Goal: Contribute content: Contribute content

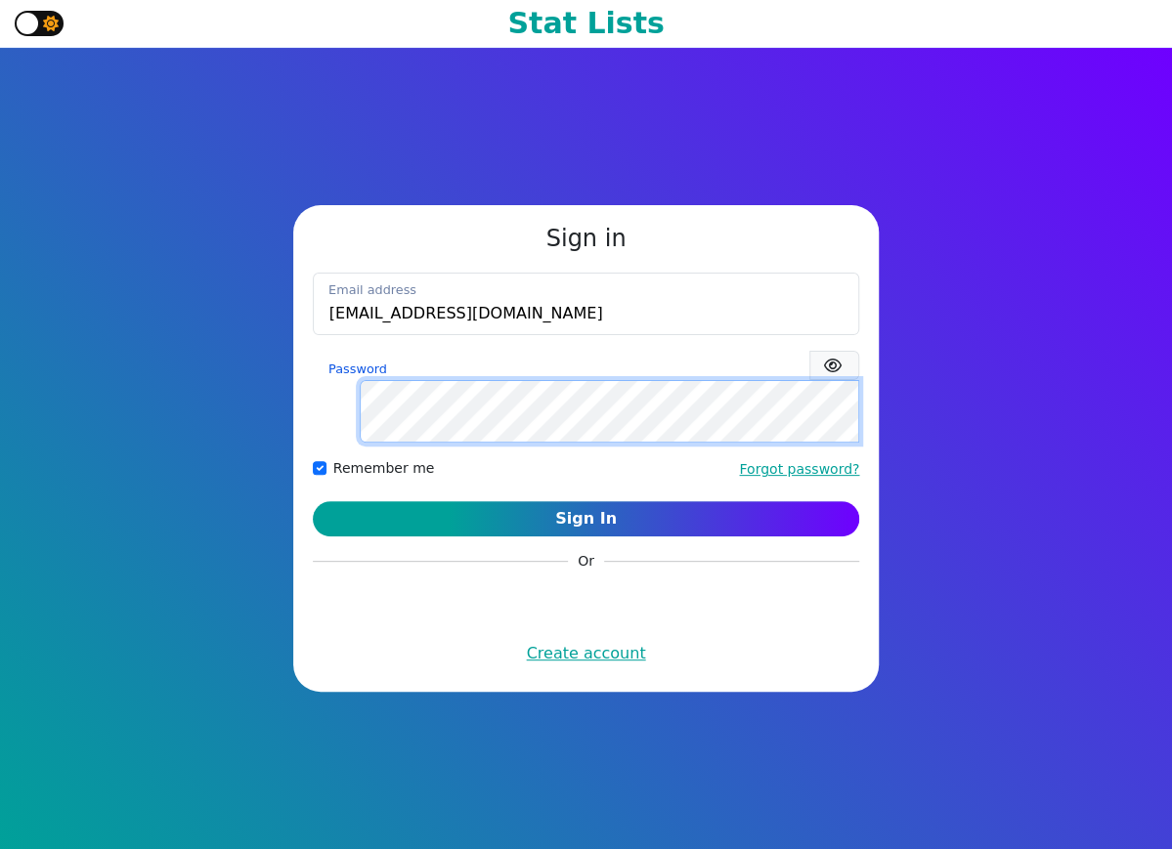
click at [313, 501] on button "Sign In" at bounding box center [586, 518] width 547 height 35
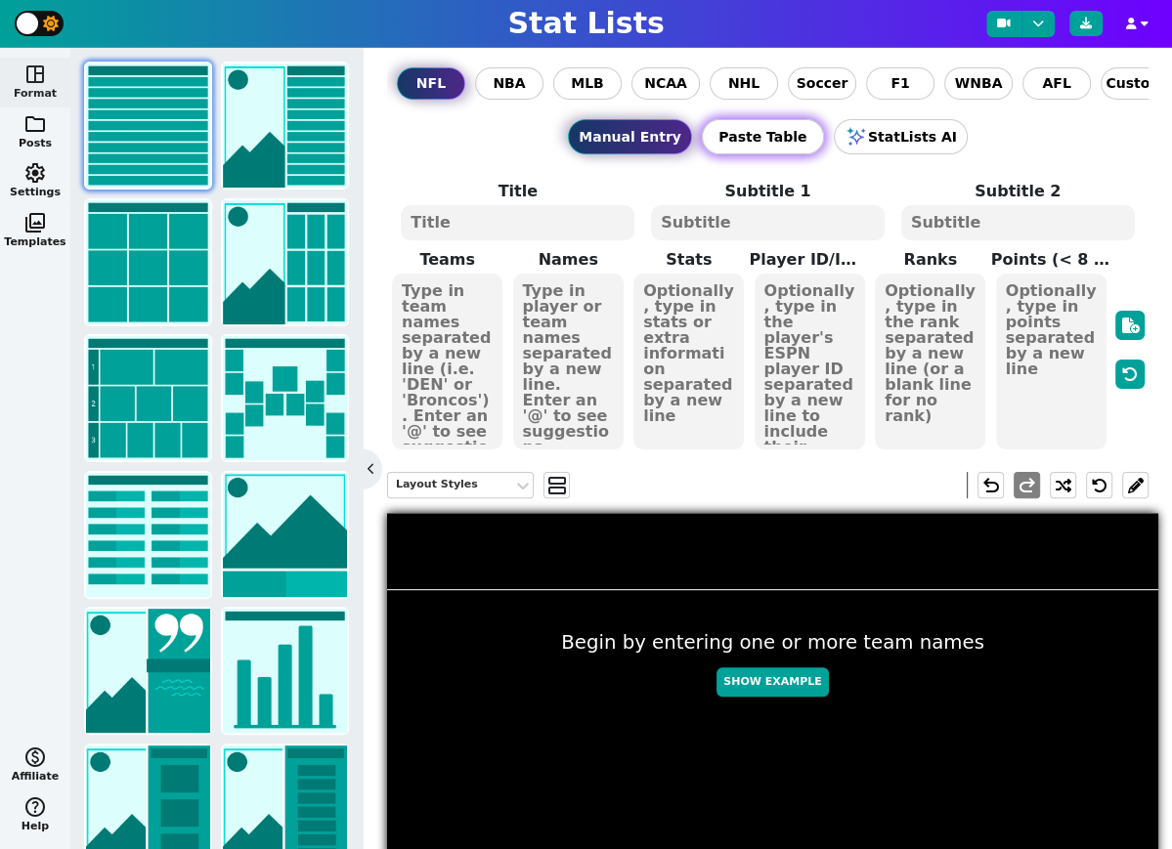
click at [753, 140] on button "Paste Table" at bounding box center [763, 136] width 122 height 35
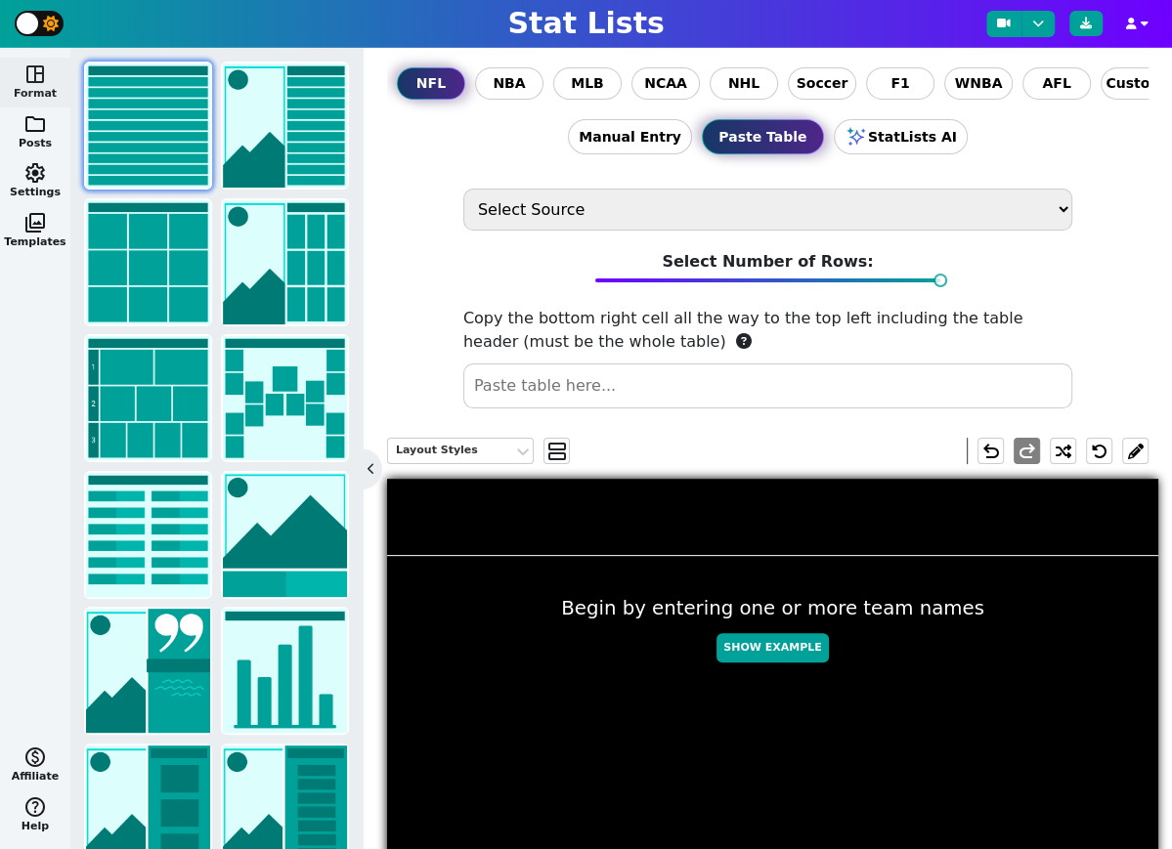
click at [708, 198] on select "Select Source ESPN Sports Reference Spreadsheet" at bounding box center [767, 210] width 609 height 42
click at [912, 139] on button "StatLists AI" at bounding box center [901, 136] width 134 height 35
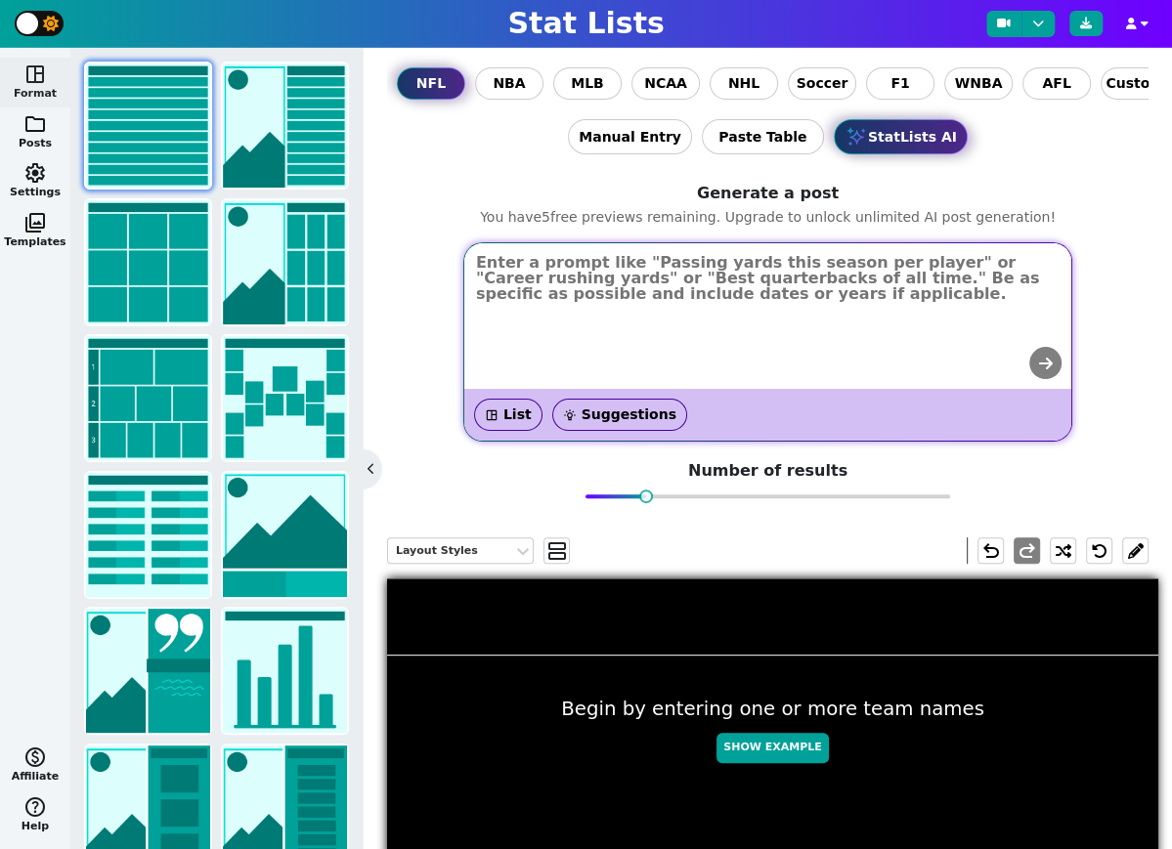
click at [517, 413] on button "space_dashboard List" at bounding box center [508, 415] width 68 height 32
click at [601, 414] on button "wb_incandescent Suggestions" at bounding box center [619, 415] width 135 height 32
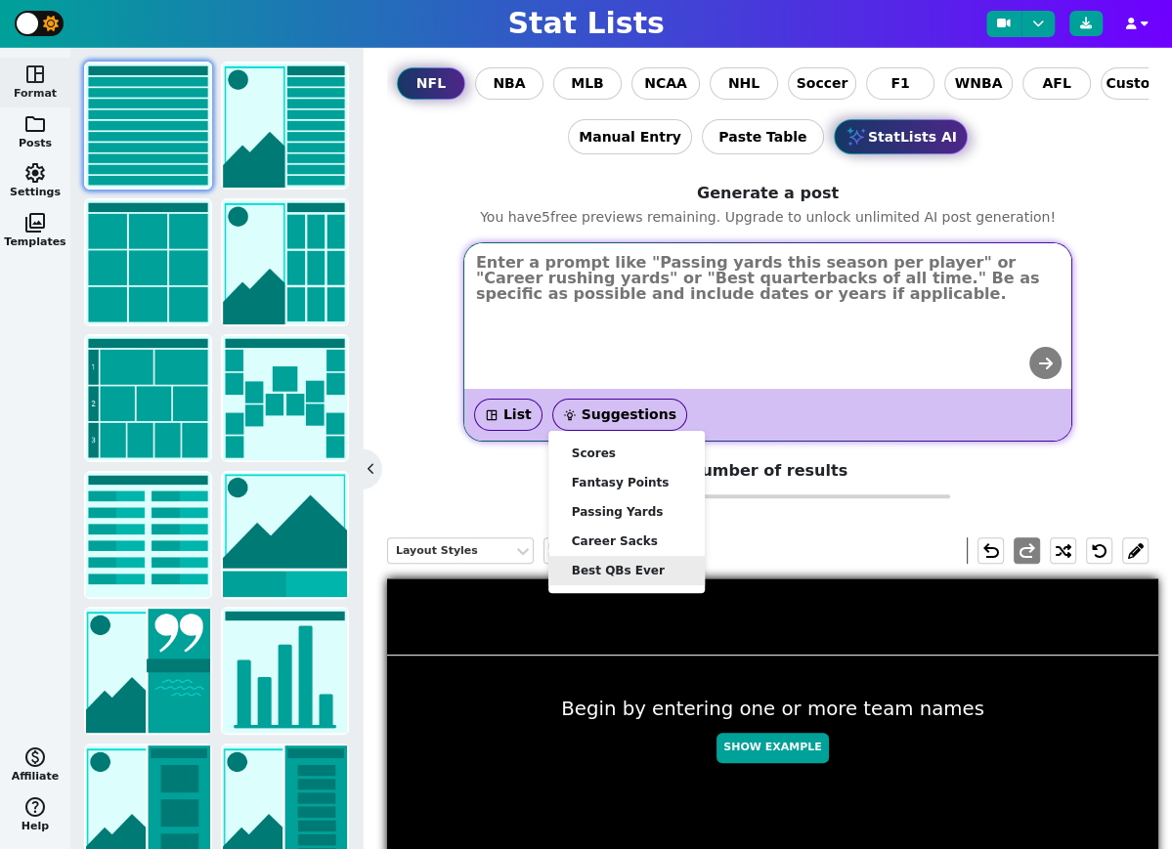
click at [614, 559] on li "Best QBs Ever" at bounding box center [626, 570] width 156 height 29
type textarea "Top quarterbacks of all time"
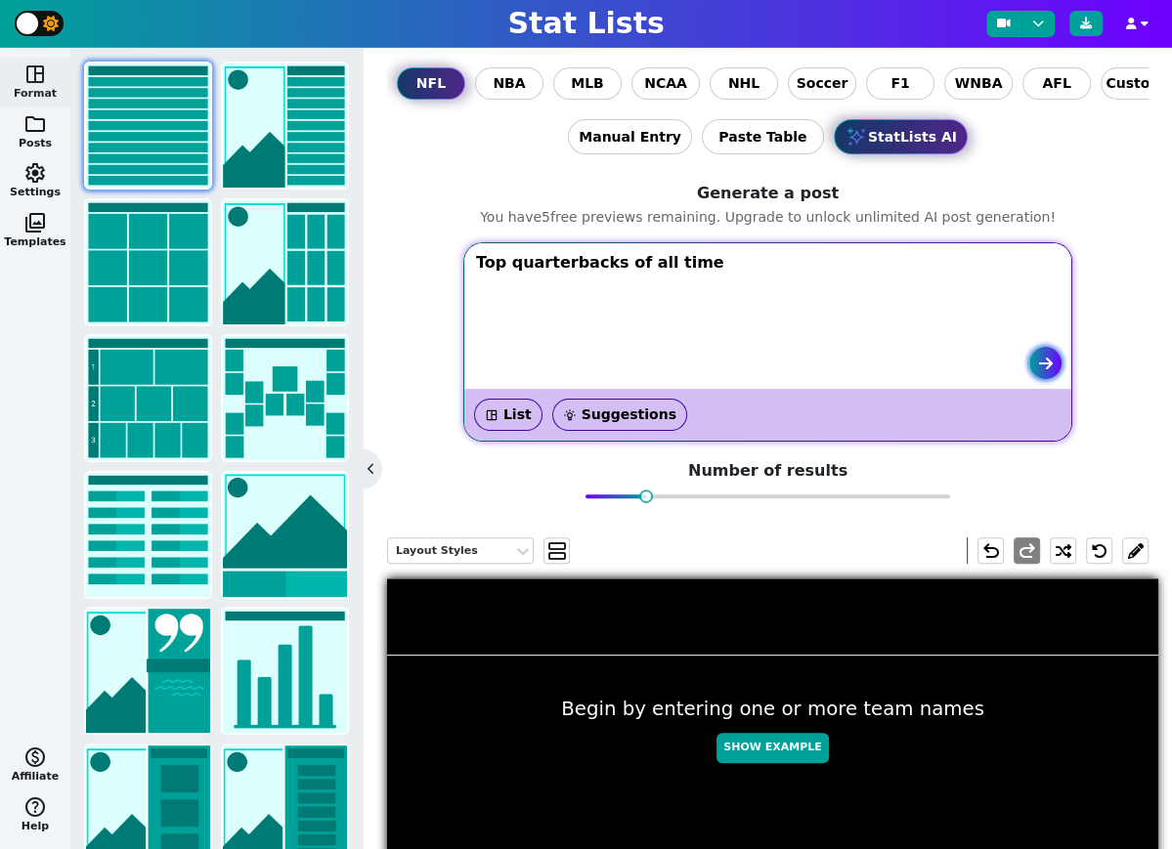
click at [1050, 364] on icon "submit" at bounding box center [1046, 364] width 14 height 16
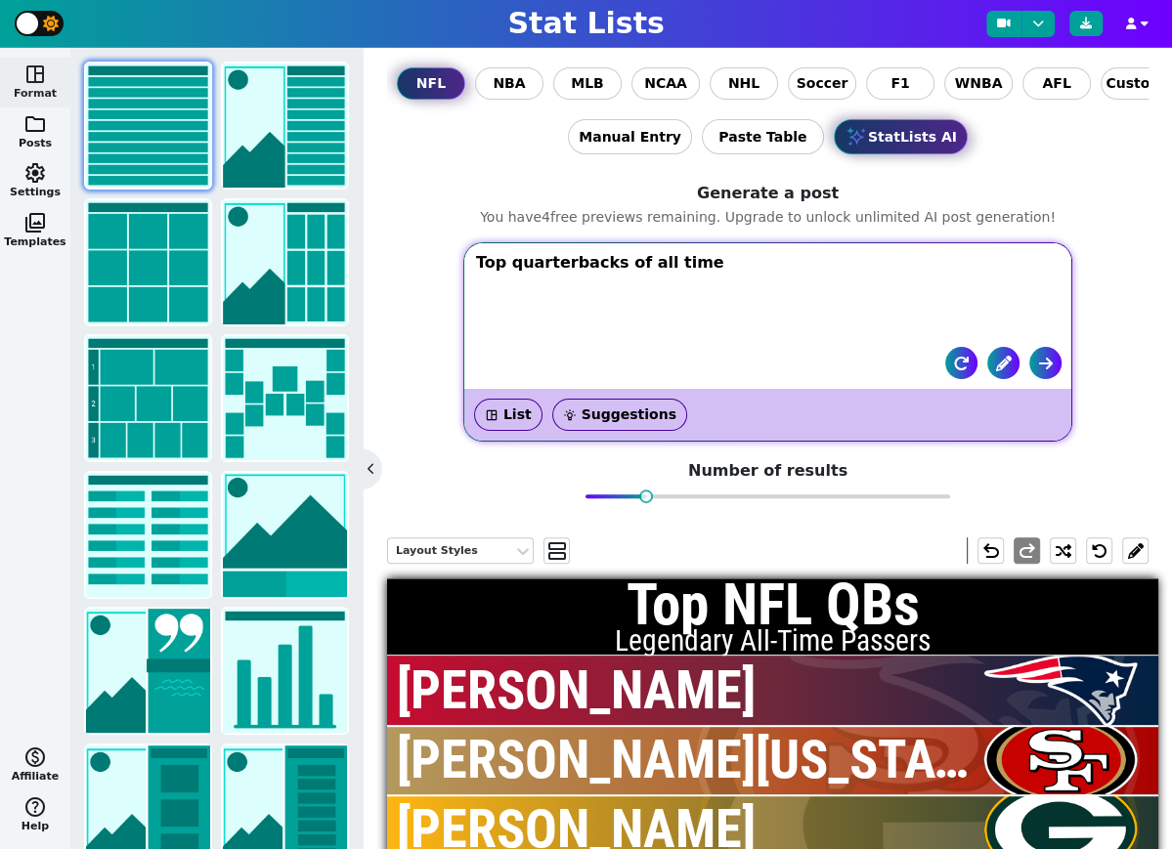
click at [496, 159] on div "Manual Entry Paste Table StatLists AI" at bounding box center [767, 137] width 761 height 74
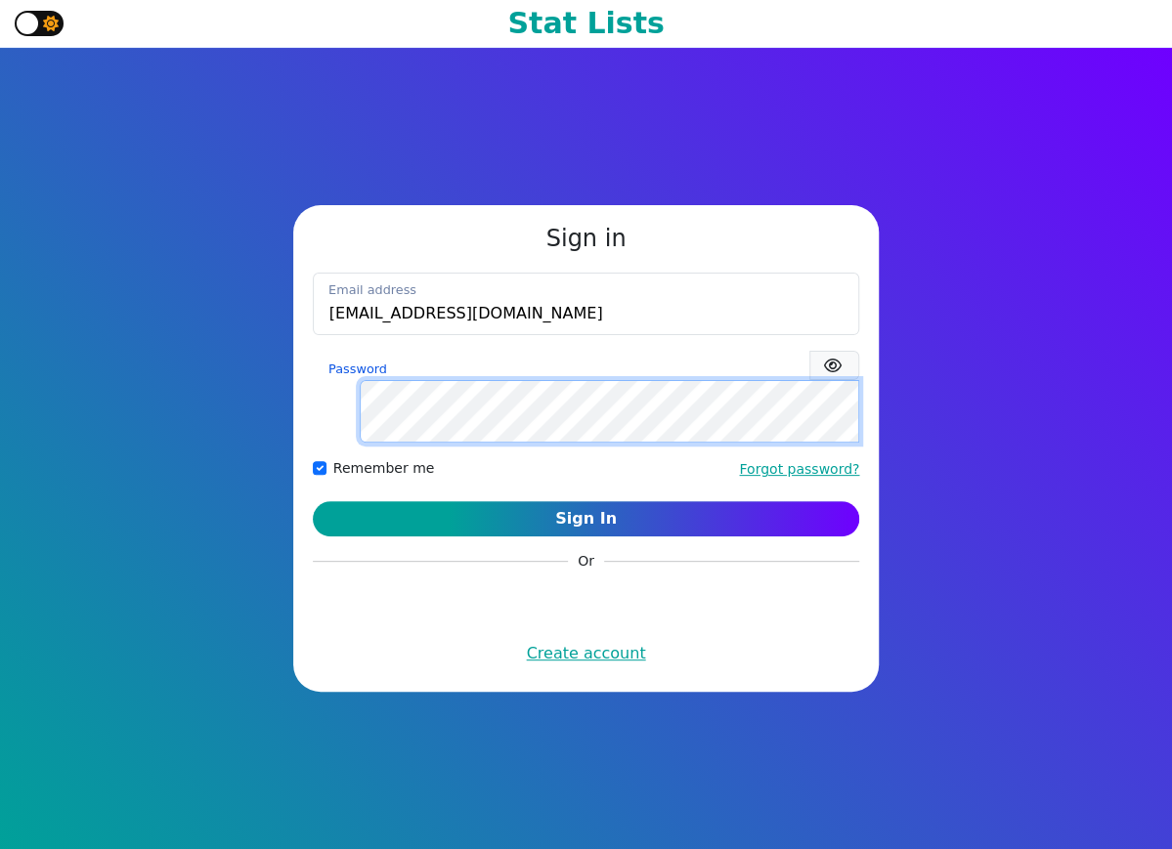
click at [313, 501] on button "Sign In" at bounding box center [586, 518] width 547 height 35
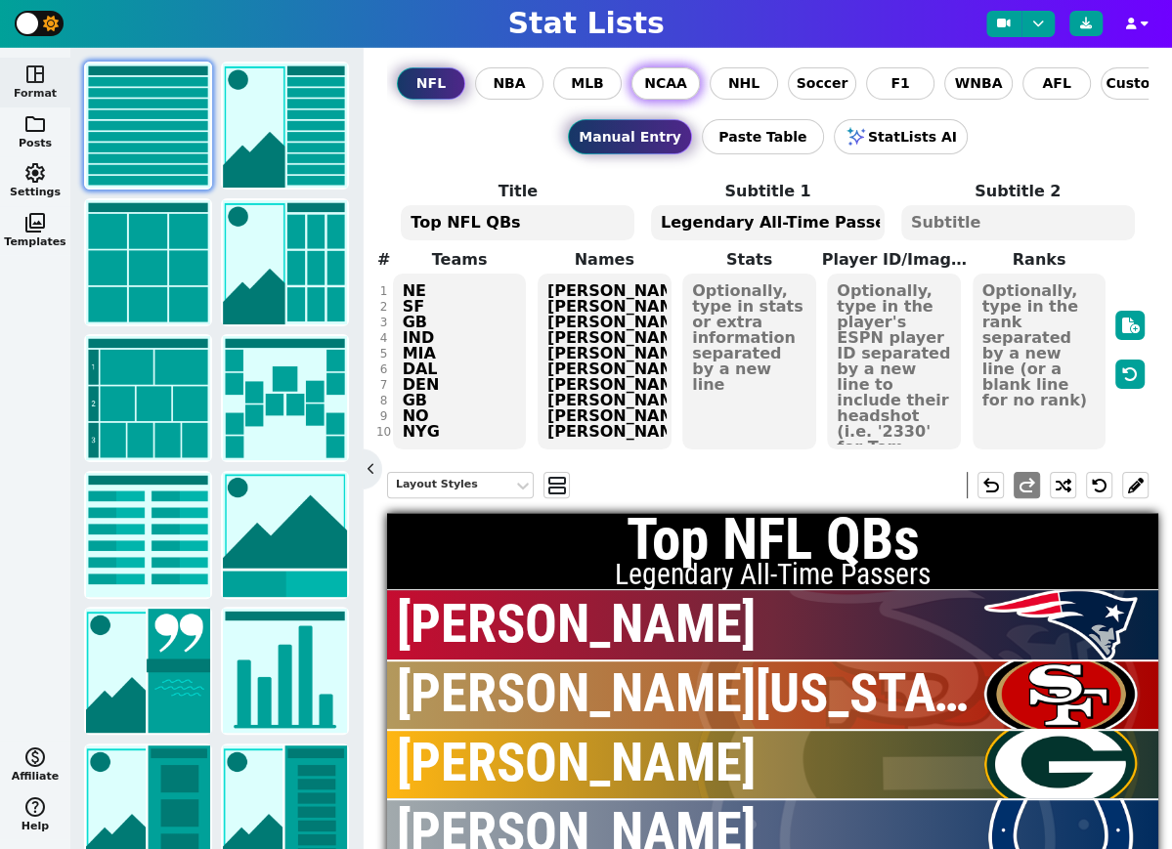
click at [677, 88] on span "NCAA" at bounding box center [665, 83] width 43 height 21
click at [0, 0] on input "NCAA" at bounding box center [0, 0] width 0 height 0
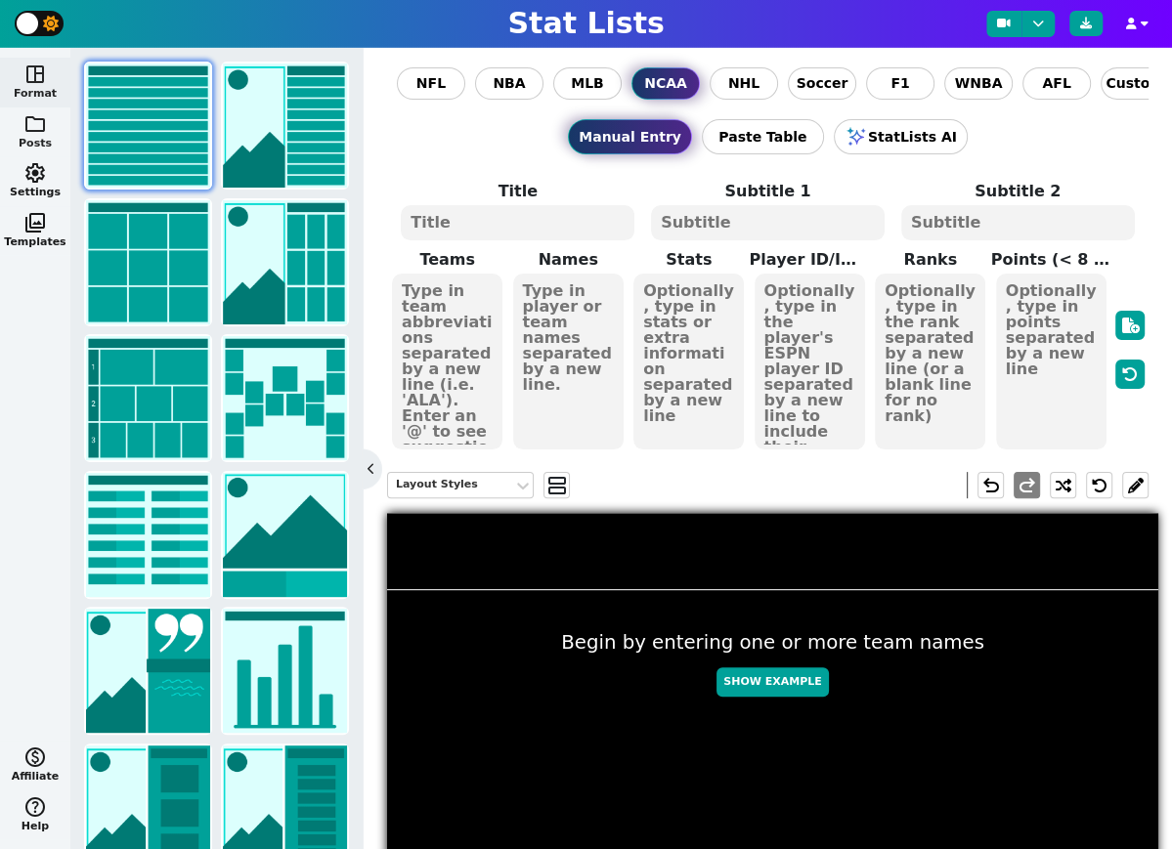
click at [38, 119] on span "folder" at bounding box center [34, 123] width 23 height 23
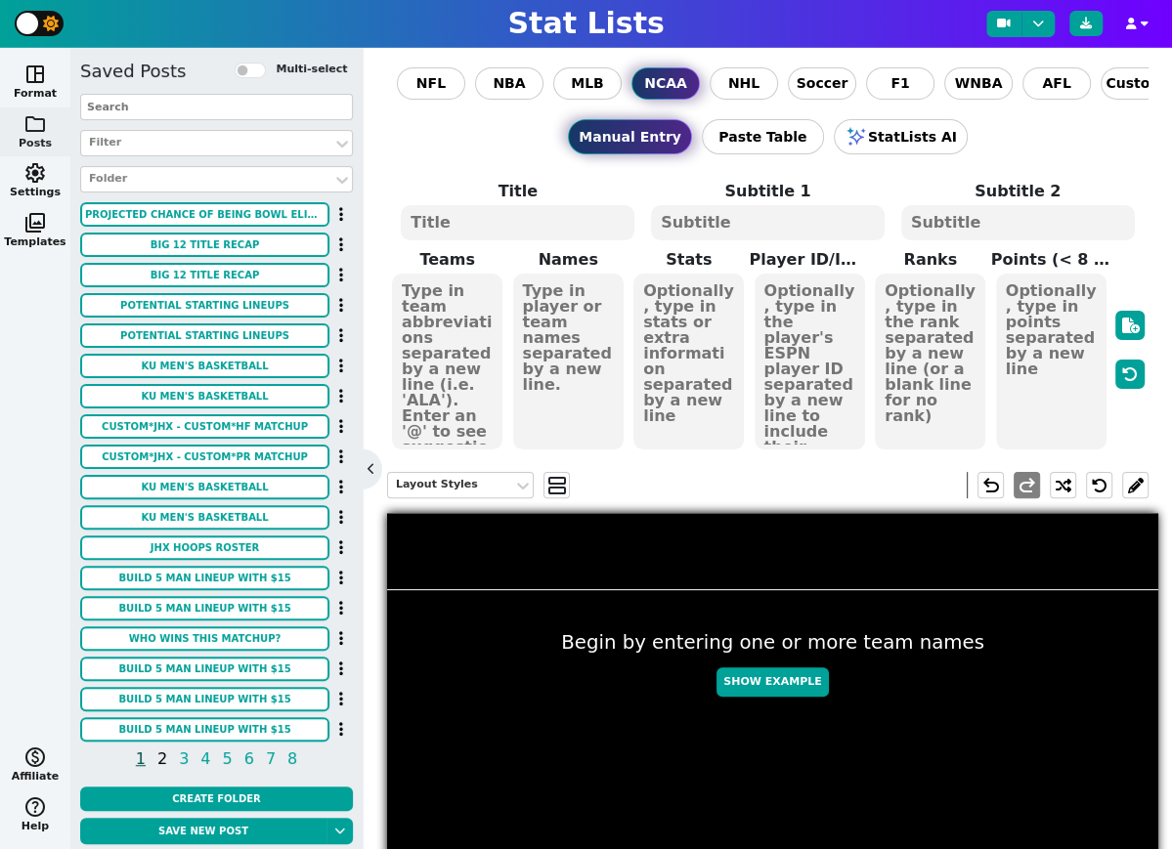
click at [166, 761] on span "2" at bounding box center [162, 759] width 16 height 24
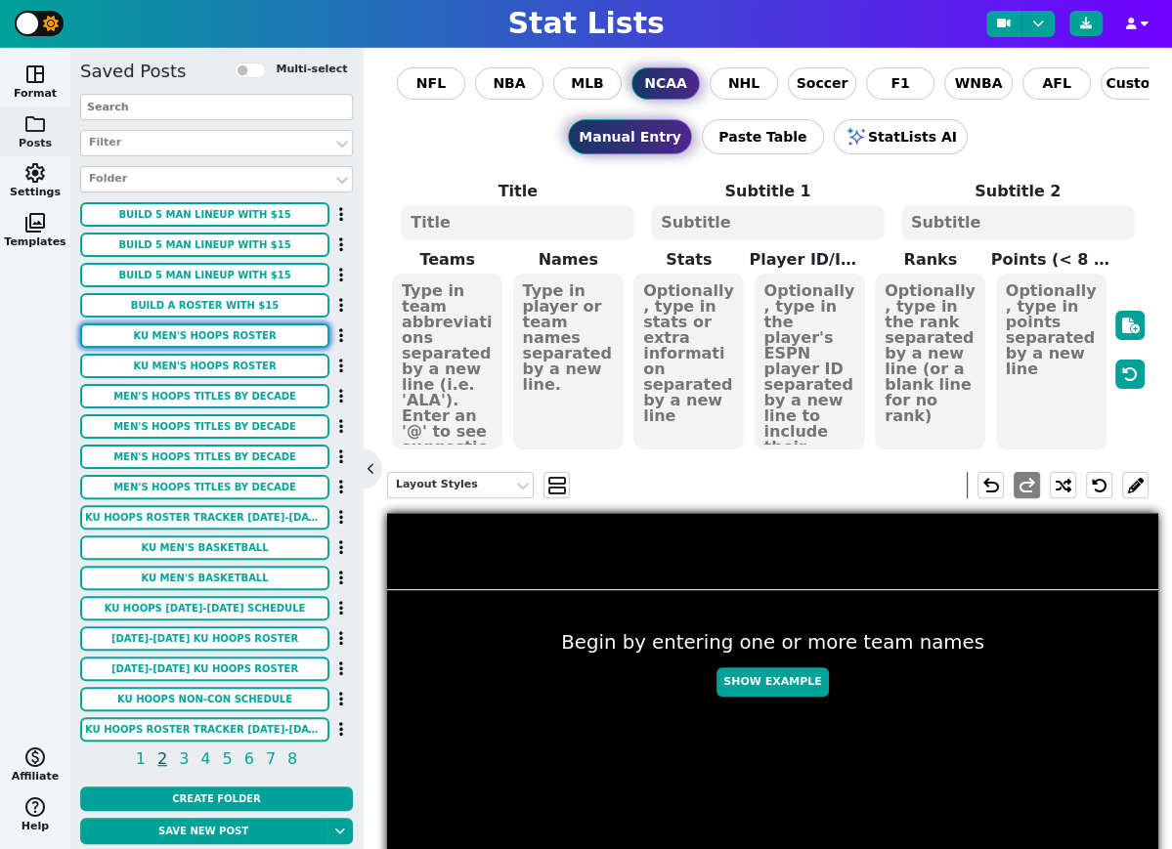
click at [253, 342] on button "KU MEN'S HOOPS ROSTER" at bounding box center [204, 335] width 249 height 24
type textarea "KU MEN'S HOOPS ROSTER"
type textarea "2025 - 2026 SEASON (SCHOLARSHIP PLAYERS)"
type textarea "KU KU KU KU KU KU KU # KU KU KU KU KU"
type textarea "6'3" 6'4" 6'4" 6'4" 6'5" 6'5" 6'5" 6'7" 6'8" 6'9" 6'10" 6'11""
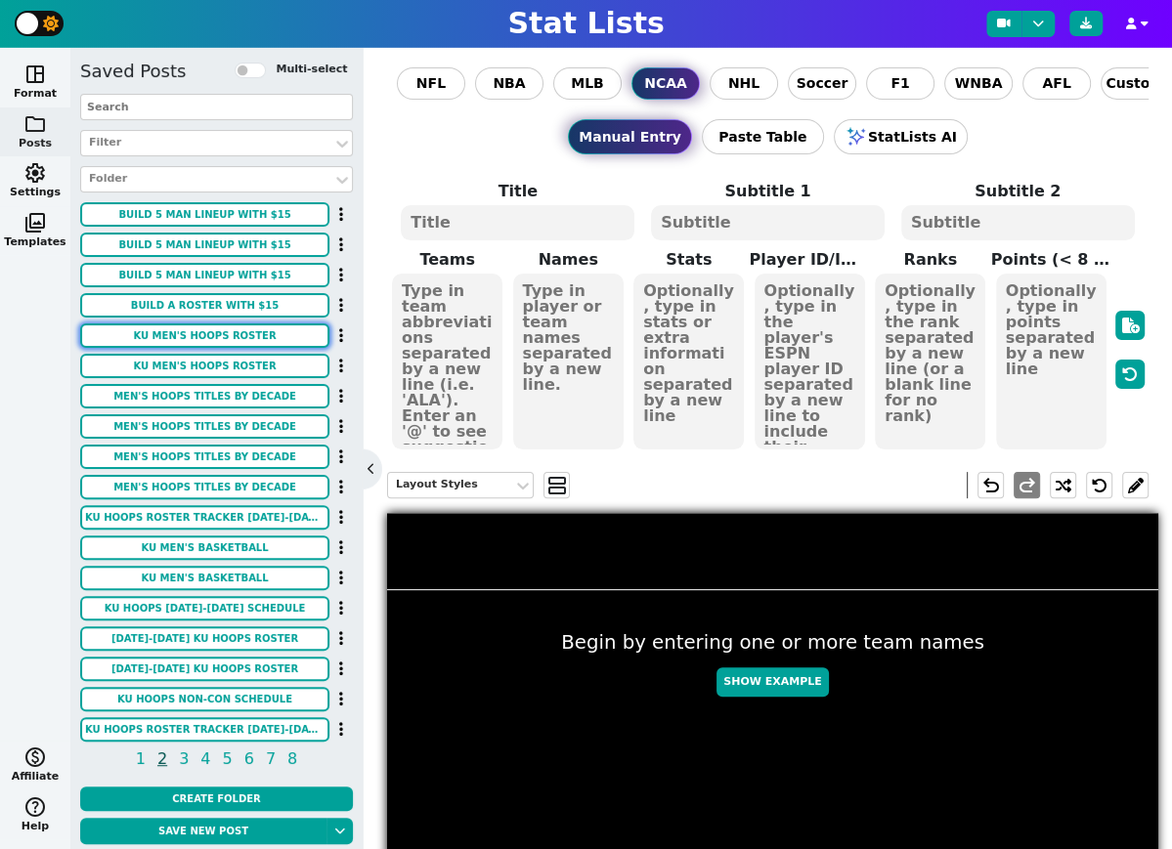
type textarea "ELMARKO JACKSON JAYDEN DAWSON JAMARI MCDOWELL MELVIN COUNCIL KOHL ROSARIO CORBI…"
type textarea "https://kuathletics.com/images/2025/6/11/Jackson_Elmarko.jpg https://kuathletic…"
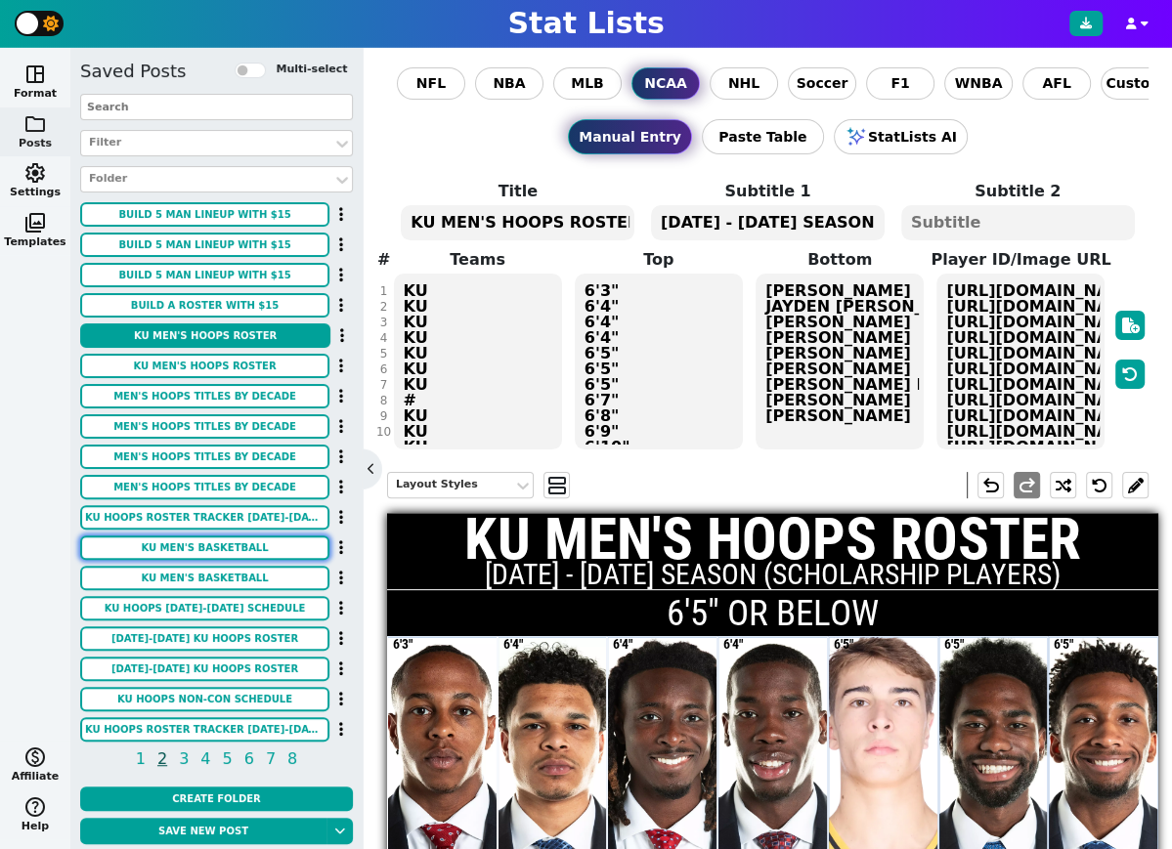
click at [247, 540] on button "KU MEN'S BASKETBALL" at bounding box center [204, 548] width 249 height 24
type textarea "KU MEN'S BASKETBALL"
type textarea "2025-2026 ROSTER"
type textarea "KU KU KU KU KU KU KU KU KU KU KU KU KU KU KU"
type textarea "#1 JAYDEN DAWSON #2 CORBIN ALLEN #3 TRE WHITE #6 SAMIS CALDERON #7 NOAH SHELBY …"
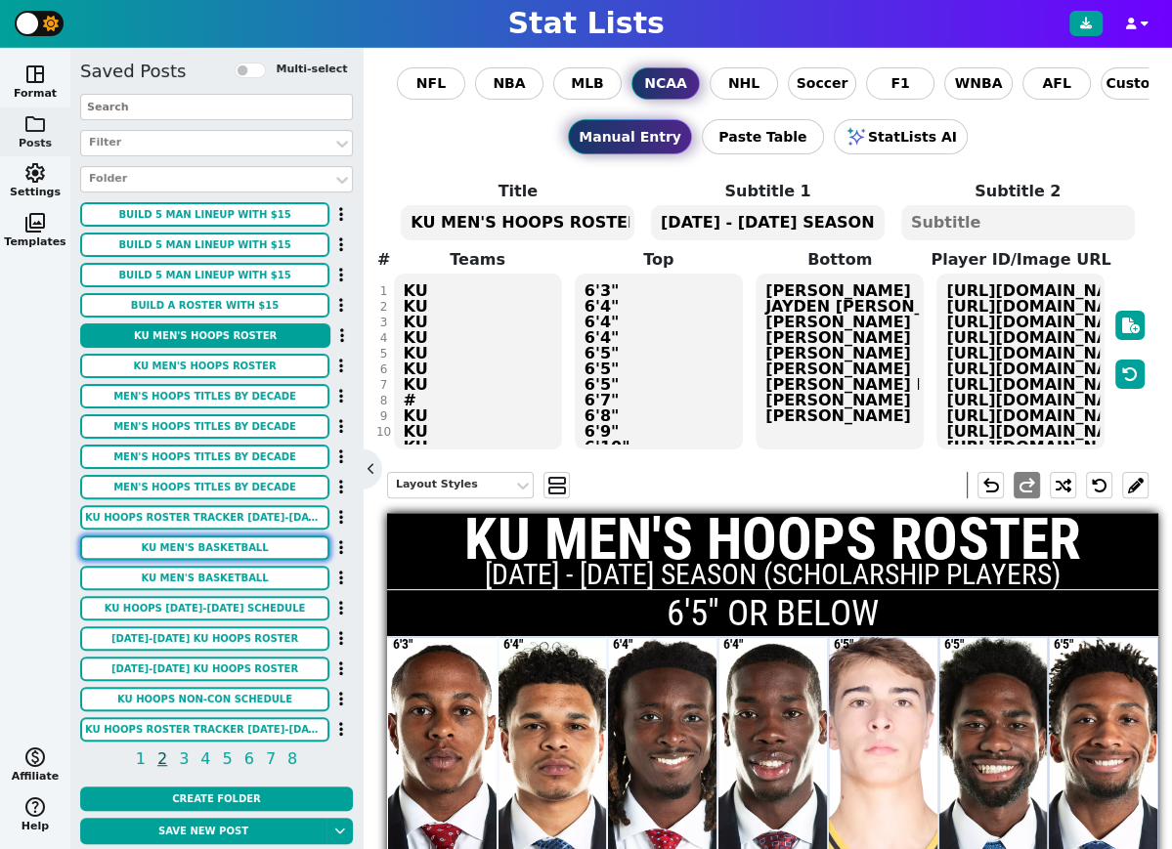
type textarea "https://kuathletics.com/images/2025/6/11/Dawson_Jayden.jpg https://kuathletics.…"
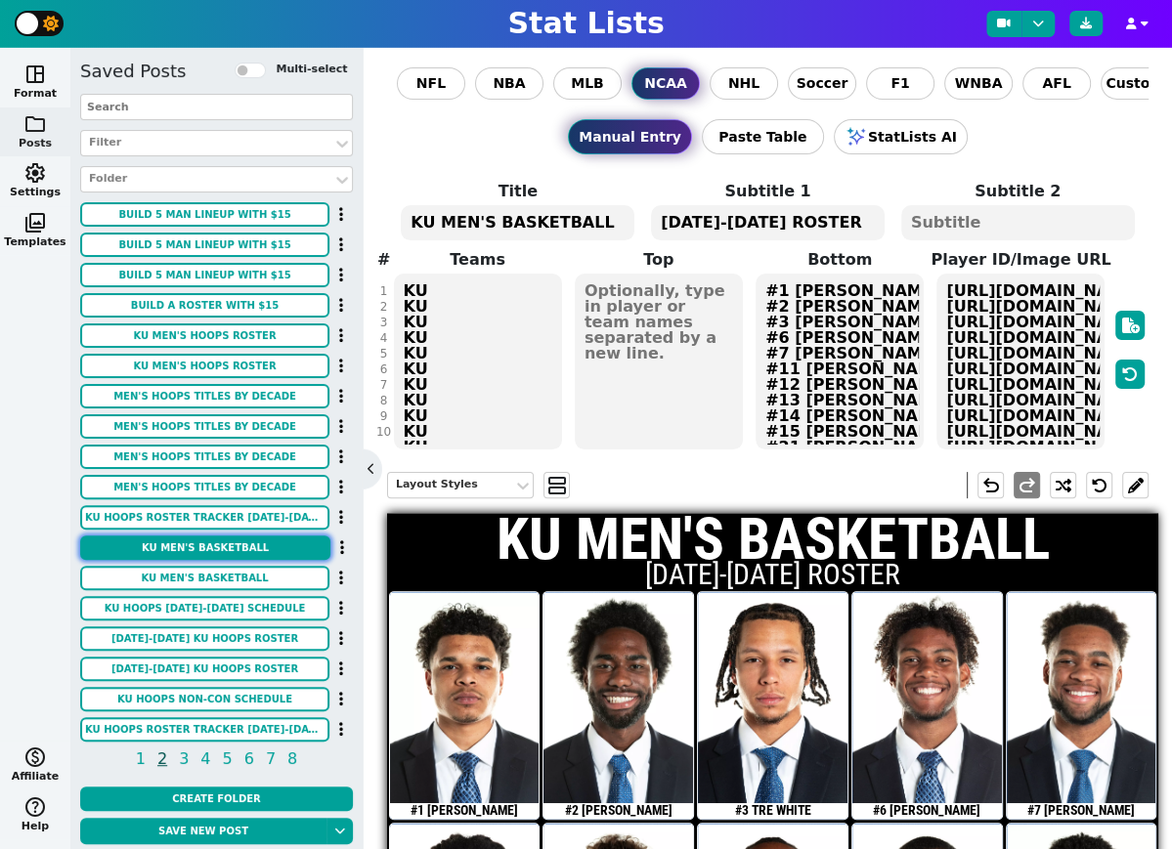
scroll to position [3, 0]
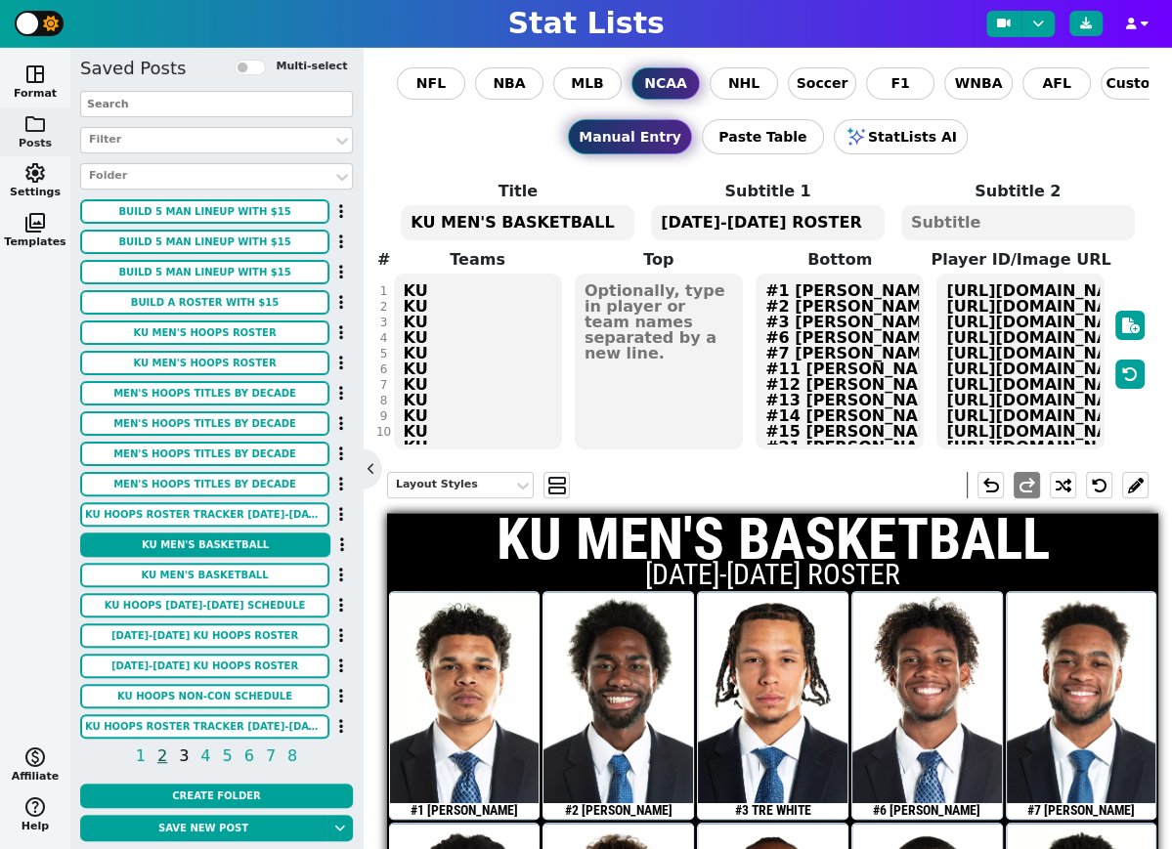
click at [185, 756] on span "3" at bounding box center [184, 756] width 16 height 24
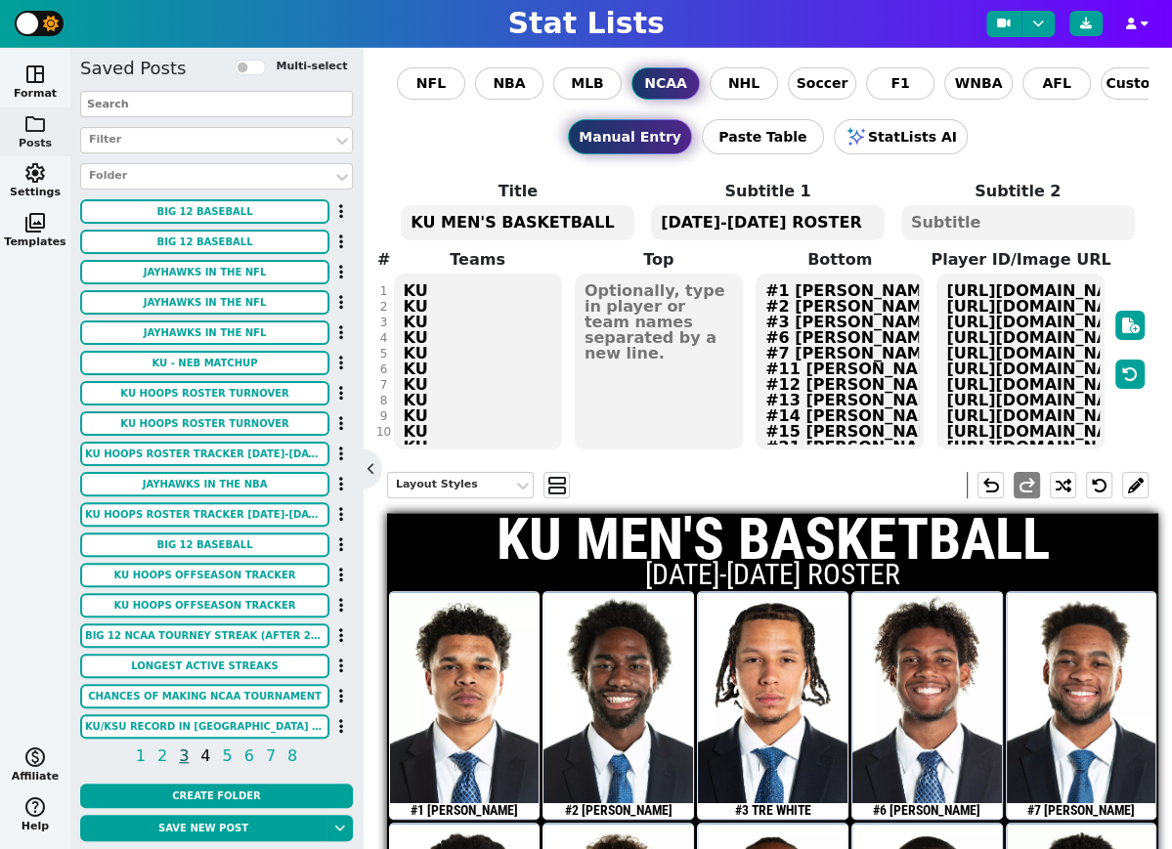
click at [206, 760] on span "4" at bounding box center [205, 756] width 16 height 24
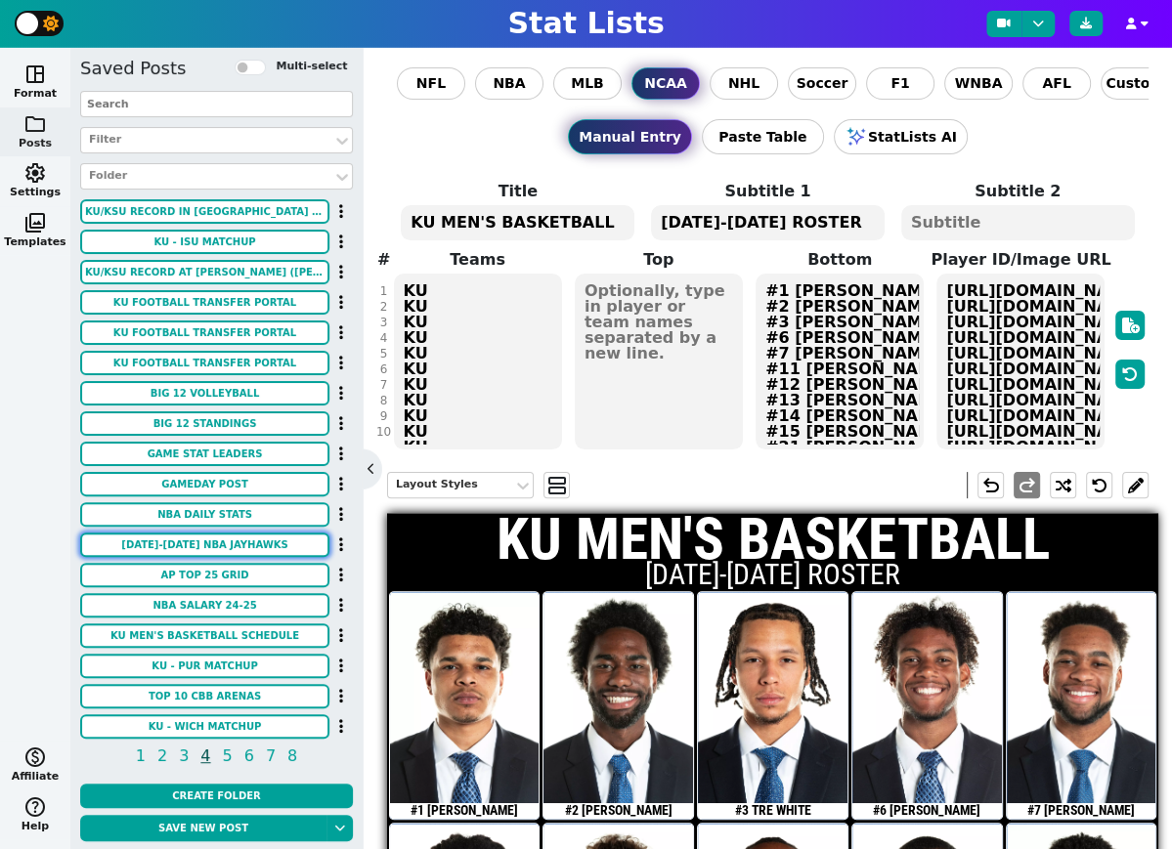
click at [238, 551] on button "2024-2025 NBA JAYHAWKS" at bounding box center [204, 545] width 249 height 24
type textarea "PHI GS PHI DEN TOR UTA TOR BRK POR DAL IND NY"
type textarea "3059318 3059319 3133603 4431767 5106258 3133602 4397018 4431714 3133601 6461 51…"
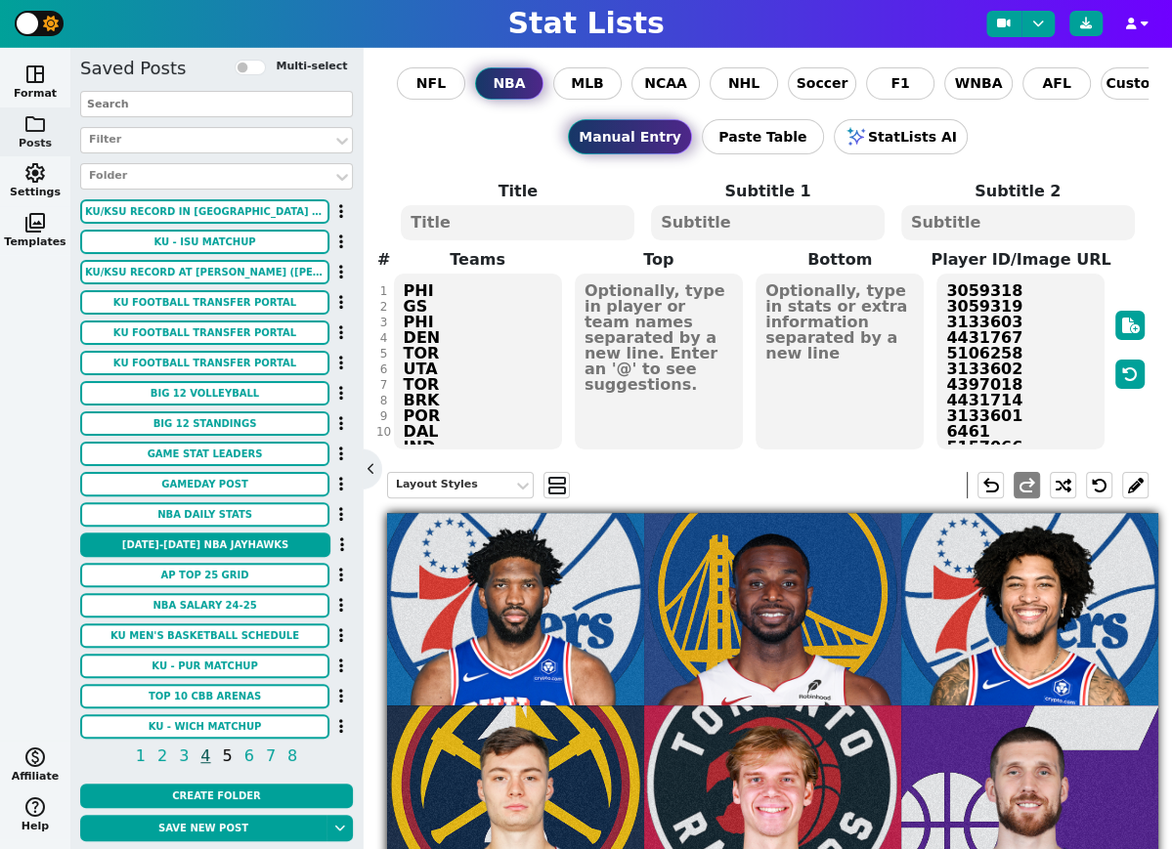
click at [227, 754] on span "5" at bounding box center [228, 756] width 16 height 24
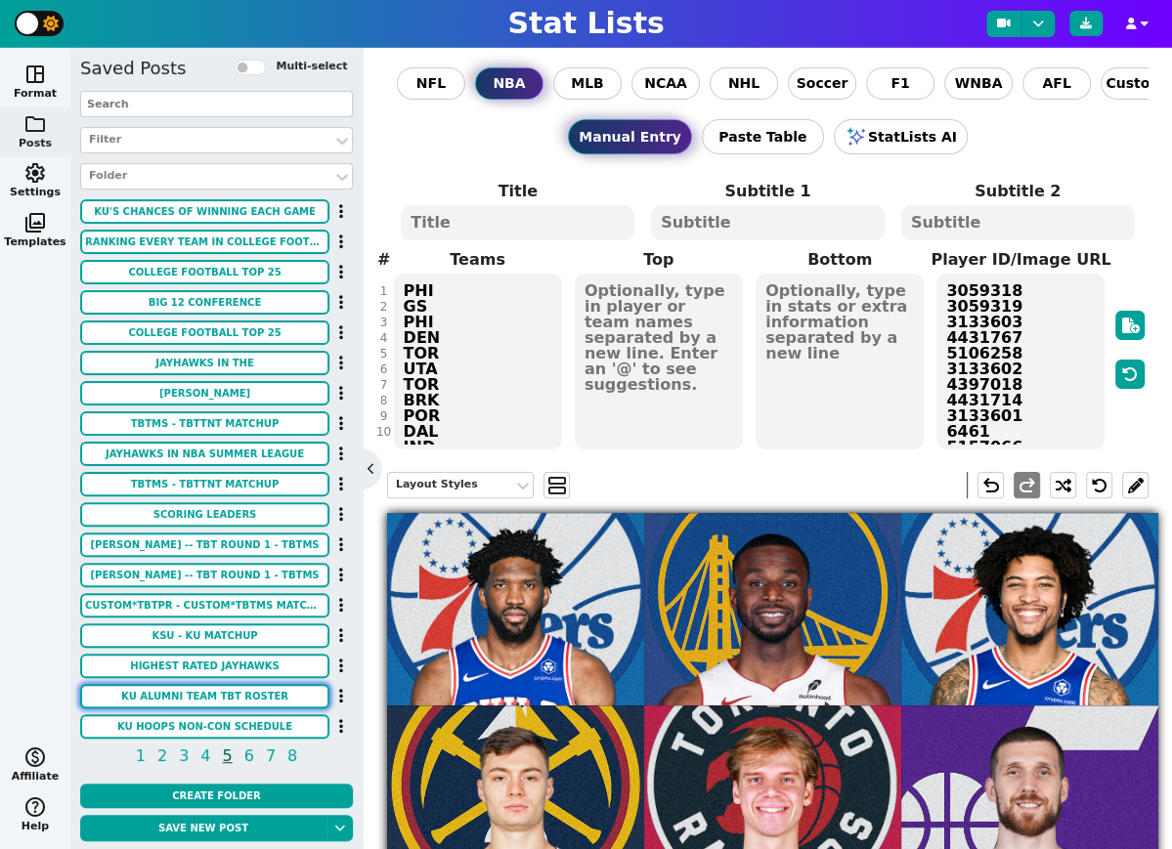
click at [226, 697] on button "KU ALUMNI TEAM TBT ROSTER" at bounding box center [204, 696] width 249 height 24
type textarea "KU ALUMNI TEAM TBT ROSTER"
type textarea "$1 MILLION WINNER-TAKE-ALL TOURNAMENT"
type textarea "KU KU KU KU KU KU KU KU KU KU KU KU KU"
type textarea "FRANK MASON BEN MCLEMORE BRANDON RUSH LAGERALD VICK SAM CUNLIFFE TRAVIS WASHING…"
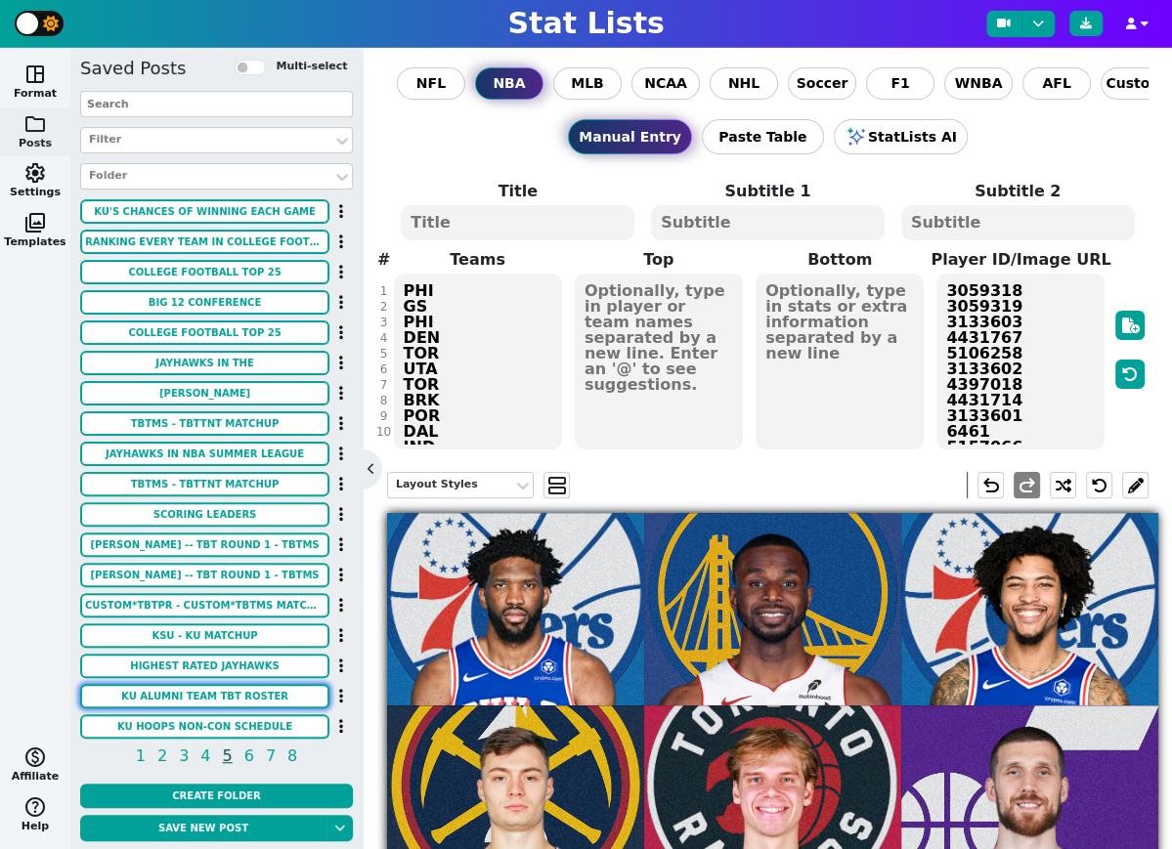
type textarea "https://i.postimg.cc/XY9HYw93/IMG-1663.jpg https://i.postimg.cc/WzFRWhC3/IMG-16…"
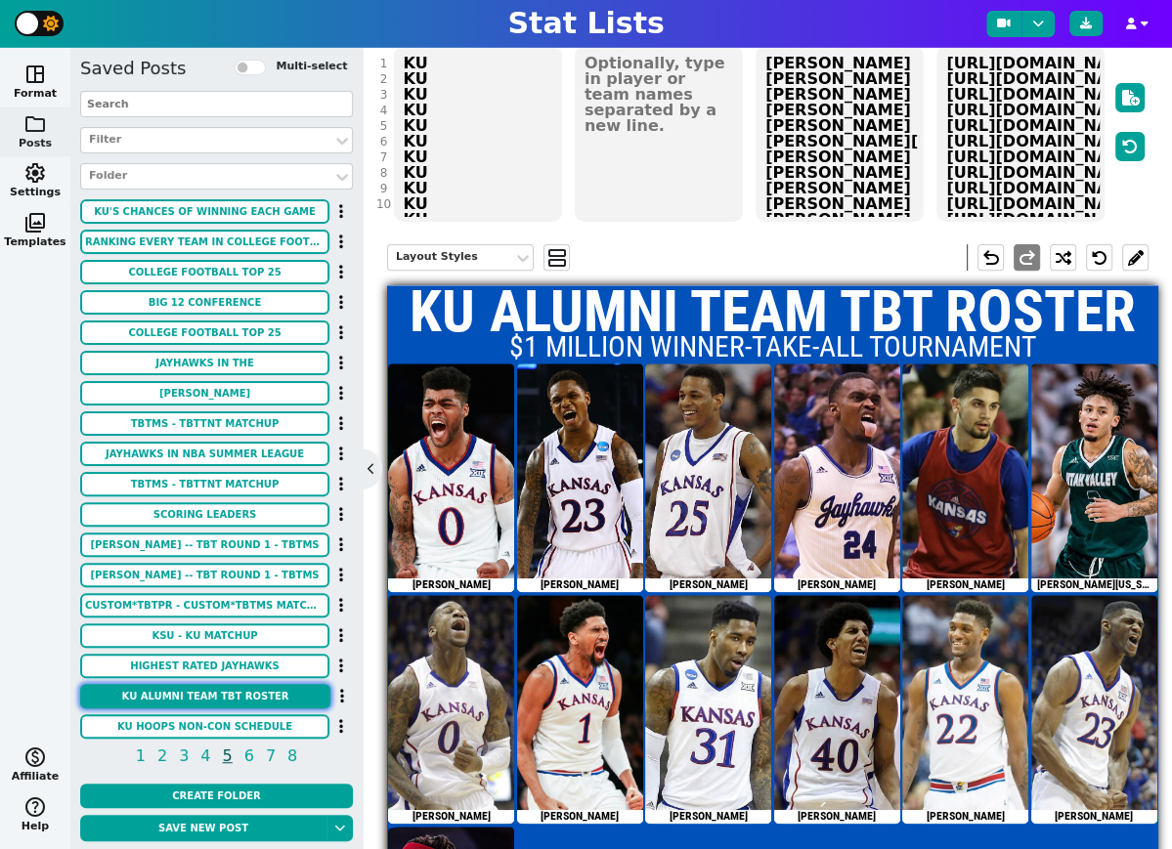
scroll to position [232, 0]
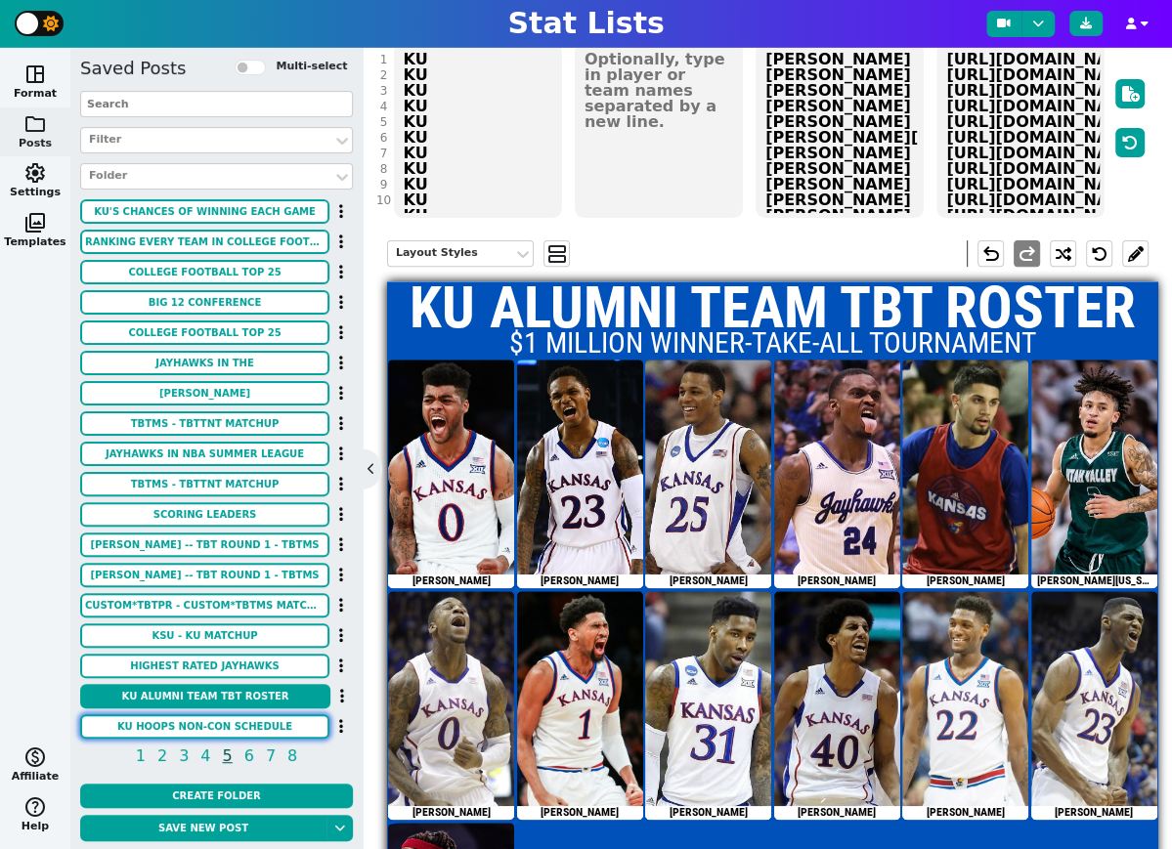
click at [252, 724] on button "KU HOOPS NON-CON SCHEDULE" at bounding box center [204, 726] width 249 height 24
type textarea "KU HOOPS NON-CON SCHEDULE"
type textarea "[DATE]-[DATE] SEASON"
type textarea "HOW UNC MSU OAK UNCW DUKE FUR CREI MIZ NCST BRWN"
type textarea "HOWARD NORTH CAROLINA MICHIGAN STATE OAKLAND UNC-WILMINGTON DUKE FURMAN CREIGHT…"
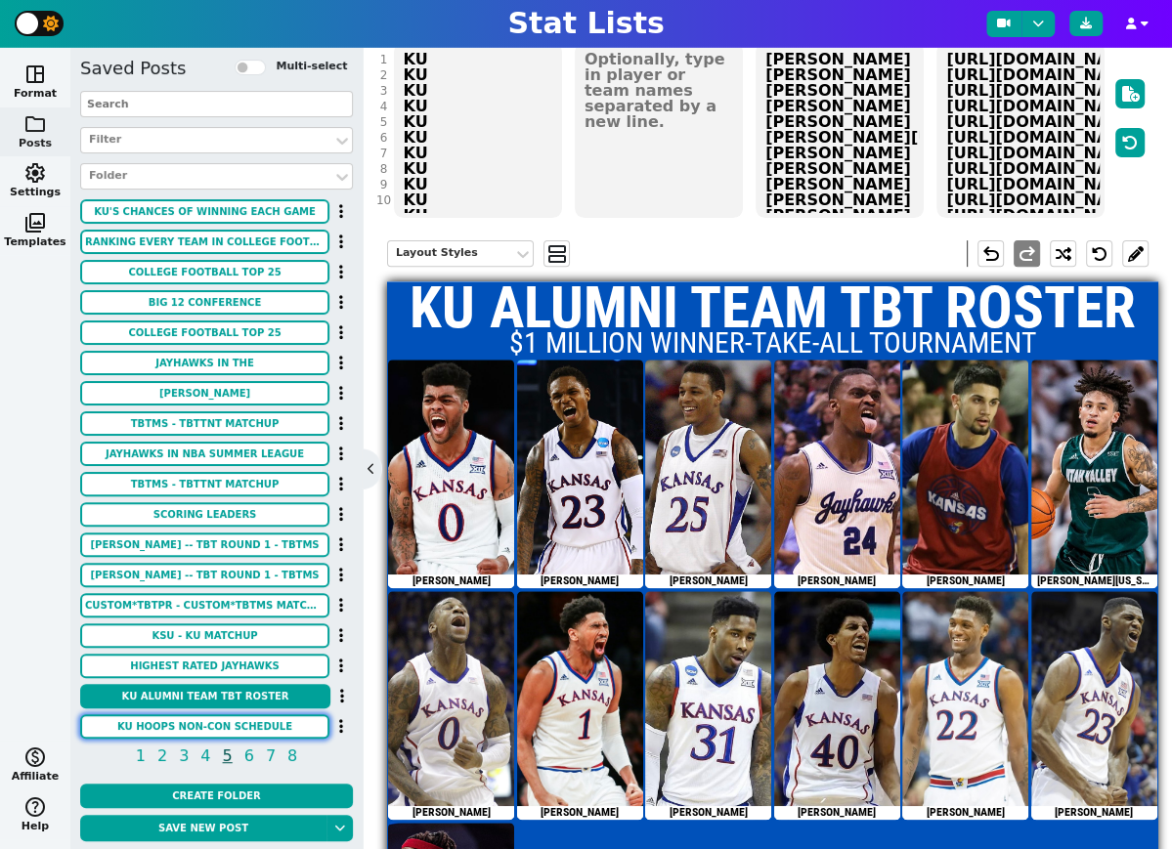
type textarea "HOME HOME NEUTRAL HOME HOME NEUTRAL HOME AWAY AWAY HOME HOME"
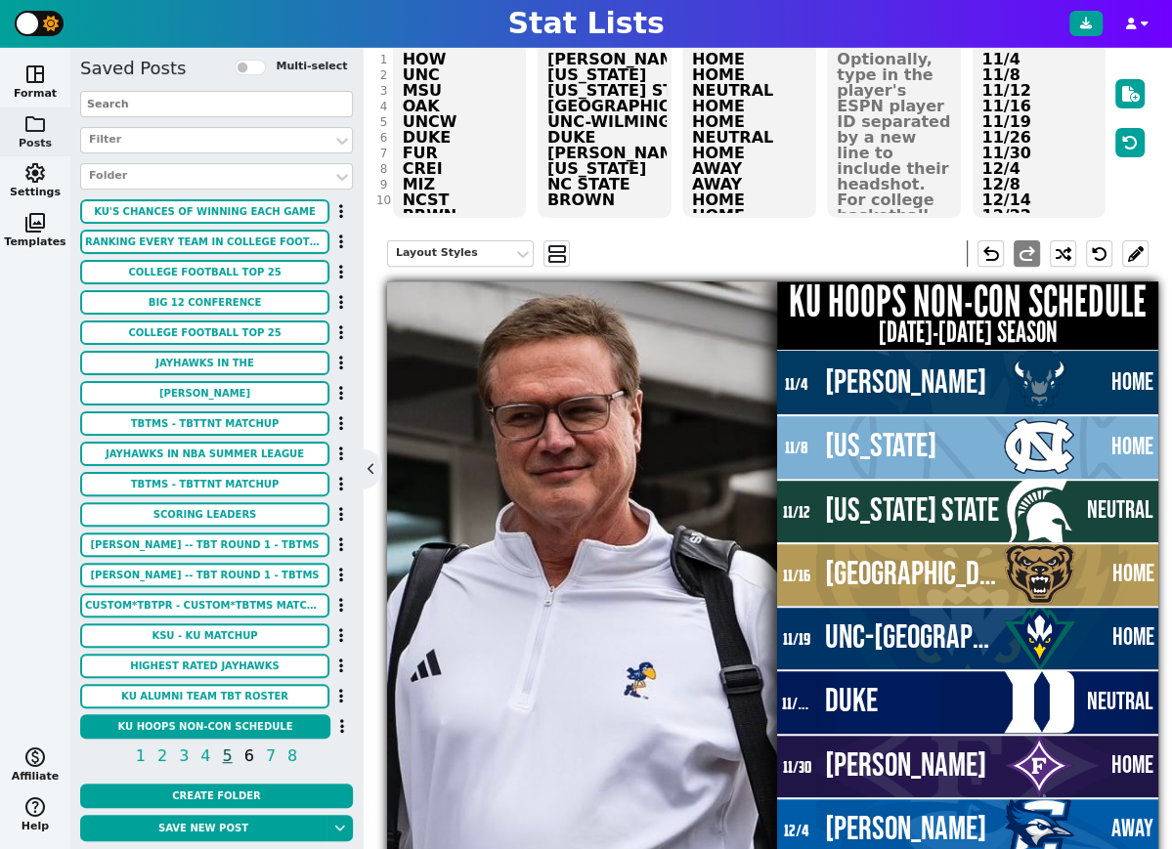
click at [250, 755] on span "6" at bounding box center [249, 756] width 16 height 24
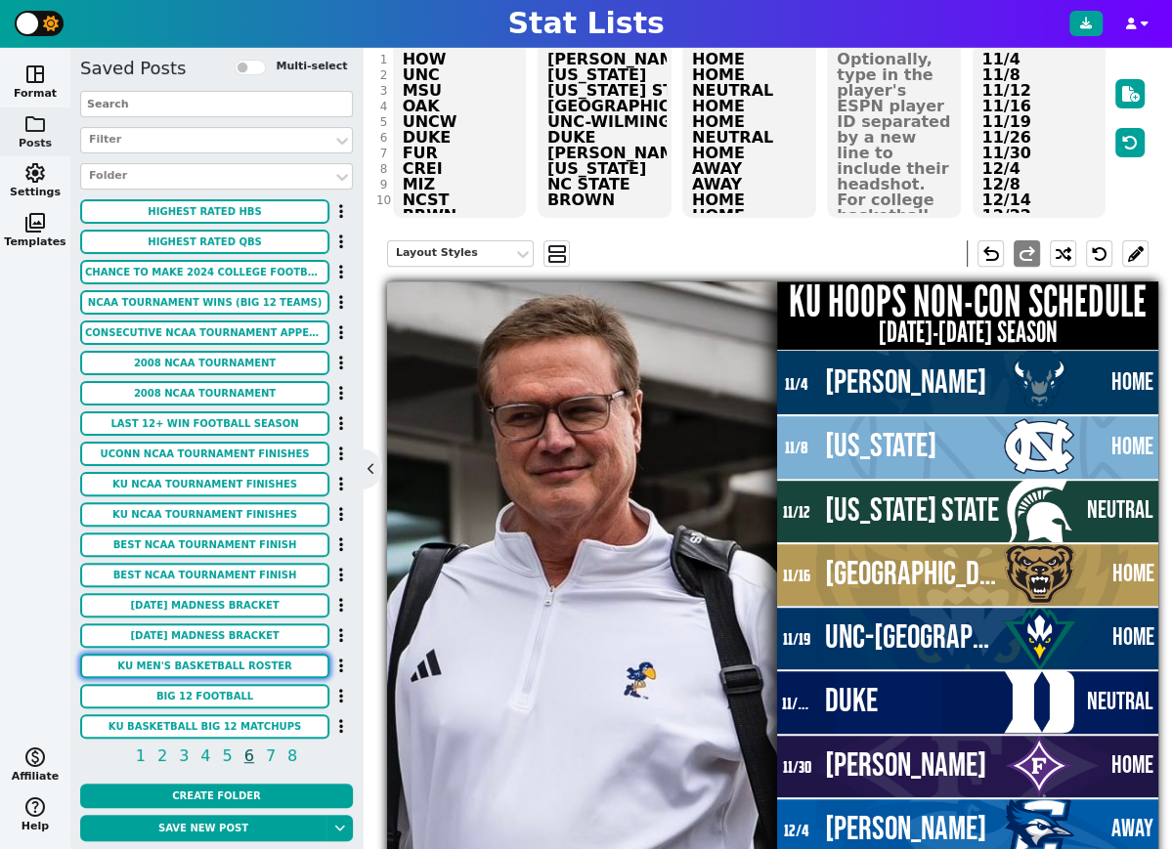
click at [225, 663] on button "KU MEN'S BASKETBALL ROSTER" at bounding box center [204, 666] width 249 height 24
type textarea "KU MEN'S BASKETBALL ROSTER"
type textarea "2024 - 2025 SEASON"
type textarea "CUSTOM*BLANK CUSTOM*BLANK CUSTOM*BLANK CUSTOM*BLANK CUSTOM*BLANK CUSTOM*BLANK #…"
type textarea "https://images.sidearmdev.com/resize?url=https%3a%2f%2fdxbhsrqyrr690.cloudfront…"
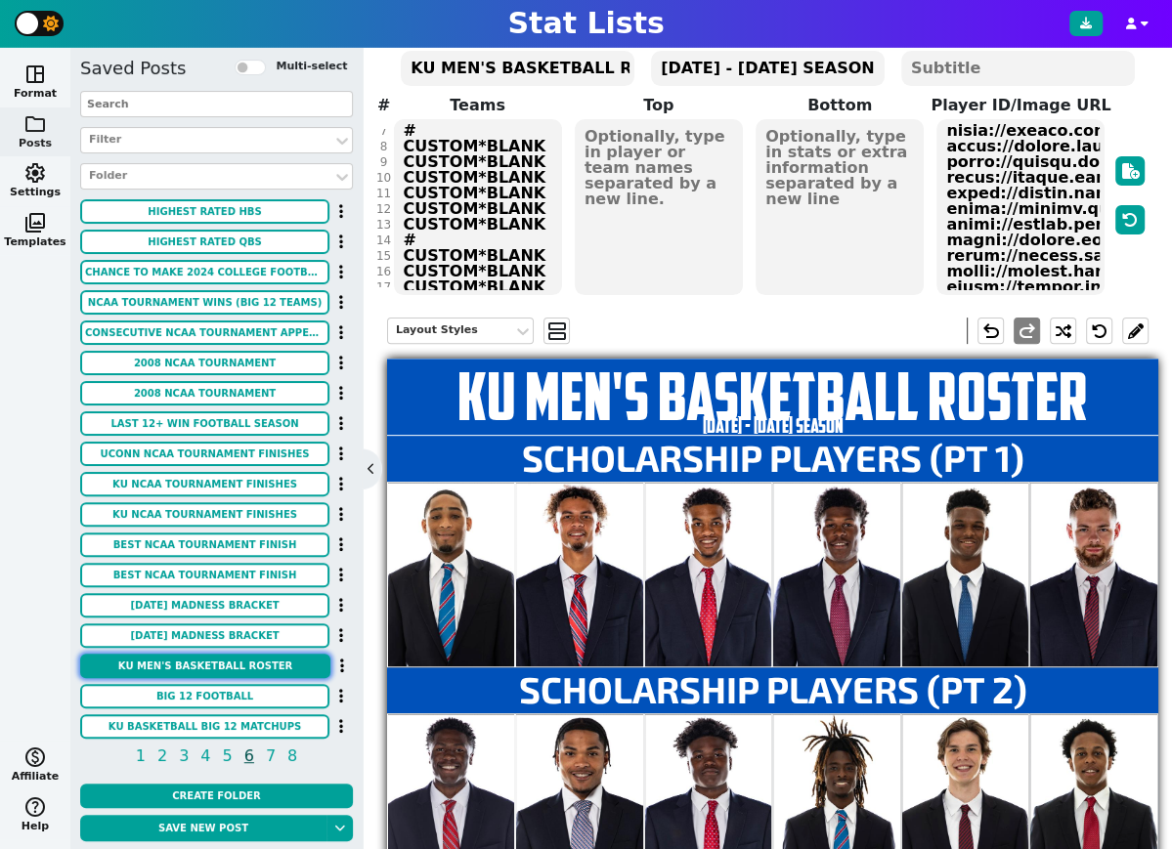
scroll to position [154, 0]
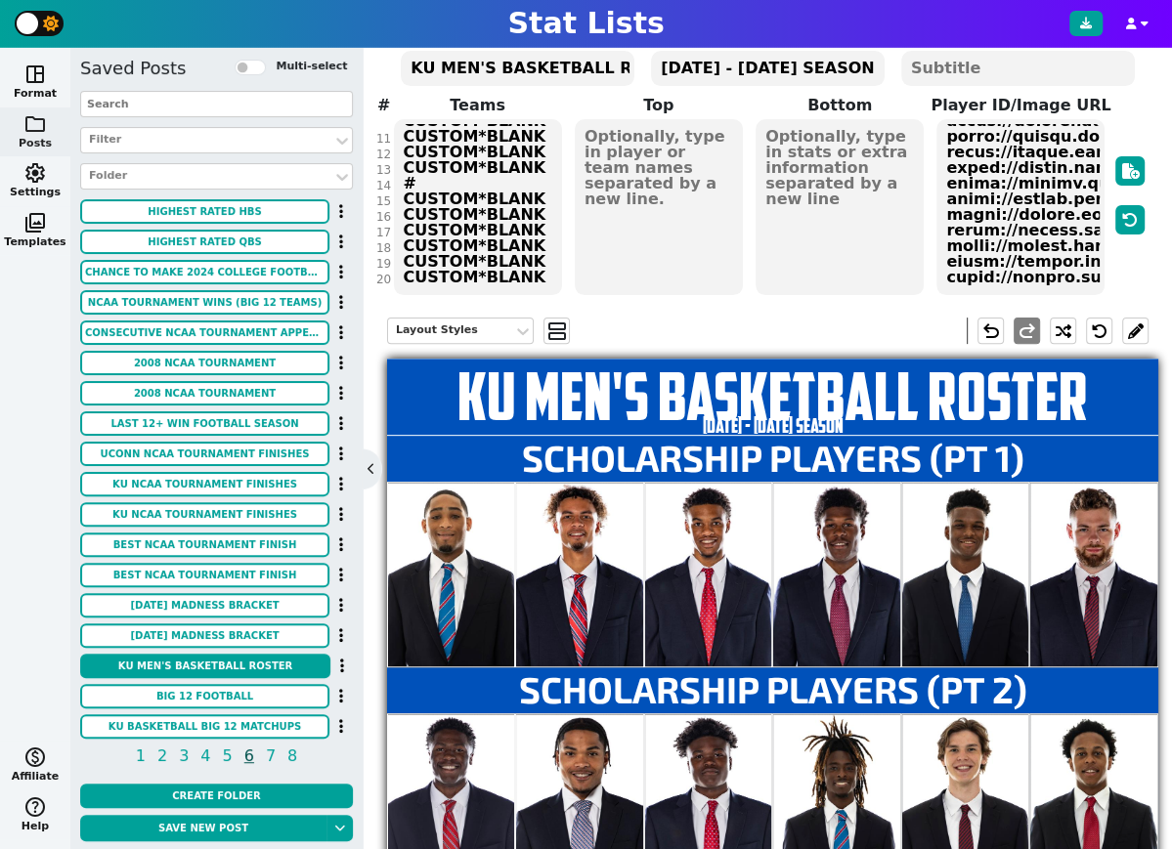
click at [529, 278] on div "Title KU MEN'S BASKETBALL ROSTER Subtitle 1 2024 - 2025 SEASON Subtitle 2 # 1 2…" at bounding box center [767, 161] width 761 height 272
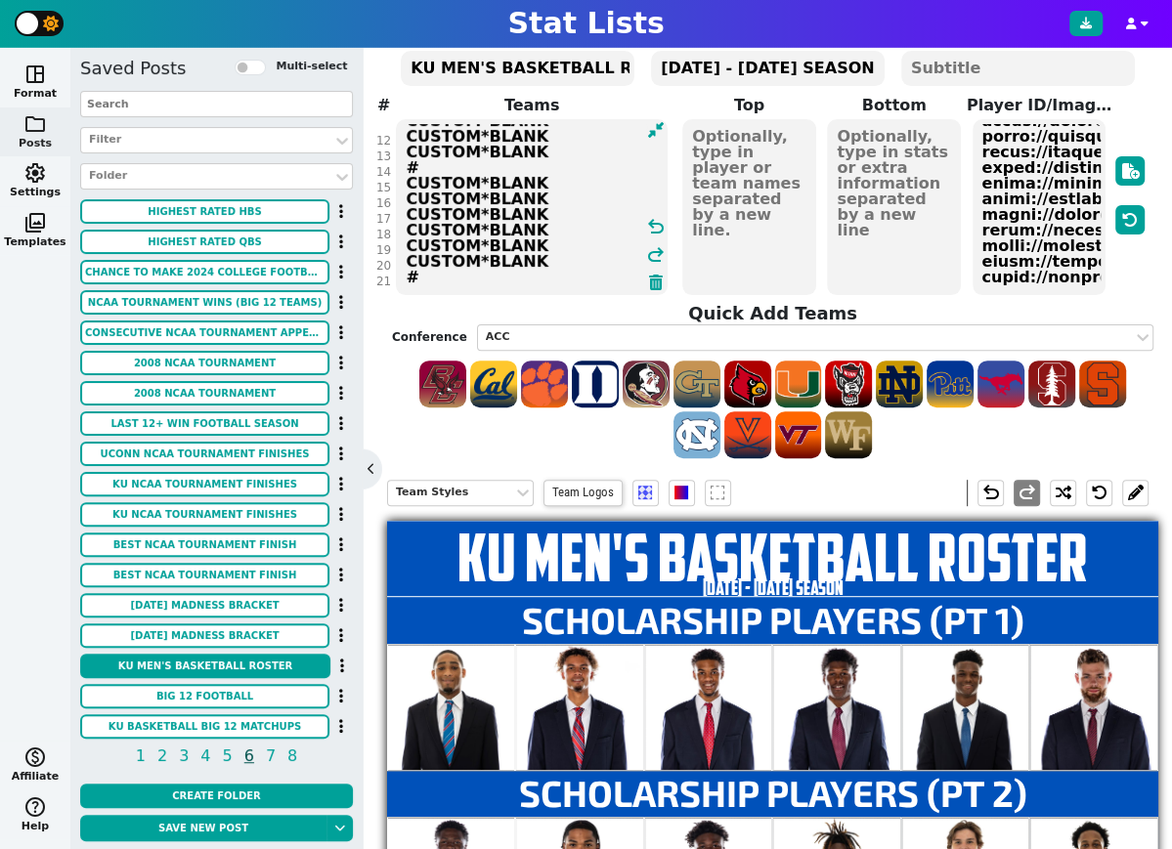
scroll to position [184, 0]
click at [510, 277] on textarea "CUSTOM*BLANK CUSTOM*BLANK CUSTOM*BLANK CUSTOM*BLANK CUSTOM*BLANK CUSTOM*BLANK #…" at bounding box center [532, 207] width 272 height 176
click at [509, 274] on textarea "CUSTOM*BLANK CUSTOM*BLANK CUSTOM*BLANK CUSTOM*BLANK CUSTOM*BLANK CUSTOM*BLANK #…" at bounding box center [532, 207] width 272 height 176
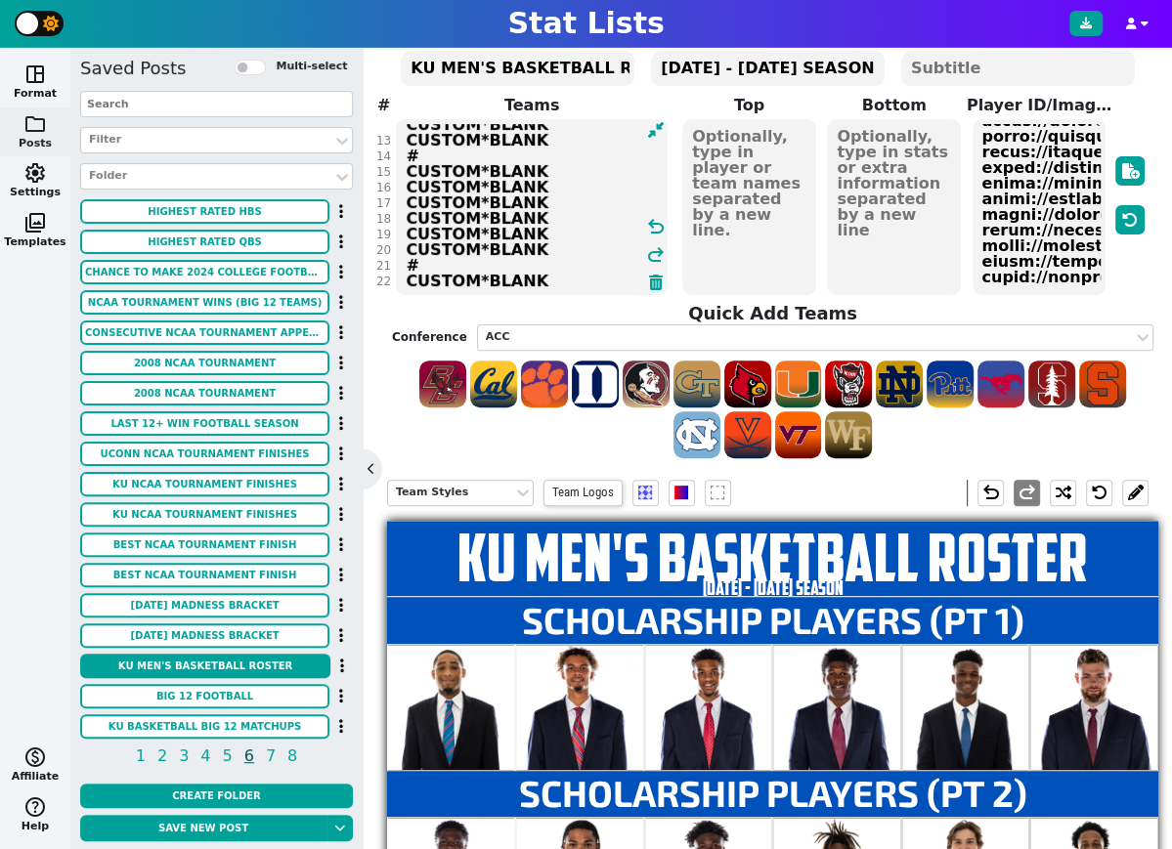
click at [509, 274] on textarea "CUSTOM*BLANK CUSTOM*BLANK CUSTOM*BLANK CUSTOM*BLANK CUSTOM*BLANK CUSTOM*BLANK #…" at bounding box center [532, 207] width 272 height 176
click at [557, 279] on textarea "CUSTOM*BLANK CUSTOM*BLANK CUSTOM*BLANK CUSTOM*BLANK CUSTOM*BLANK CUSTOM*BLANK #…" at bounding box center [532, 207] width 272 height 176
paste textarea "CUSTOM*BLANK"
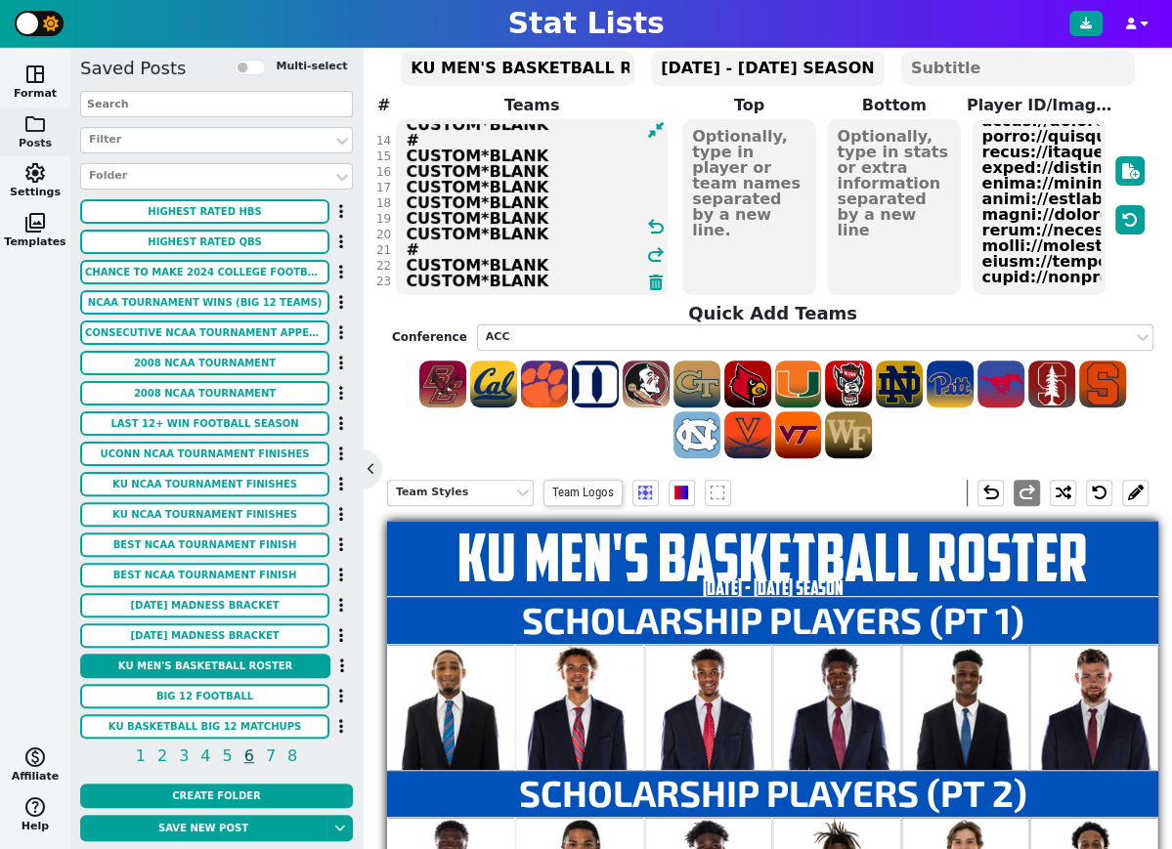
scroll to position [215, 0]
paste textarea "CUSTOM*BLANK"
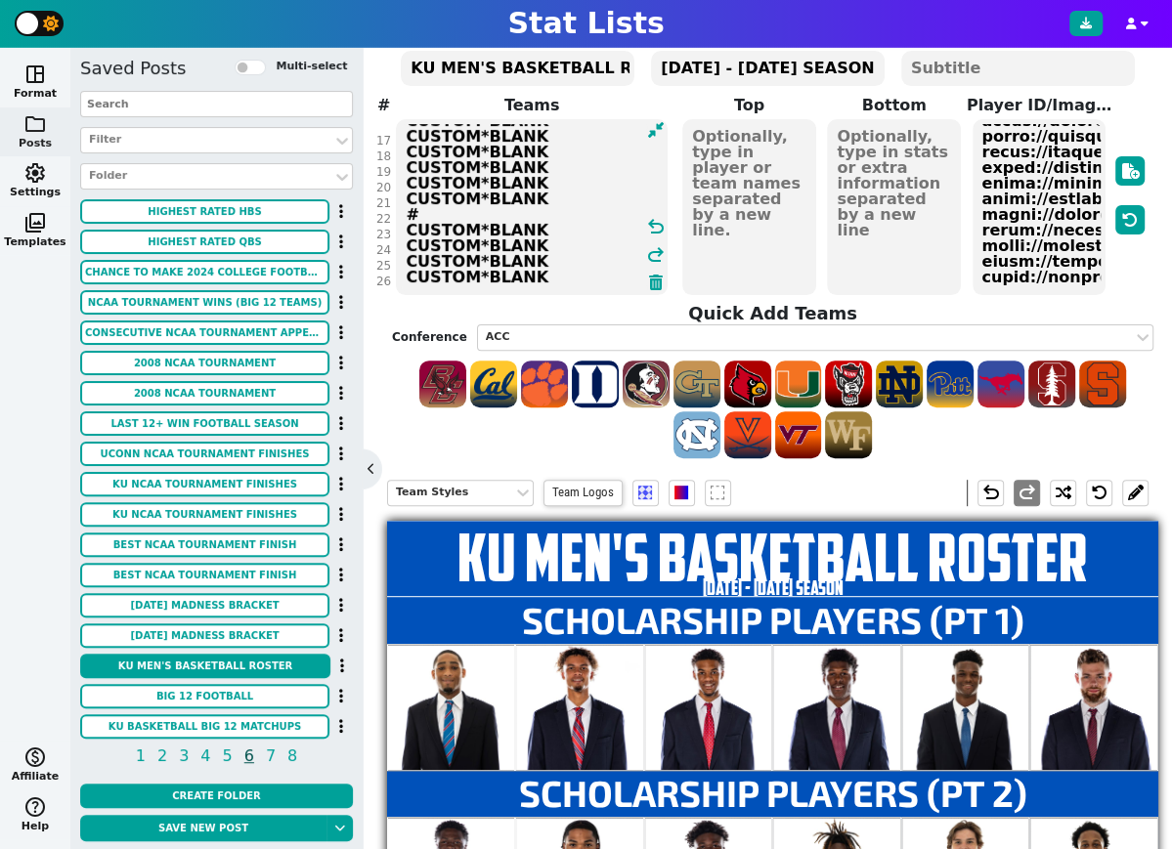
paste textarea "CUSTOM*BLANK"
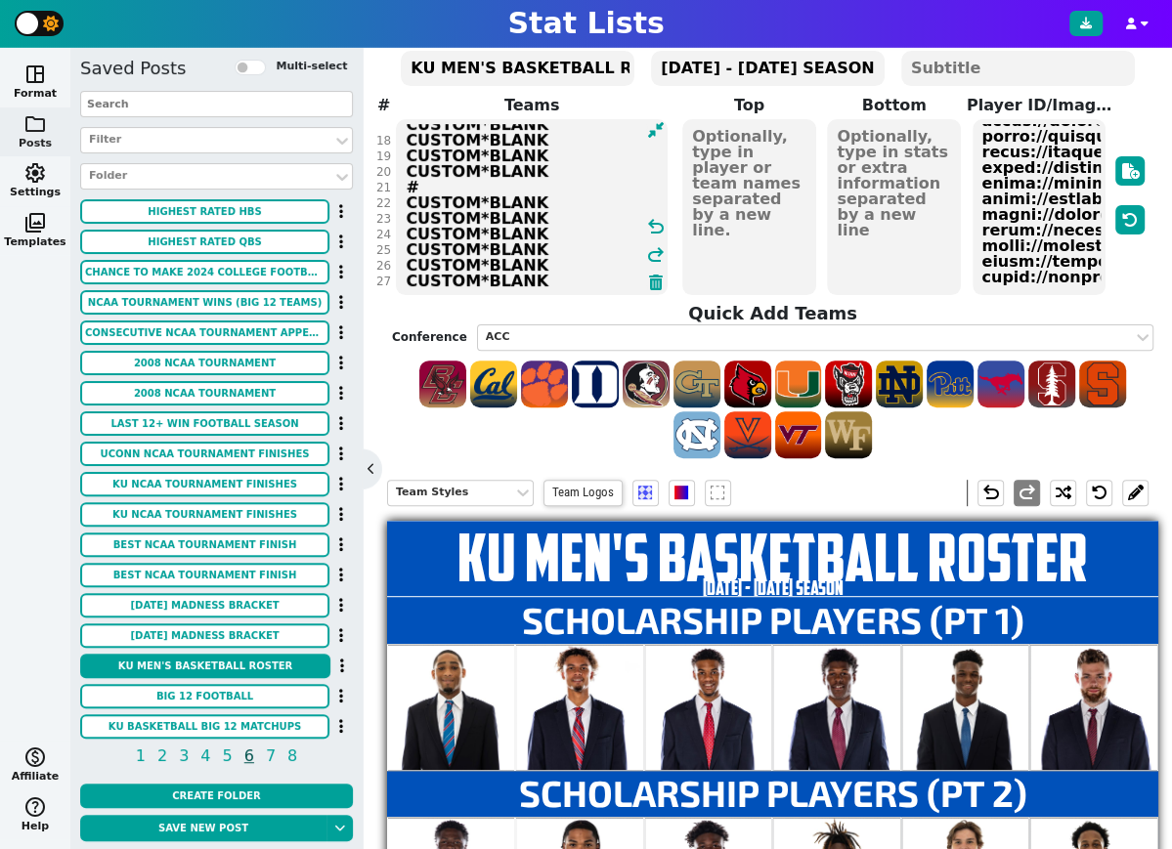
scroll to position [278, 0]
paste textarea "CUSTOM*BLANK"
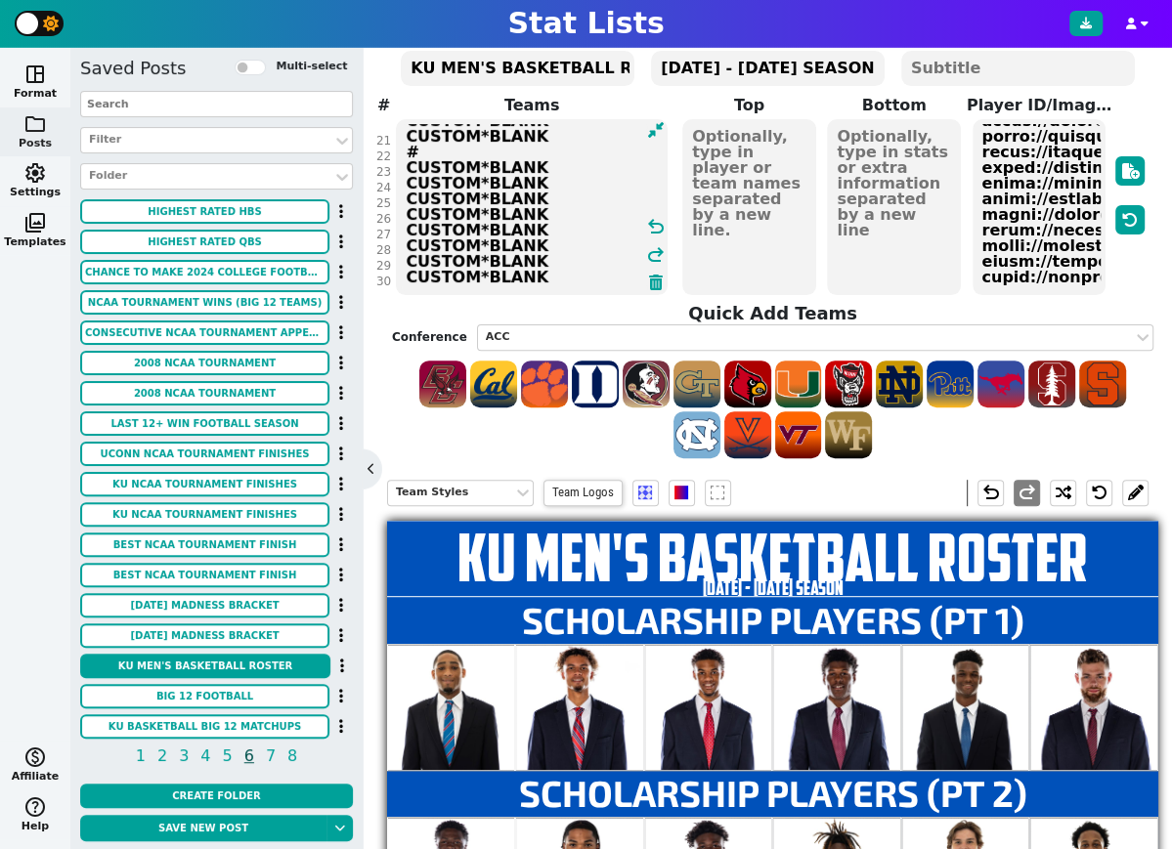
paste textarea "CUSTOM*BLANK"
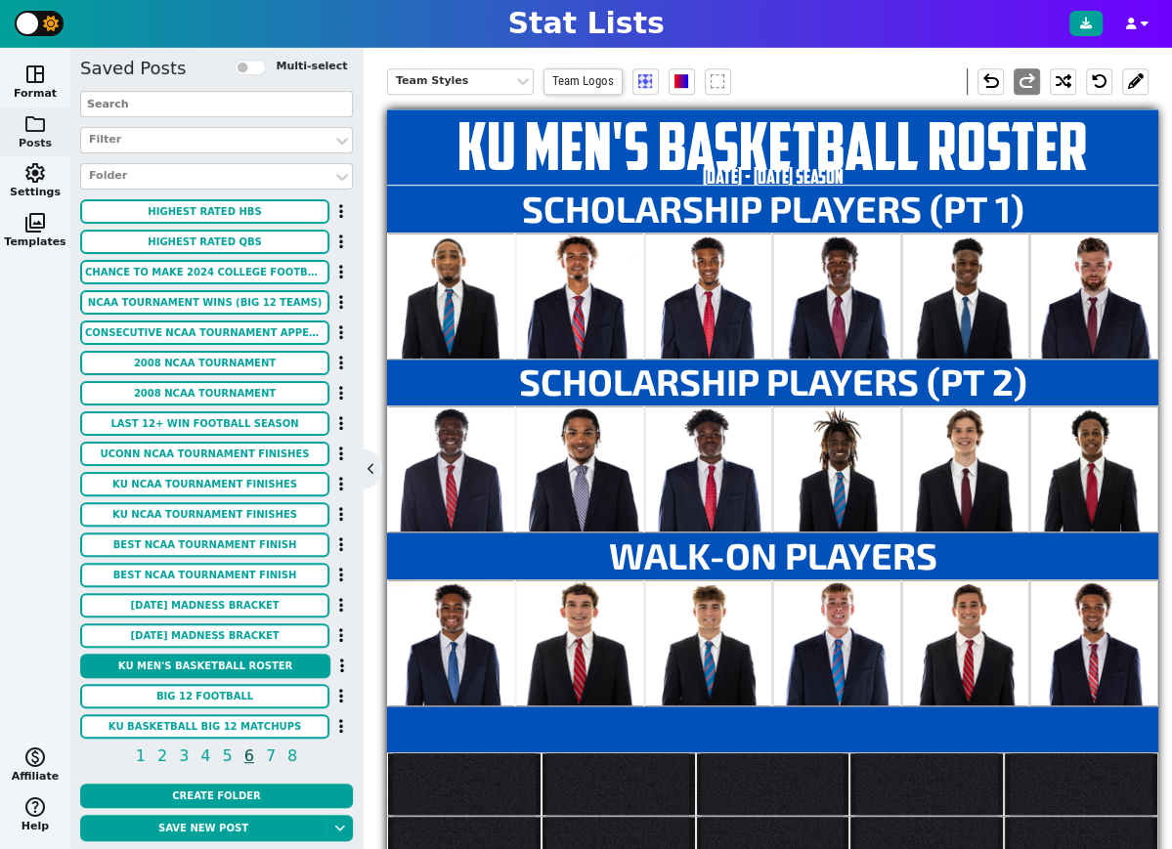
scroll to position [557, 0]
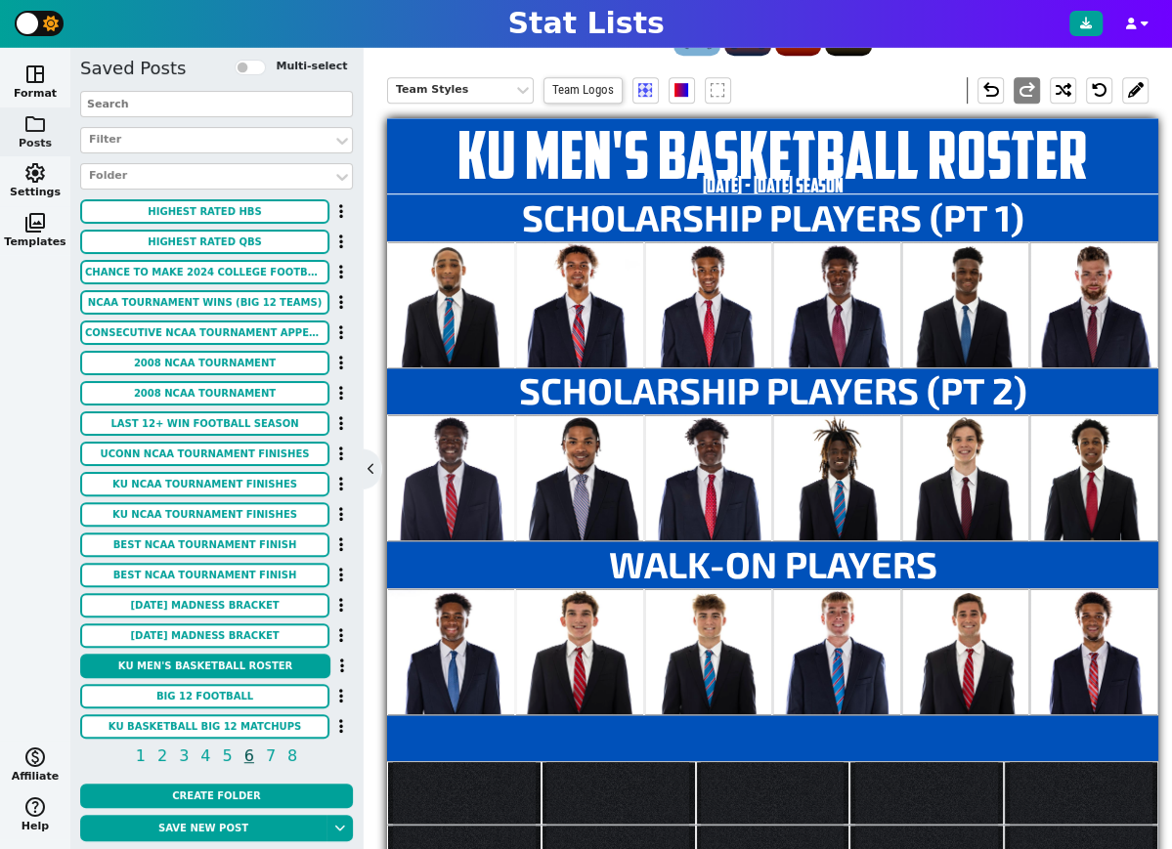
type textarea "CUSTOM*BLANK CUSTOM*BLANK CUSTOM*BLANK CUSTOM*BLANK CUSTOM*BLANK CUSTOM*BLANK #…"
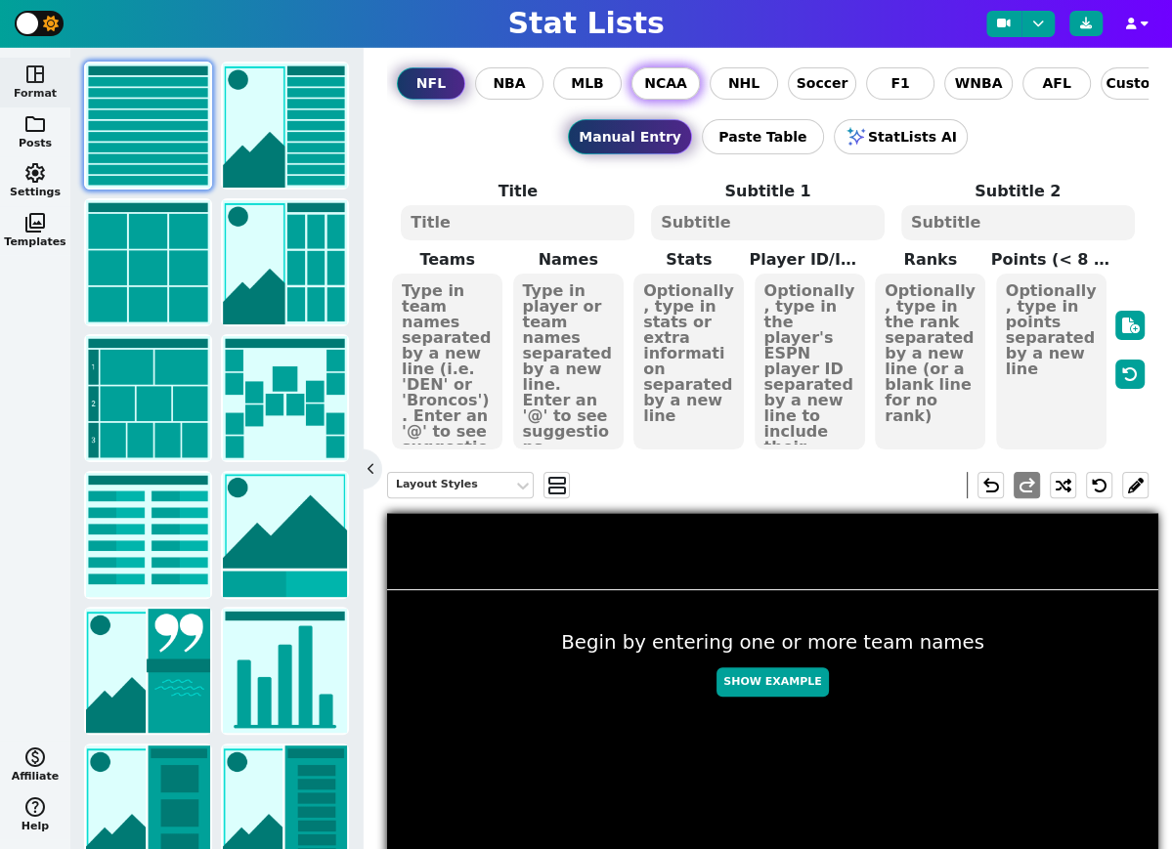
click at [664, 82] on span "NCAA" at bounding box center [665, 83] width 43 height 21
click at [0, 0] on input "NCAA" at bounding box center [0, 0] width 0 height 0
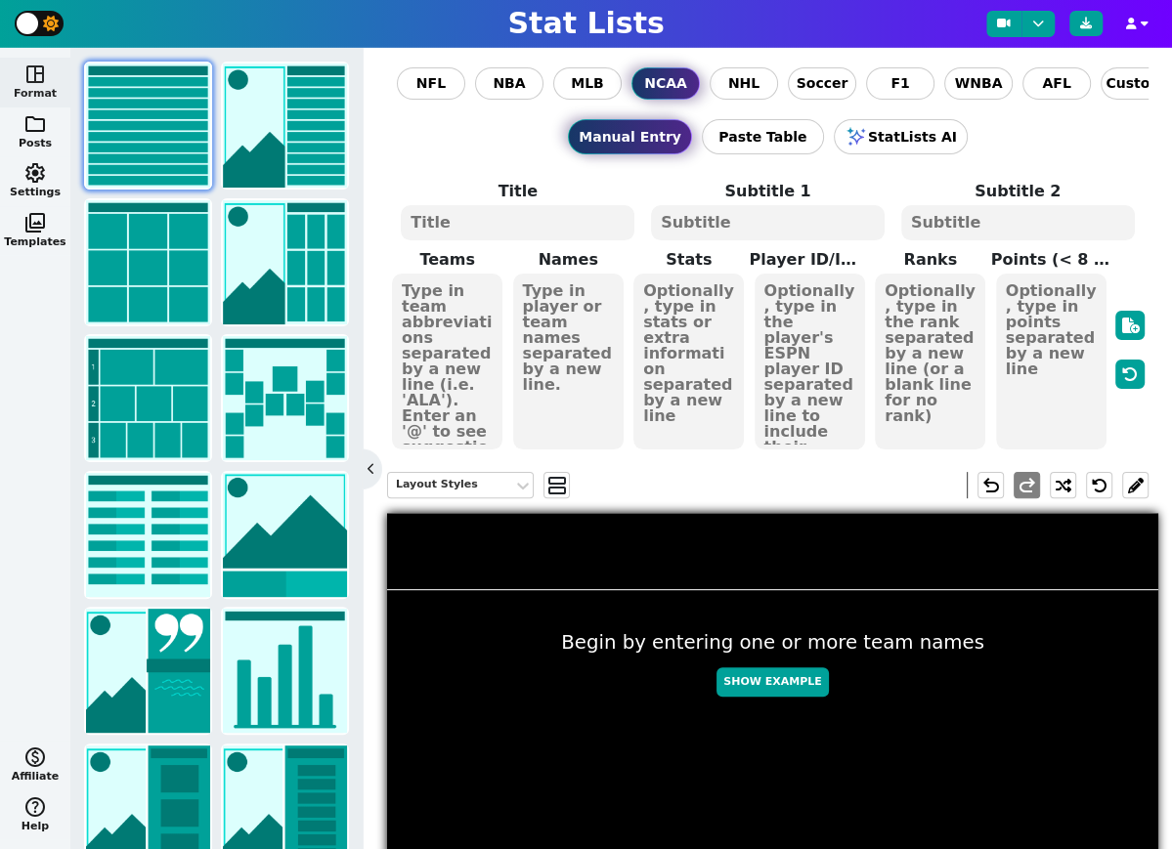
click at [462, 224] on textarea at bounding box center [518, 222] width 234 height 35
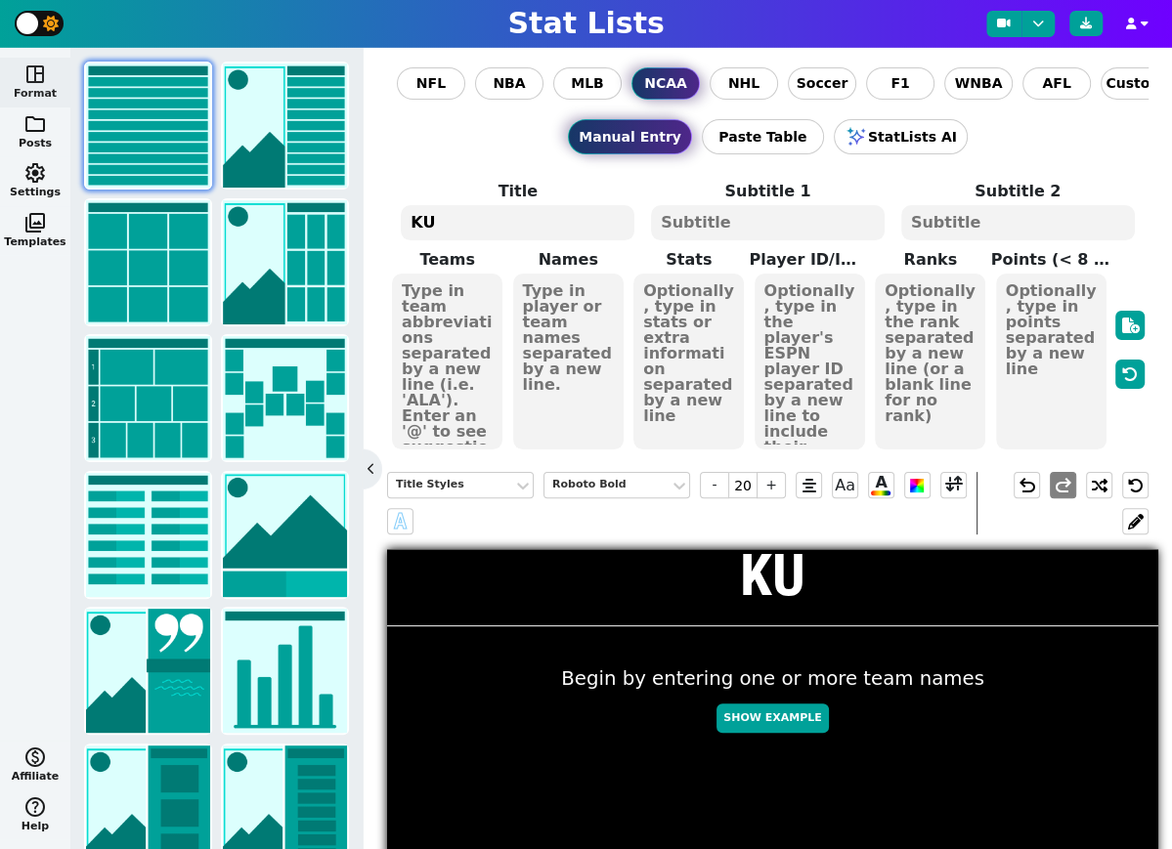
type textarea "K"
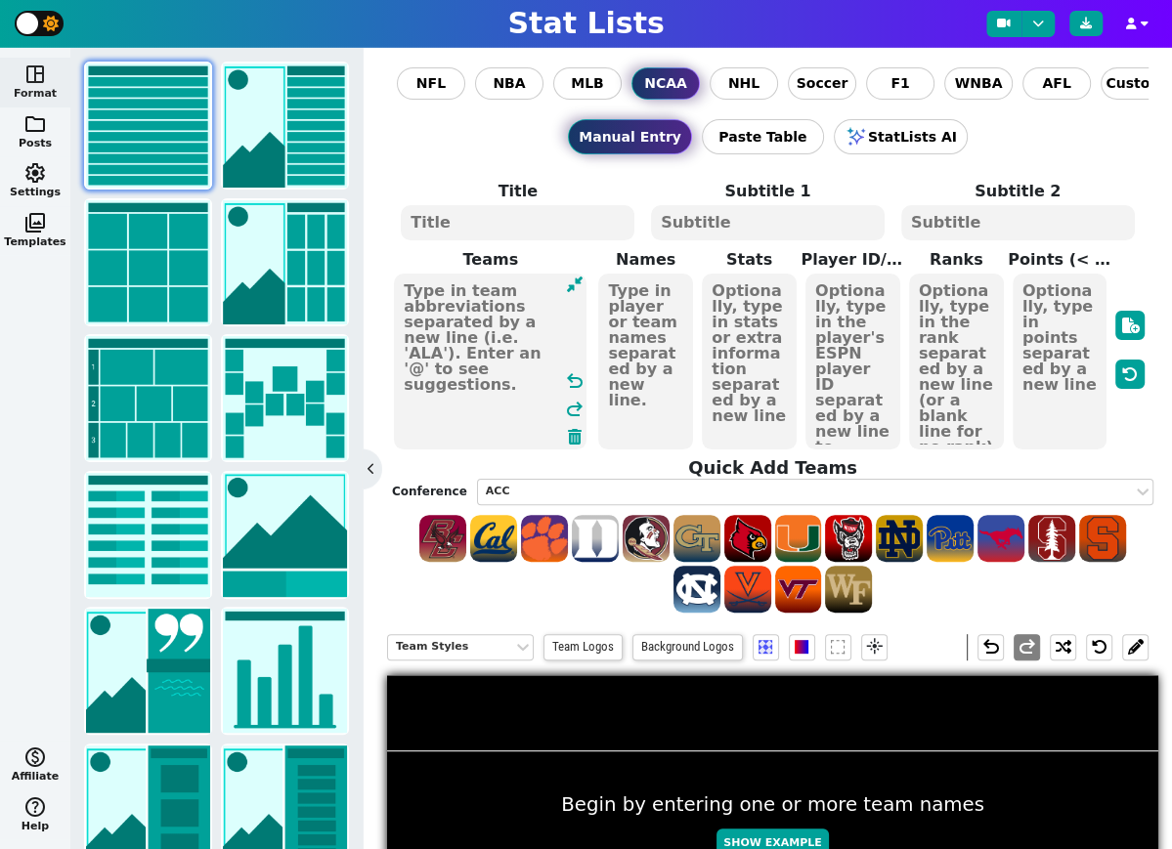
click at [461, 346] on textarea at bounding box center [490, 362] width 193 height 176
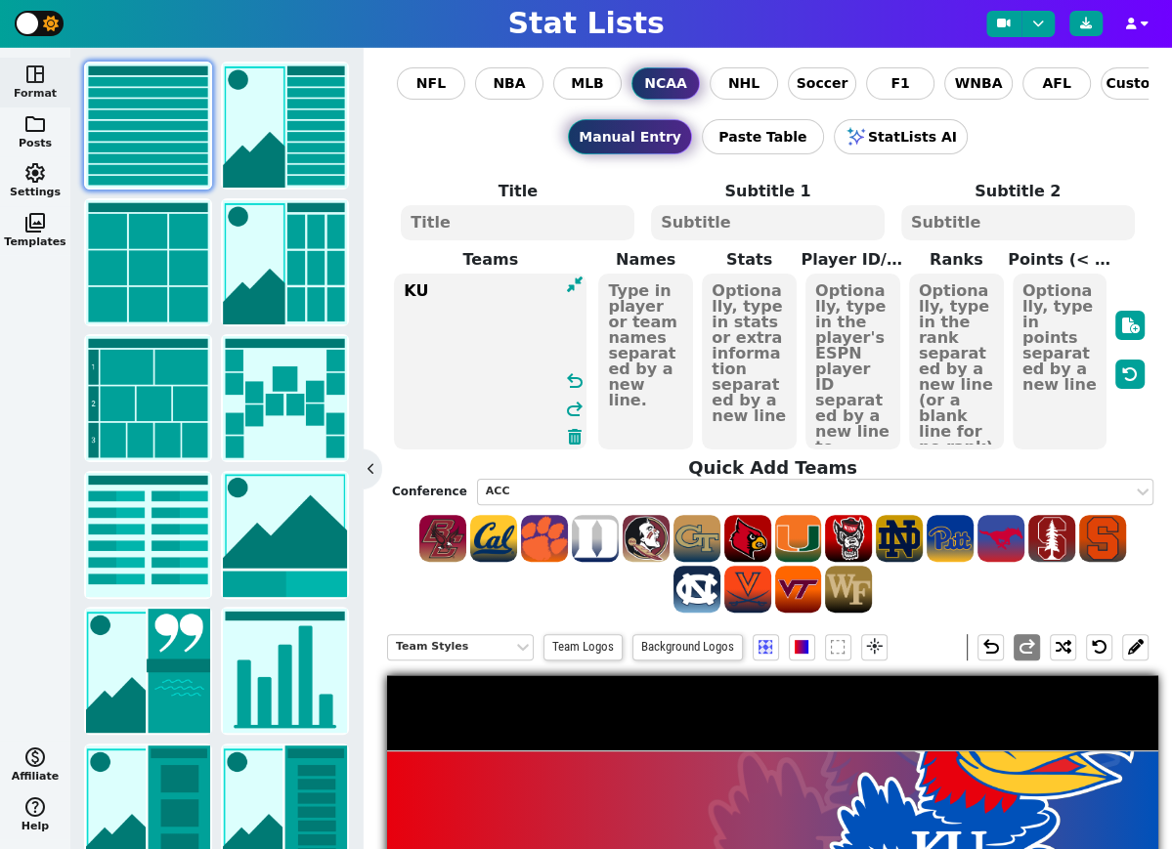
type textarea "KU"
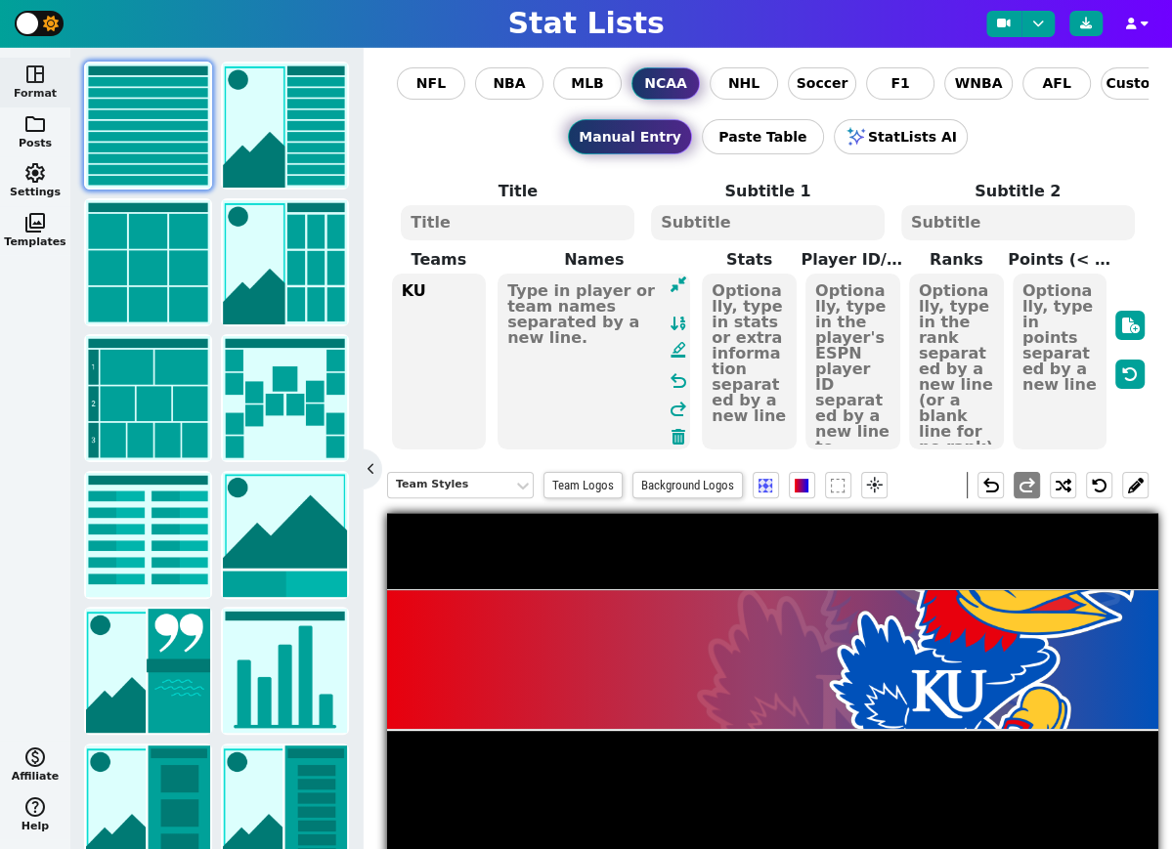
click at [643, 334] on textarea at bounding box center [593, 362] width 193 height 176
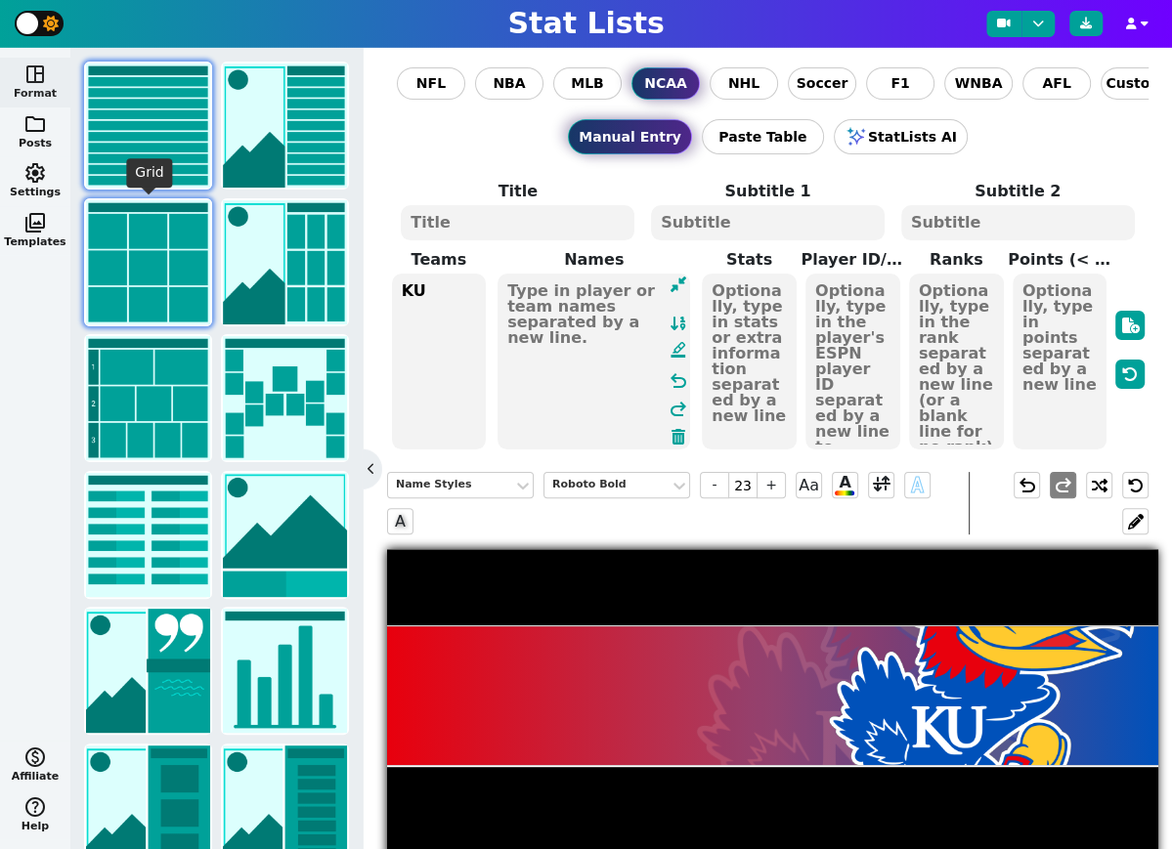
click at [156, 285] on img at bounding box center [148, 262] width 124 height 124
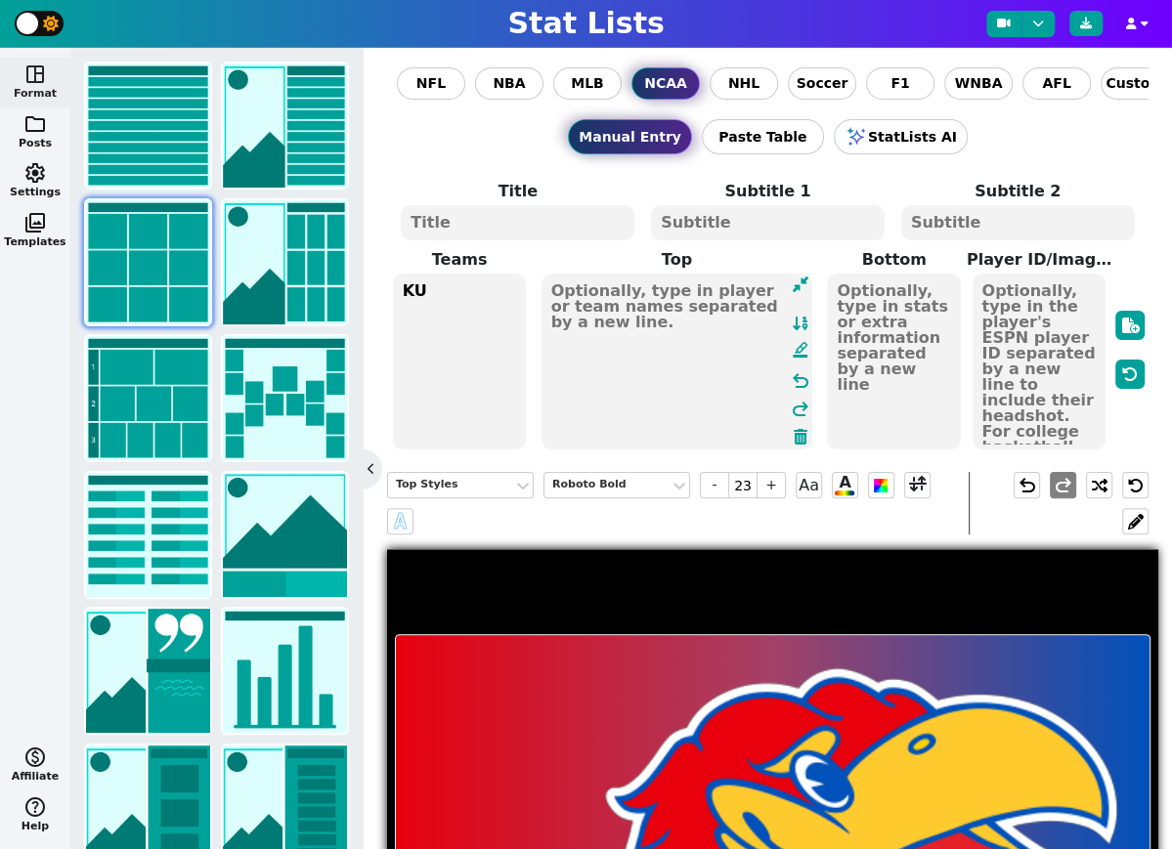
click at [657, 312] on textarea at bounding box center [677, 362] width 272 height 176
click at [469, 161] on div "Manual Entry Paste Table StatLists AI" at bounding box center [767, 137] width 761 height 74
click at [633, 313] on textarea at bounding box center [677, 362] width 272 height 176
click at [879, 343] on textarea at bounding box center [894, 362] width 134 height 176
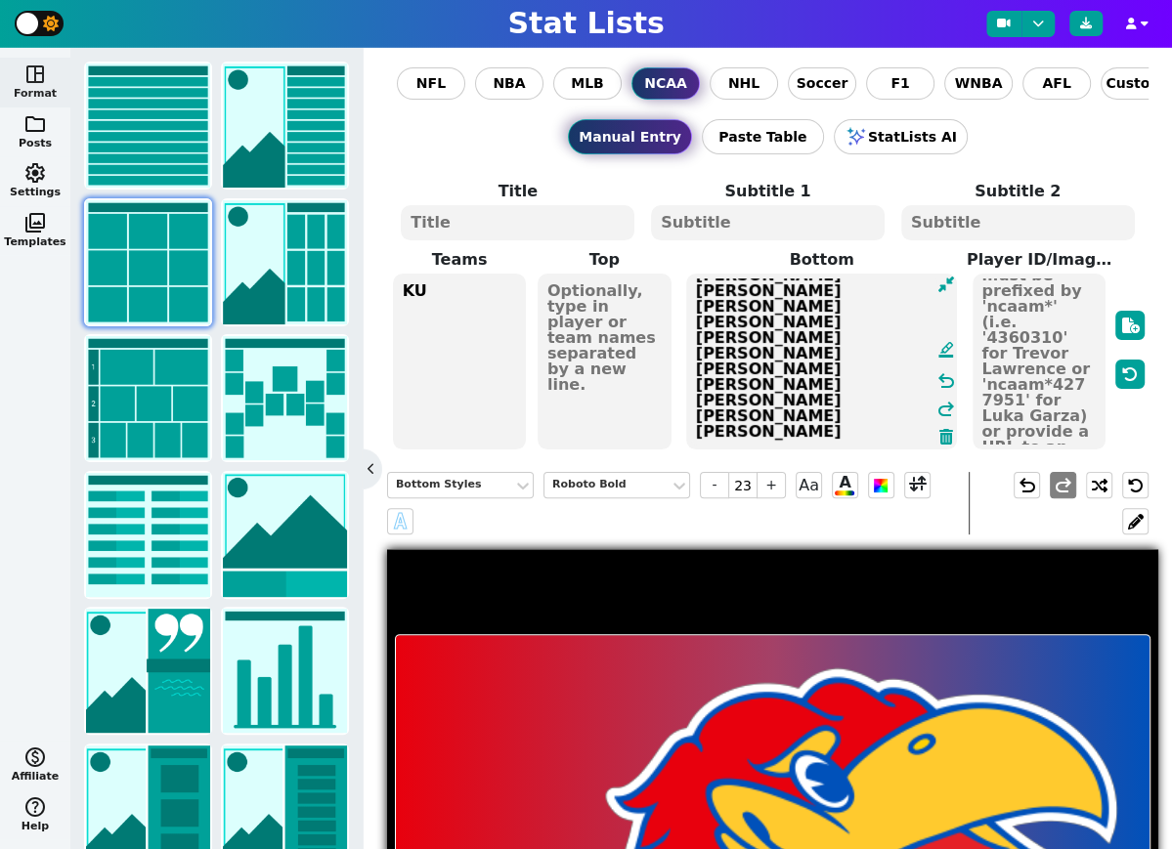
scroll to position [293, 0]
type textarea "[PERSON_NAME] [PERSON_NAME] [PERSON_NAME] [PERSON_NAME] RAKEASE [PERSON_NAME] […"
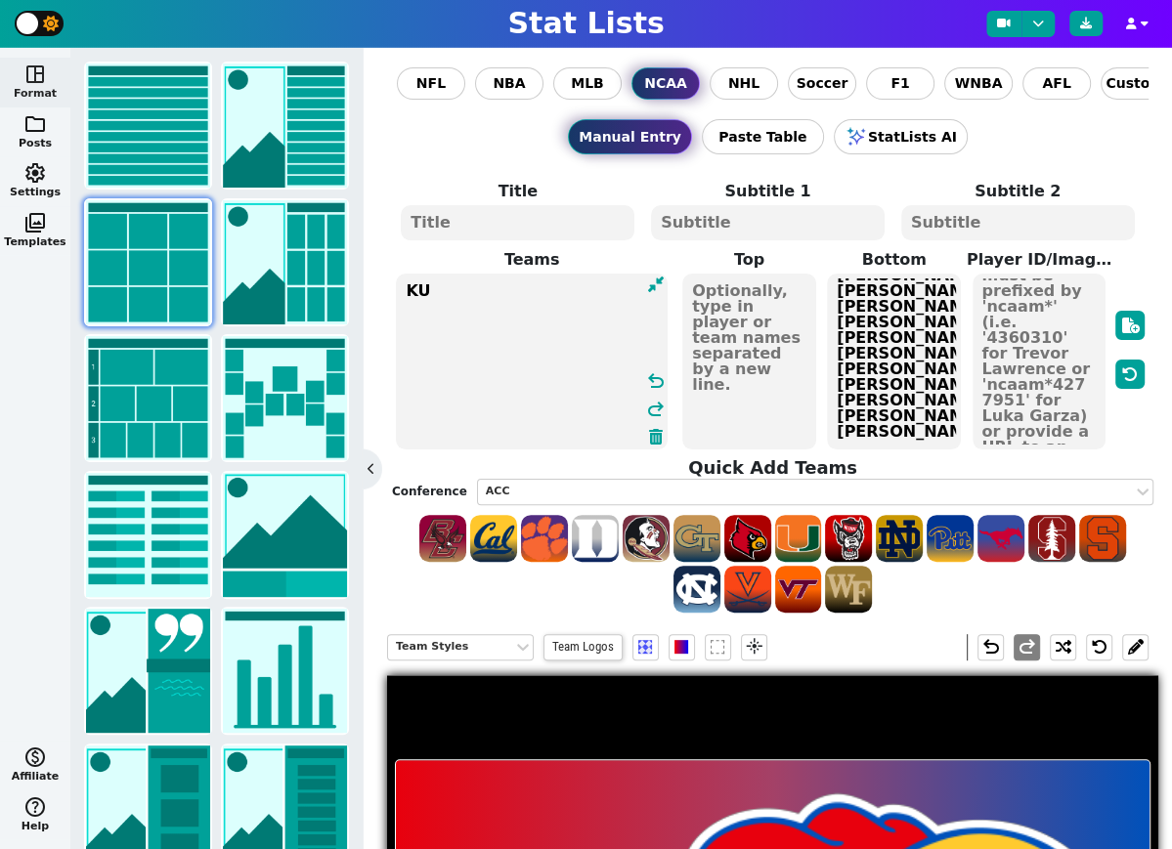
click at [459, 297] on textarea "KU" at bounding box center [532, 362] width 272 height 176
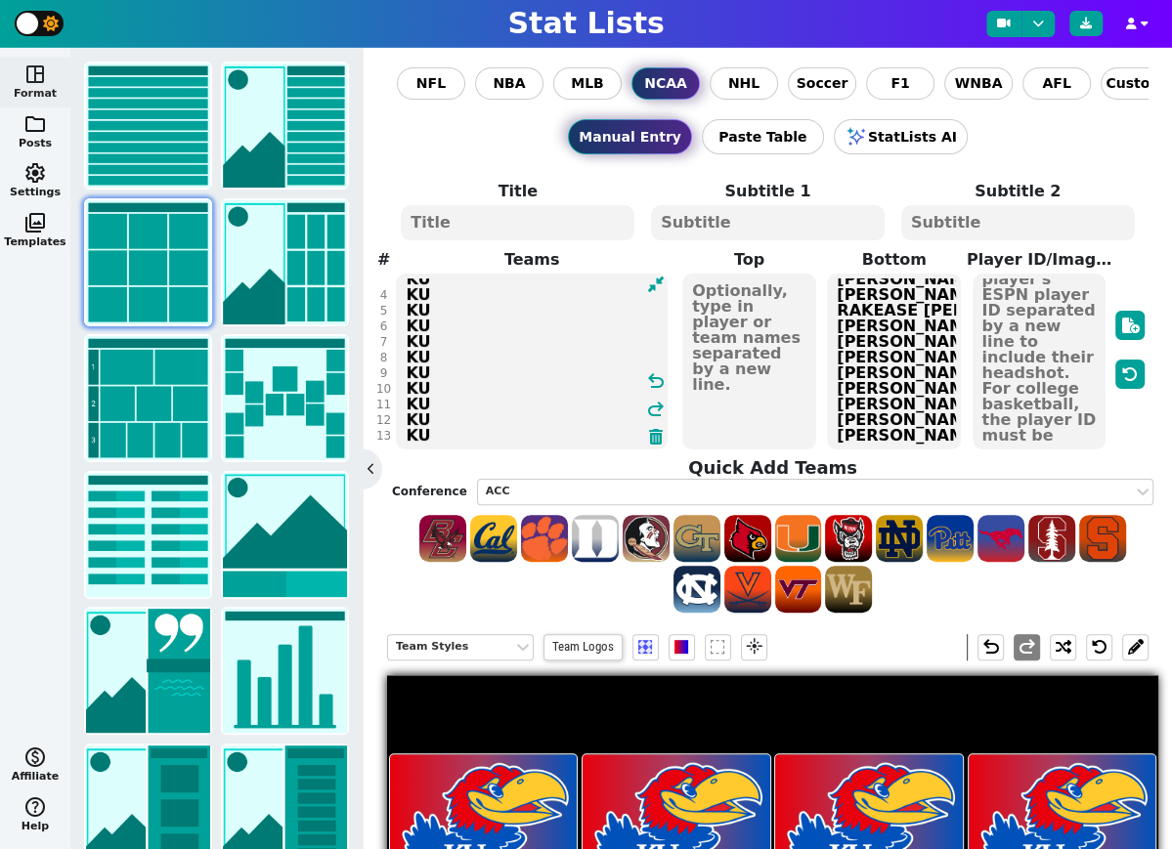
scroll to position [59, 0]
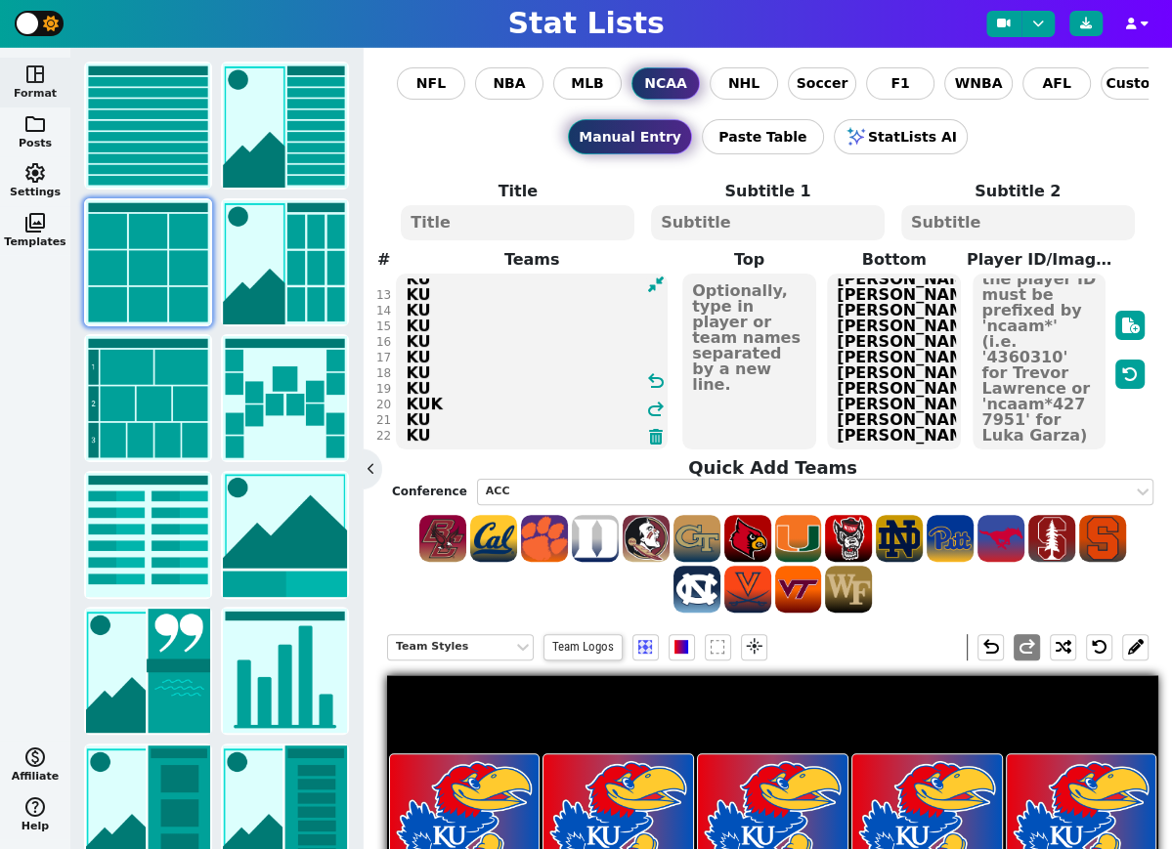
click at [496, 405] on textarea "KU KU KU KU KU KU KU KU KU KU KU KU KU KU KU KU KU KU KU KUK KU KU" at bounding box center [532, 362] width 272 height 176
click at [500, 433] on textarea "KU KU KU KU KU KU KU KU KU KU KU KU KU KU KU KU KU KU KU KU KU KU" at bounding box center [532, 362] width 272 height 176
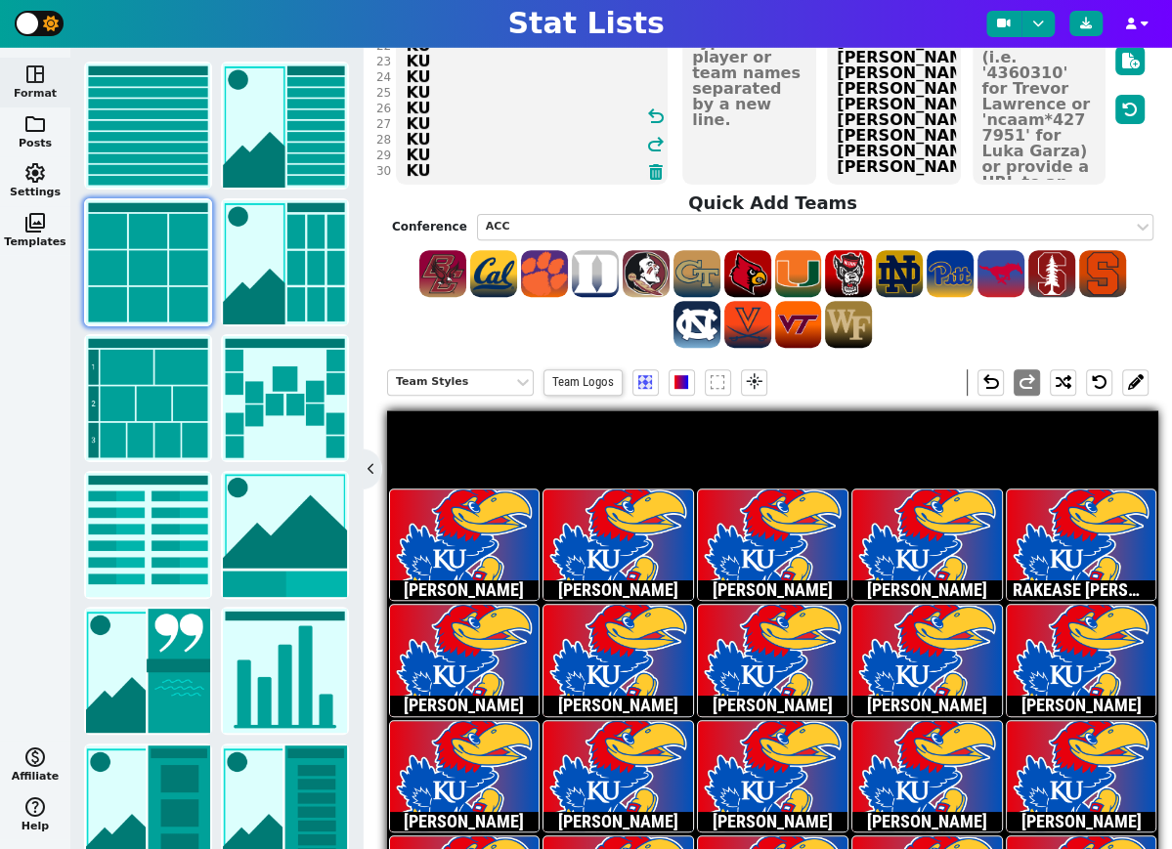
type textarea "KU KU KU KU KU KU KU KU KU KU KU KU KU KU KU KU KU KU KU KU KU KU KU KU KU KU K…"
click at [463, 335] on div at bounding box center [772, 299] width 761 height 102
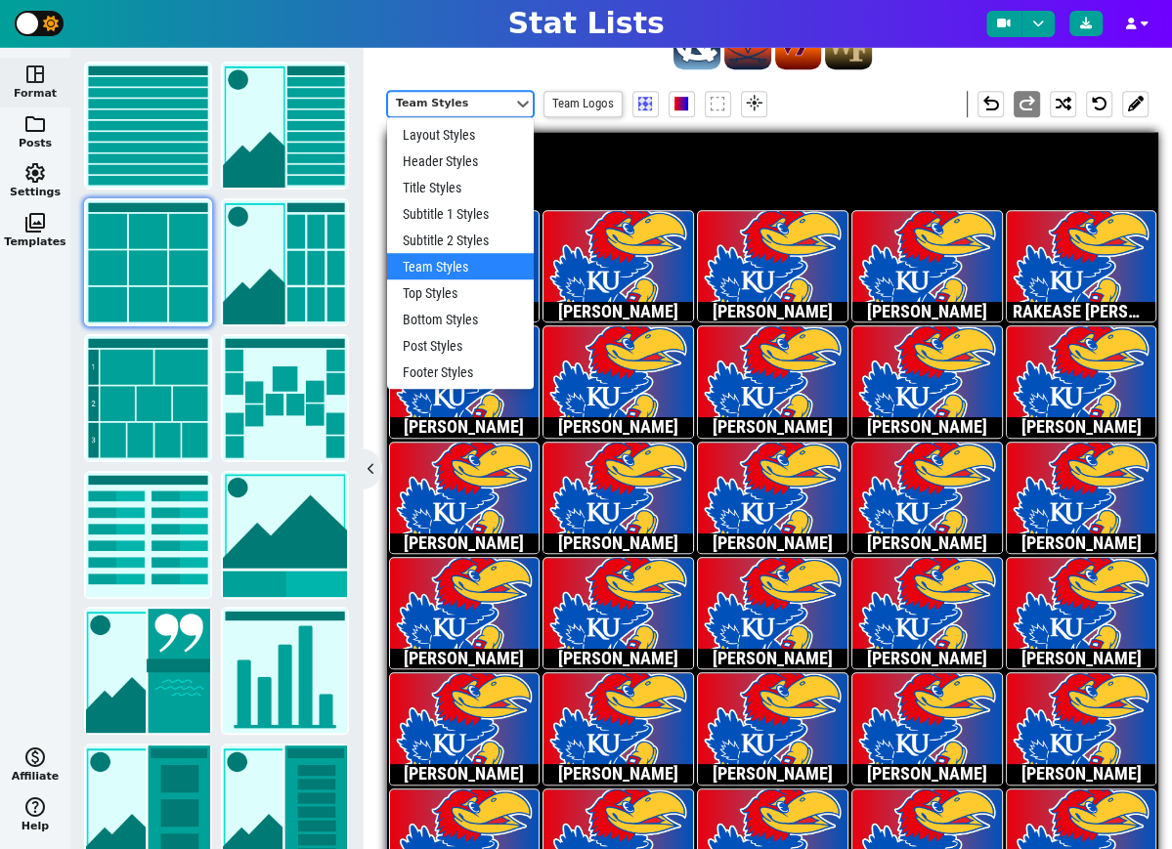
click at [484, 106] on div "Team Styles" at bounding box center [450, 104] width 109 height 17
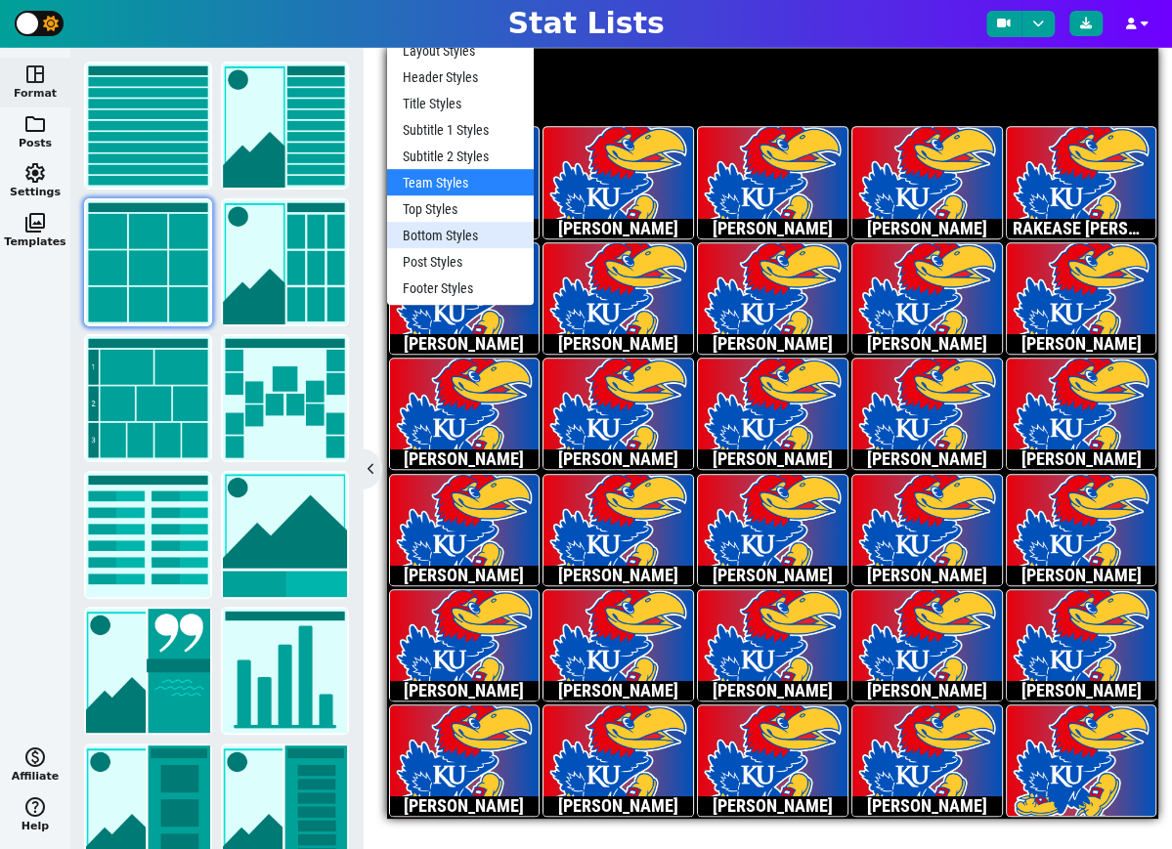
click at [441, 235] on div "Bottom Styles" at bounding box center [460, 235] width 147 height 26
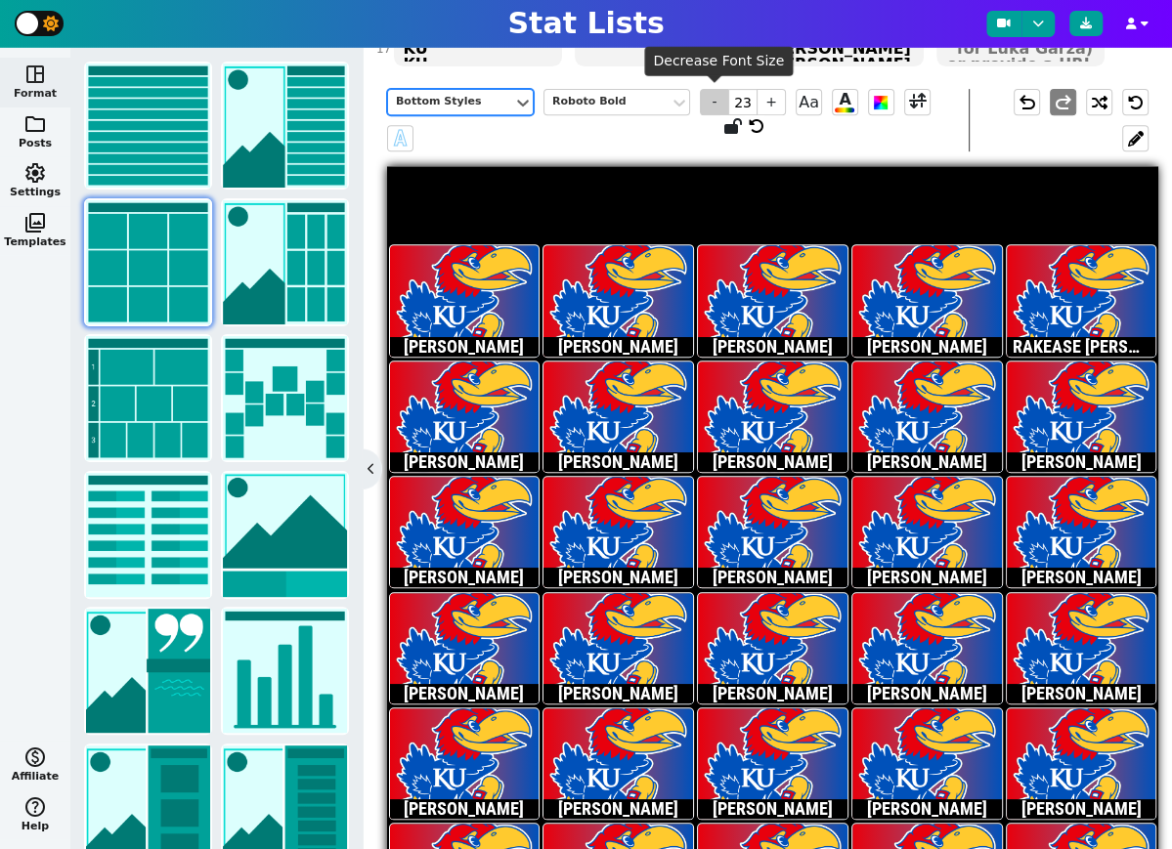
click at [711, 100] on span "-" at bounding box center [714, 102] width 29 height 26
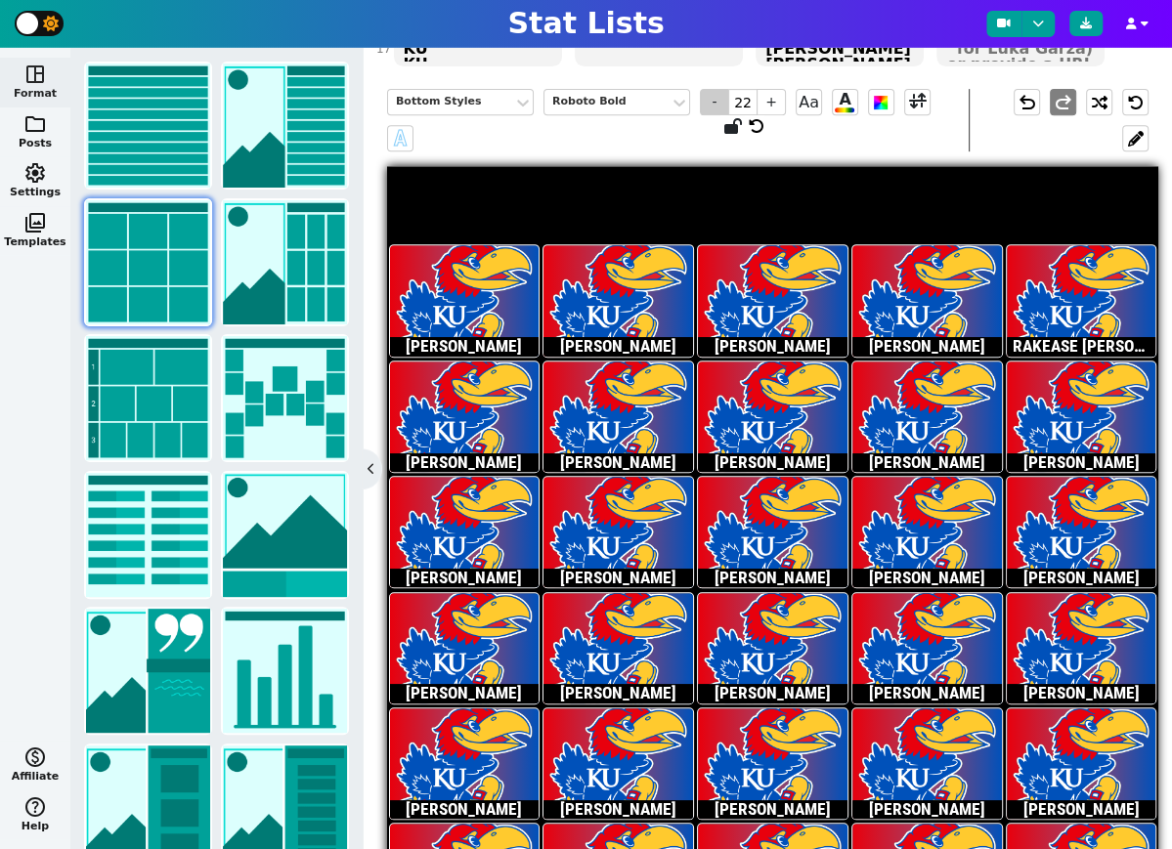
click at [711, 100] on span "-" at bounding box center [714, 102] width 29 height 26
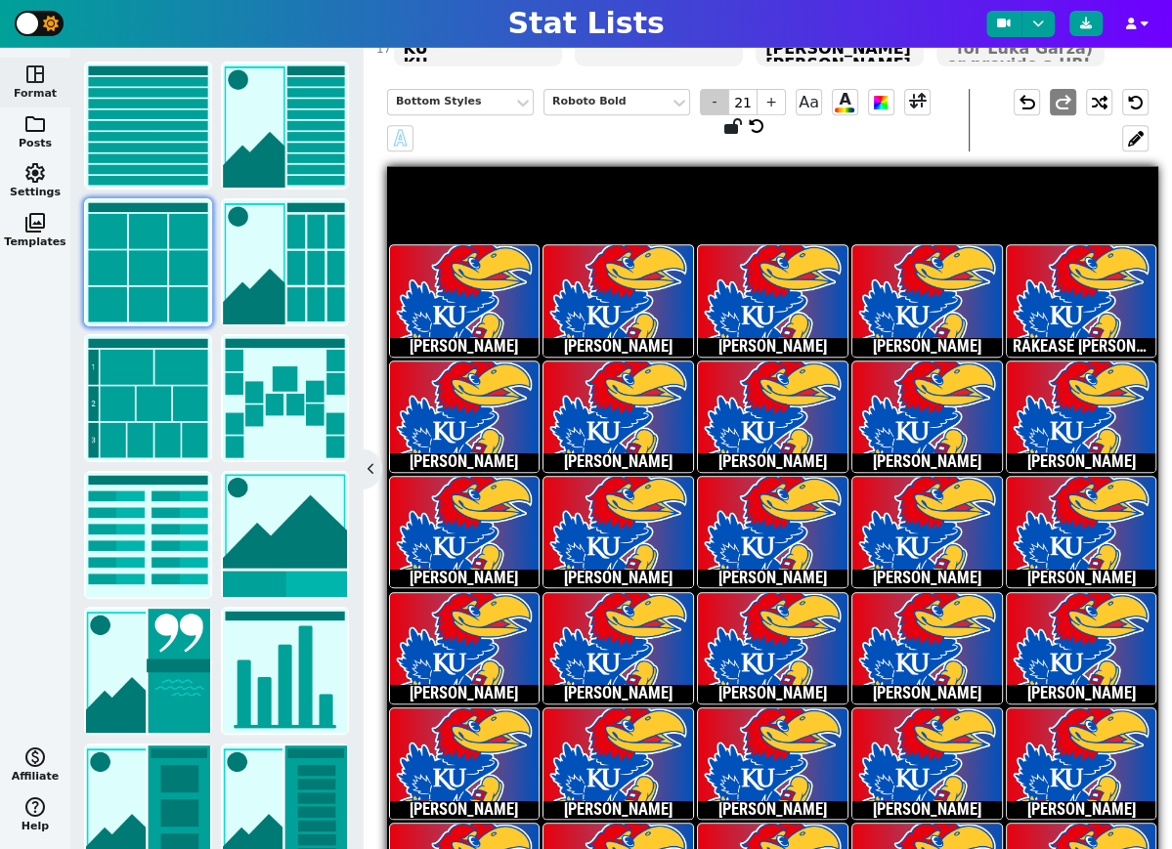
click at [711, 100] on span "-" at bounding box center [714, 102] width 29 height 26
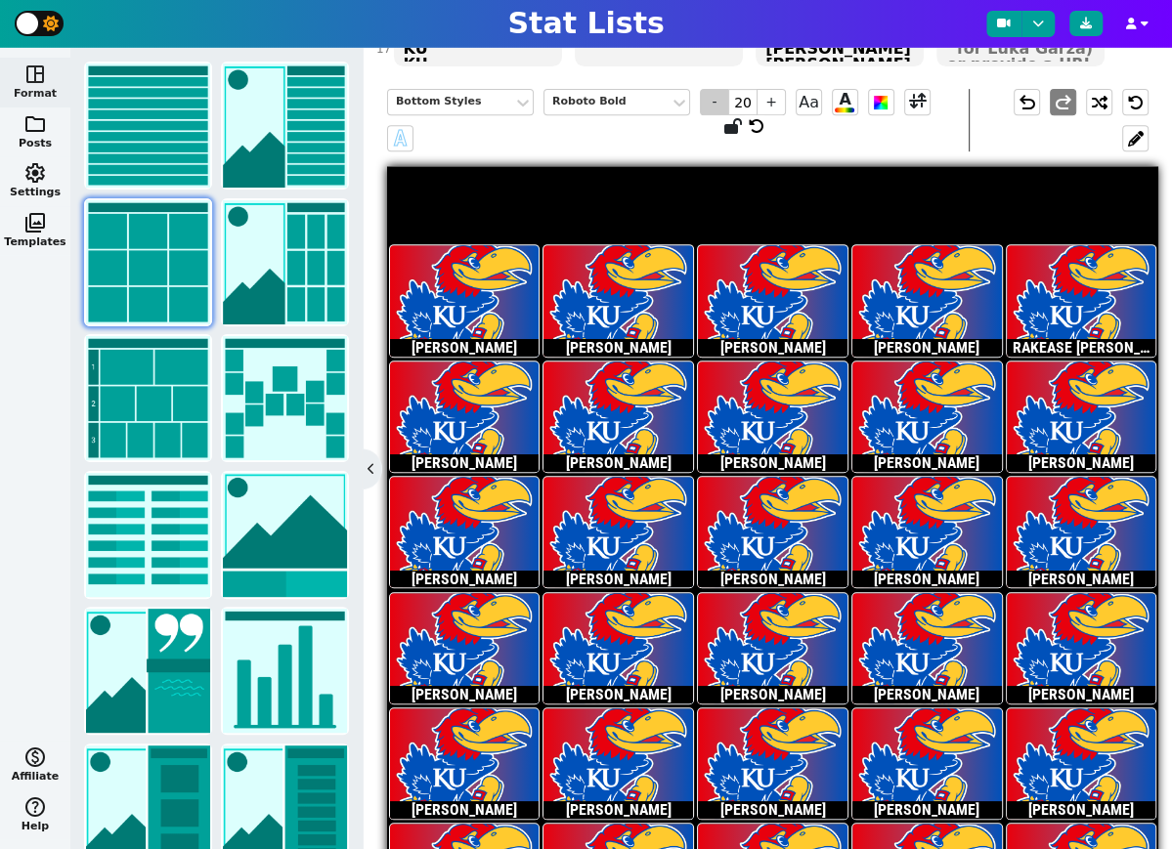
click at [711, 100] on span "-" at bounding box center [714, 102] width 29 height 26
type input "19"
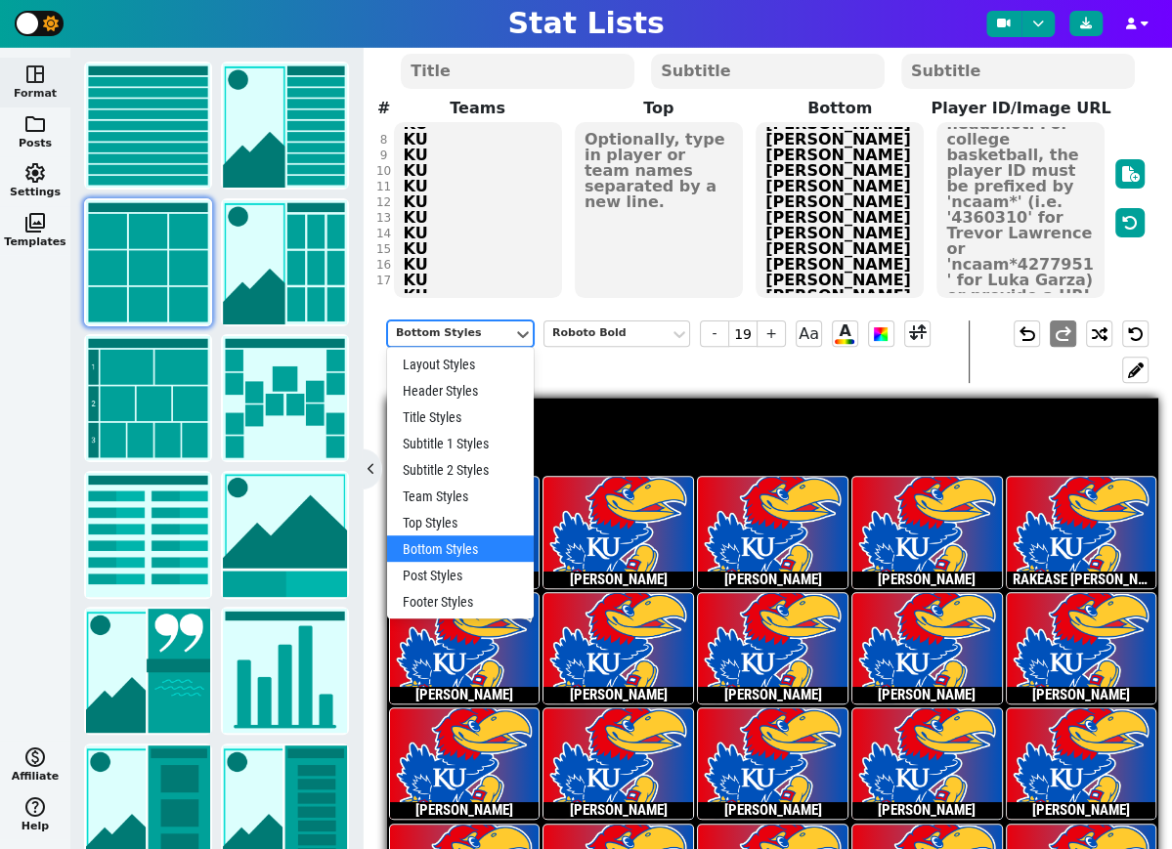
click at [475, 327] on div "Bottom Styles" at bounding box center [450, 333] width 109 height 17
click at [439, 492] on div "Team Styles" at bounding box center [460, 496] width 147 height 26
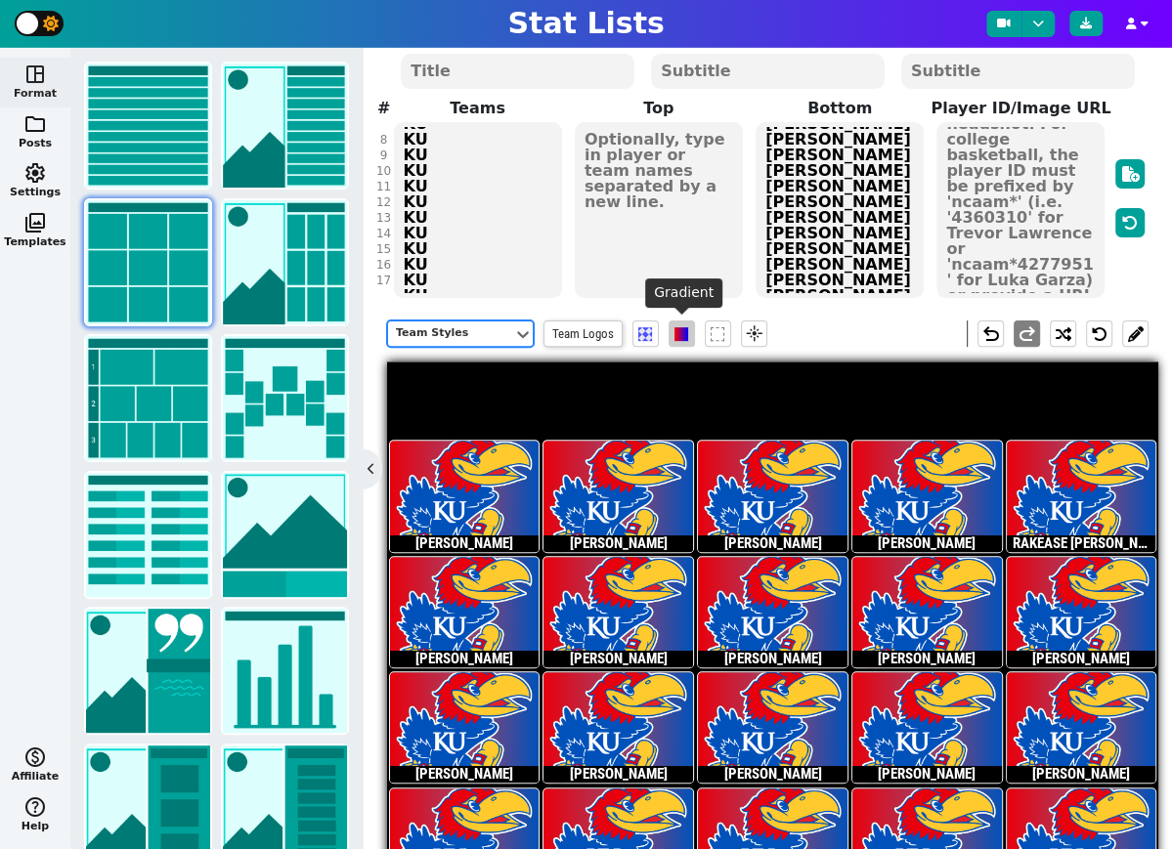
click at [678, 331] on span at bounding box center [681, 334] width 14 height 14
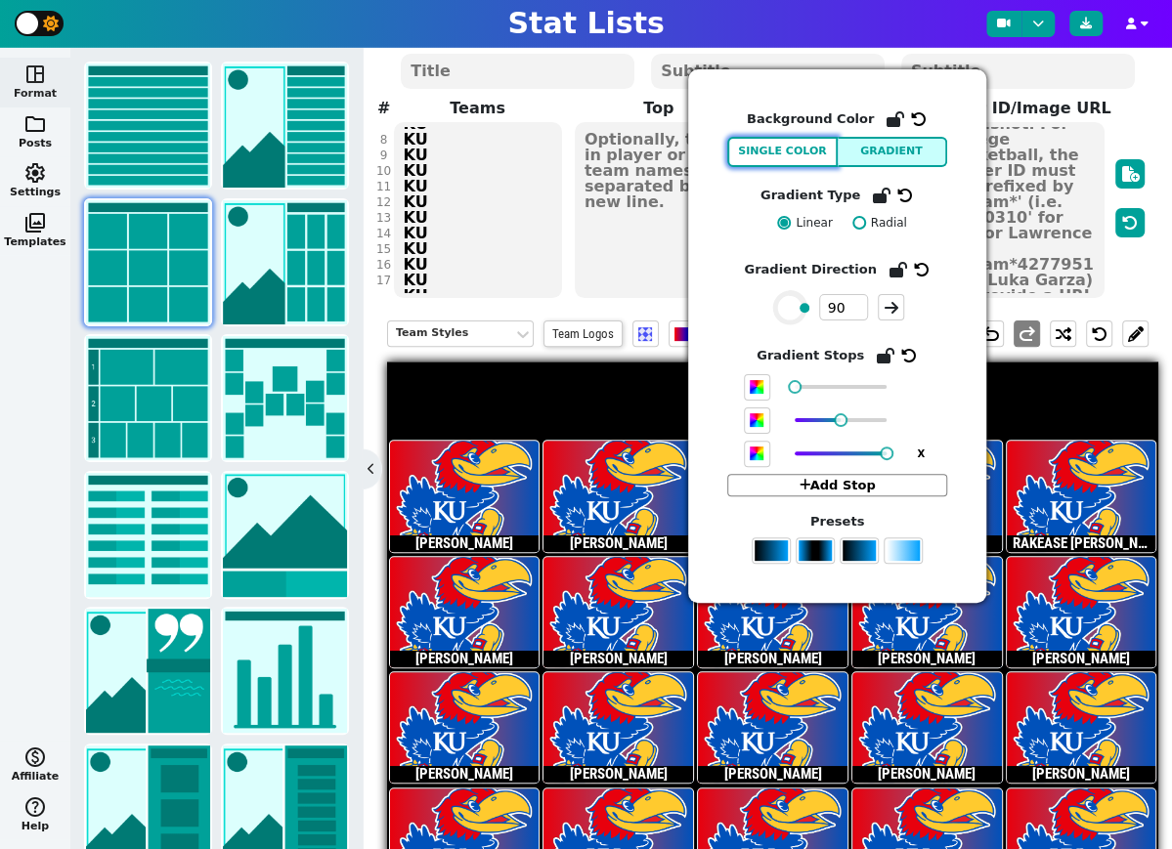
click at [790, 141] on button "Single Color" at bounding box center [782, 152] width 110 height 30
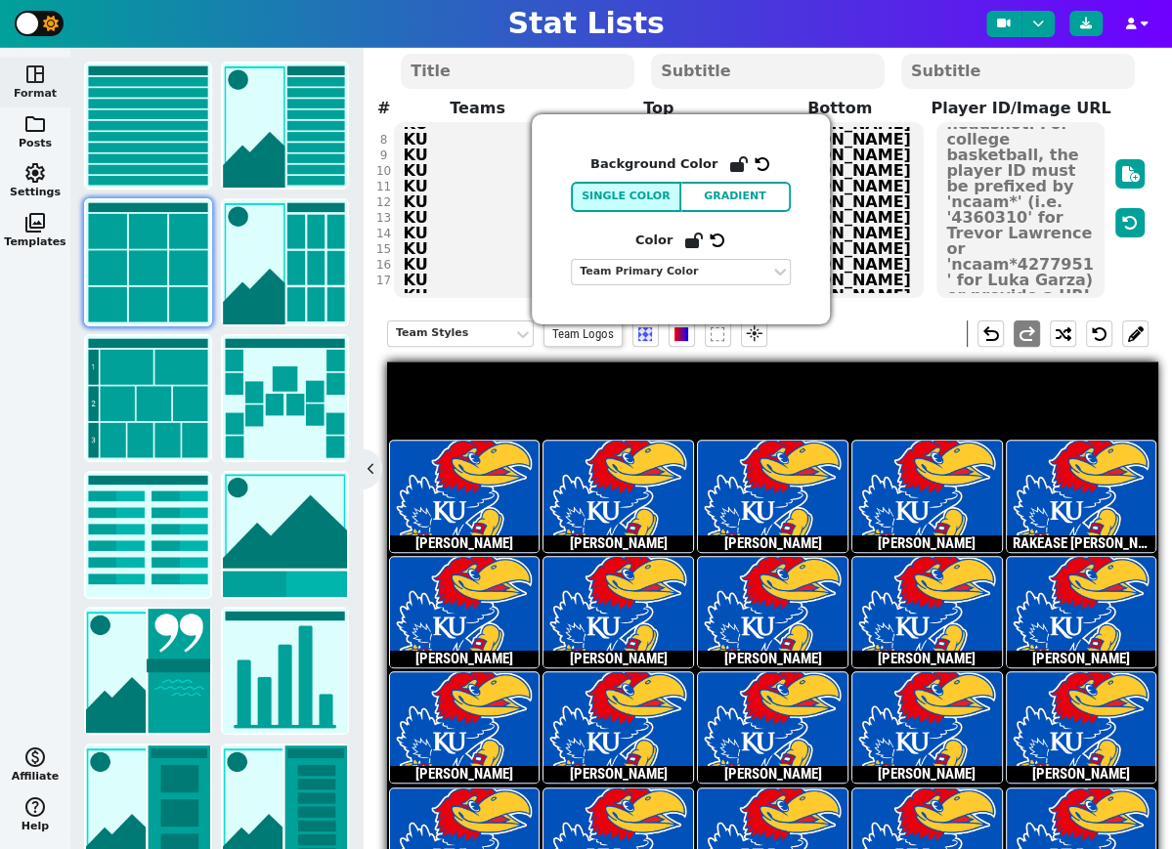
click at [873, 340] on div "Team Styles Team Logos flare undo redo" at bounding box center [767, 334] width 761 height 56
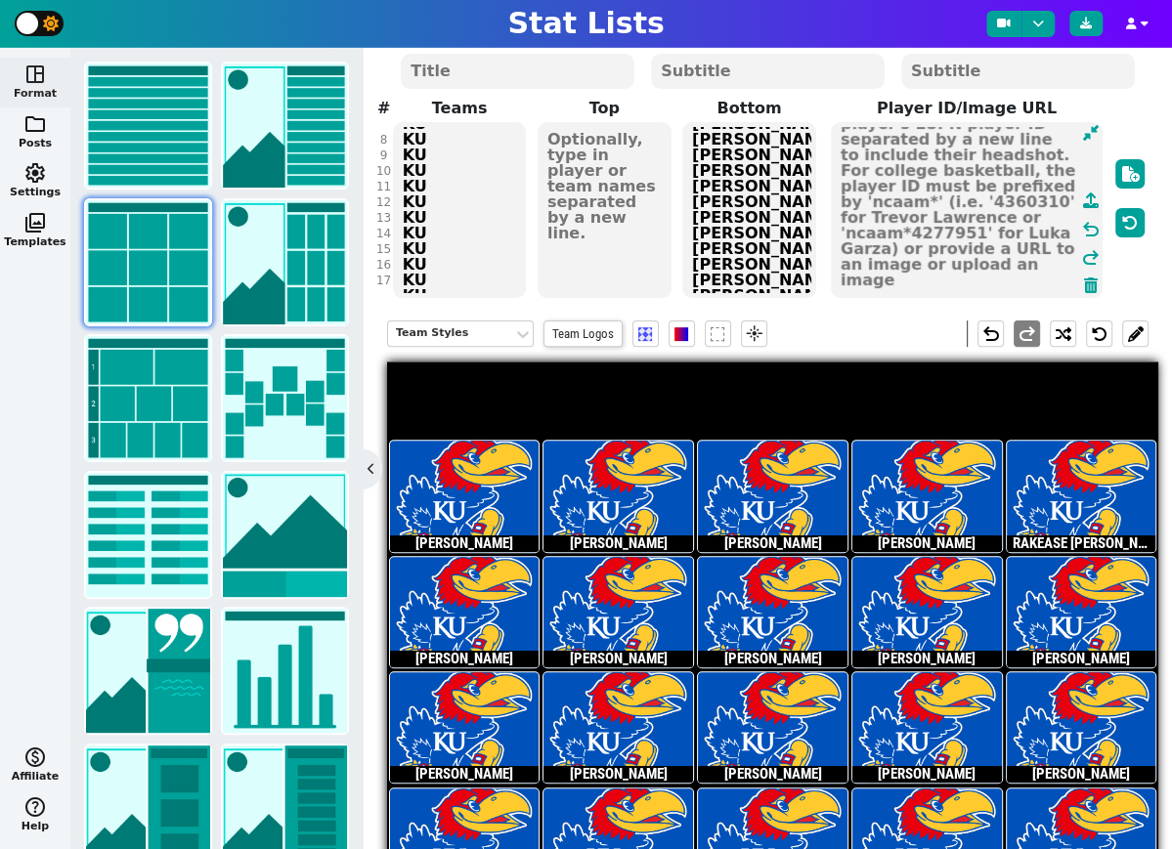
click at [1027, 193] on textarea at bounding box center [967, 210] width 272 height 176
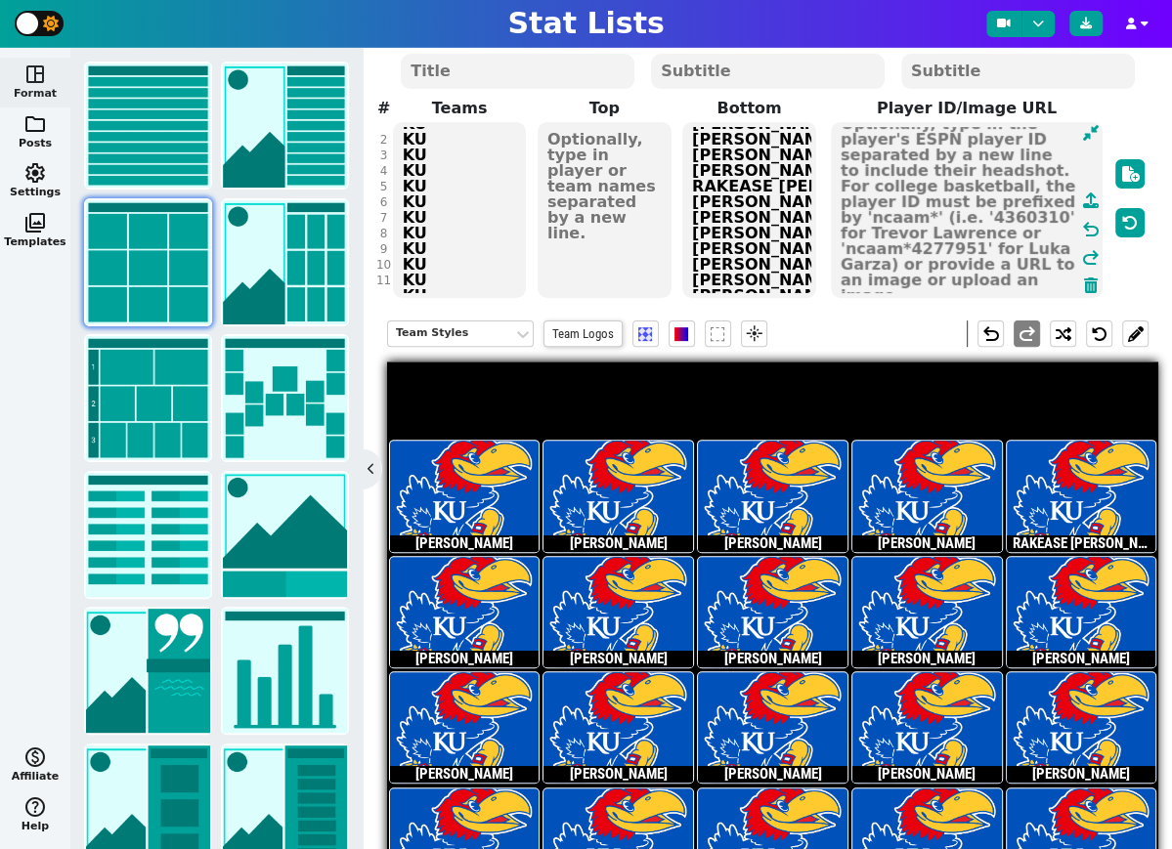
scroll to position [0, 0]
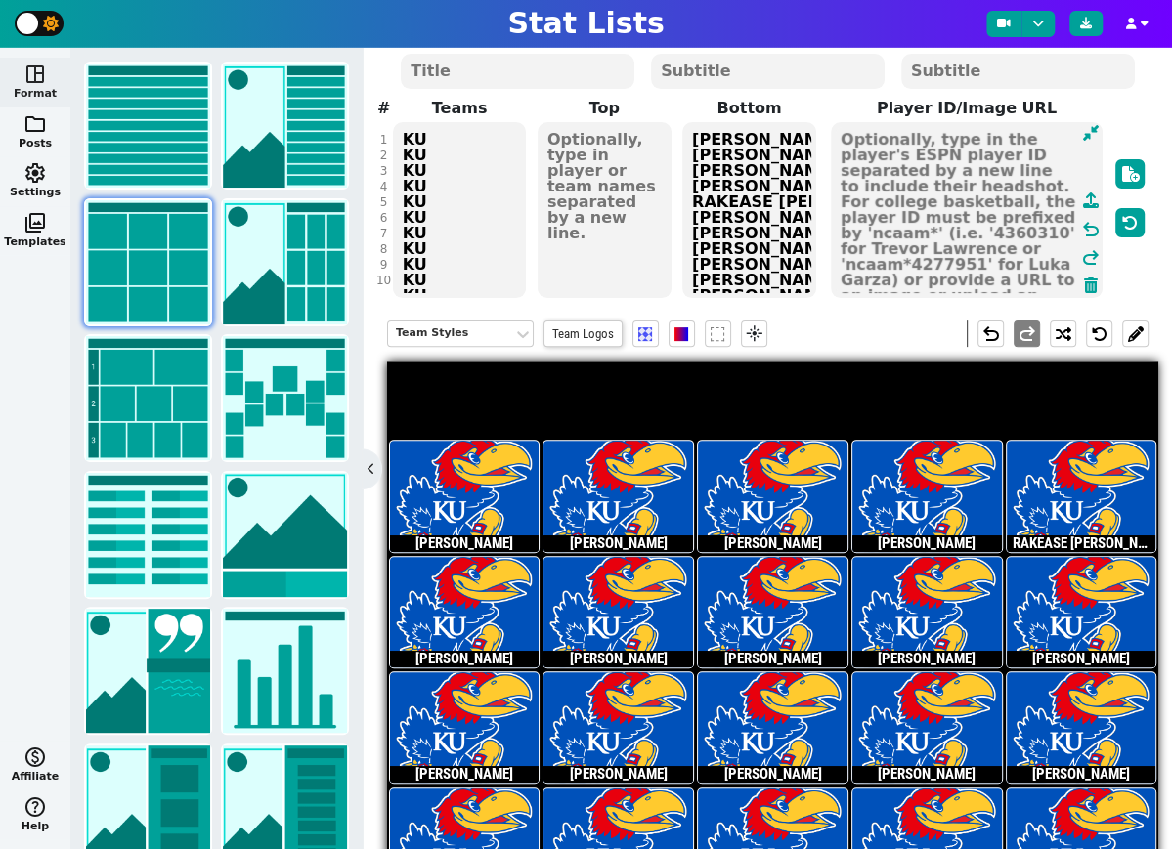
paste textarea "[URL][DOMAIN_NAME][DOMAIN_NAME][DOMAIN_NAME]"
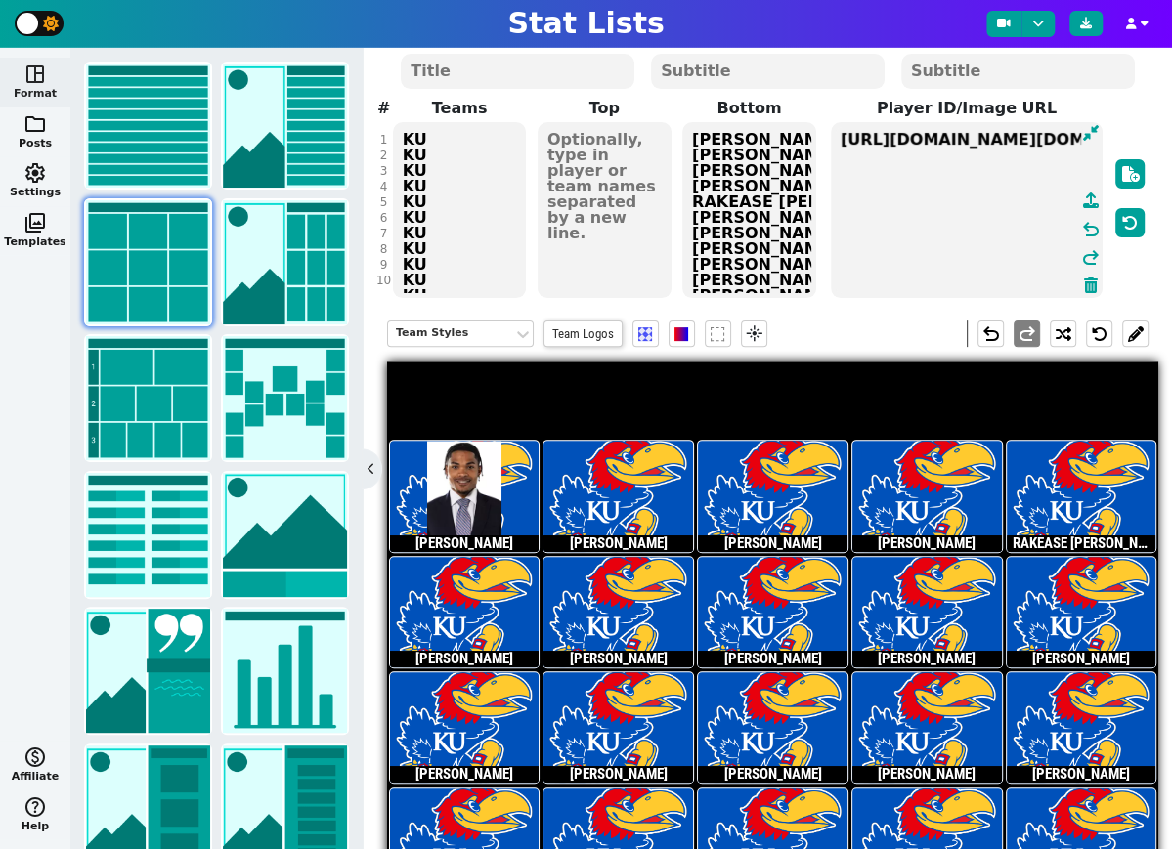
scroll to position [0, 1669]
type textarea "[URL][DOMAIN_NAME][DOMAIN_NAME][DOMAIN_NAME]"
click at [451, 334] on div "Team Styles" at bounding box center [450, 333] width 109 height 17
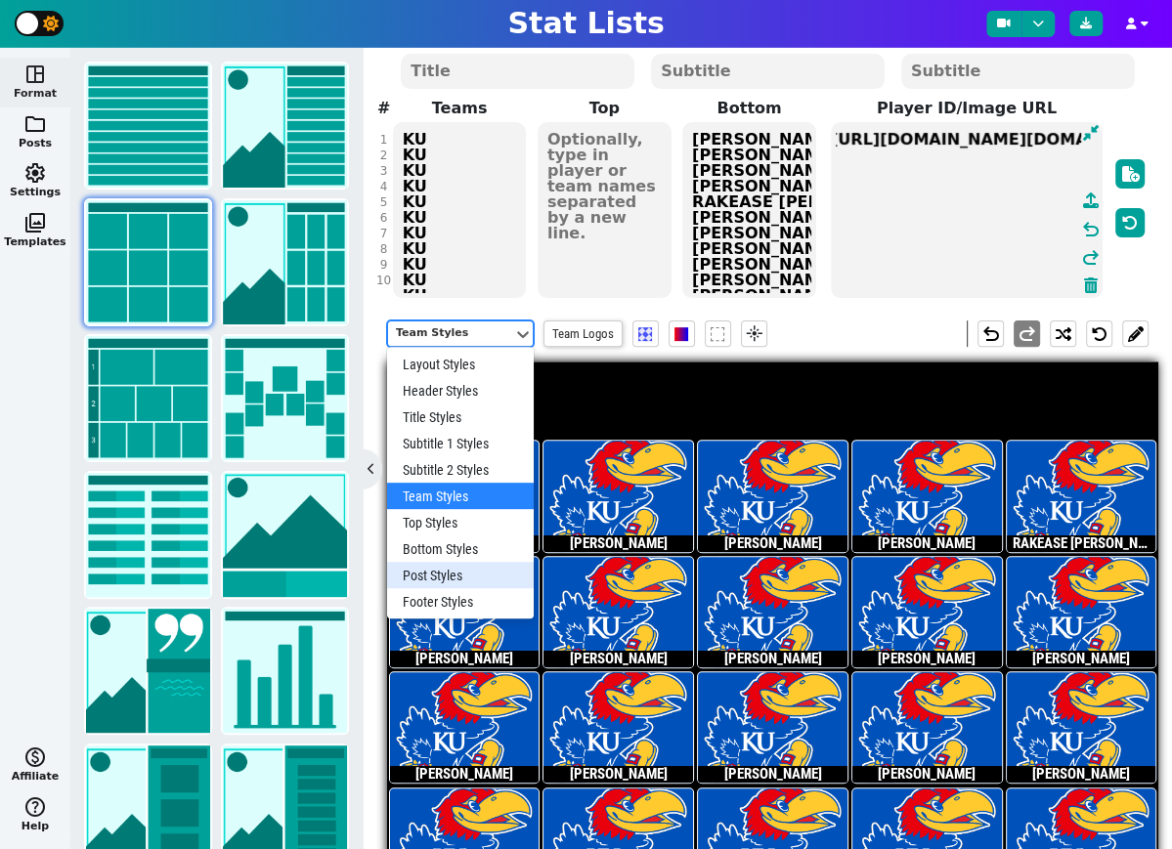
click at [455, 575] on div "Post Styles" at bounding box center [460, 575] width 147 height 26
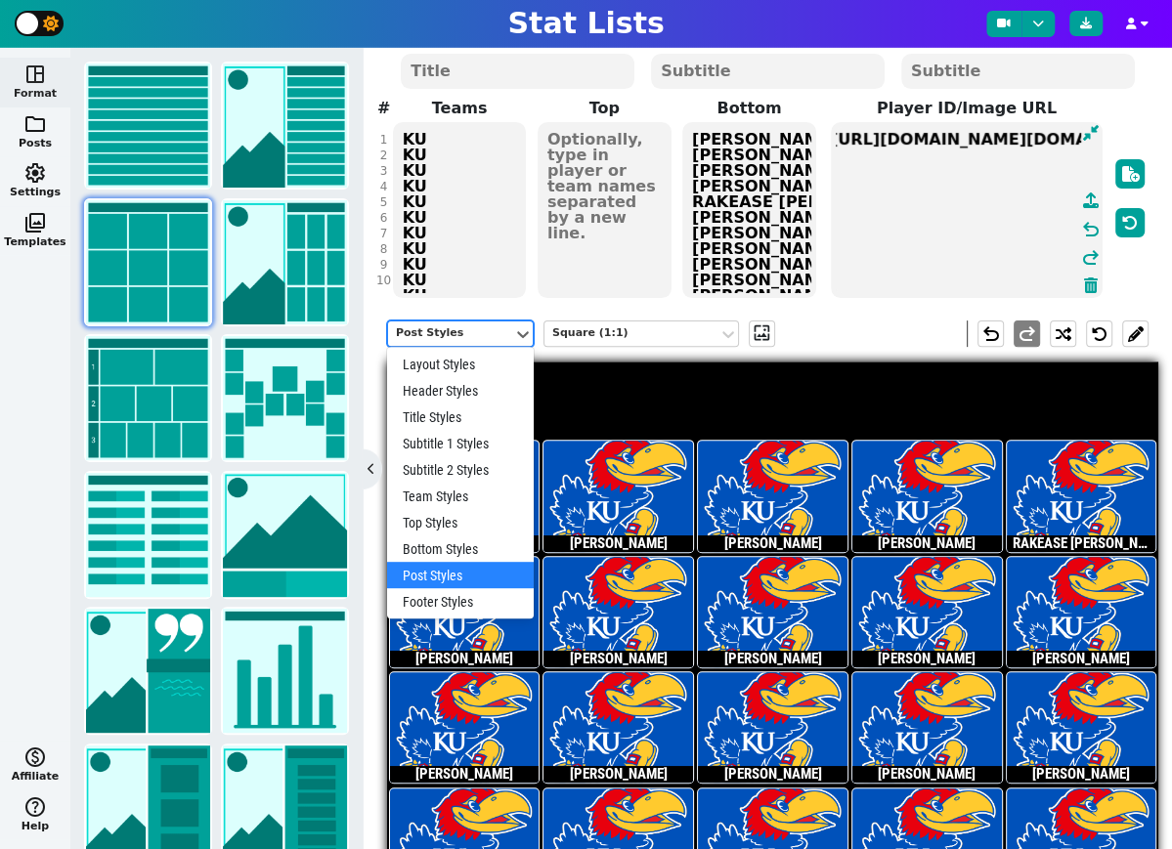
click at [484, 327] on div "Post Styles" at bounding box center [450, 333] width 109 height 17
click at [465, 363] on div "Layout Styles" at bounding box center [460, 364] width 147 height 26
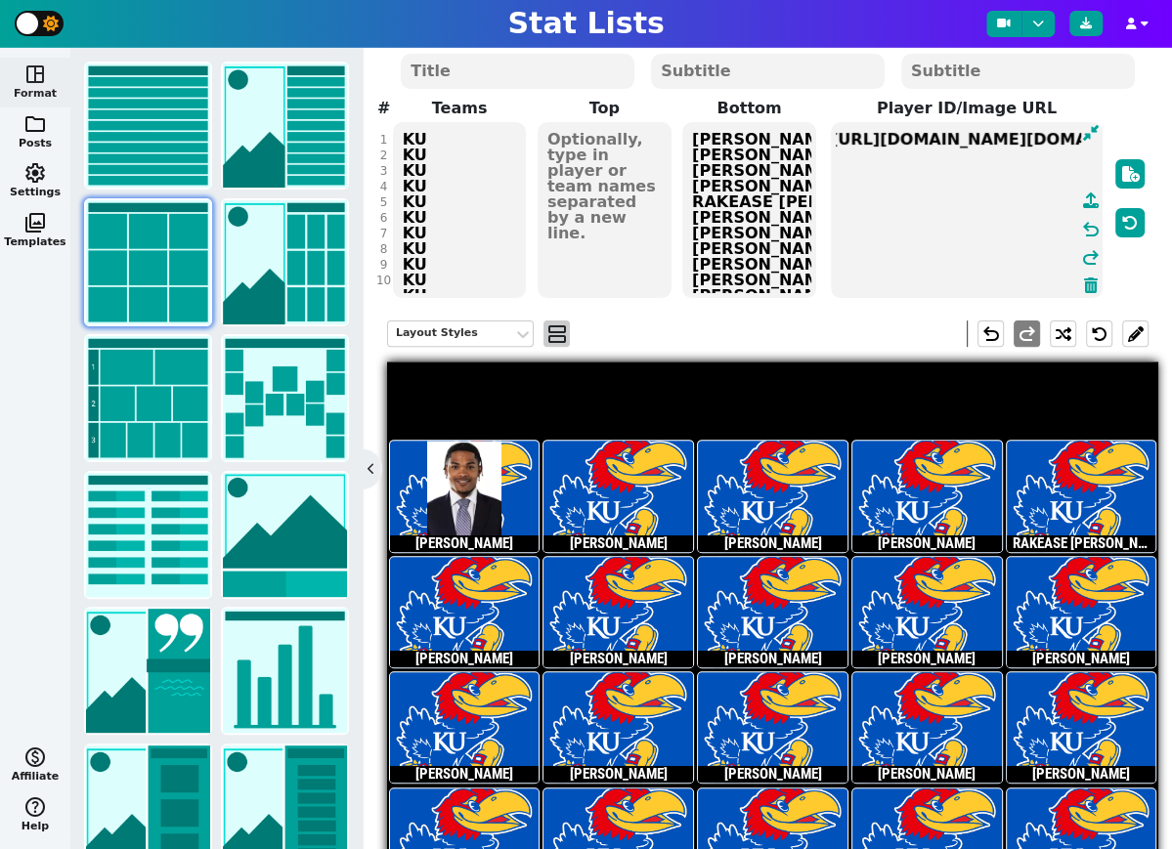
click at [560, 333] on span "view_agenda" at bounding box center [556, 333] width 20 height 23
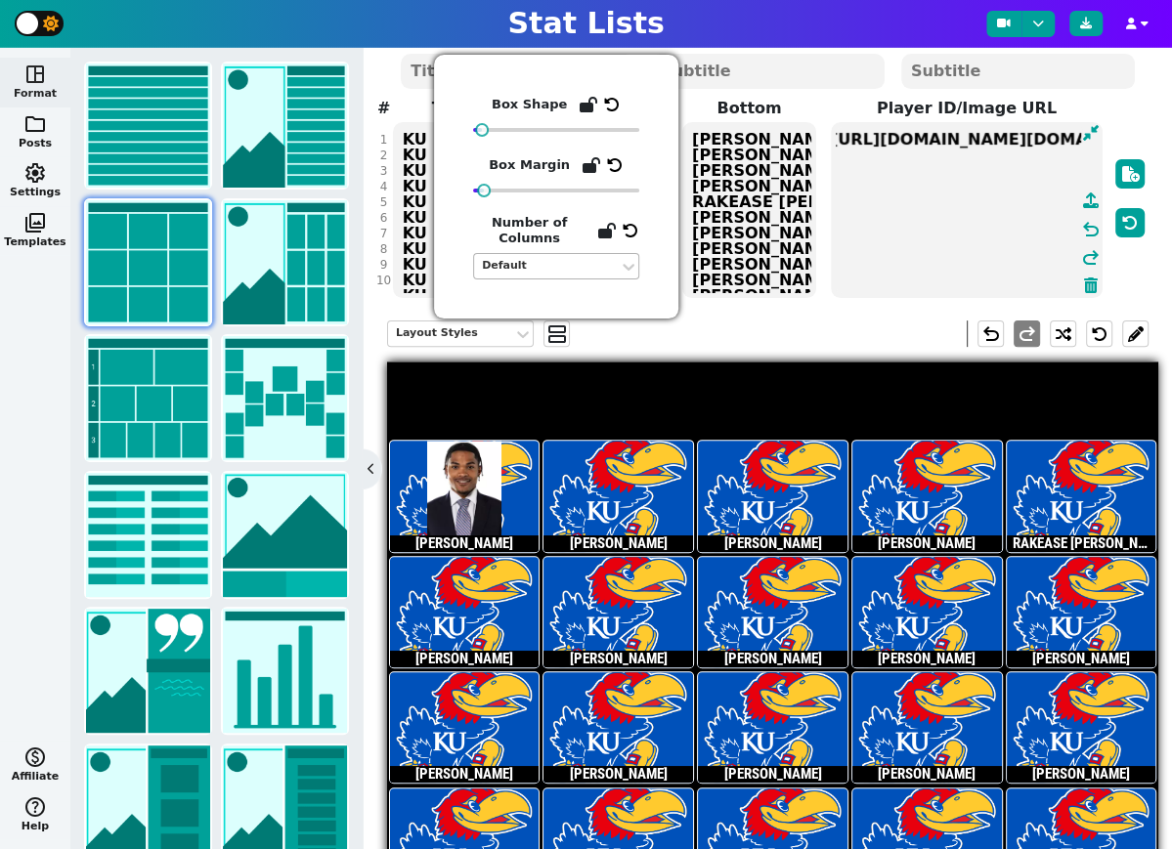
click at [575, 265] on div "Default" at bounding box center [546, 266] width 129 height 17
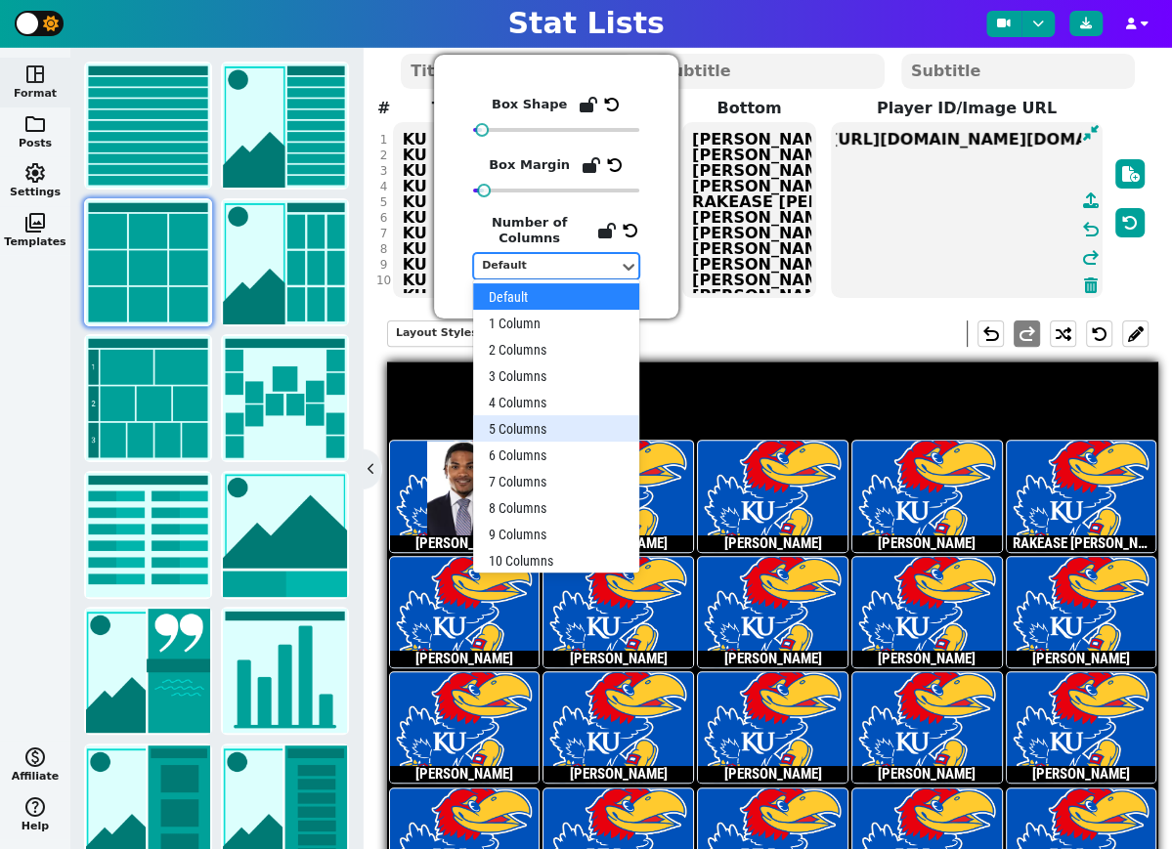
click at [537, 428] on div "5 Columns" at bounding box center [556, 428] width 166 height 26
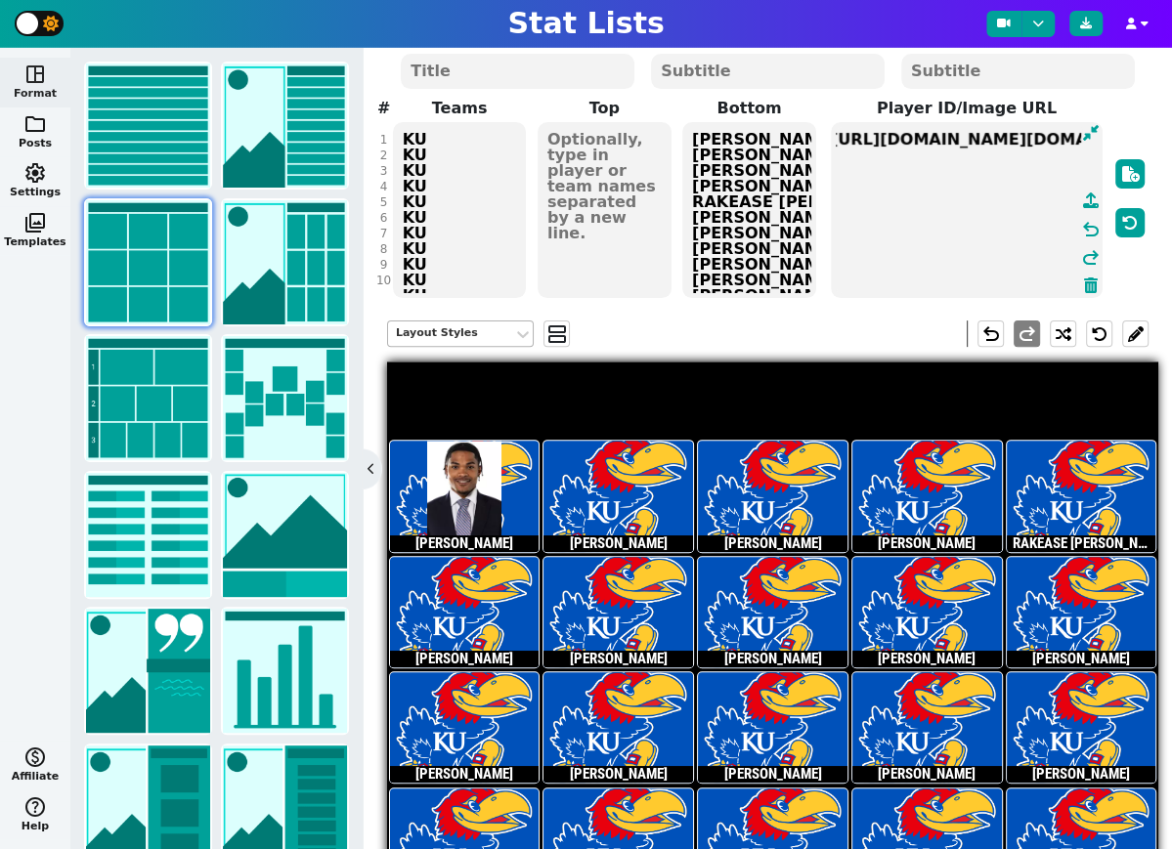
click at [496, 332] on div "Layout Styles" at bounding box center [450, 333] width 109 height 17
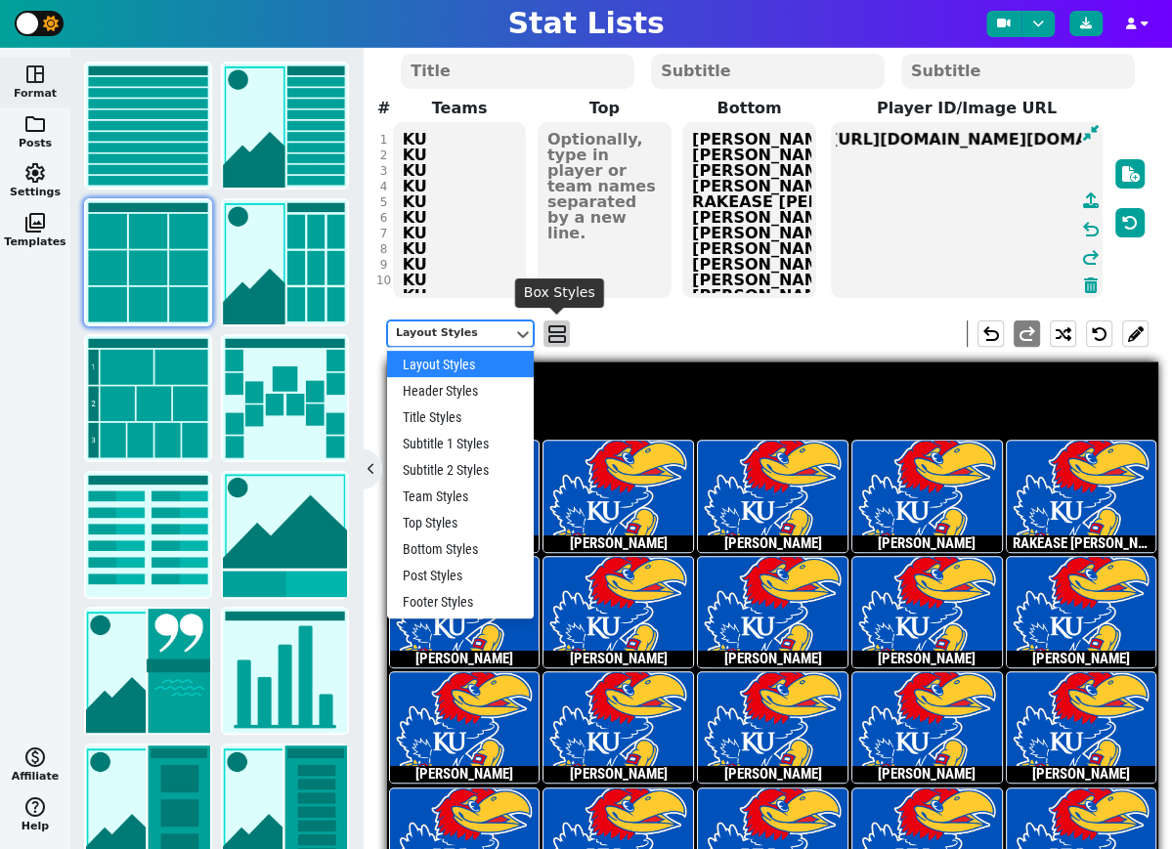
click at [559, 334] on span "view_agenda" at bounding box center [556, 333] width 20 height 23
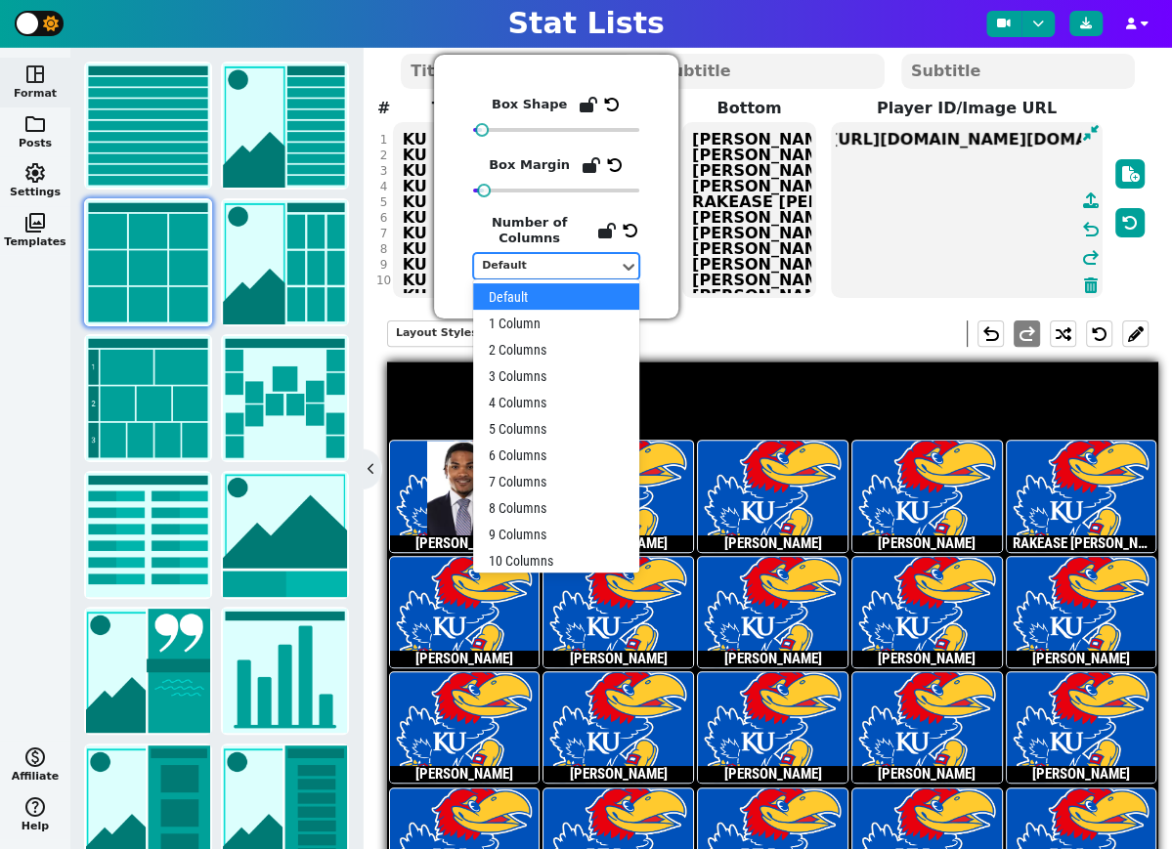
click at [554, 268] on div "Default" at bounding box center [546, 266] width 129 height 17
click at [536, 431] on div "5 Columns" at bounding box center [556, 428] width 166 height 26
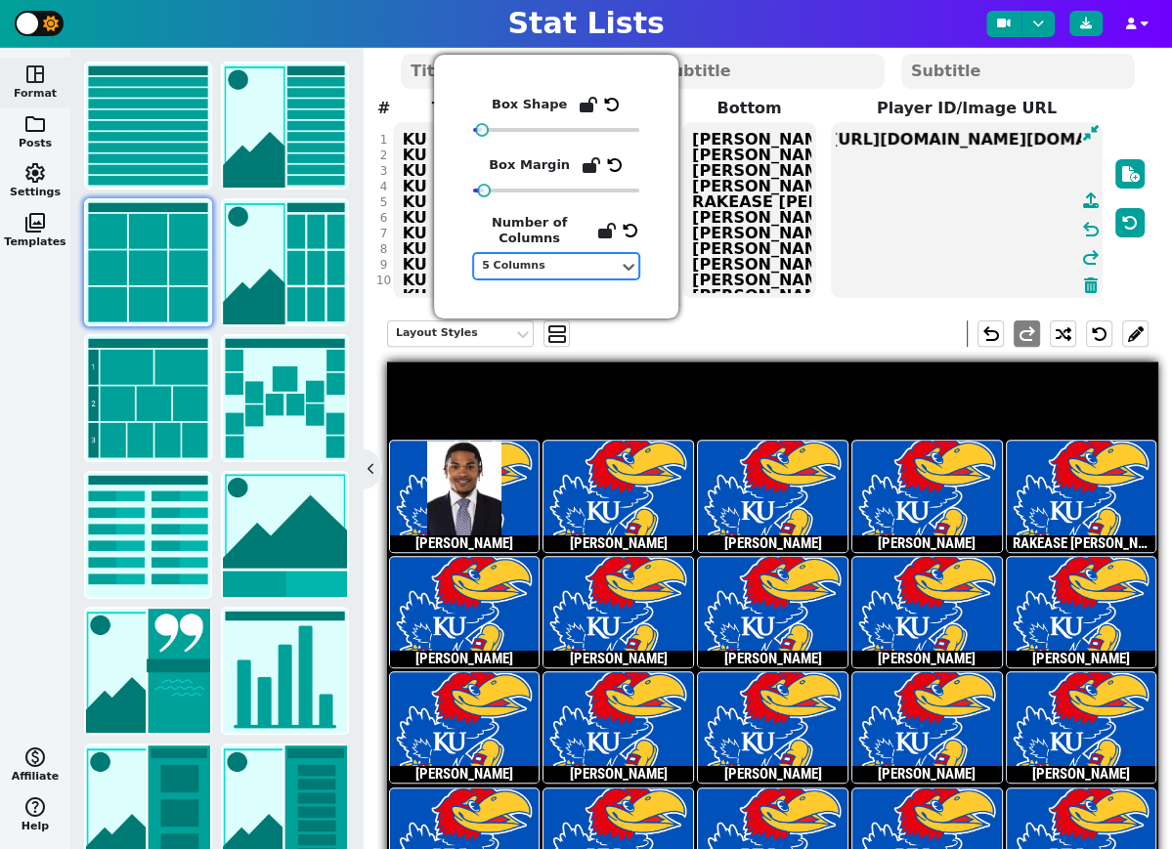
click at [569, 275] on div "5 Columns" at bounding box center [546, 266] width 145 height 26
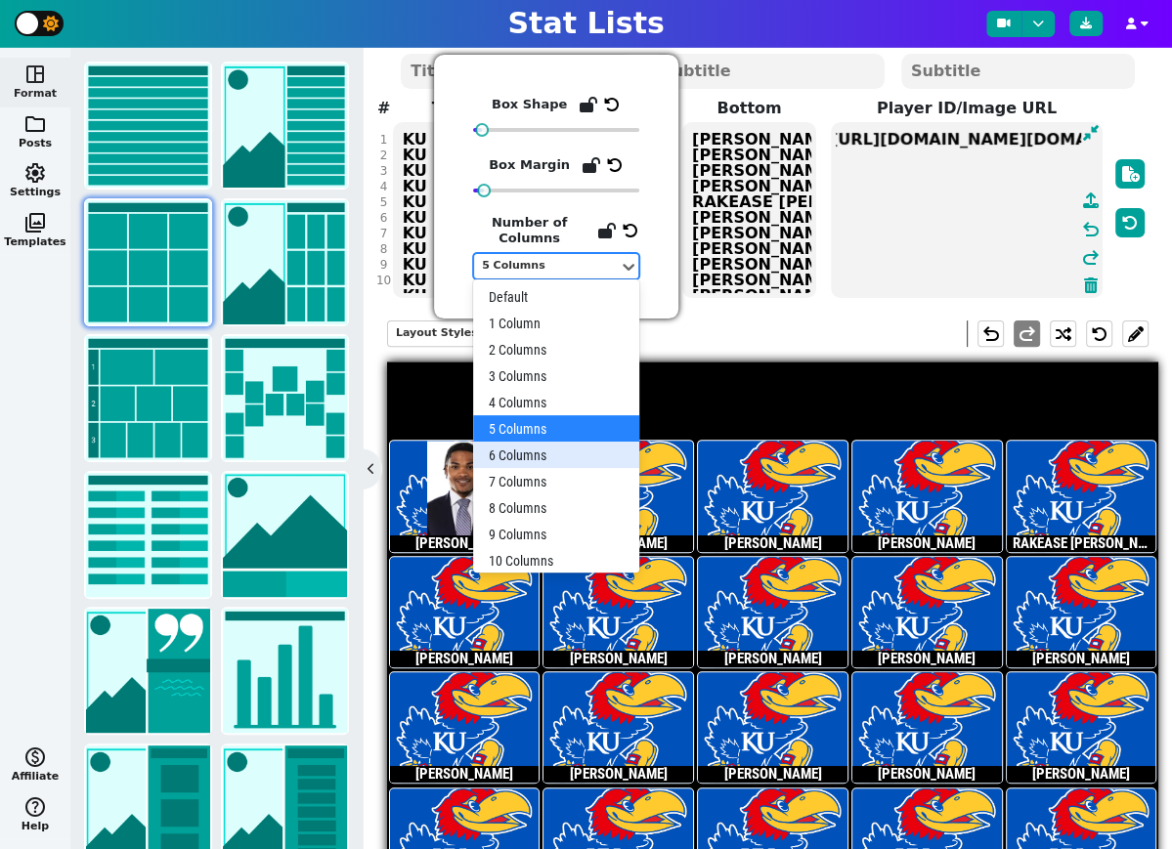
click at [535, 452] on div "6 Columns" at bounding box center [556, 455] width 166 height 26
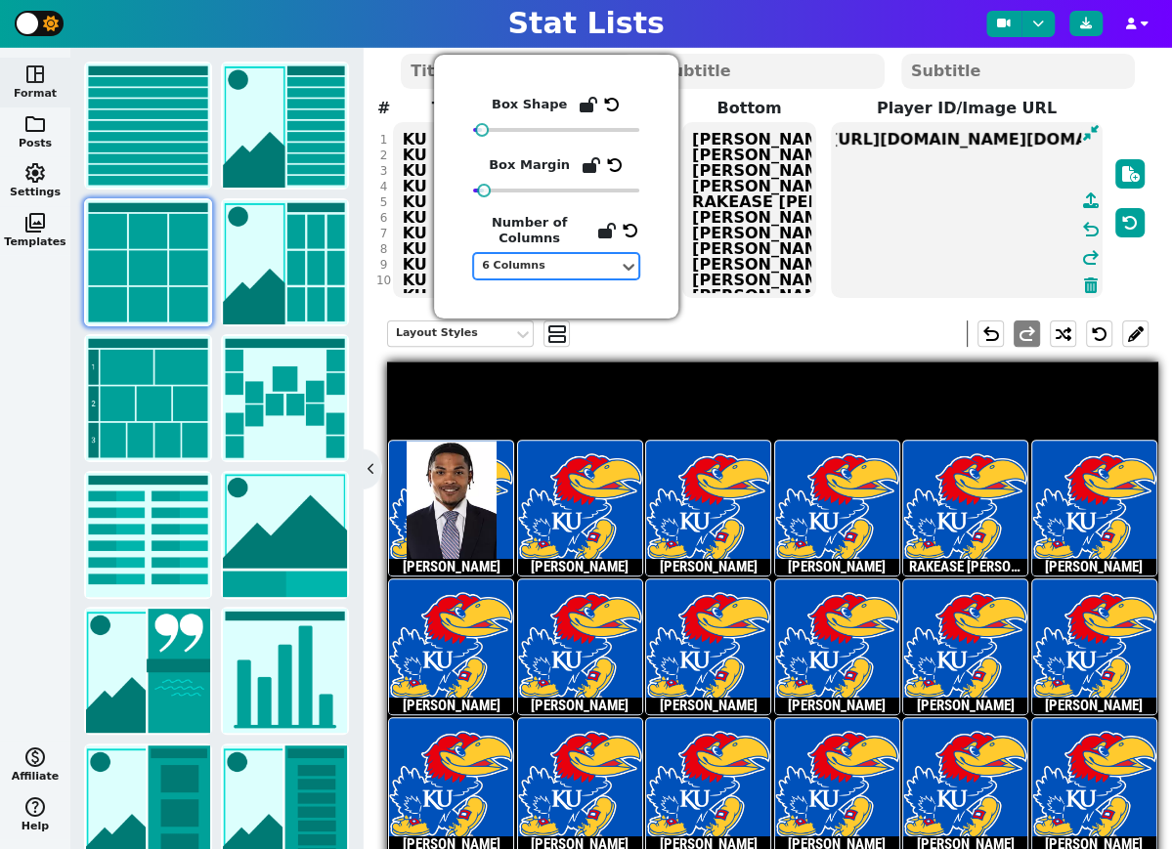
click at [810, 338] on div "Layout Styles view_agenda undo redo" at bounding box center [767, 334] width 761 height 56
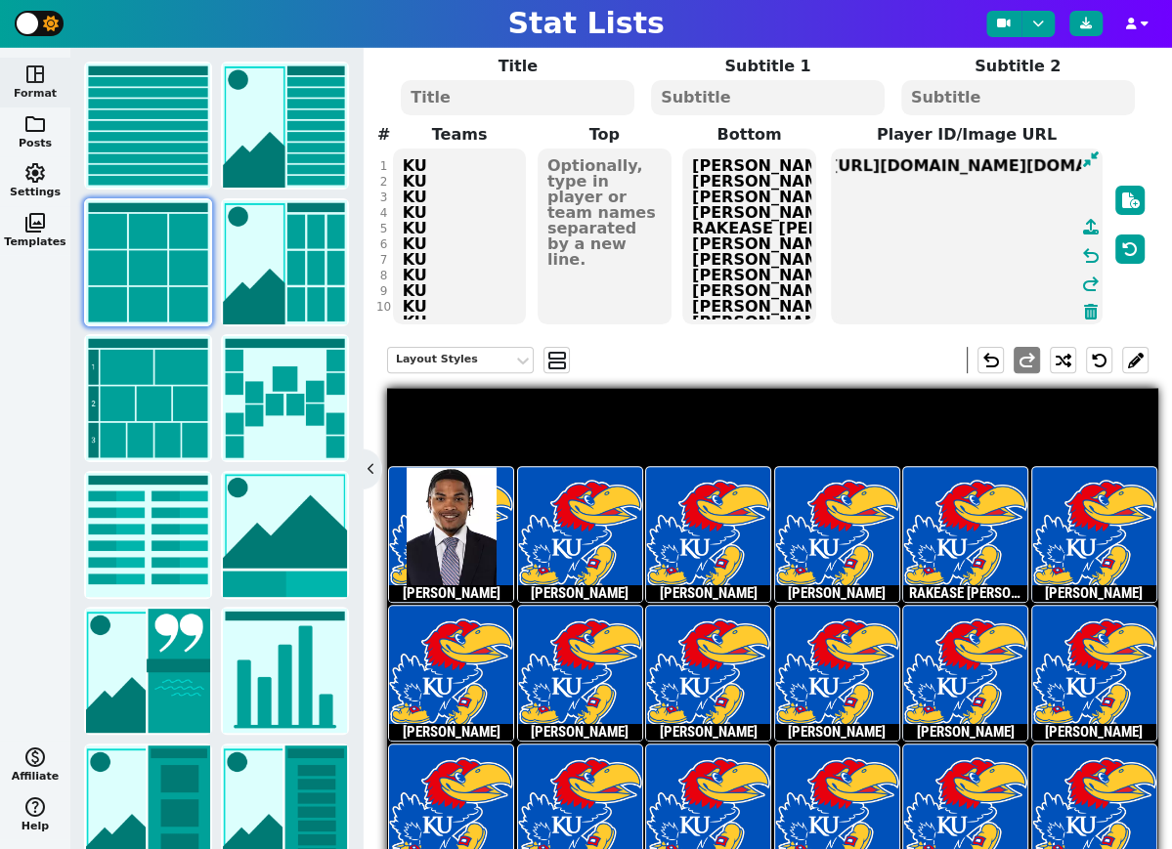
scroll to position [117, 0]
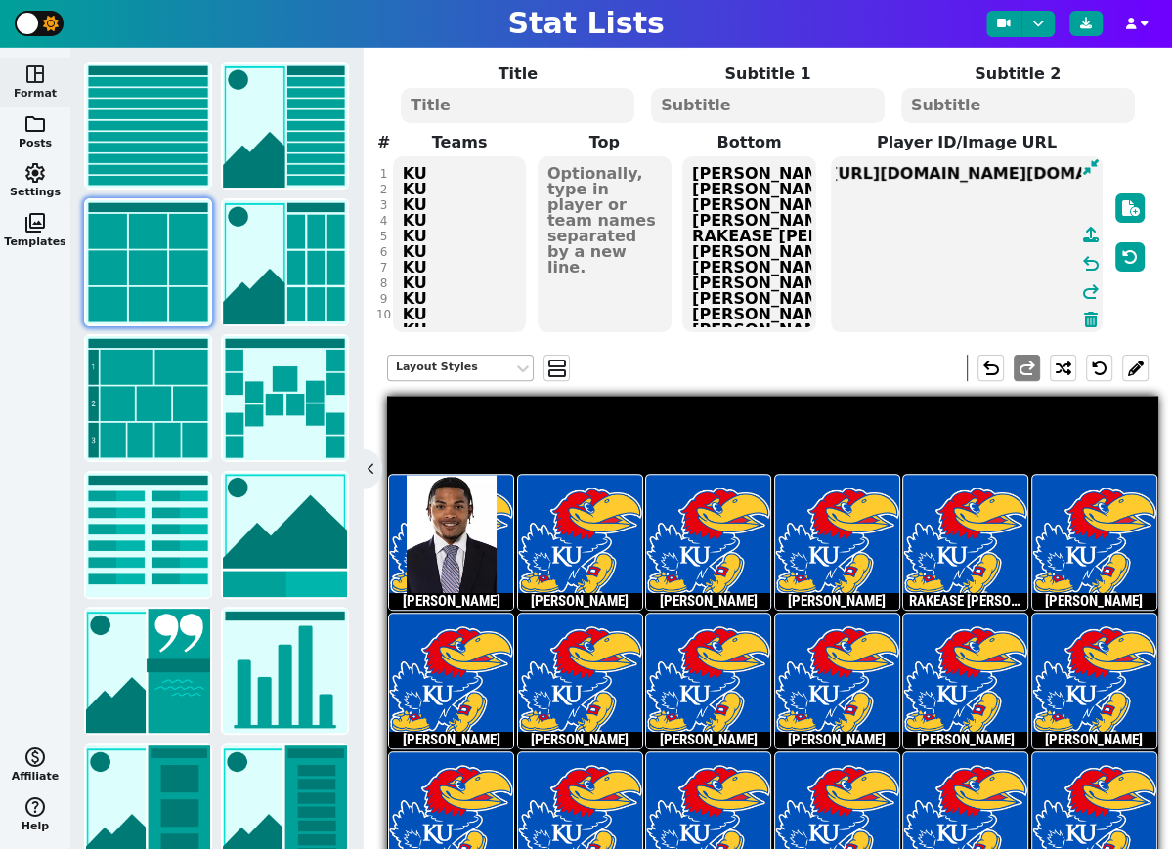
click at [463, 370] on div "Layout Styles" at bounding box center [450, 368] width 109 height 17
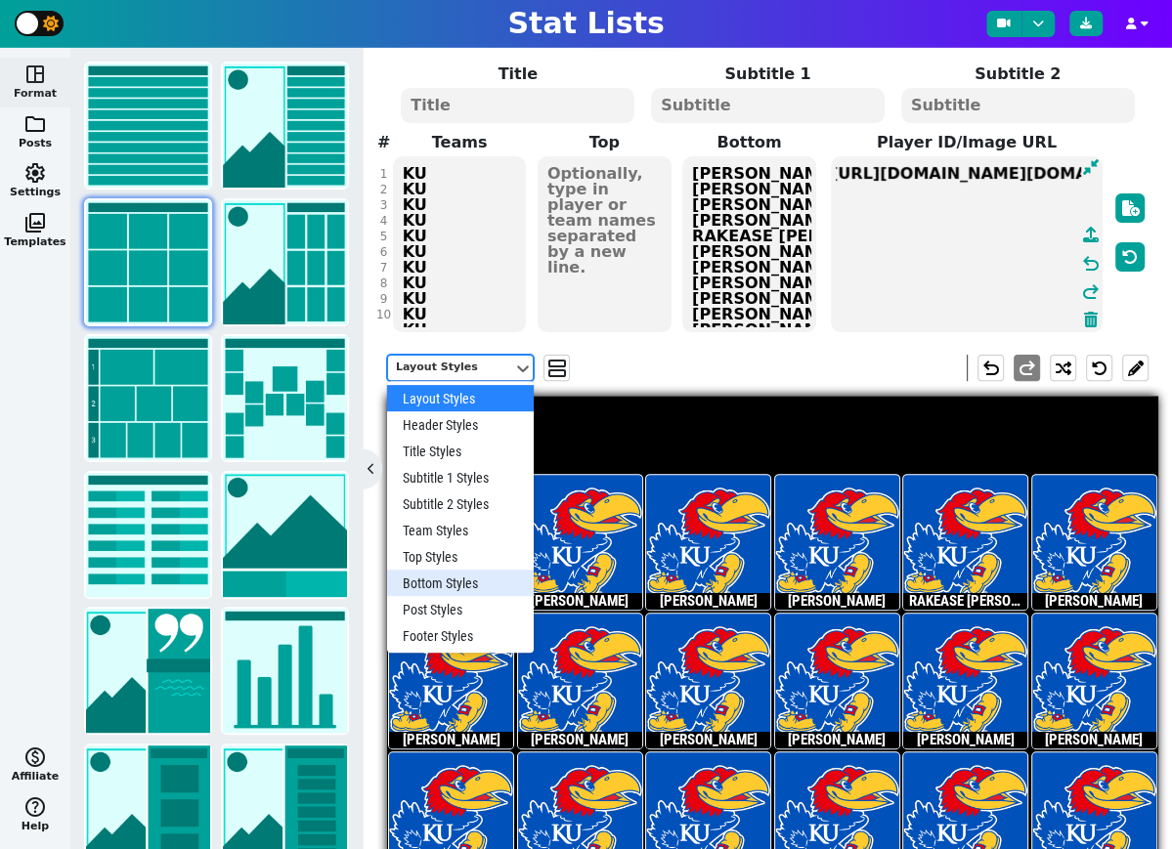
click at [447, 574] on div "Bottom Styles" at bounding box center [460, 583] width 147 height 26
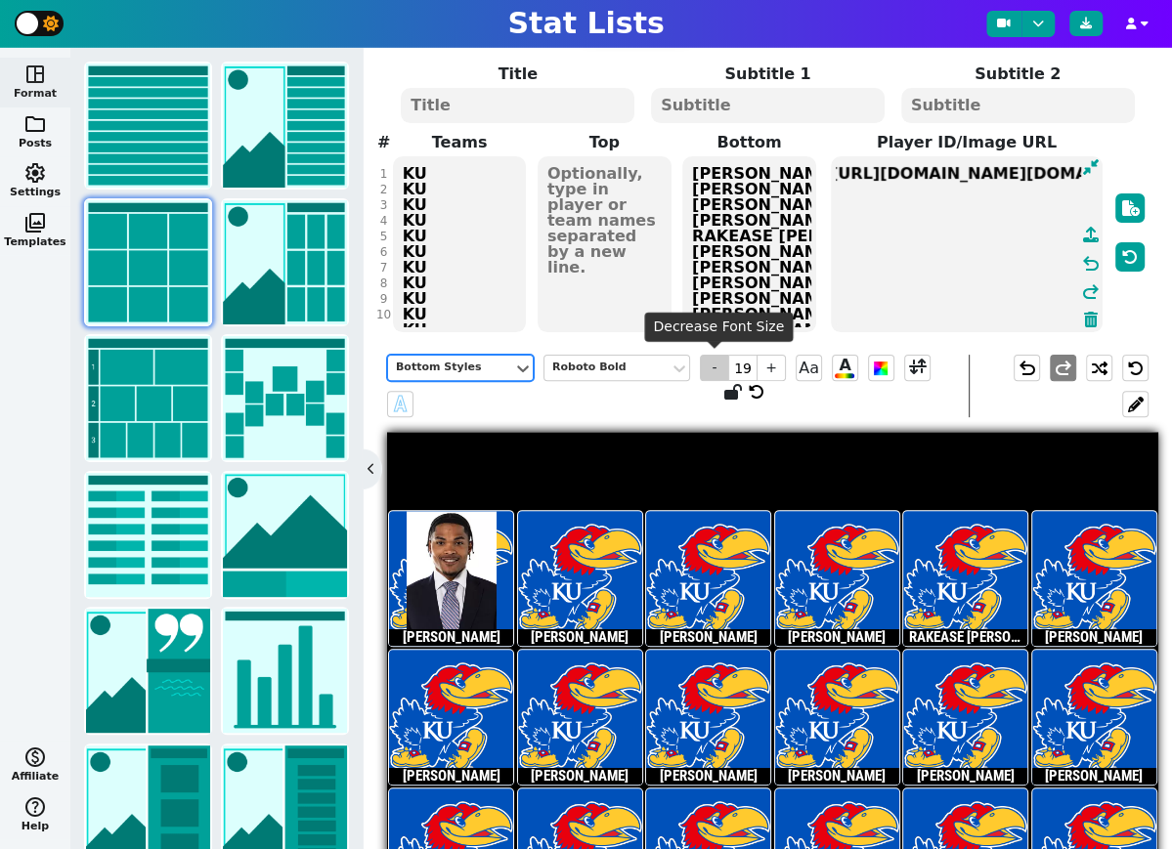
click at [715, 373] on span "-" at bounding box center [714, 368] width 29 height 26
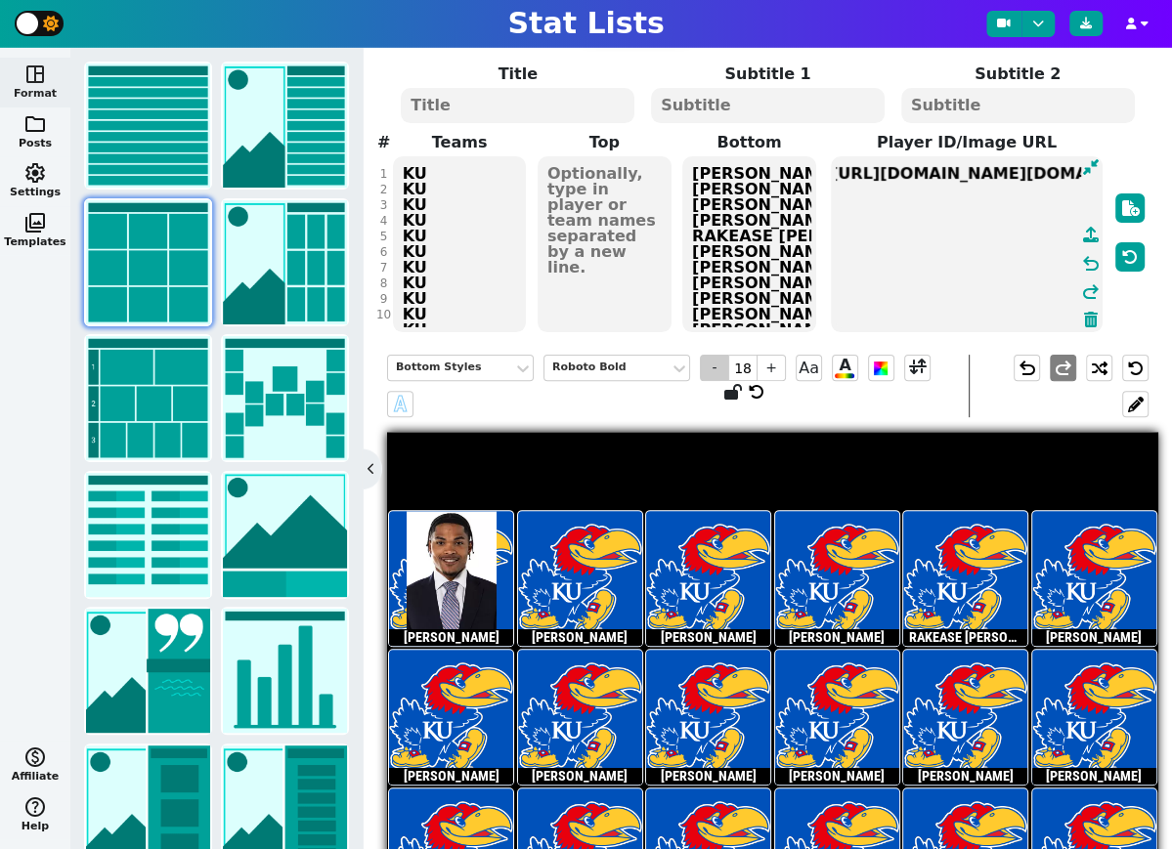
click at [715, 373] on span "-" at bounding box center [714, 368] width 29 height 26
type input "17"
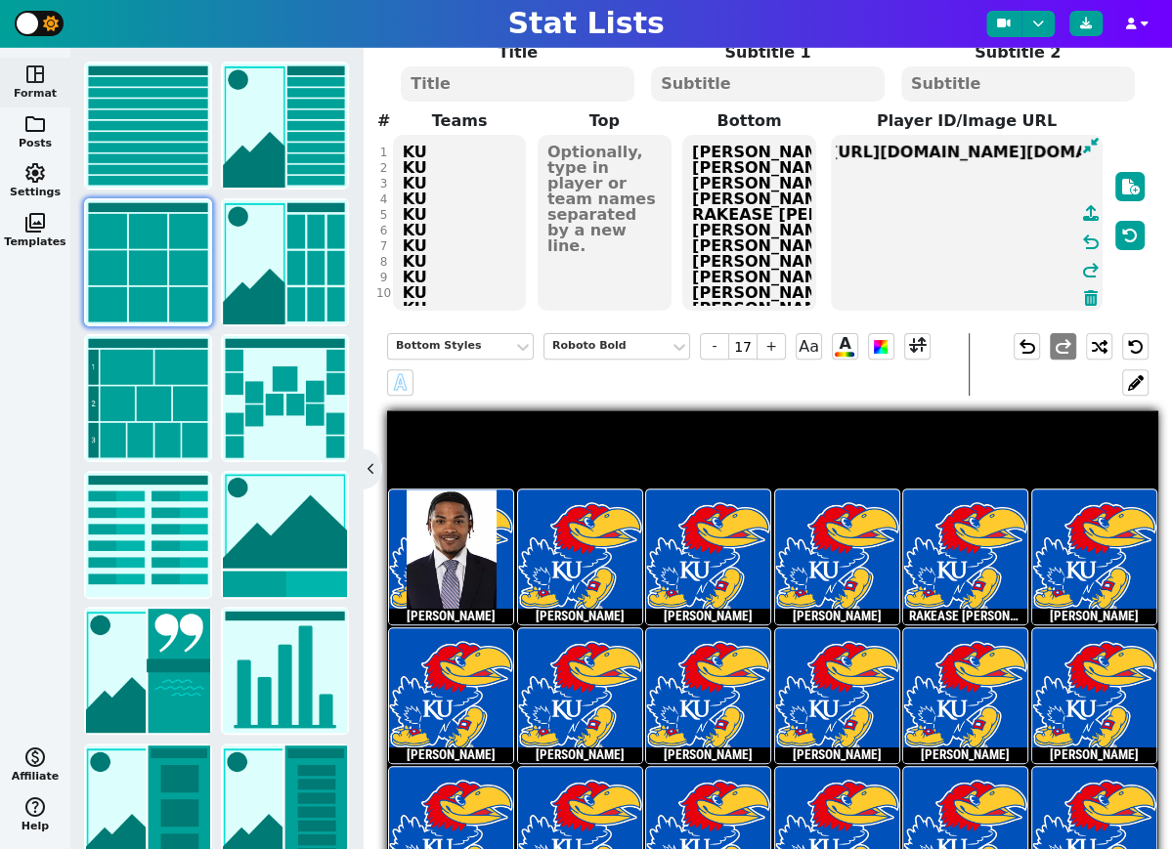
scroll to position [132, 0]
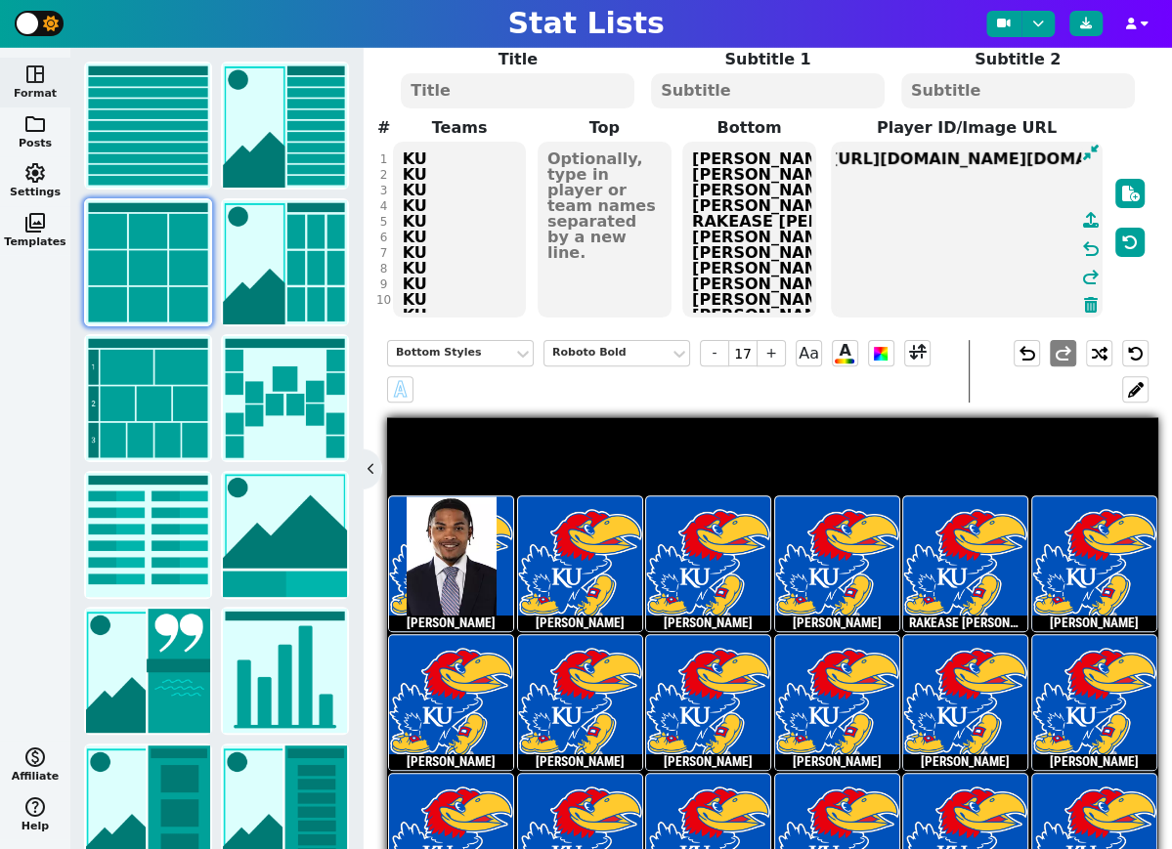
click at [462, 168] on textarea "KU KU KU KU KU KU KU KU KU KU KU KU KU KU KU KU KU KU KU KU KU KU KU KU KU KU K…" at bounding box center [460, 230] width 134 height 176
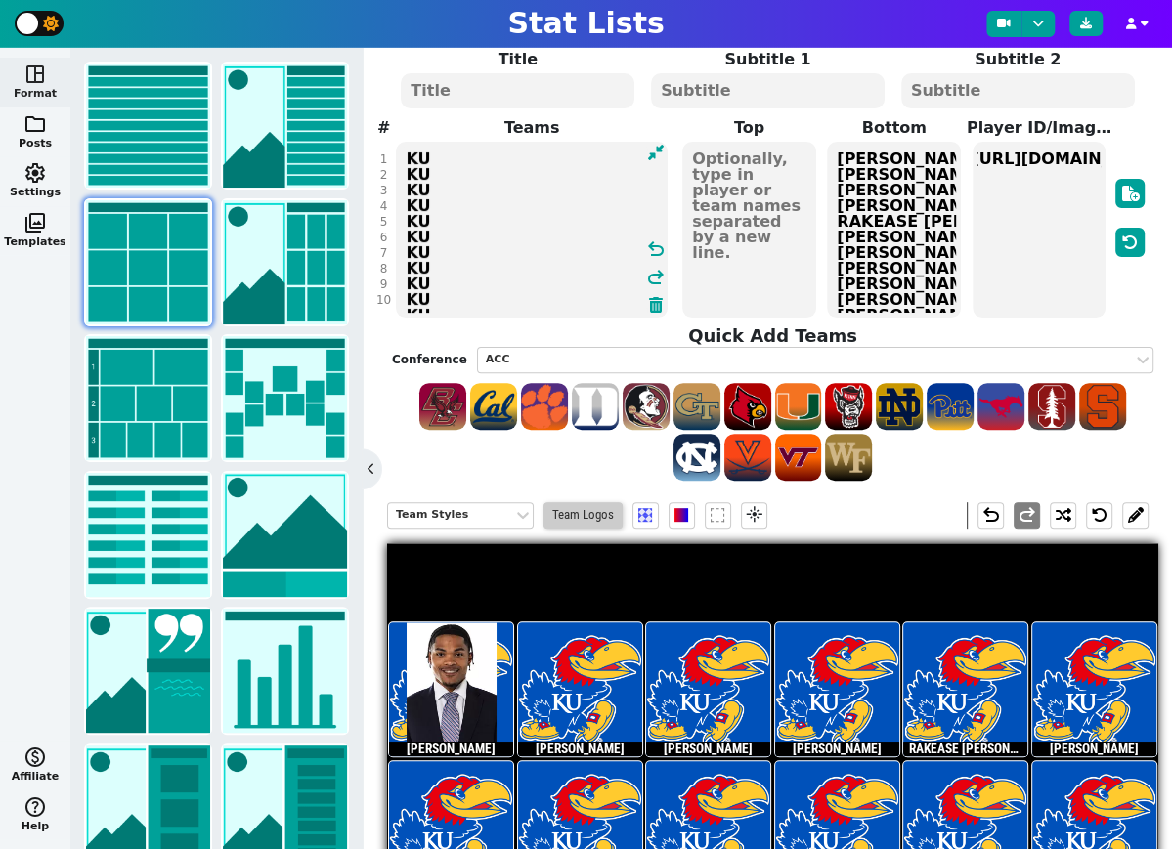
click at [582, 514] on span "Team Logos" at bounding box center [582, 515] width 79 height 26
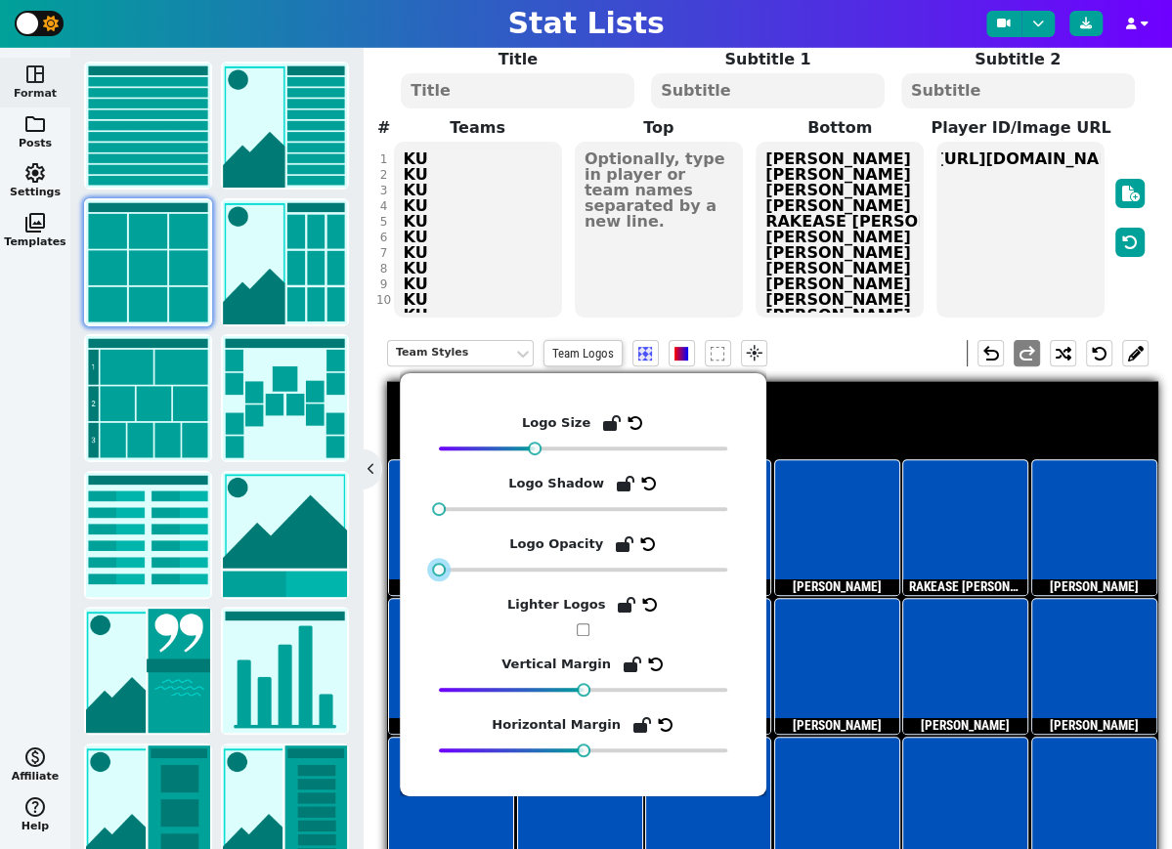
drag, startPoint x: 725, startPoint y: 571, endPoint x: 399, endPoint y: 568, distance: 326.4
click at [400, 568] on div "Logo Size Logo Shadow Logo Opacity Lighter Logos Vertical Margin Horizontal Mar…" at bounding box center [583, 584] width 366 height 423
click at [861, 334] on div "Team Styles Team Logos flare undo redo" at bounding box center [767, 353] width 761 height 56
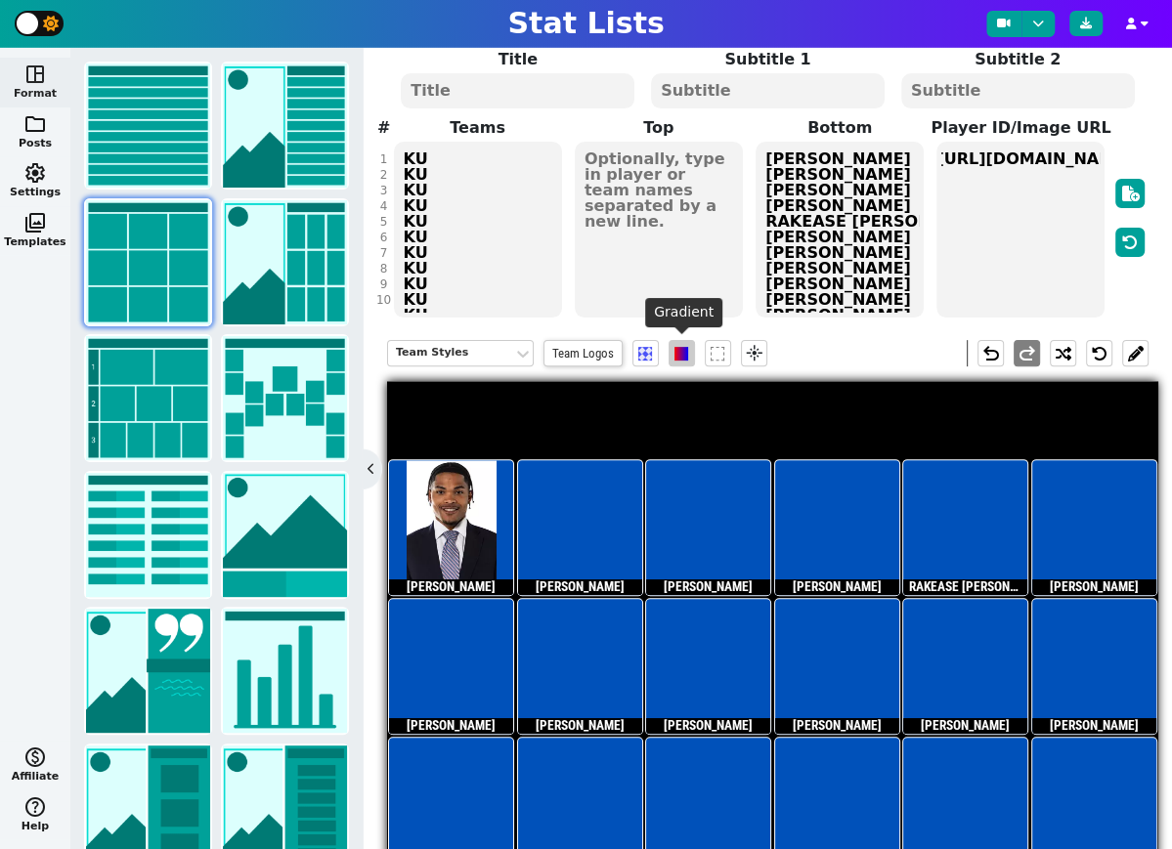
click at [676, 356] on span at bounding box center [681, 354] width 14 height 14
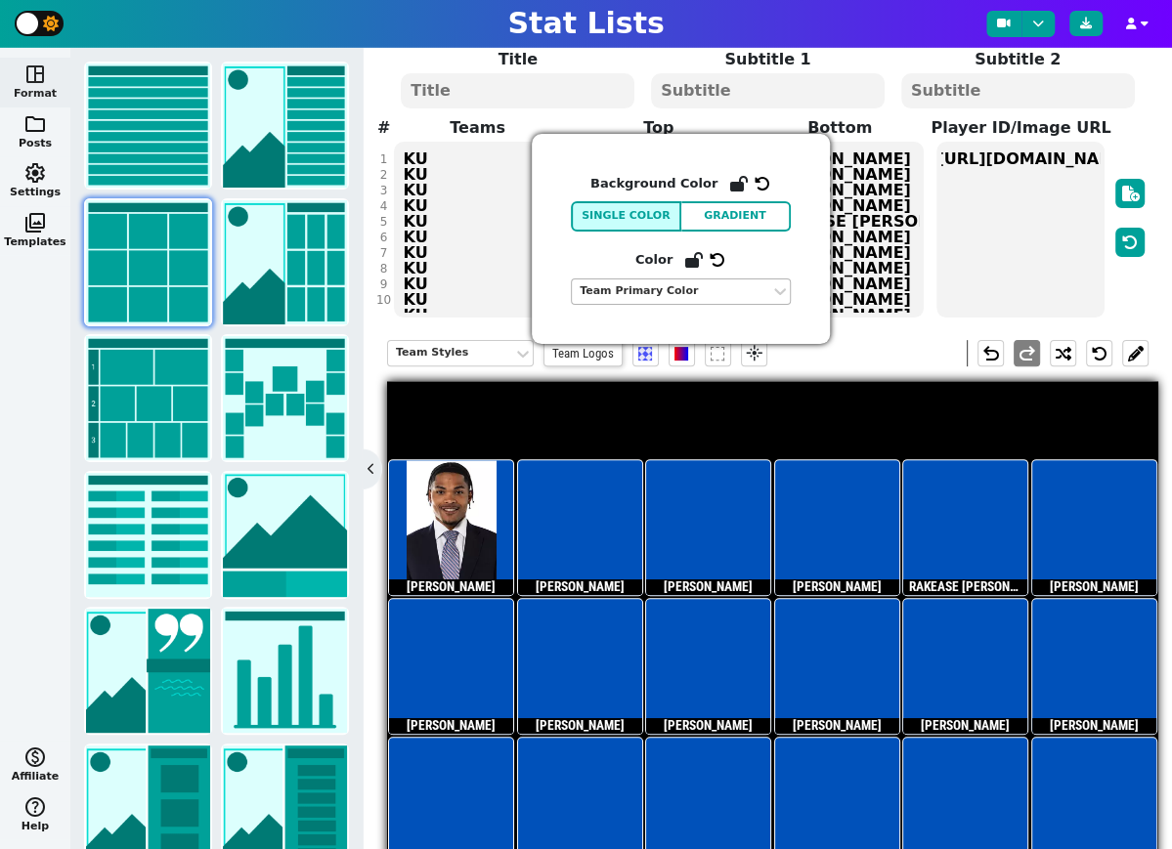
click at [681, 291] on div "Team Primary Color" at bounding box center [671, 291] width 183 height 17
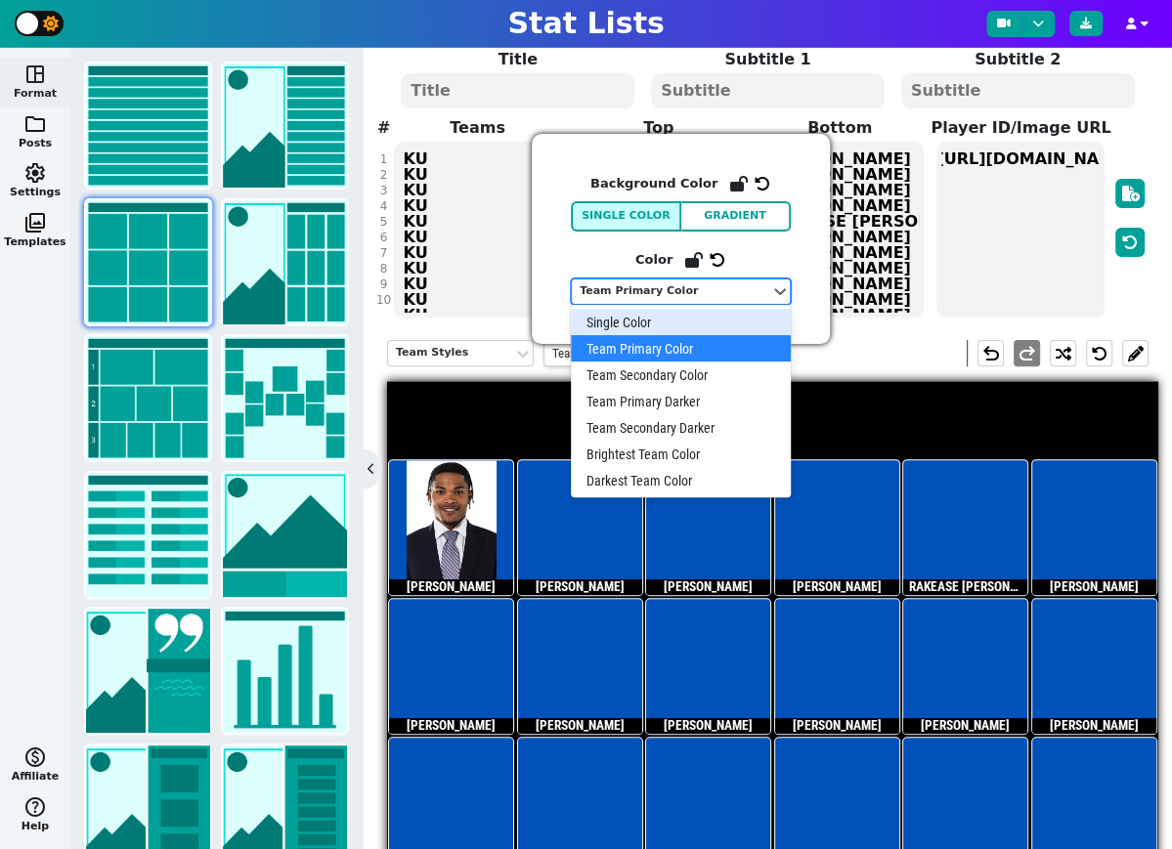
click at [663, 315] on div "Single Color" at bounding box center [681, 322] width 220 height 26
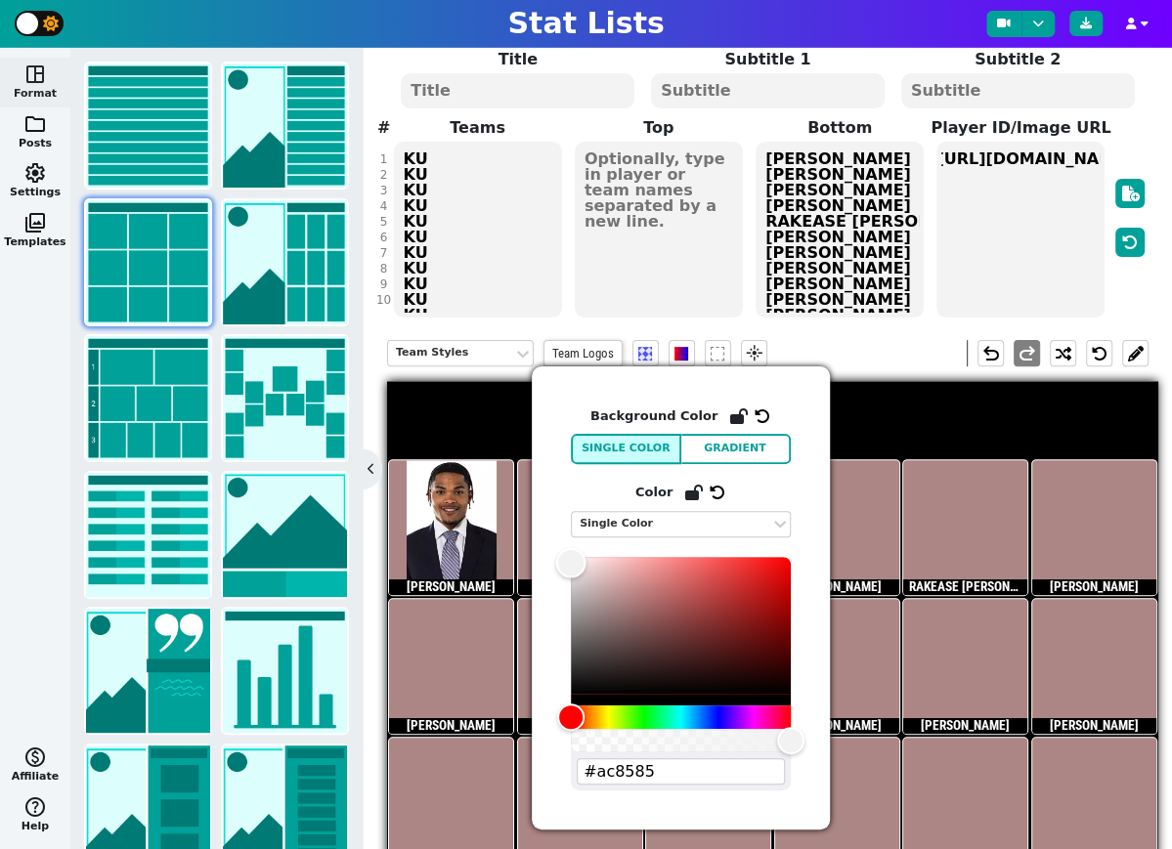
type input "#ffffff"
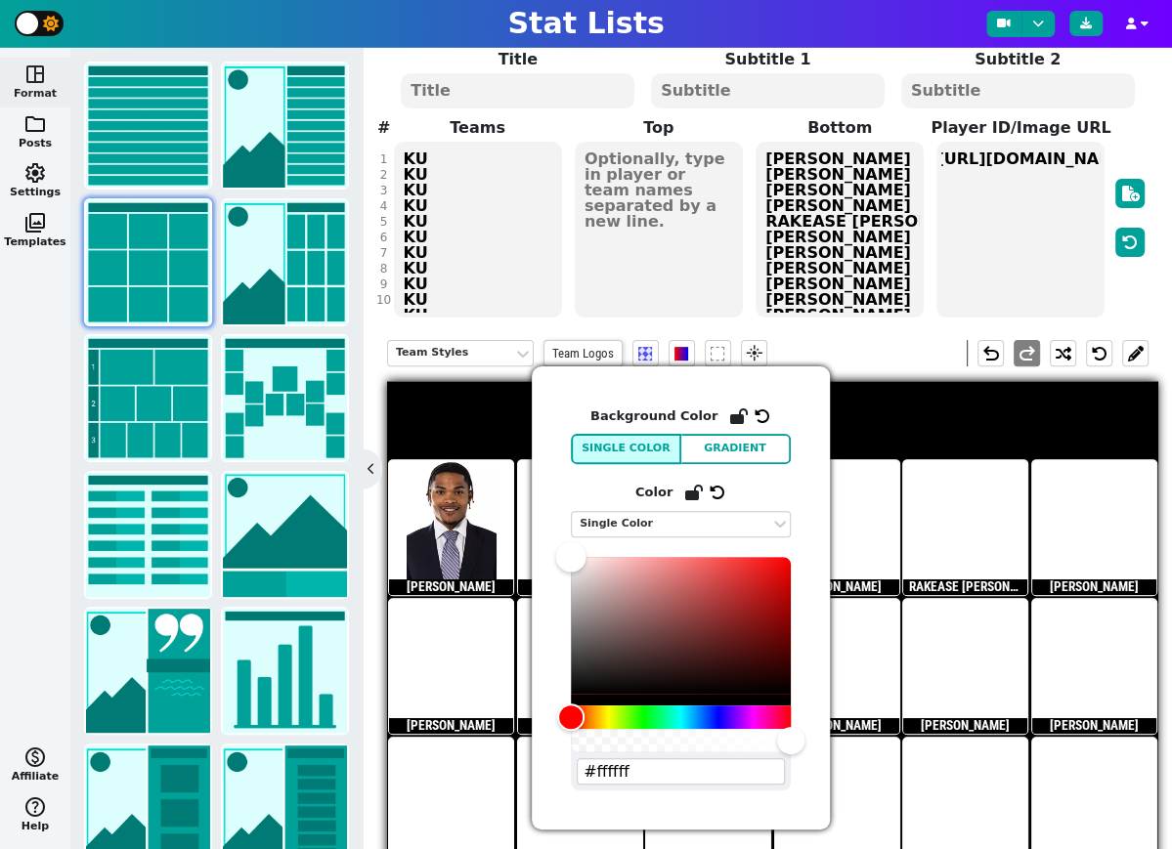
drag, startPoint x: 621, startPoint y: 601, endPoint x: 543, endPoint y: 540, distance: 98.1
click at [542, 540] on div "Background Color Single Color Gradient Color Single Color #ffffff" at bounding box center [681, 597] width 298 height 463
click at [874, 340] on div "Team Styles Team Logos flare undo redo" at bounding box center [767, 353] width 761 height 56
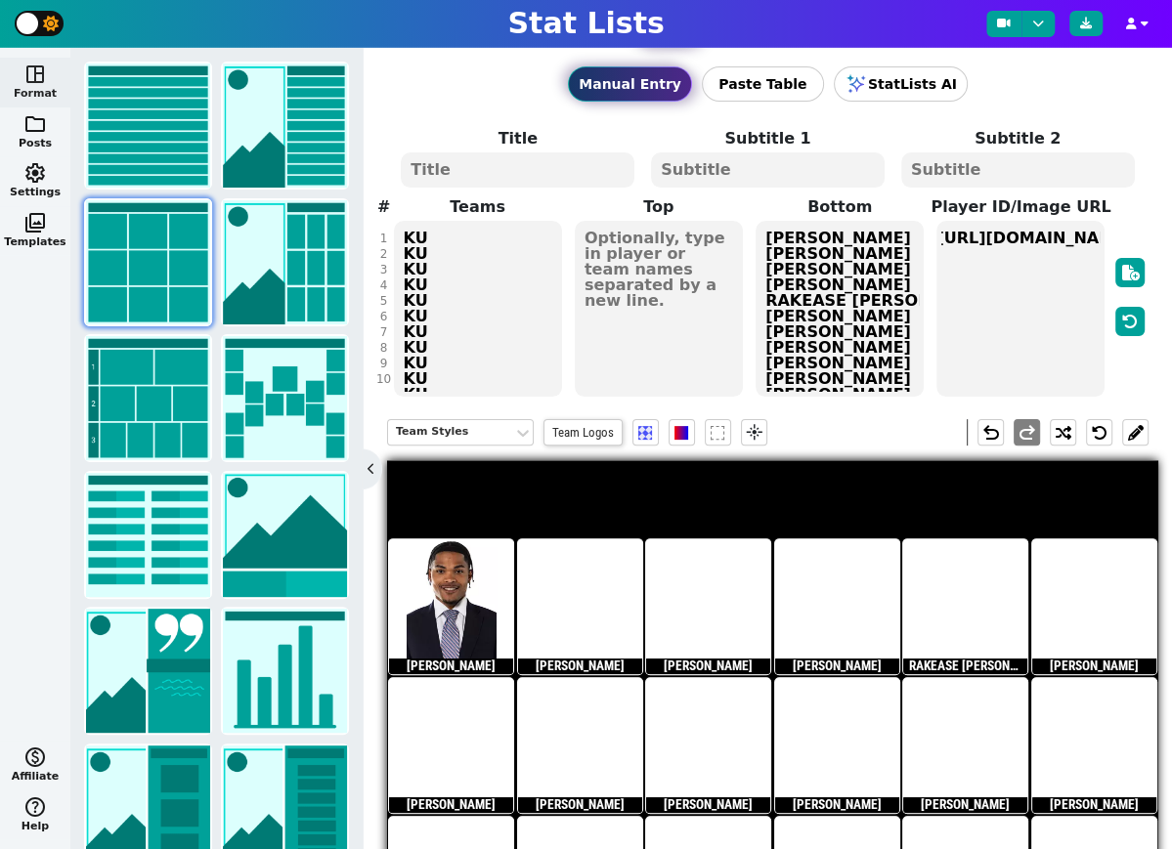
scroll to position [0, 0]
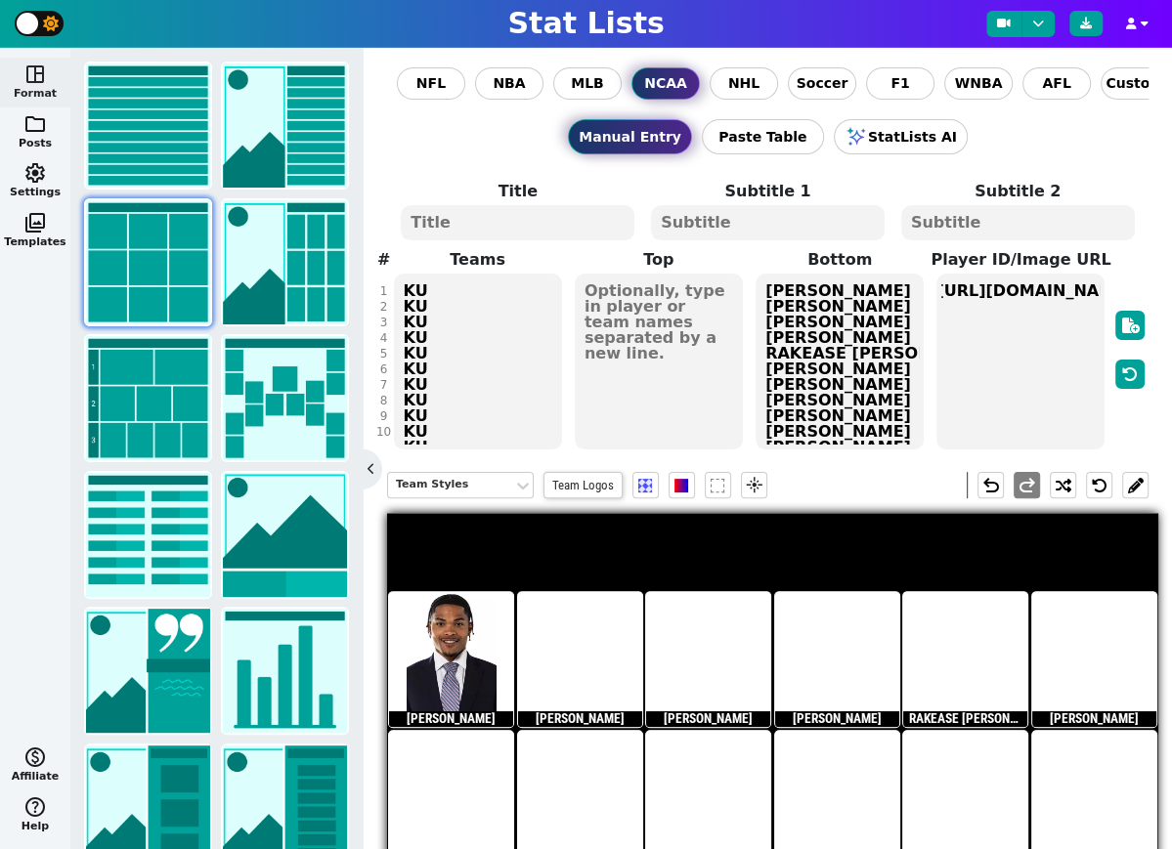
click at [1041, 353] on textarea "[URL][DOMAIN_NAME][DOMAIN_NAME][DOMAIN_NAME]" at bounding box center [1020, 362] width 168 height 176
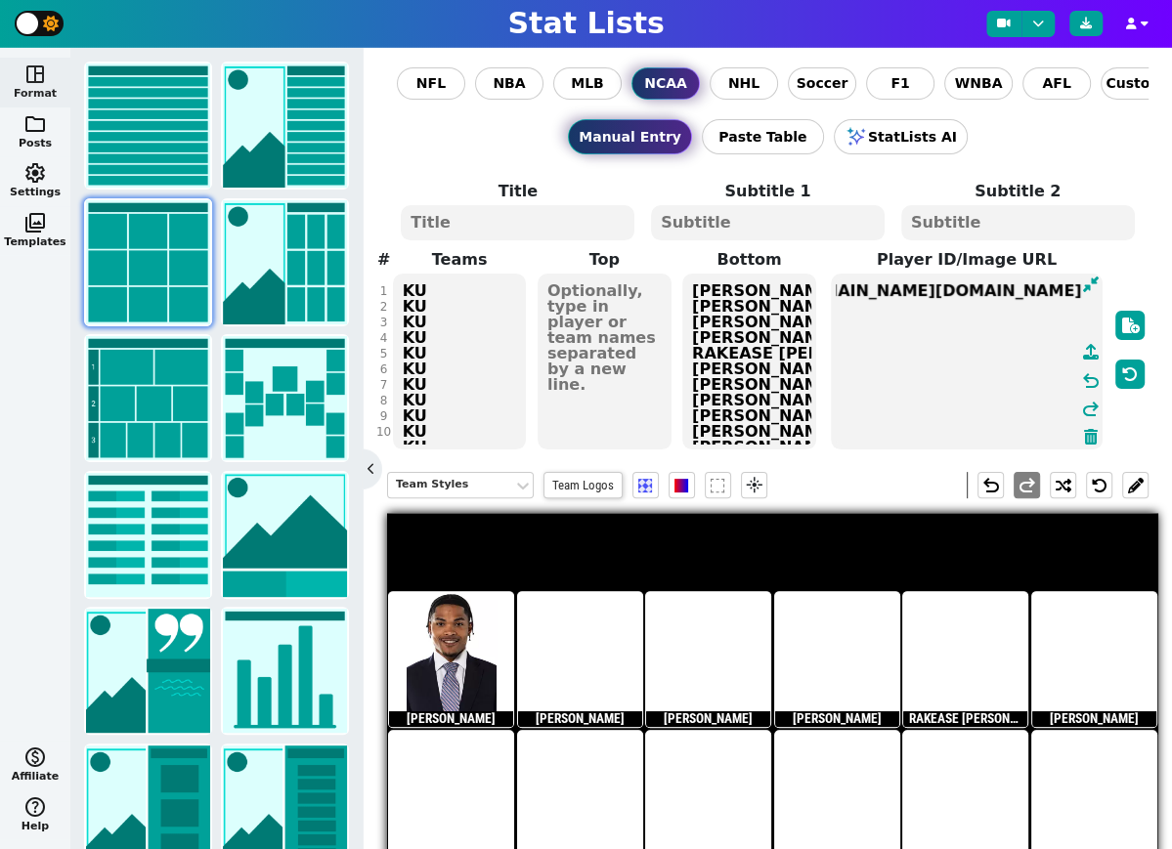
scroll to position [0, 1668]
paste textarea "[URL][DOMAIN_NAME][DOMAIN_NAME][DOMAIN_NAME]"
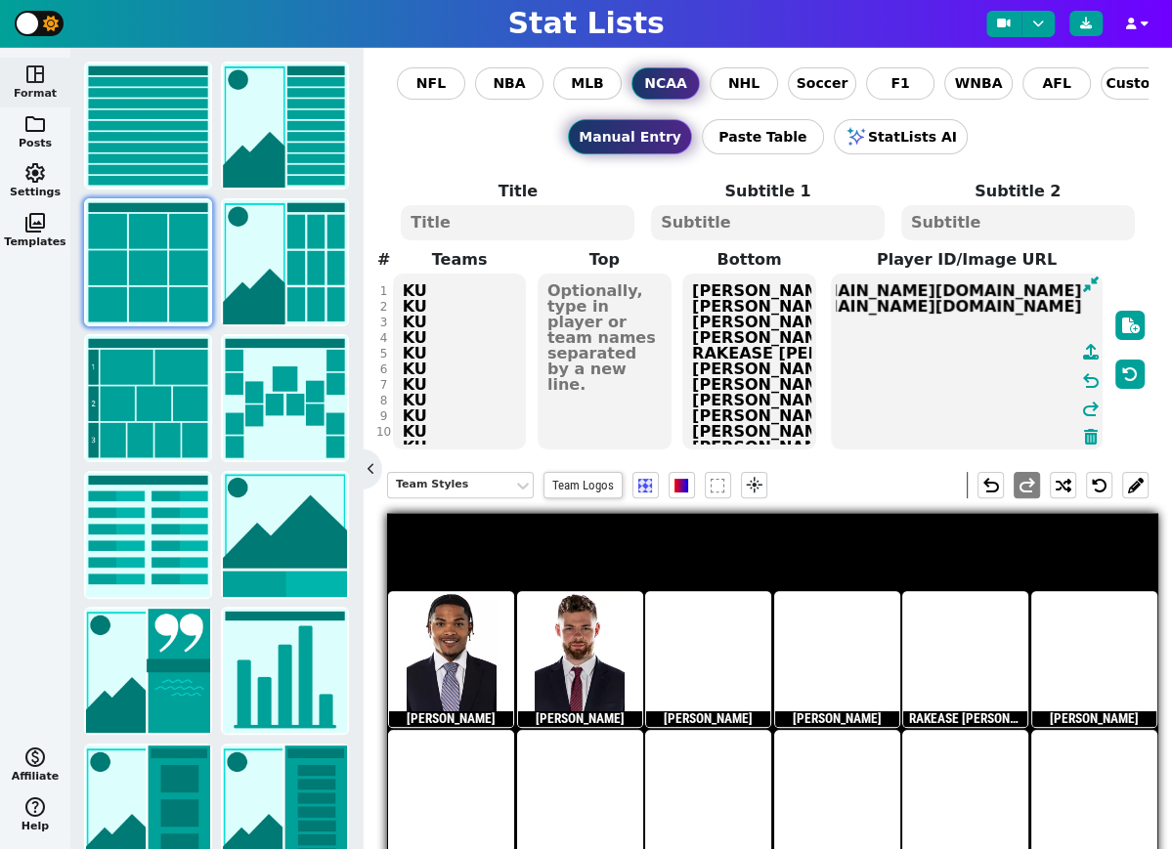
scroll to position [0, 4]
paste textarea "[URL][DOMAIN_NAME][DOMAIN_NAME][DOMAIN_NAME]"
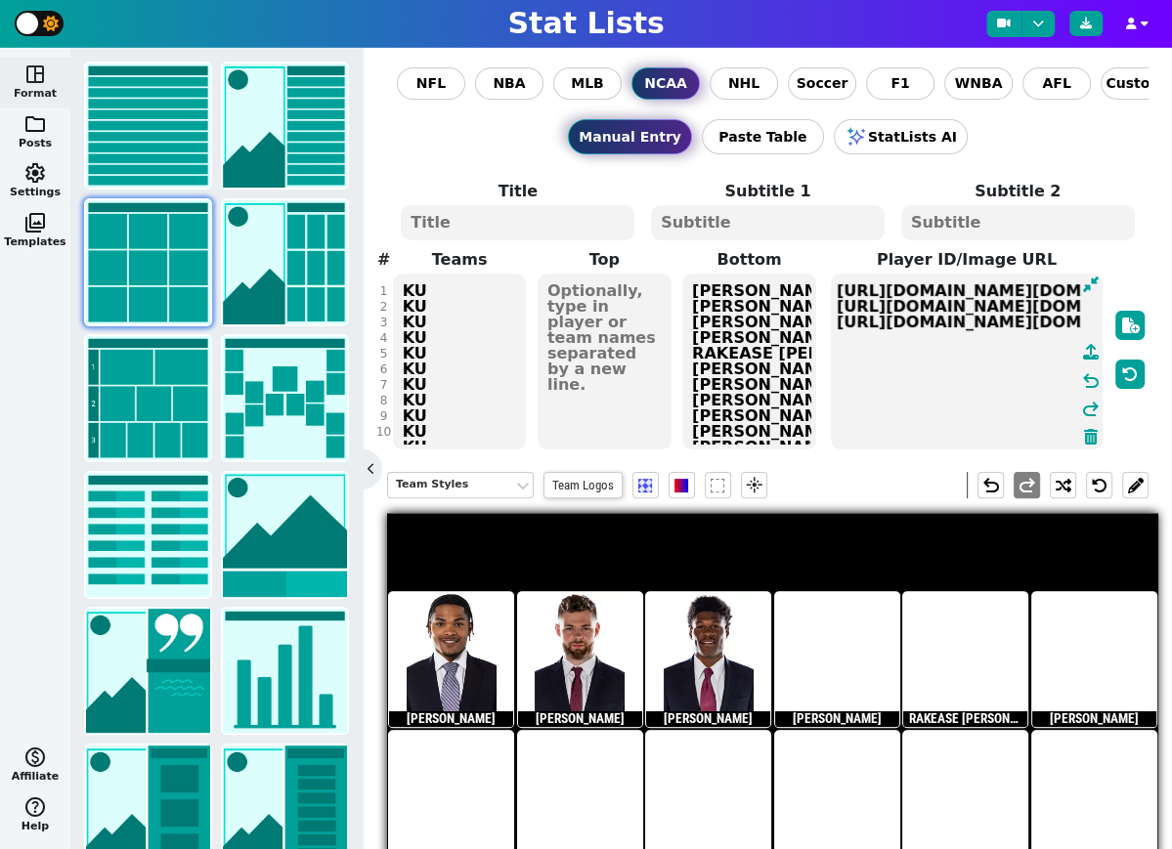
paste textarea "[URL][DOMAIN_NAME][DOMAIN_NAME][DOMAIN_NAME]"
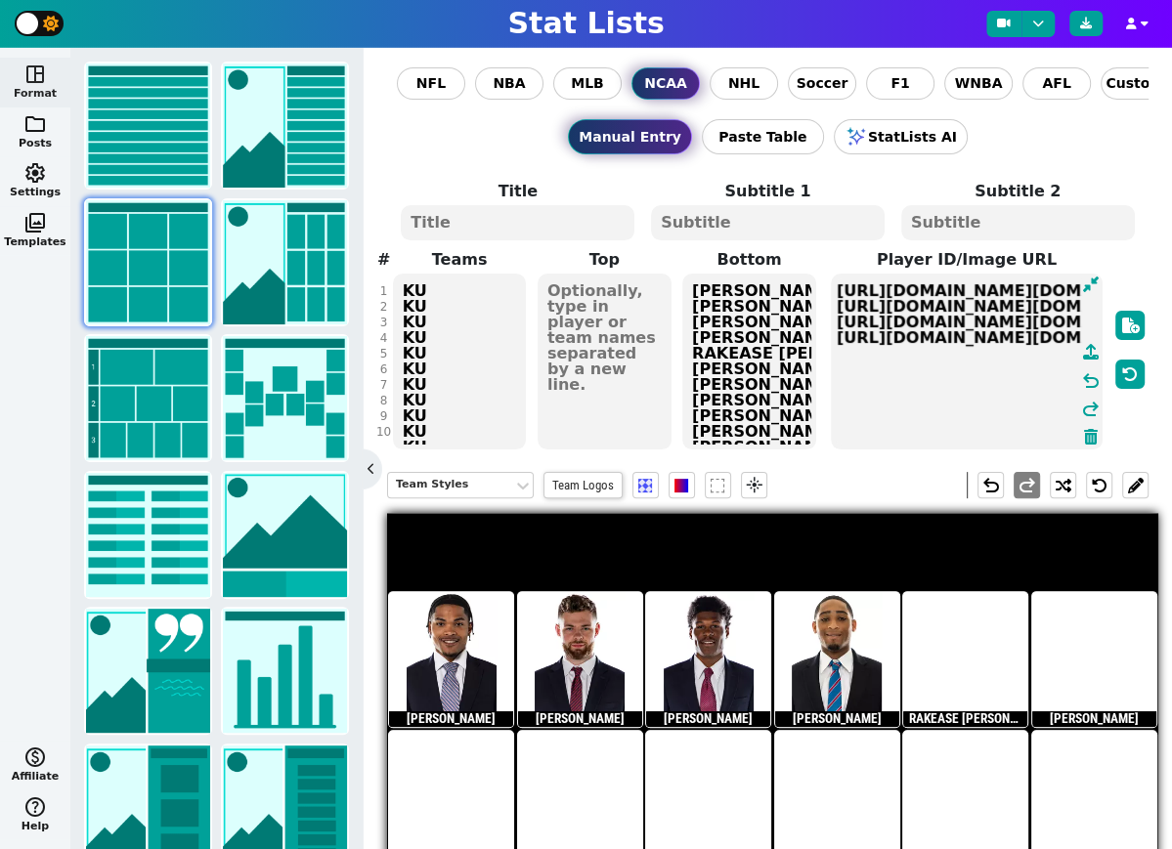
paste textarea "[URL][DOMAIN_NAME][DOMAIN_NAME][DOMAIN_NAME]"
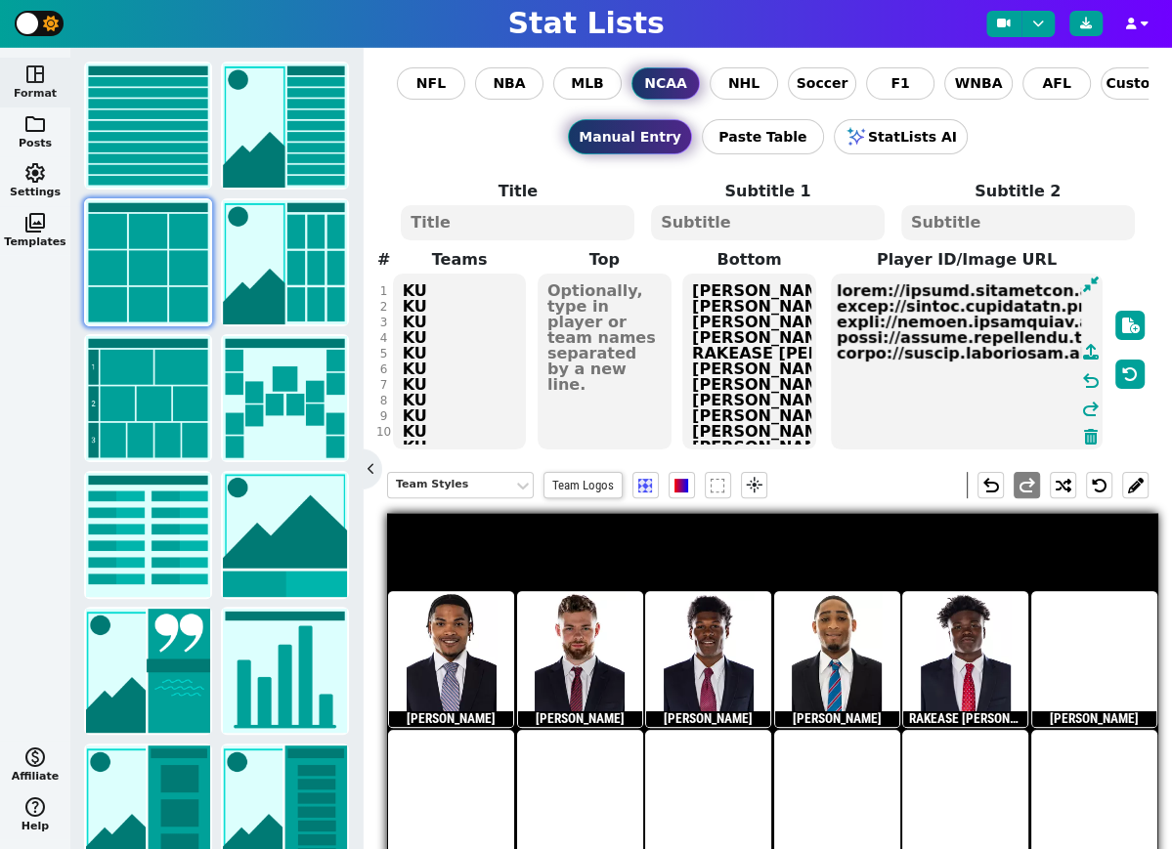
paste textarea "[URL][DOMAIN_NAME][DOMAIN_NAME][DOMAIN_NAME]"
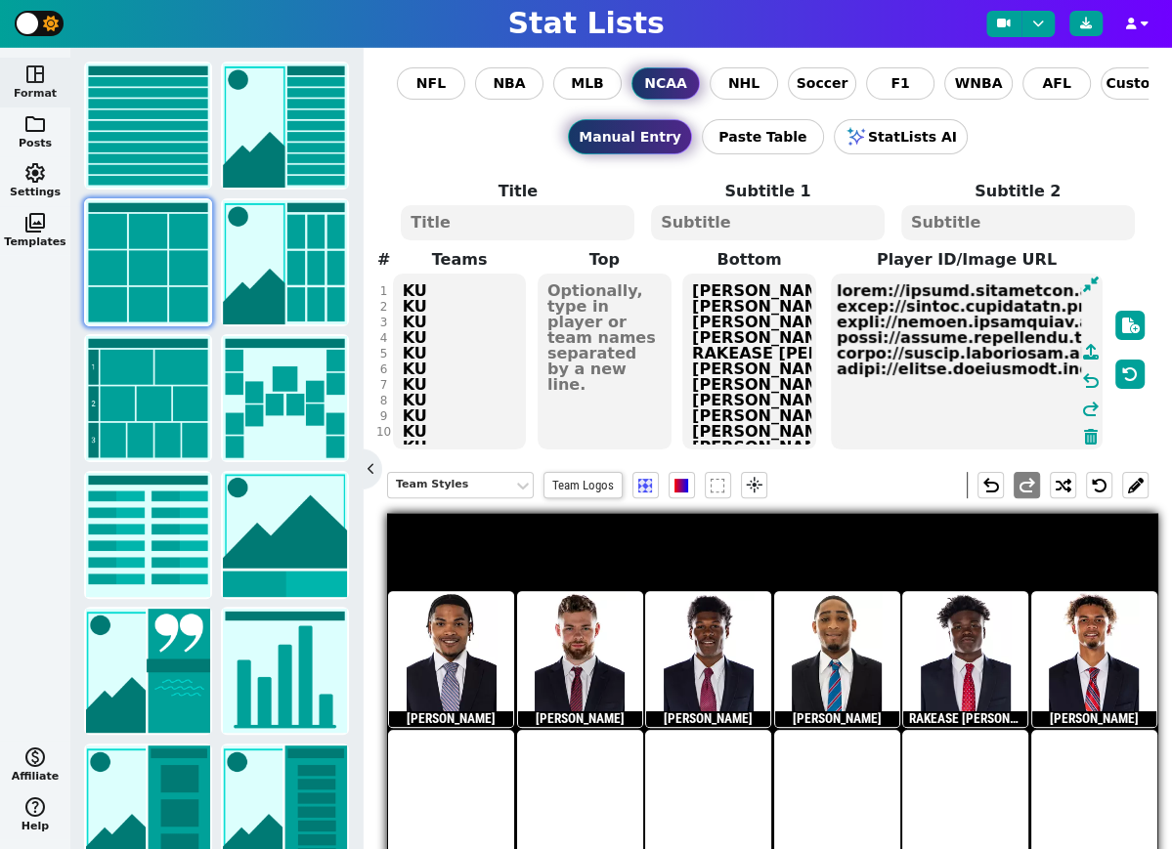
paste textarea "[URL][DOMAIN_NAME][DOMAIN_NAME][DOMAIN_NAME]"
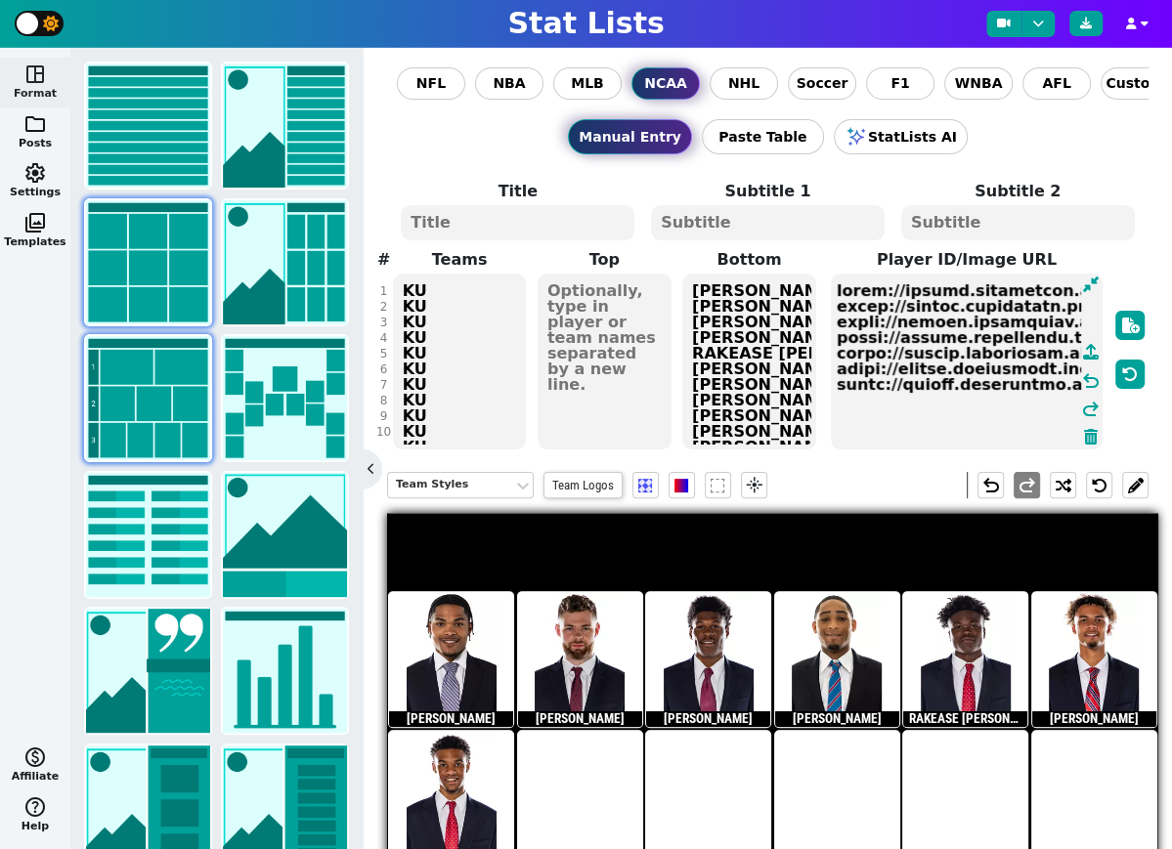
paste textarea "[URL][DOMAIN_NAME][DOMAIN_NAME][DOMAIN_NAME]"
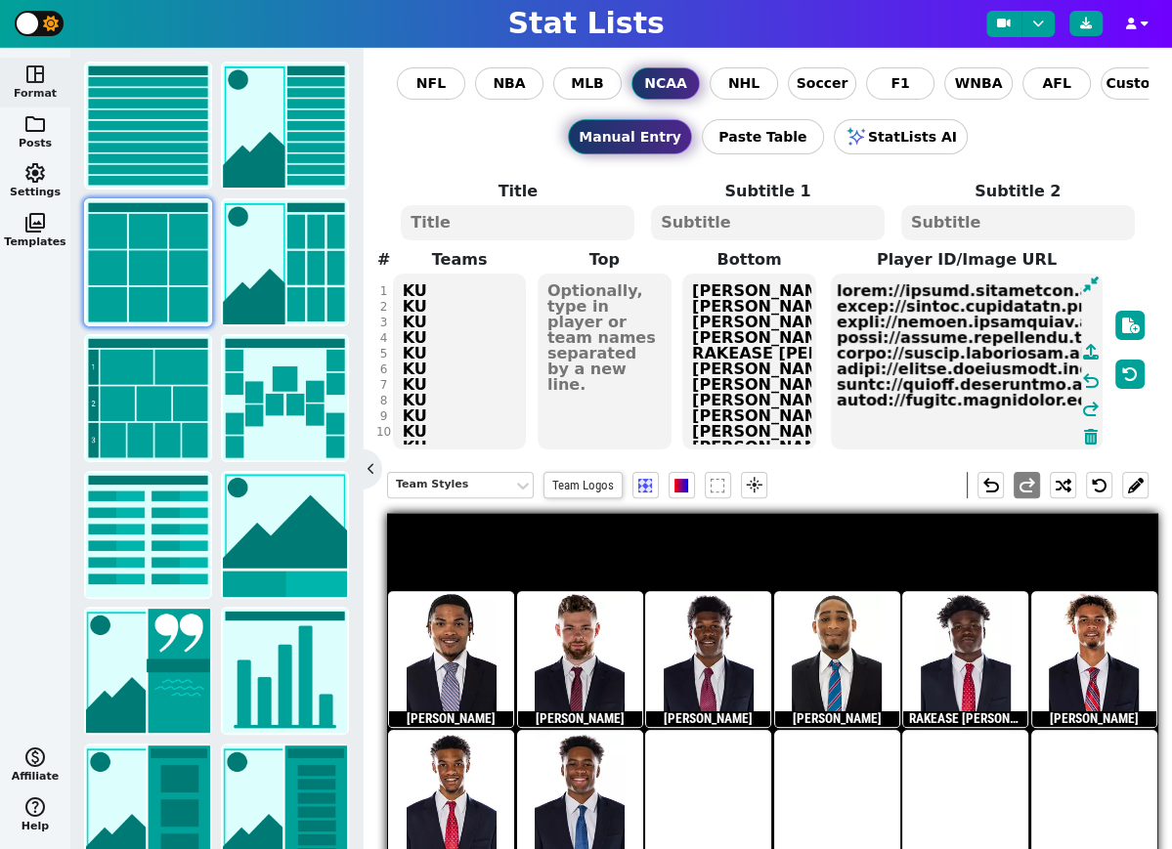
paste textarea "[URL][DOMAIN_NAME][DOMAIN_NAME][DOMAIN_NAME]"
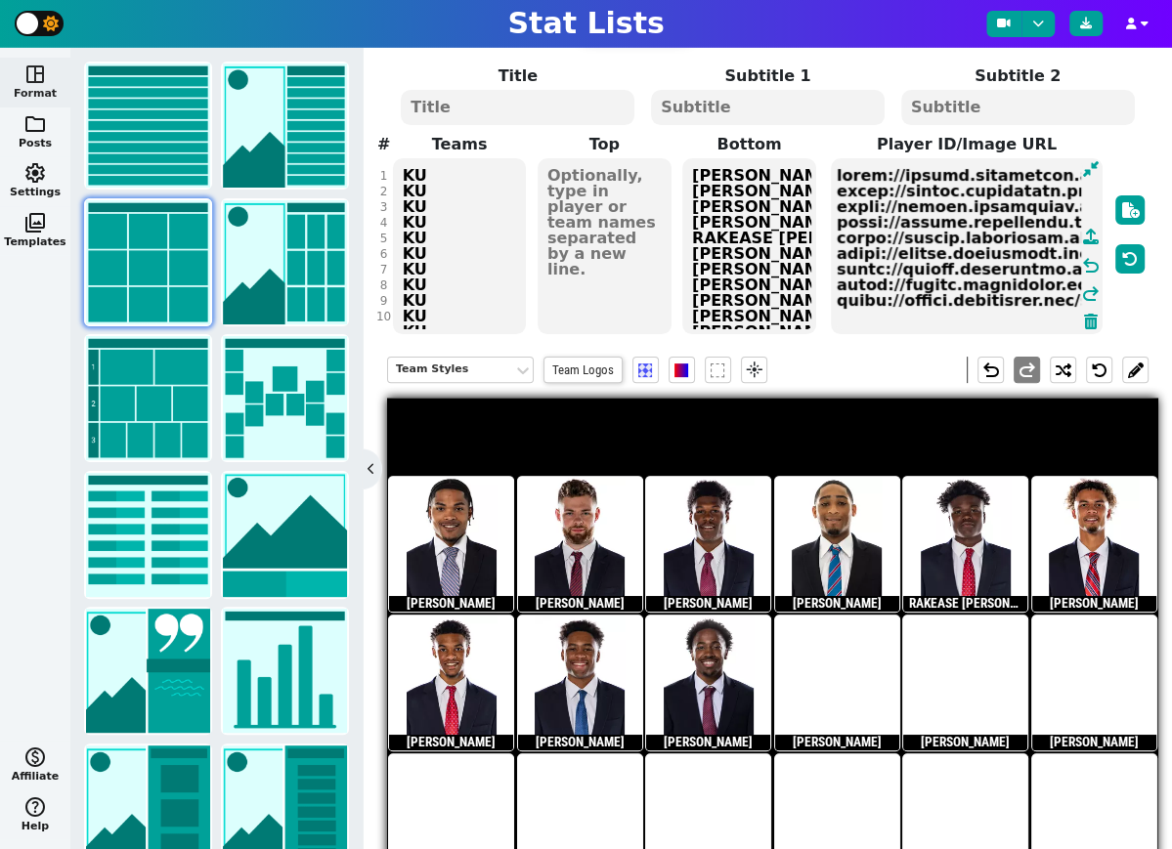
scroll to position [117, 0]
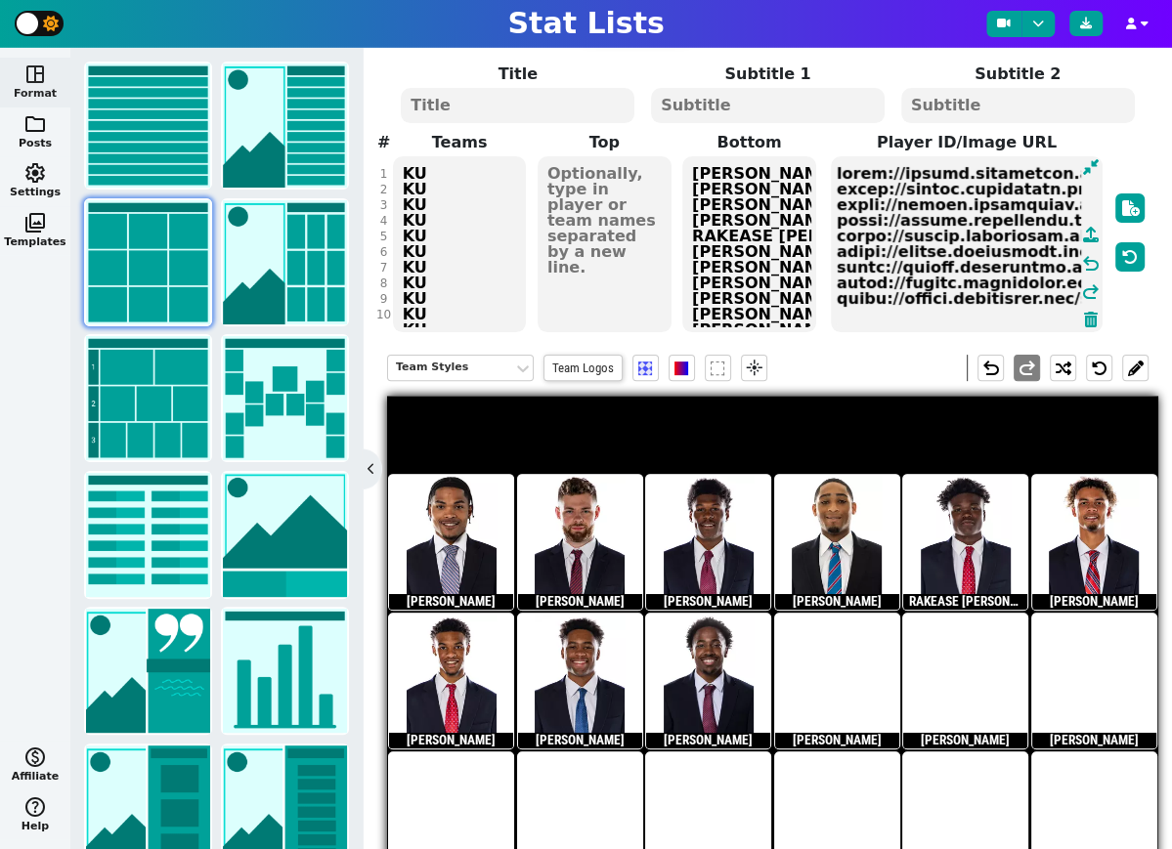
paste textarea "[URL][DOMAIN_NAME][DOMAIN_NAME][DOMAIN_NAME]"
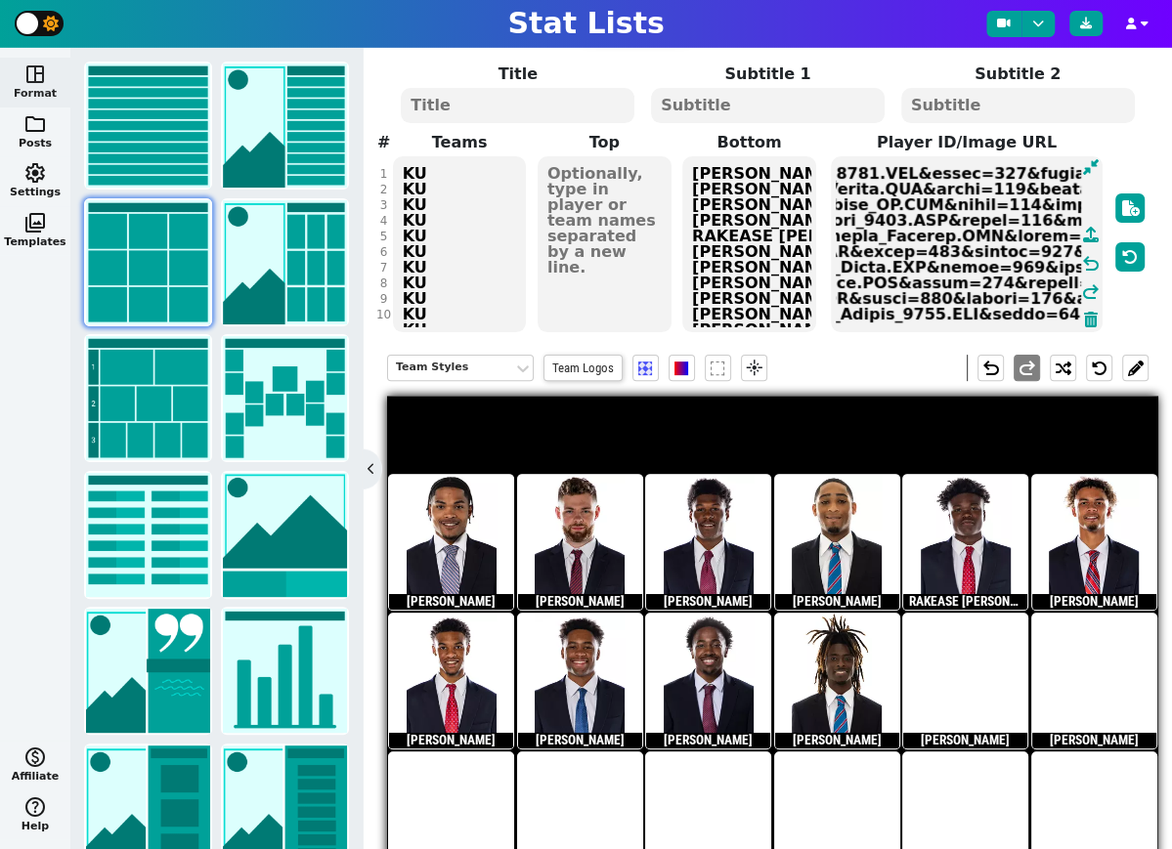
scroll to position [12, 0]
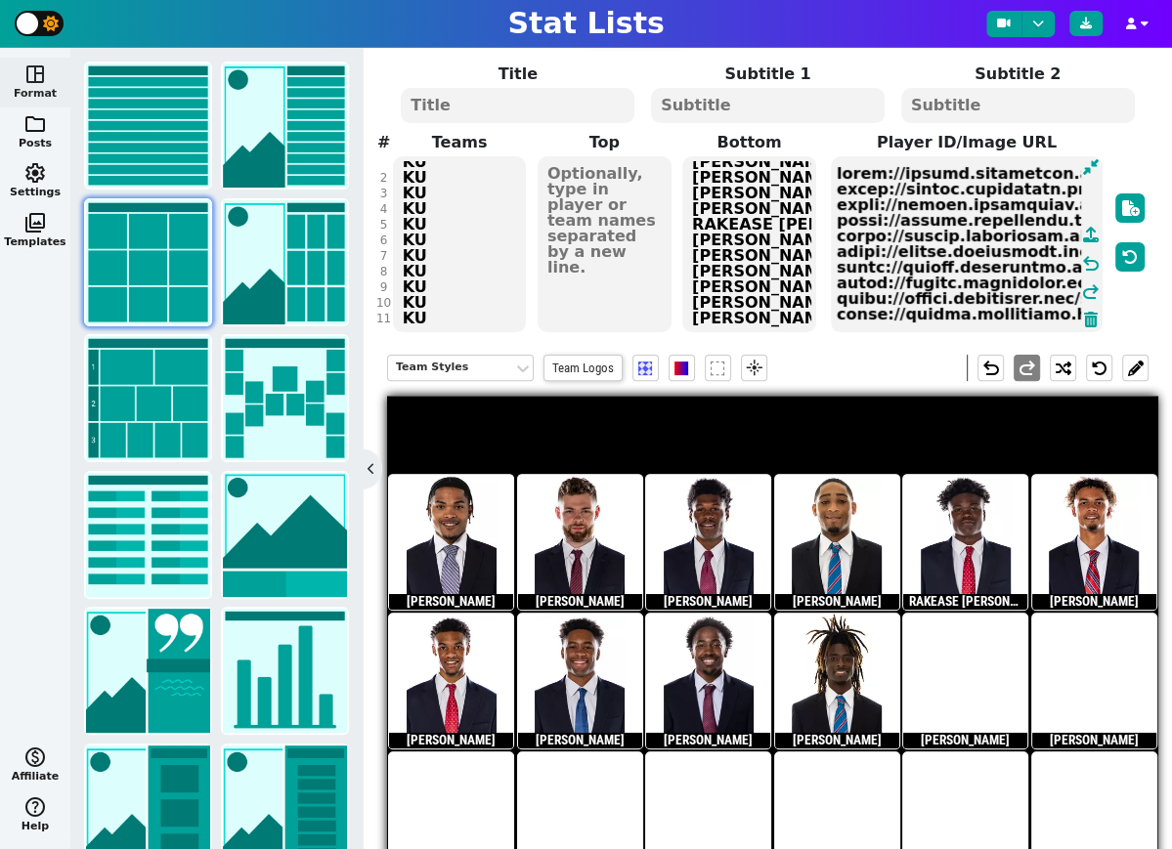
paste textarea "[URL][DOMAIN_NAME][DOMAIN_NAME][DOMAIN_NAME]"
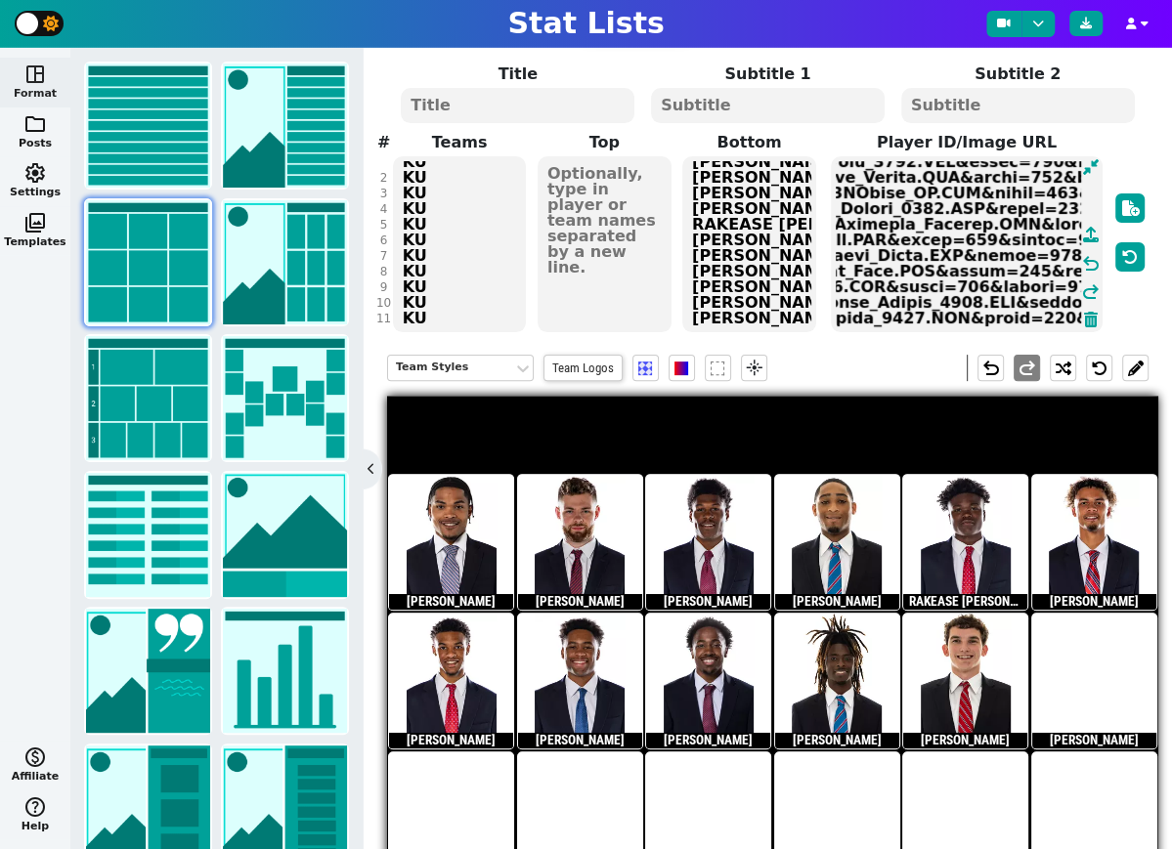
scroll to position [27, 0]
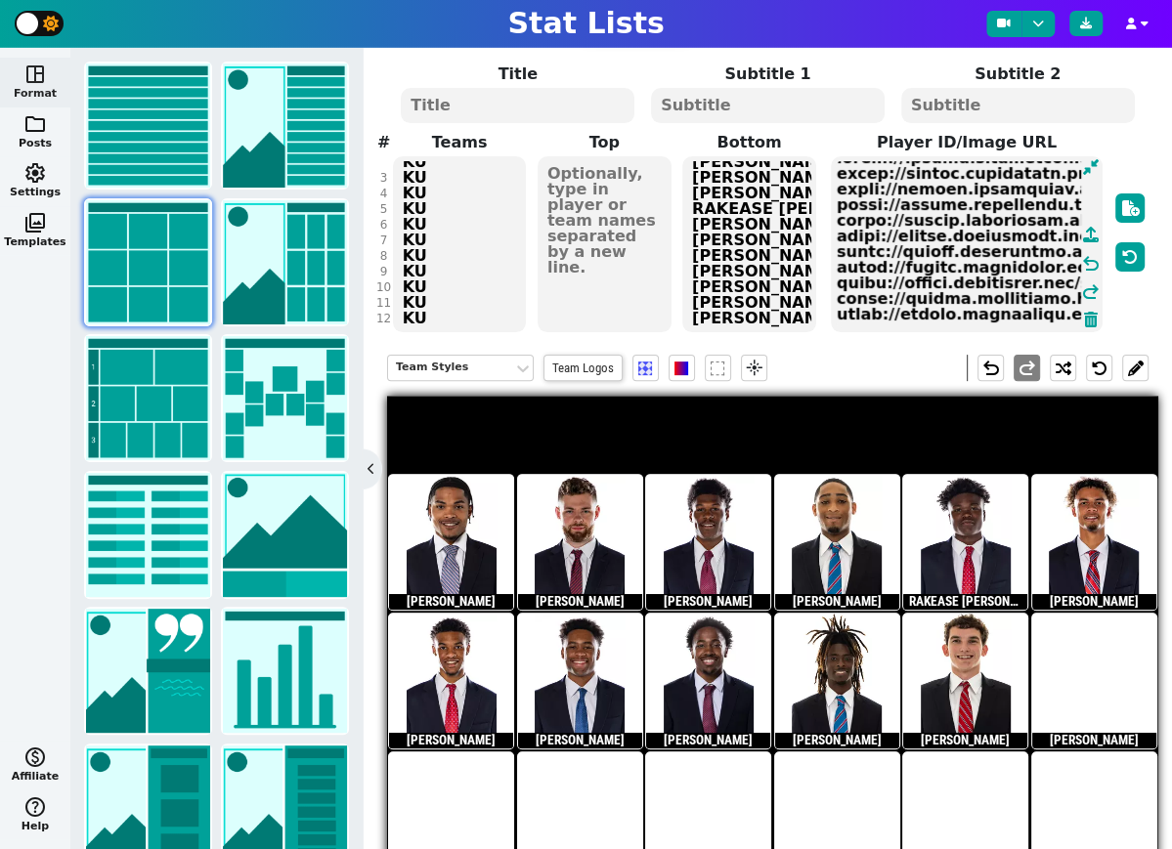
paste textarea "[URL][DOMAIN_NAME][DOMAIN_NAME][DOMAIN_NAME]"
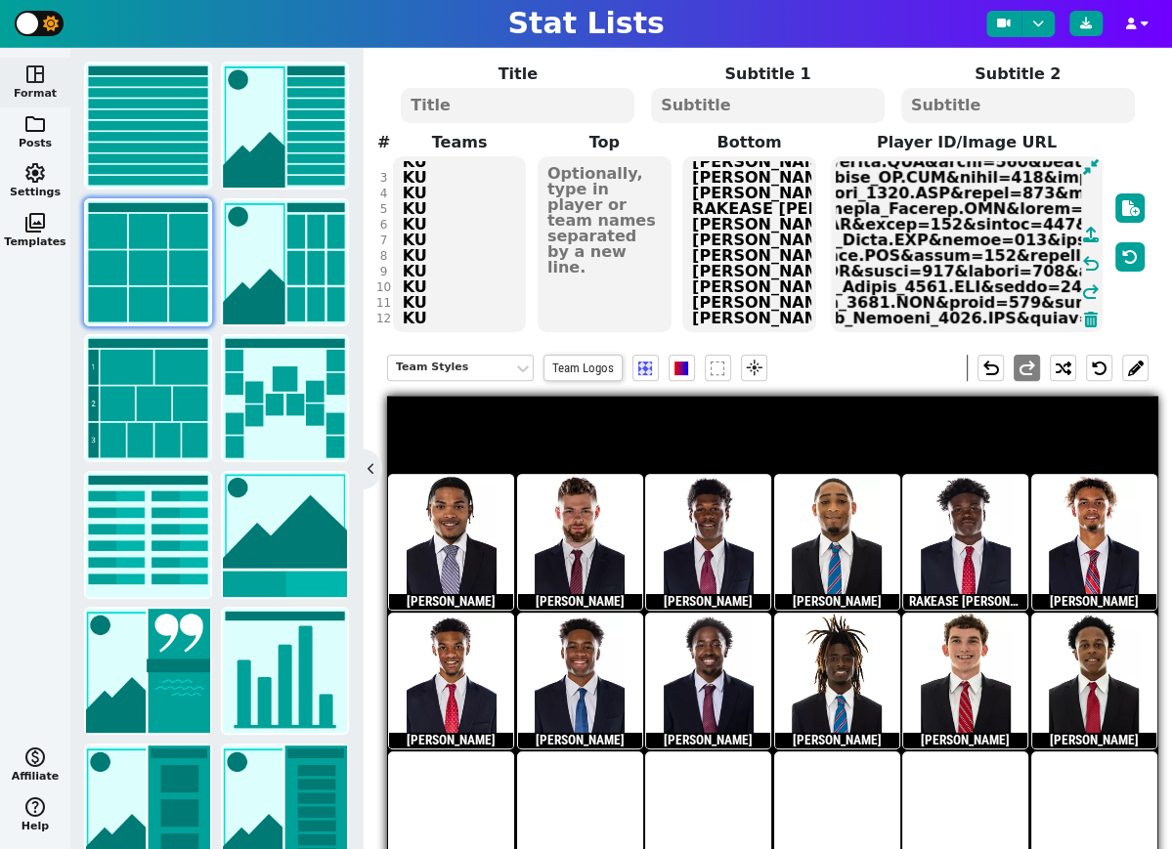
scroll to position [43, 0]
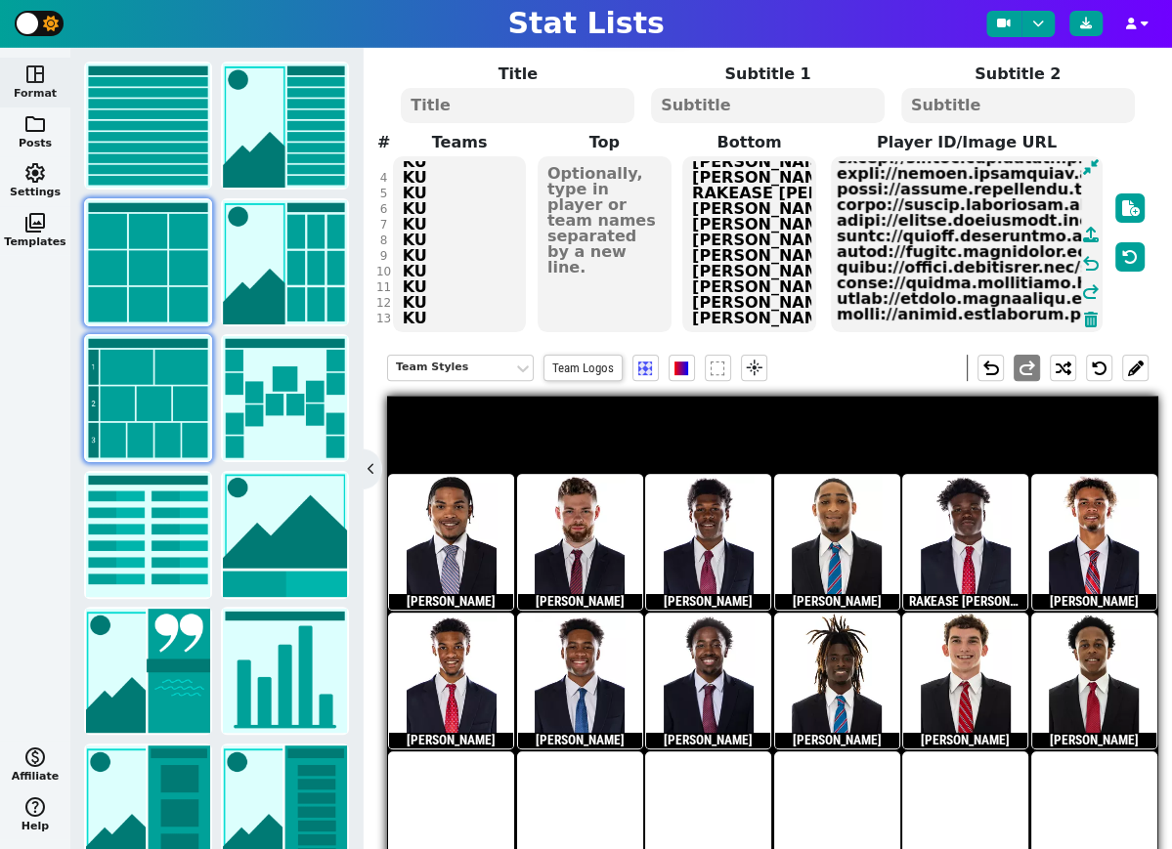
paste textarea "[URL][DOMAIN_NAME][DOMAIN_NAME][DOMAIN_NAME]"
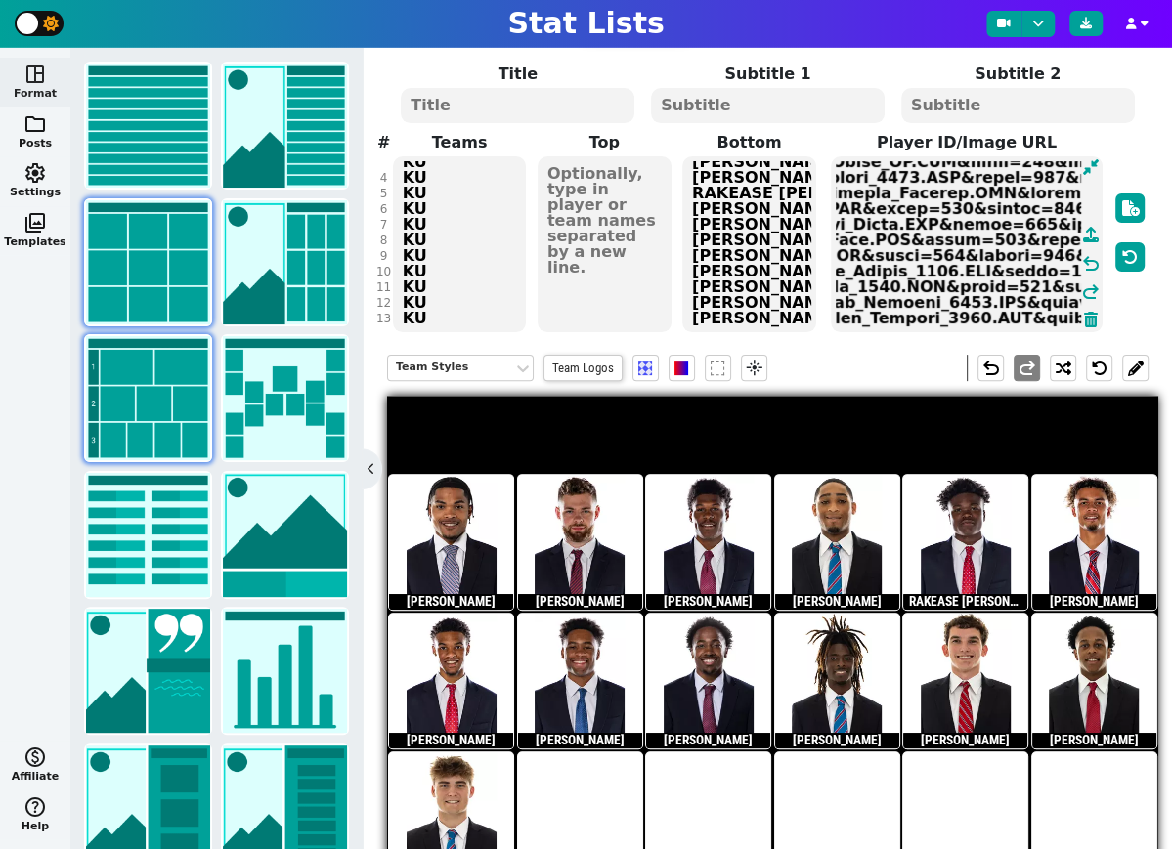
scroll to position [59, 0]
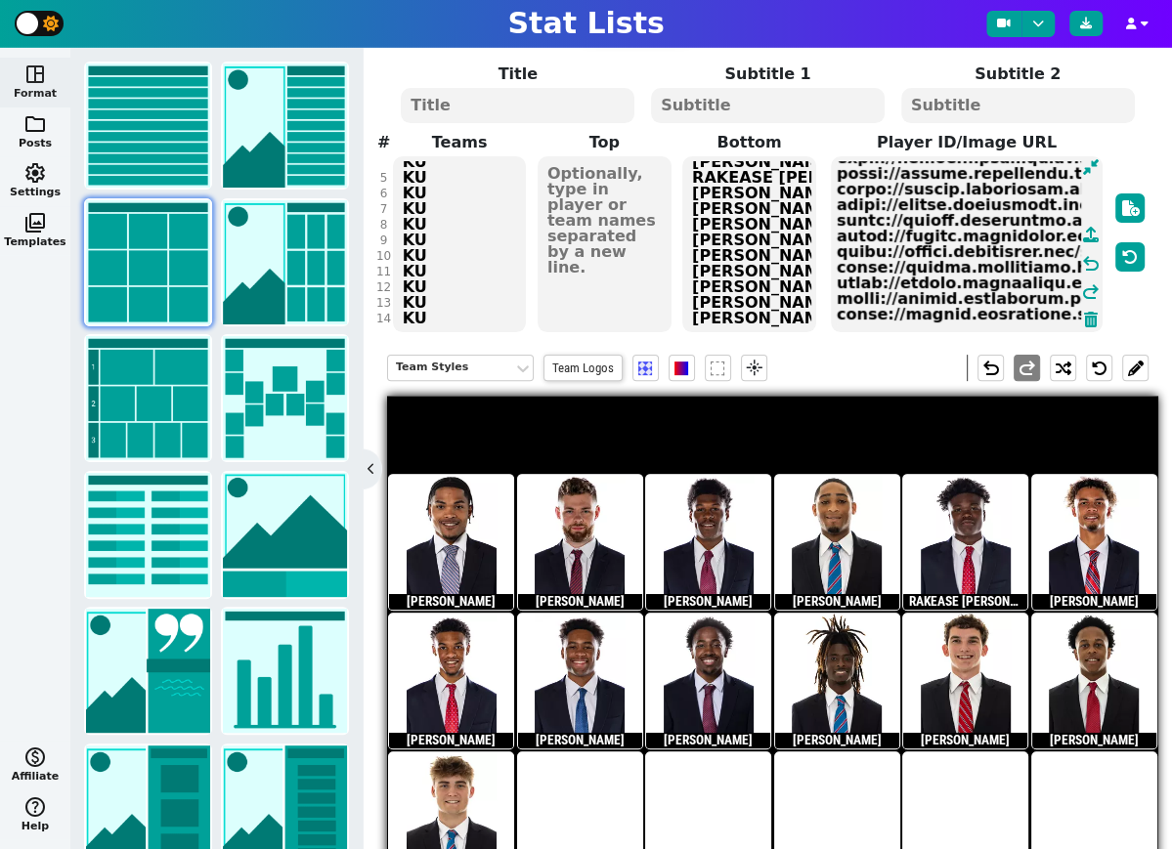
paste textarea "[URL][DOMAIN_NAME][DOMAIN_NAME][DOMAIN_NAME]"
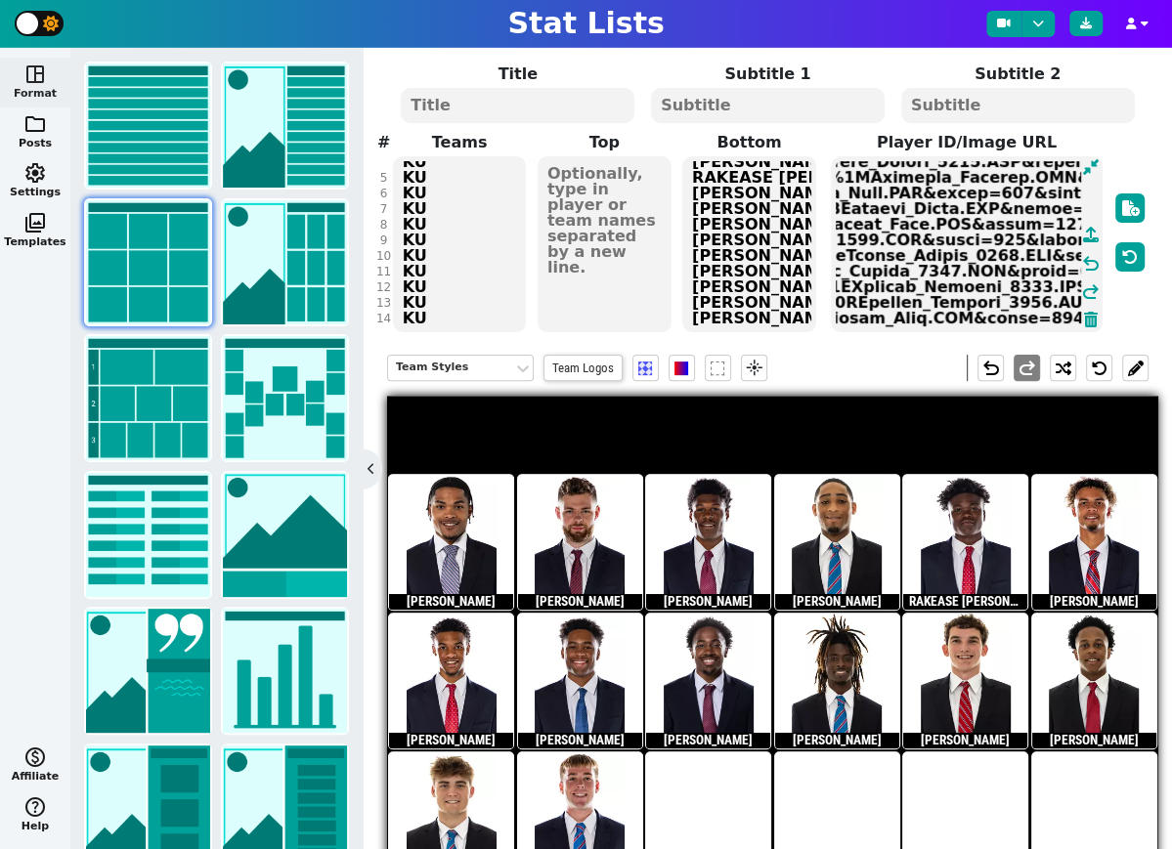
scroll to position [74, 0]
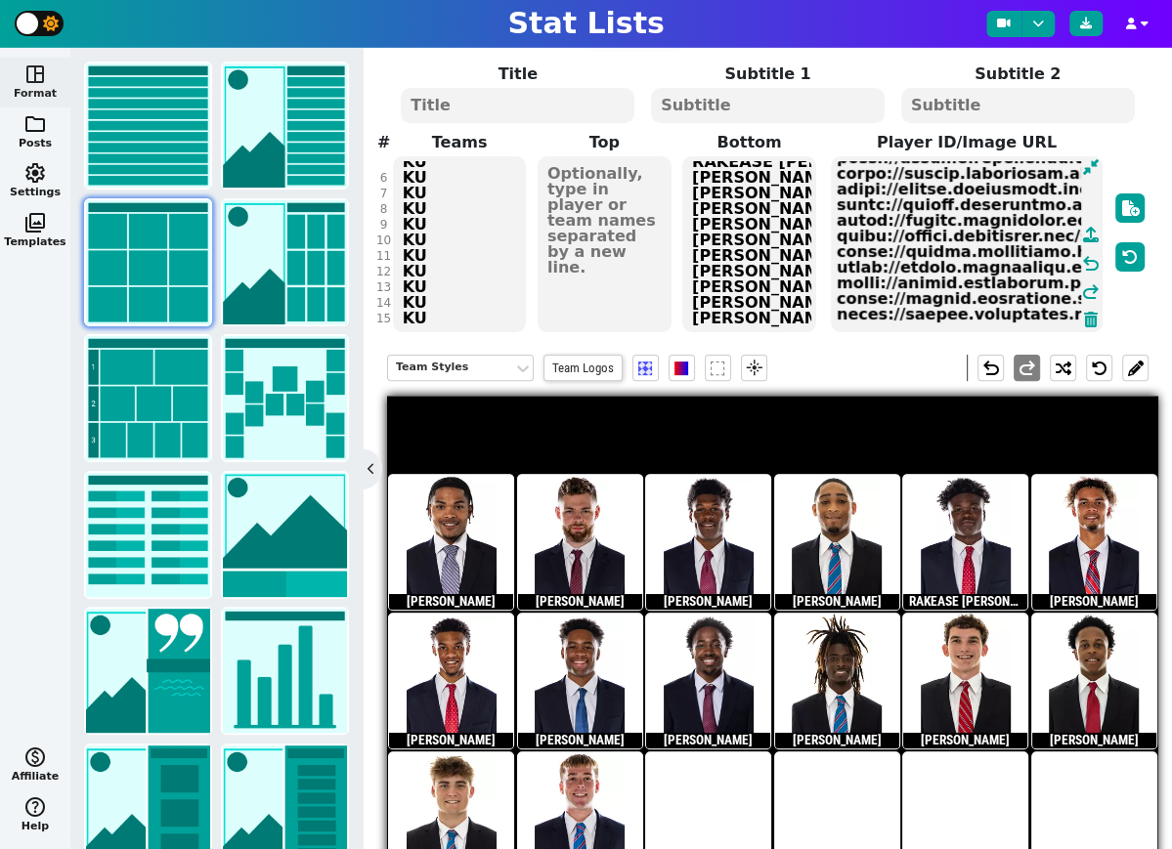
paste textarea "[URL][DOMAIN_NAME][DOMAIN_NAME][DOMAIN_NAME]"
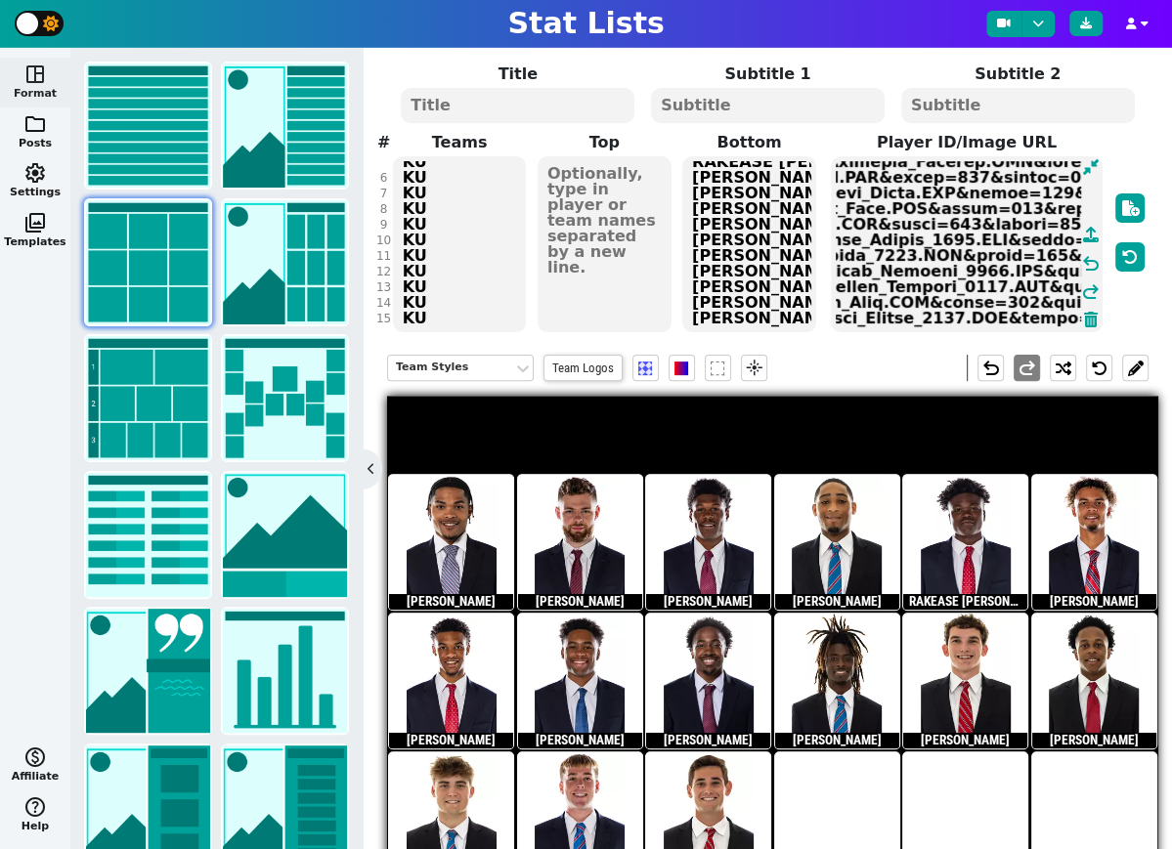
scroll to position [90, 0]
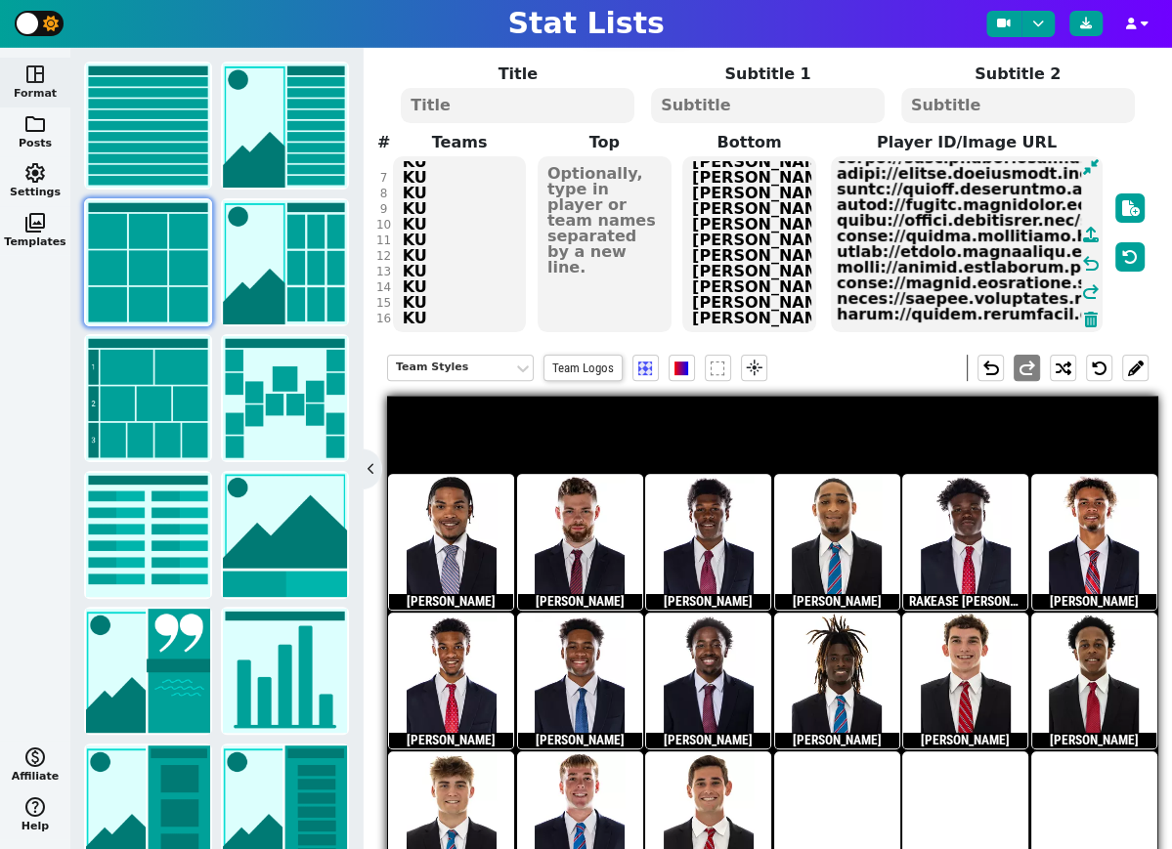
paste textarea "[URL][DOMAIN_NAME][DOMAIN_NAME][DOMAIN_NAME]"
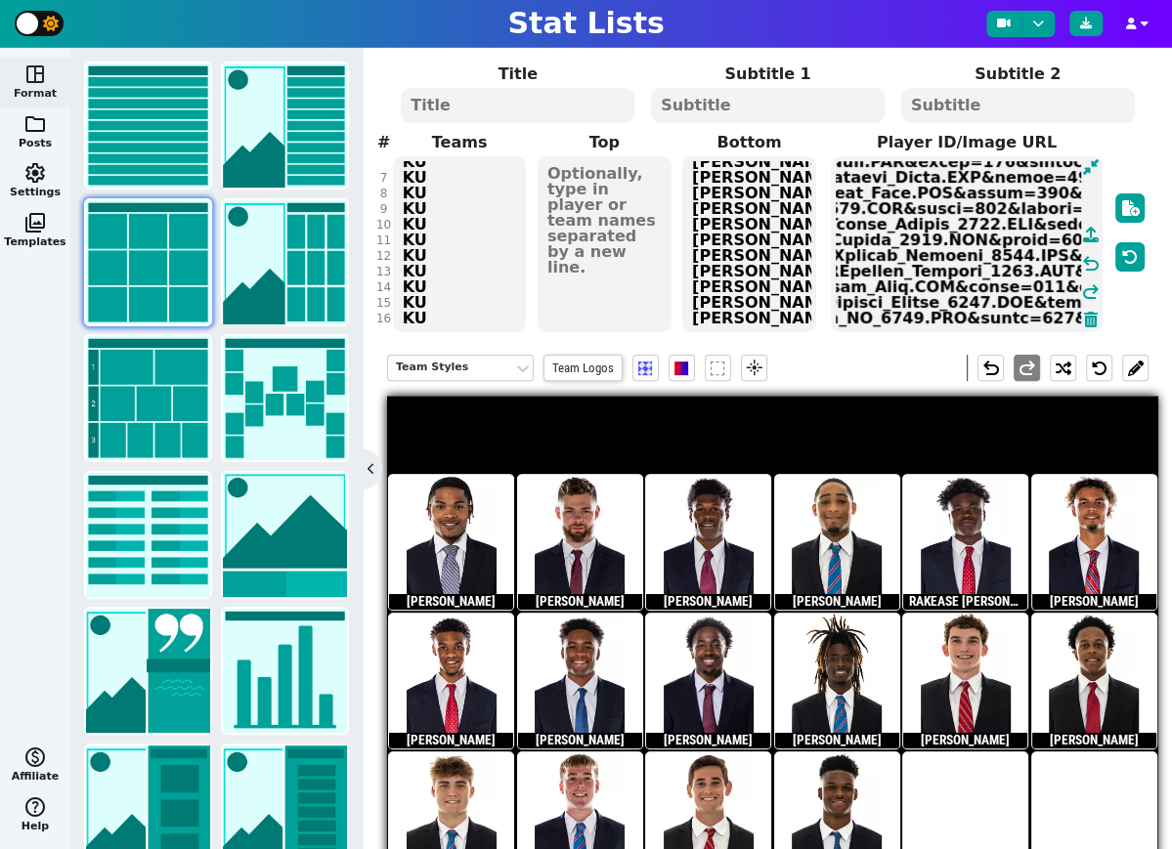
scroll to position [106, 0]
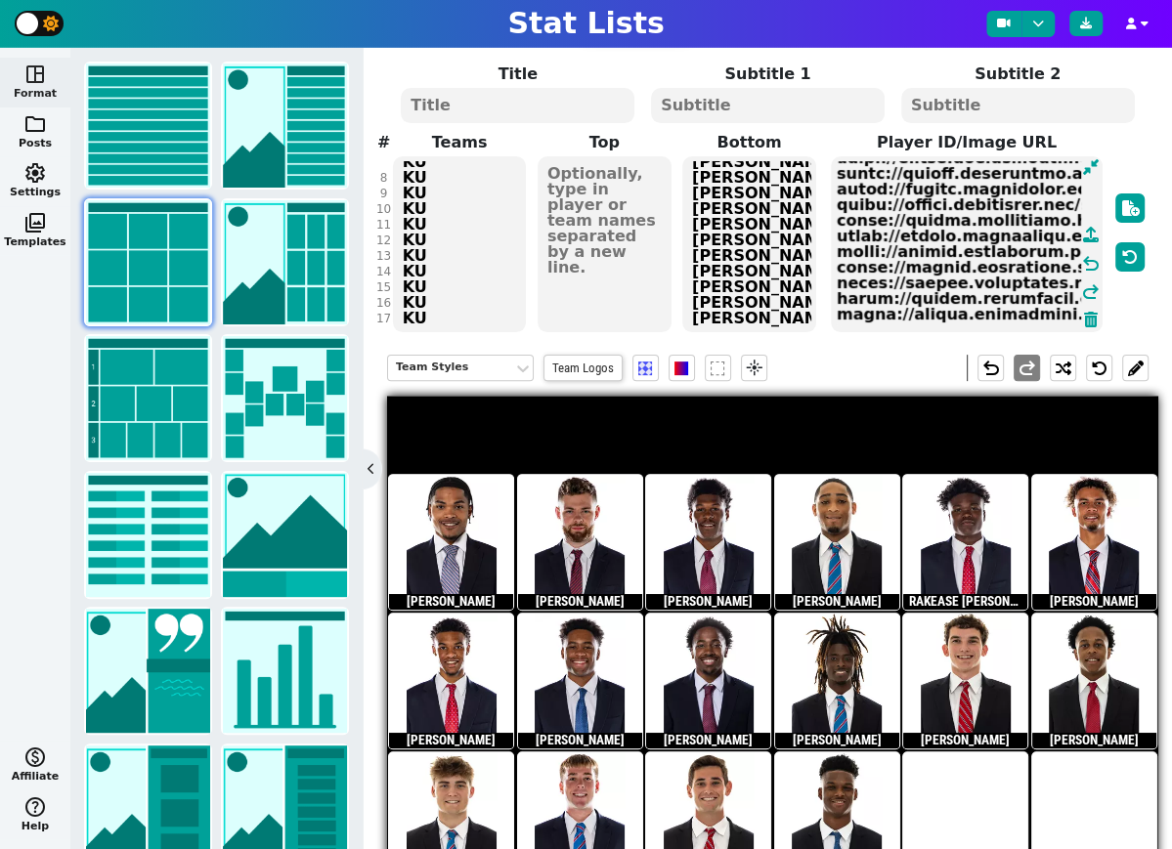
paste textarea "[URL][DOMAIN_NAME][DOMAIN_NAME][DOMAIN_NAME]"
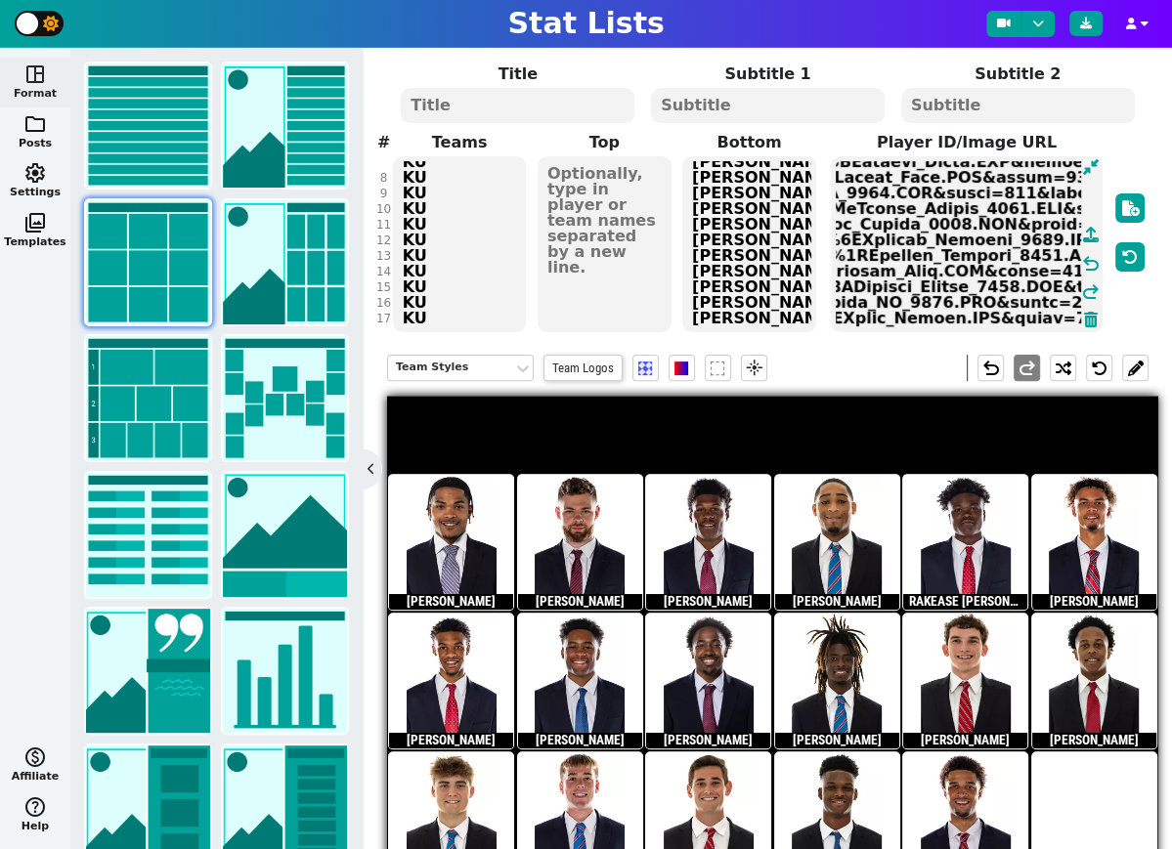
scroll to position [121, 0]
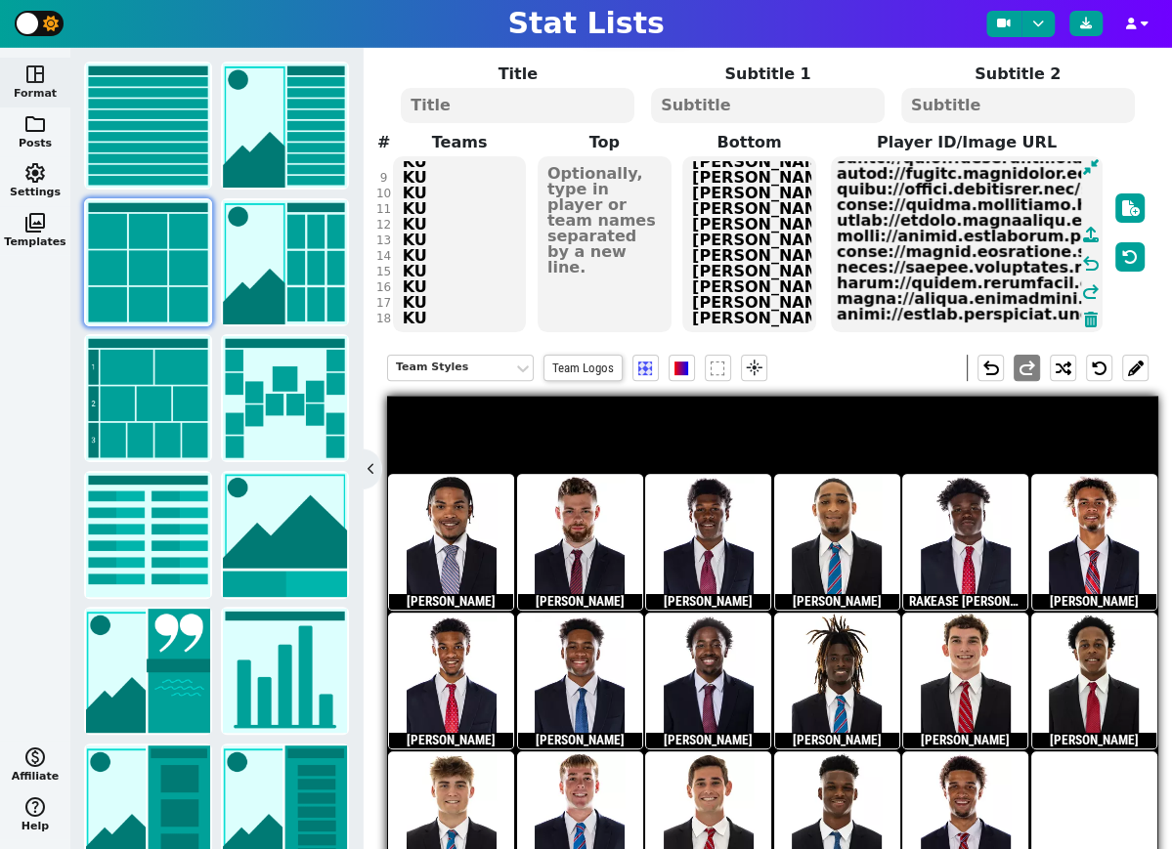
paste textarea "[URL][DOMAIN_NAME][DOMAIN_NAME][DOMAIN_NAME]"
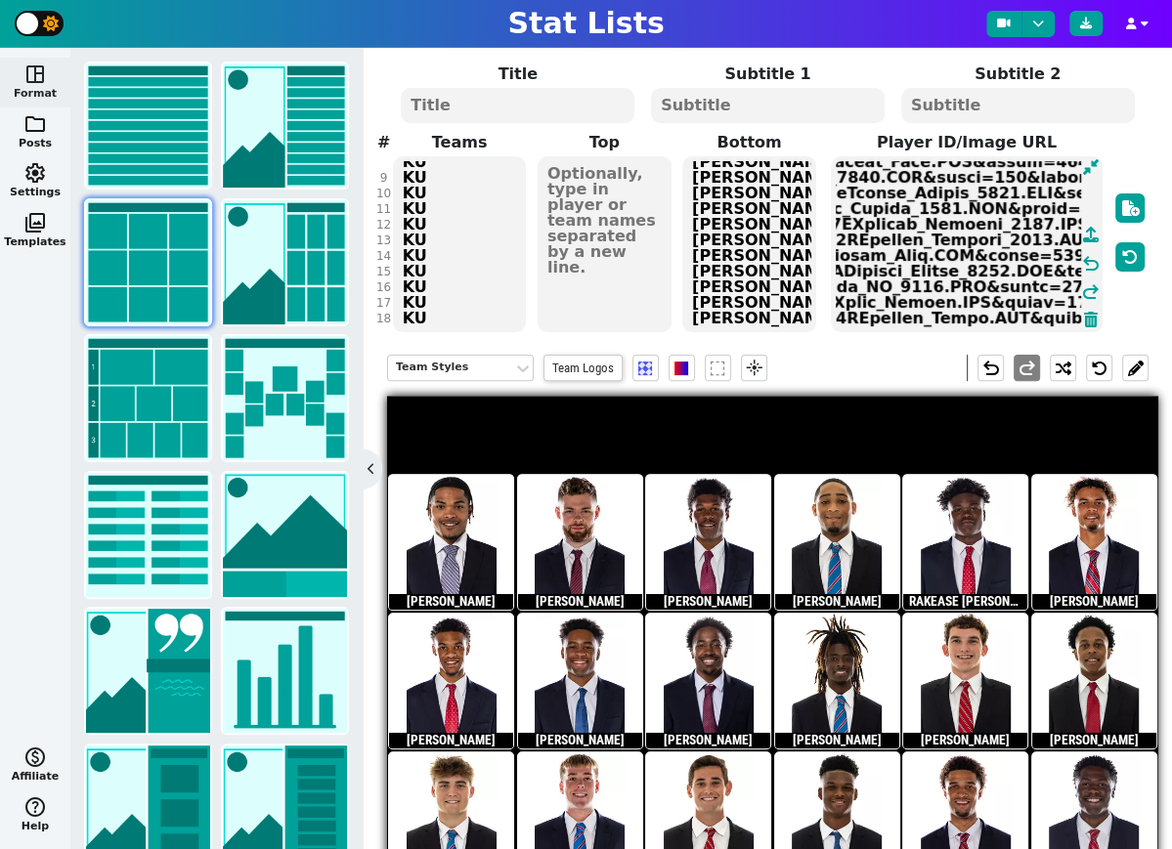
scroll to position [137, 0]
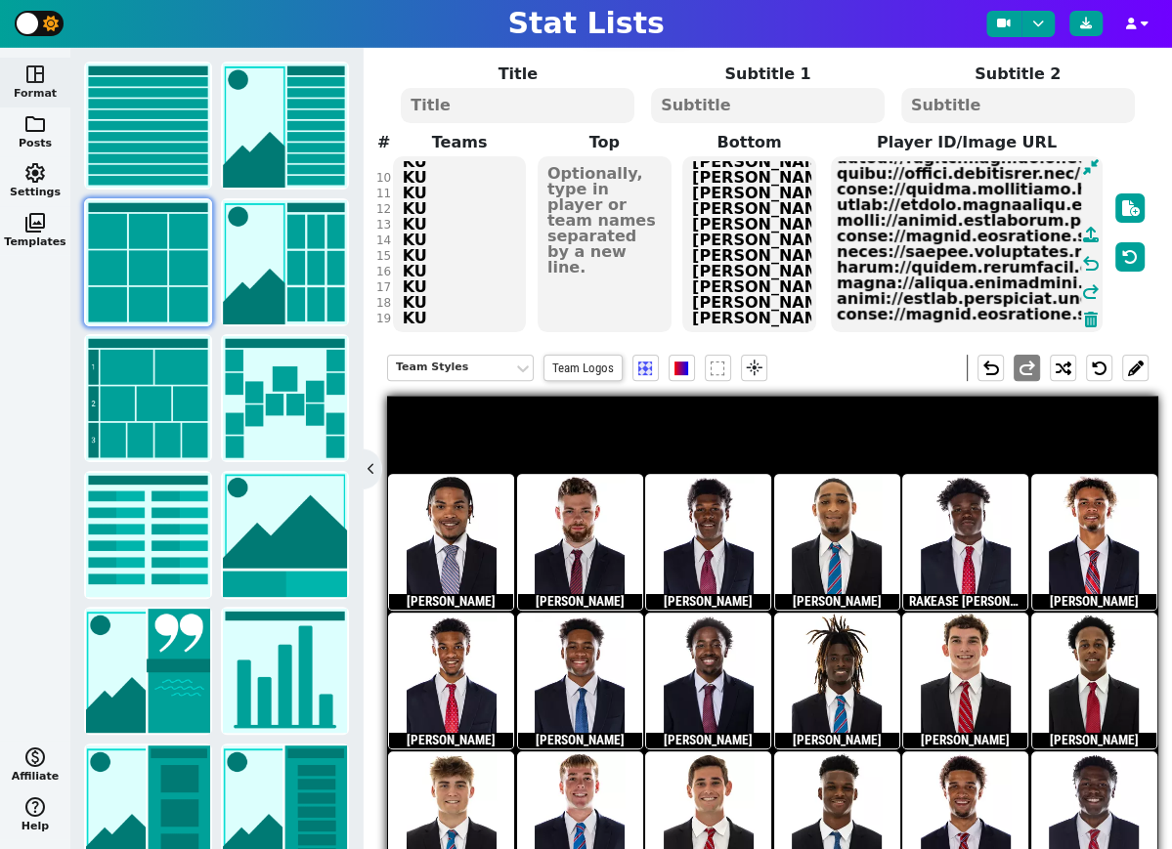
paste textarea "[URL][DOMAIN_NAME][DOMAIN_NAME][DOMAIN_NAME]"
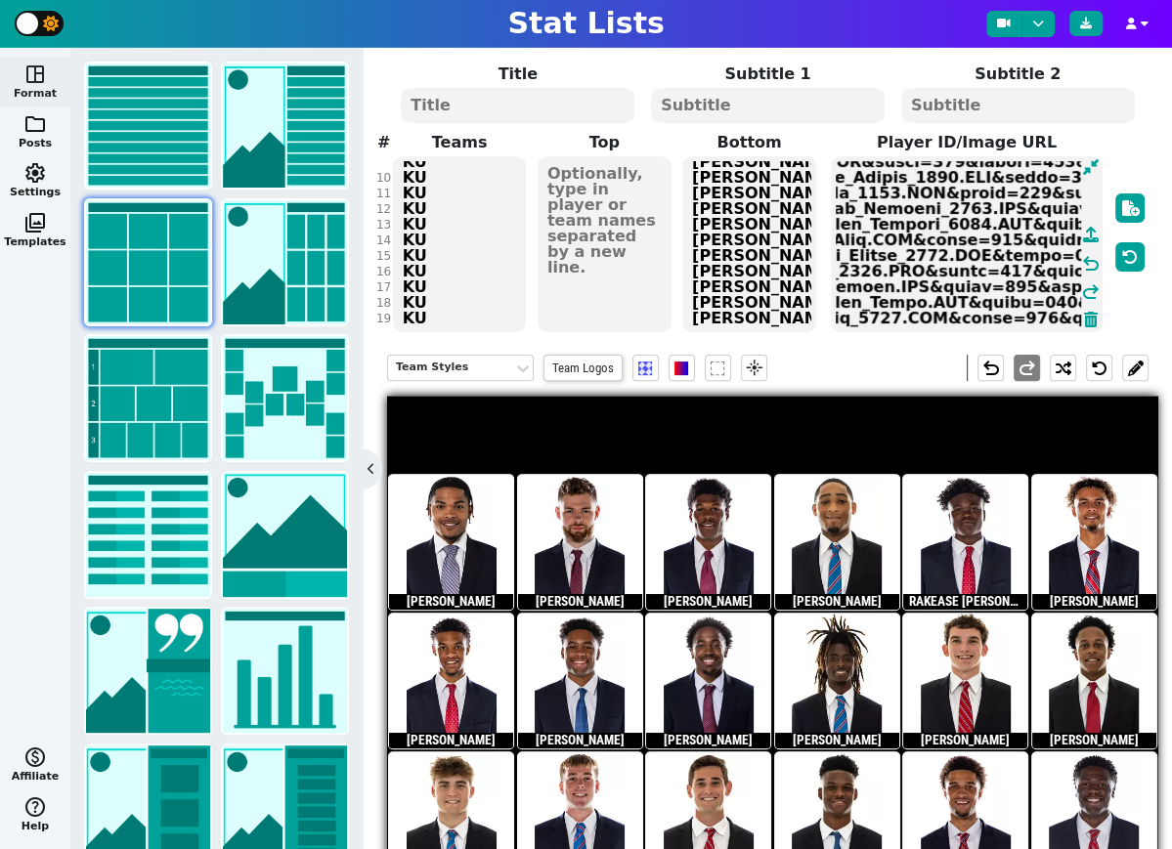
scroll to position [152, 0]
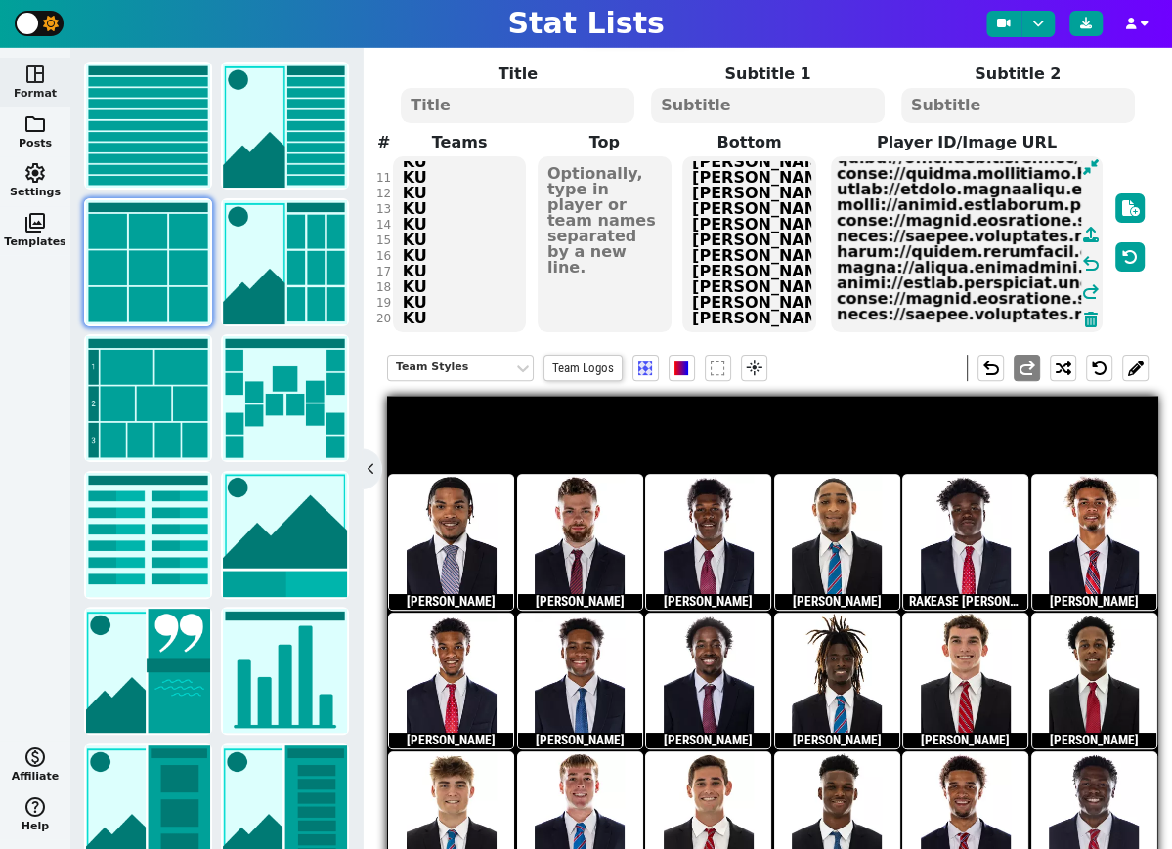
paste textarea "[URL][DOMAIN_NAME][DOMAIN_NAME][DOMAIN_NAME]"
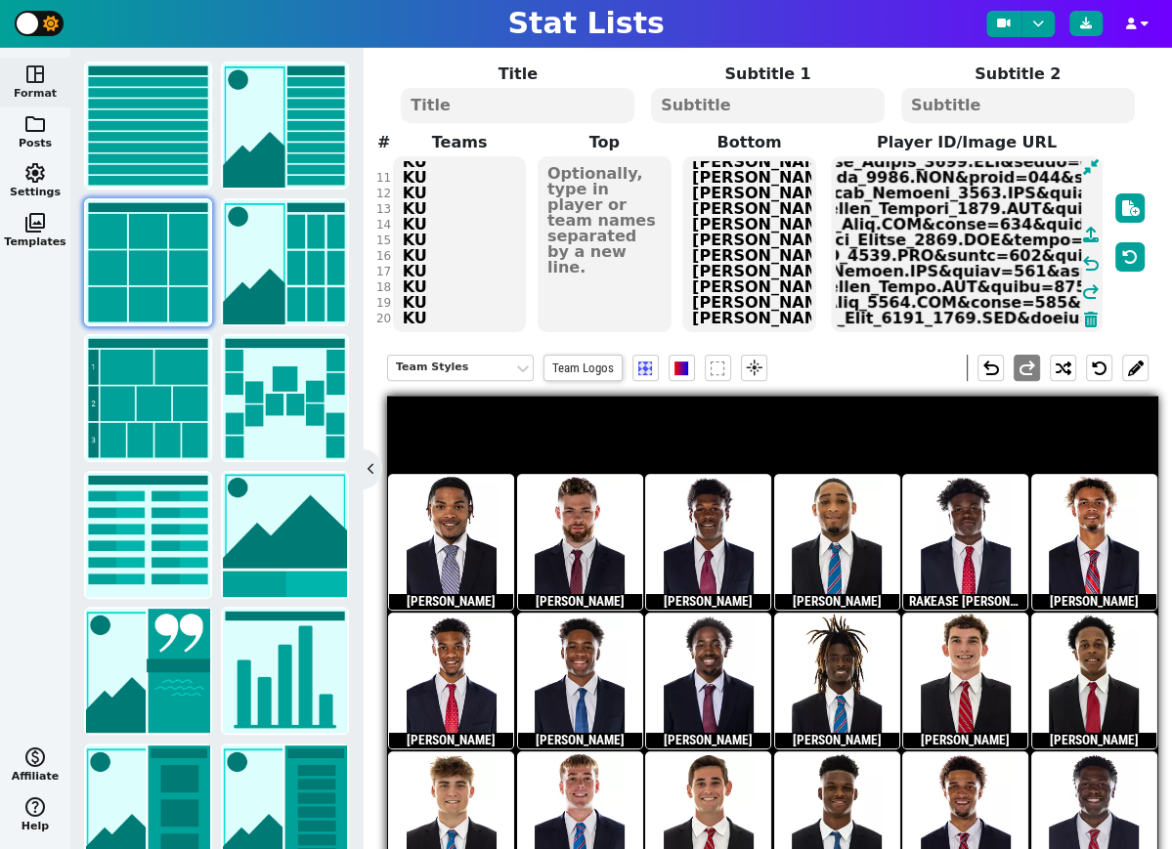
scroll to position [168, 0]
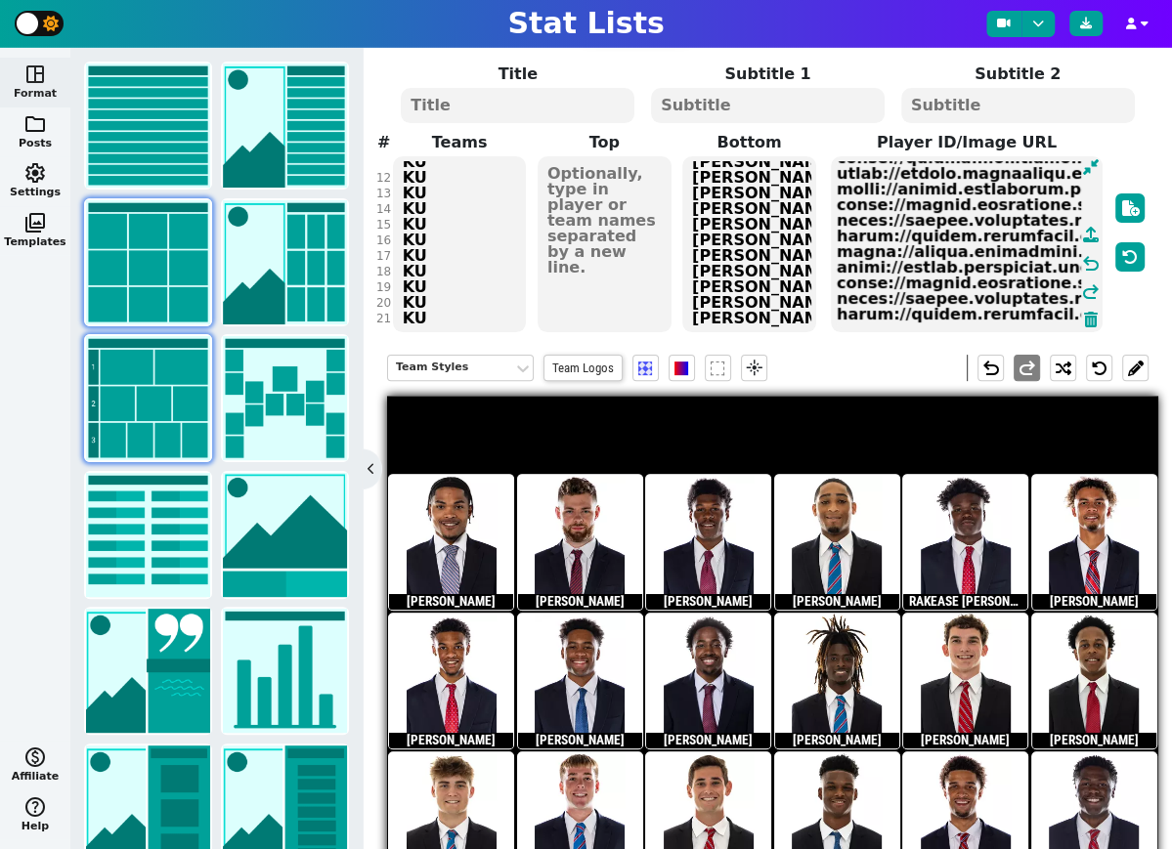
paste textarea "[URL][DOMAIN_NAME][DOMAIN_NAME][DOMAIN_NAME]"
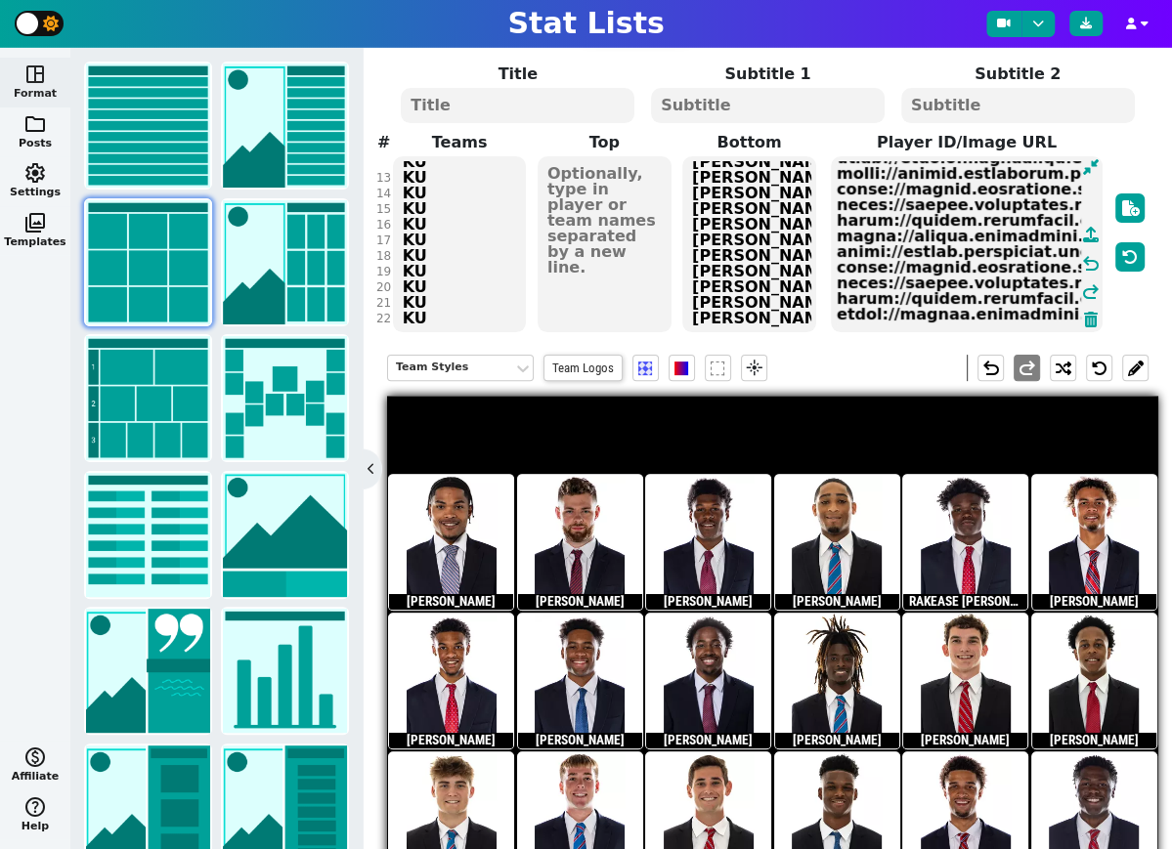
paste textarea "[URL][DOMAIN_NAME][DOMAIN_NAME][DOMAIN_NAME]"
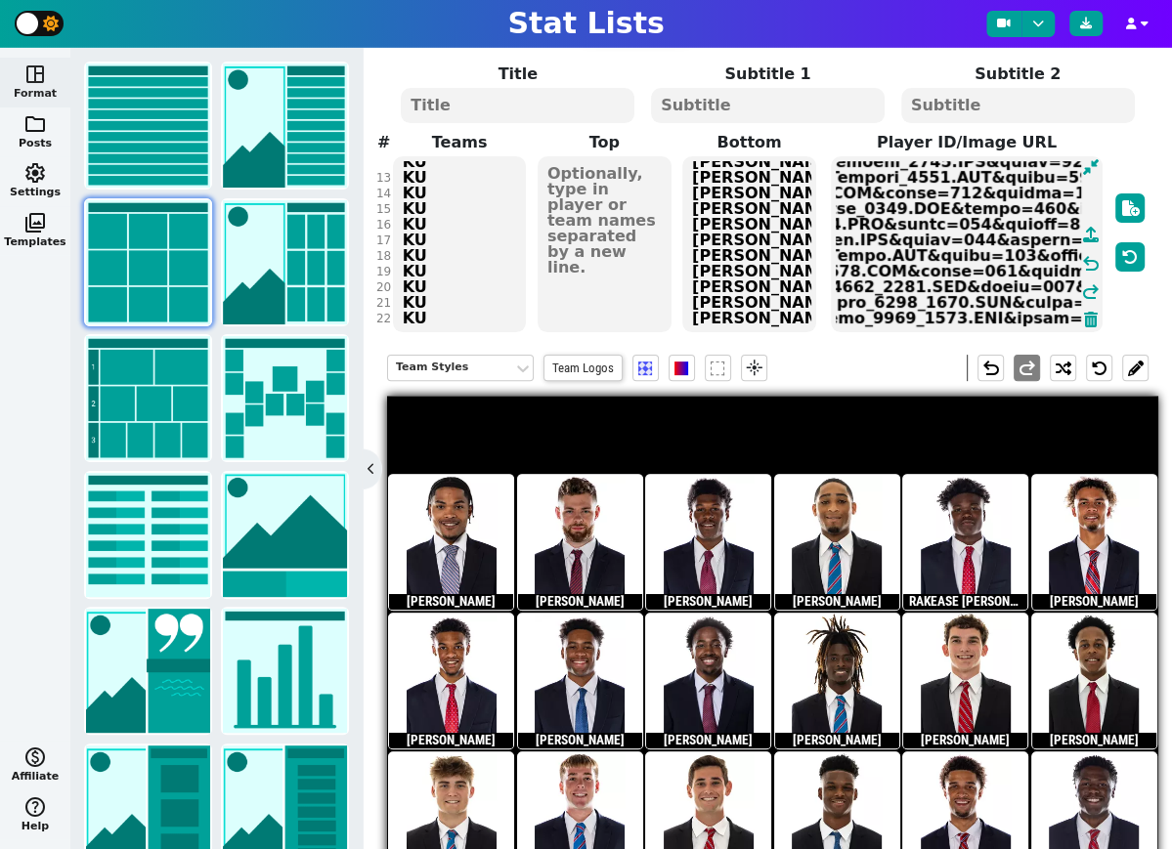
scroll to position [199, 0]
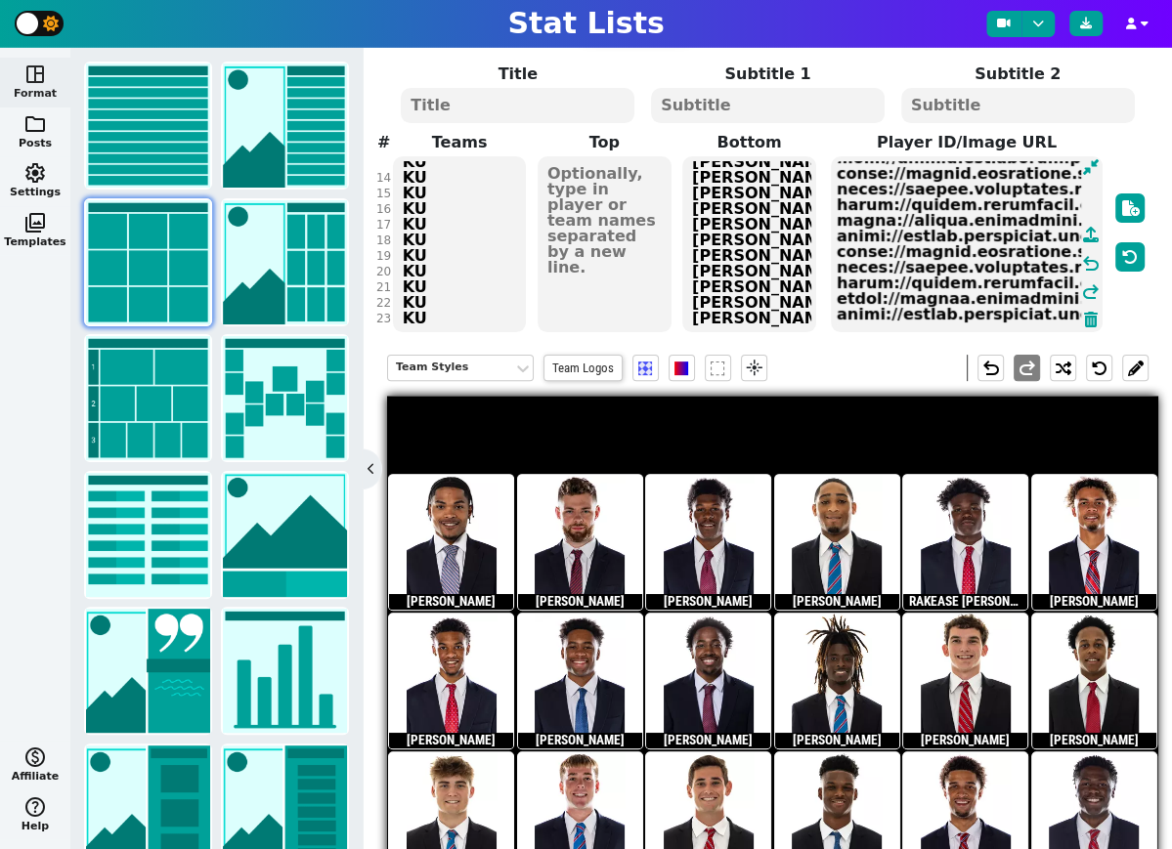
paste textarea "[URL][DOMAIN_NAME][DOMAIN_NAME][DOMAIN_NAME]"
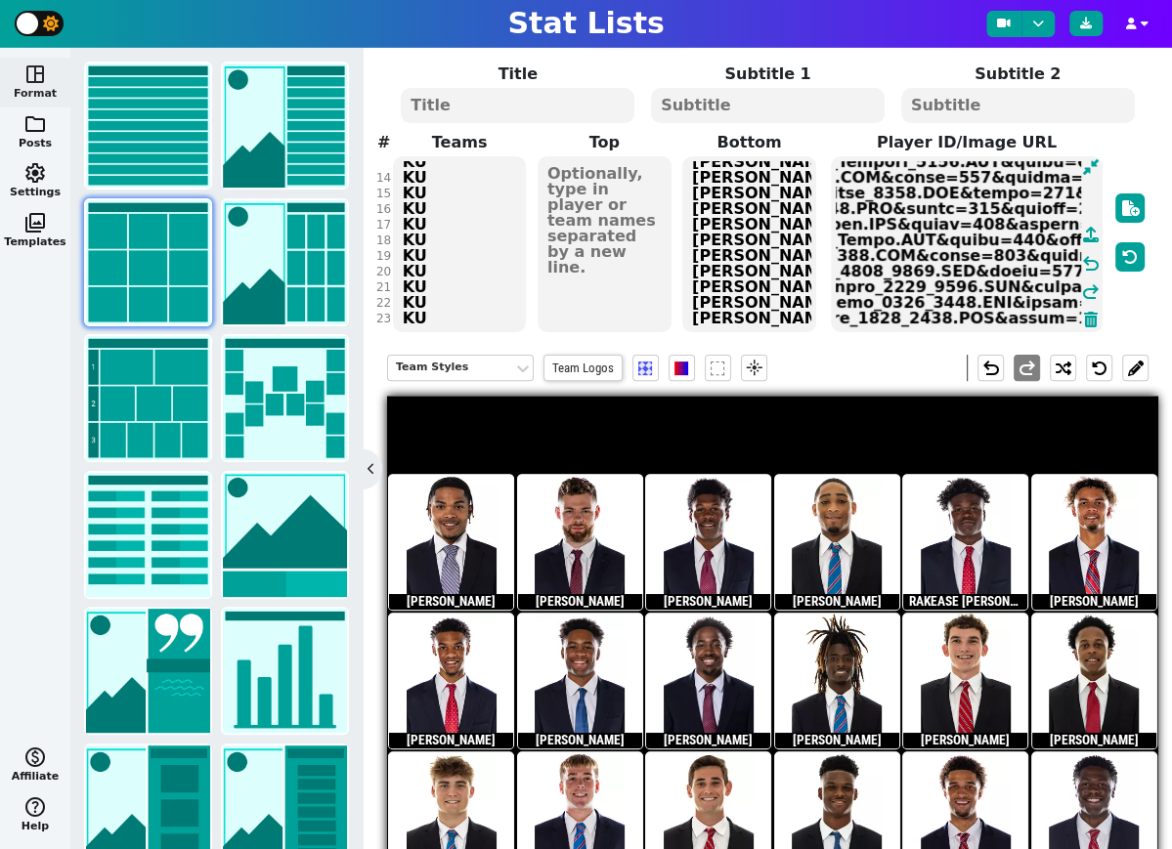
scroll to position [215, 0]
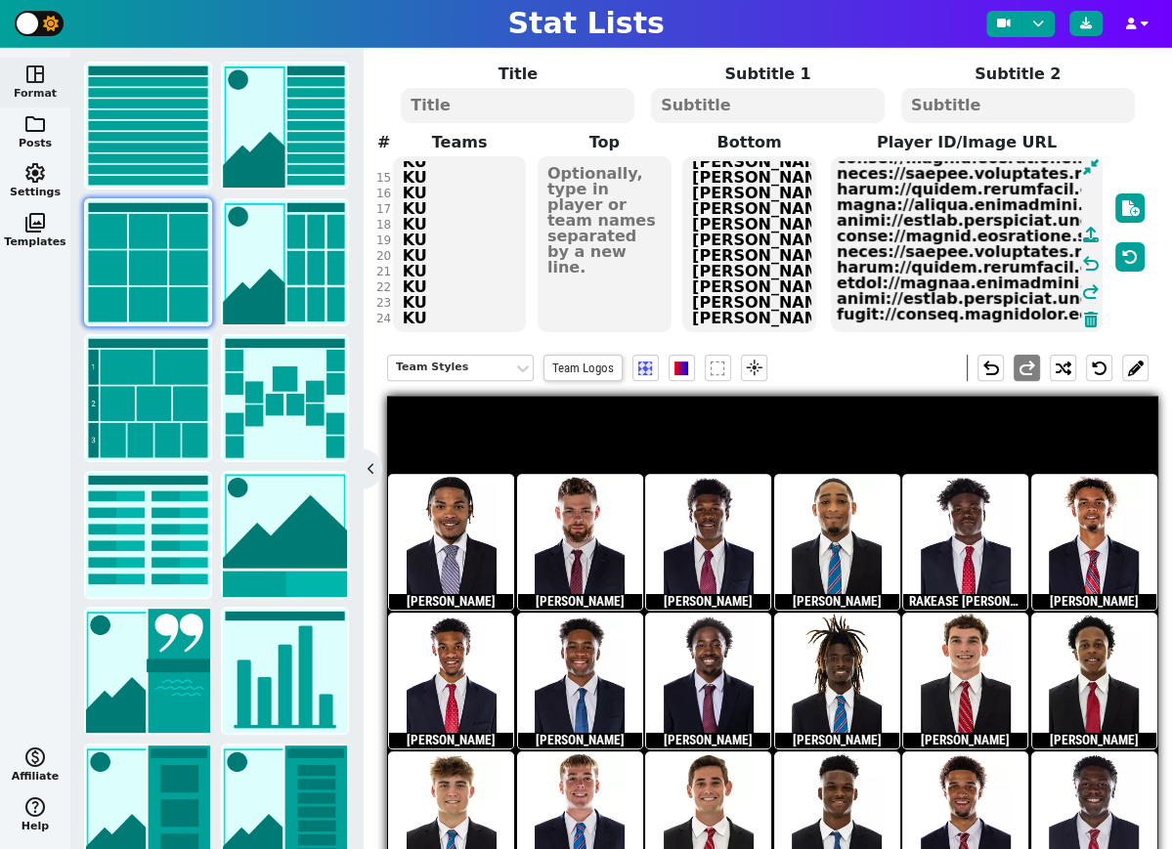
paste textarea "[URL][DOMAIN_NAME][DOMAIN_NAME][DOMAIN_NAME]"
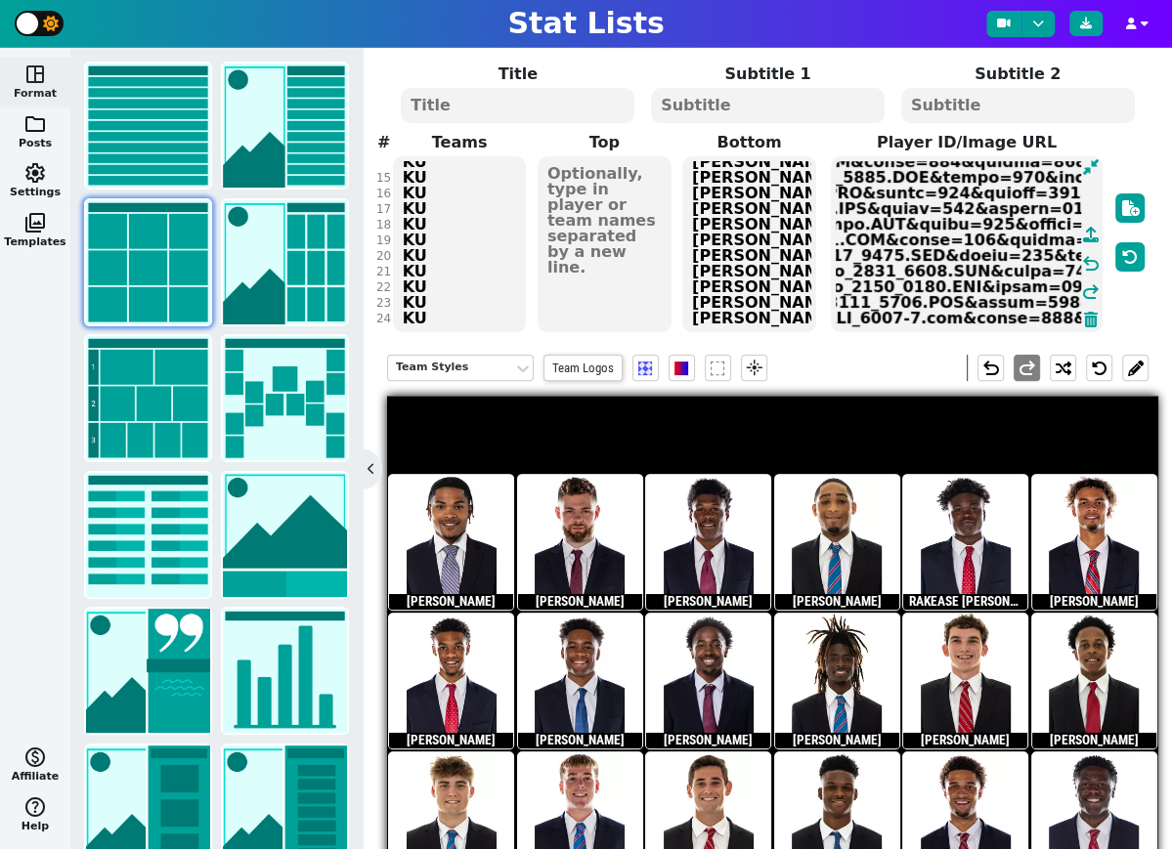
scroll to position [231, 0]
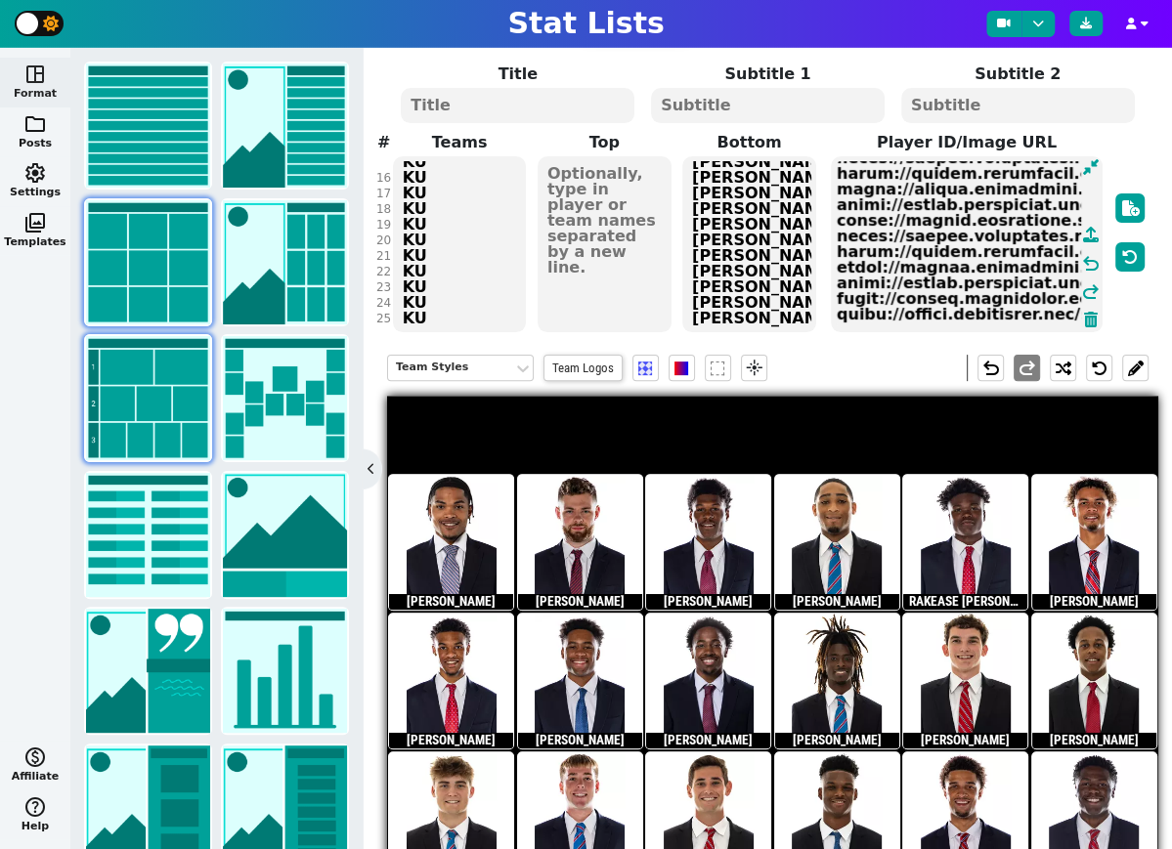
paste textarea "[URL][DOMAIN_NAME][DOMAIN_NAME][DOMAIN_NAME]"
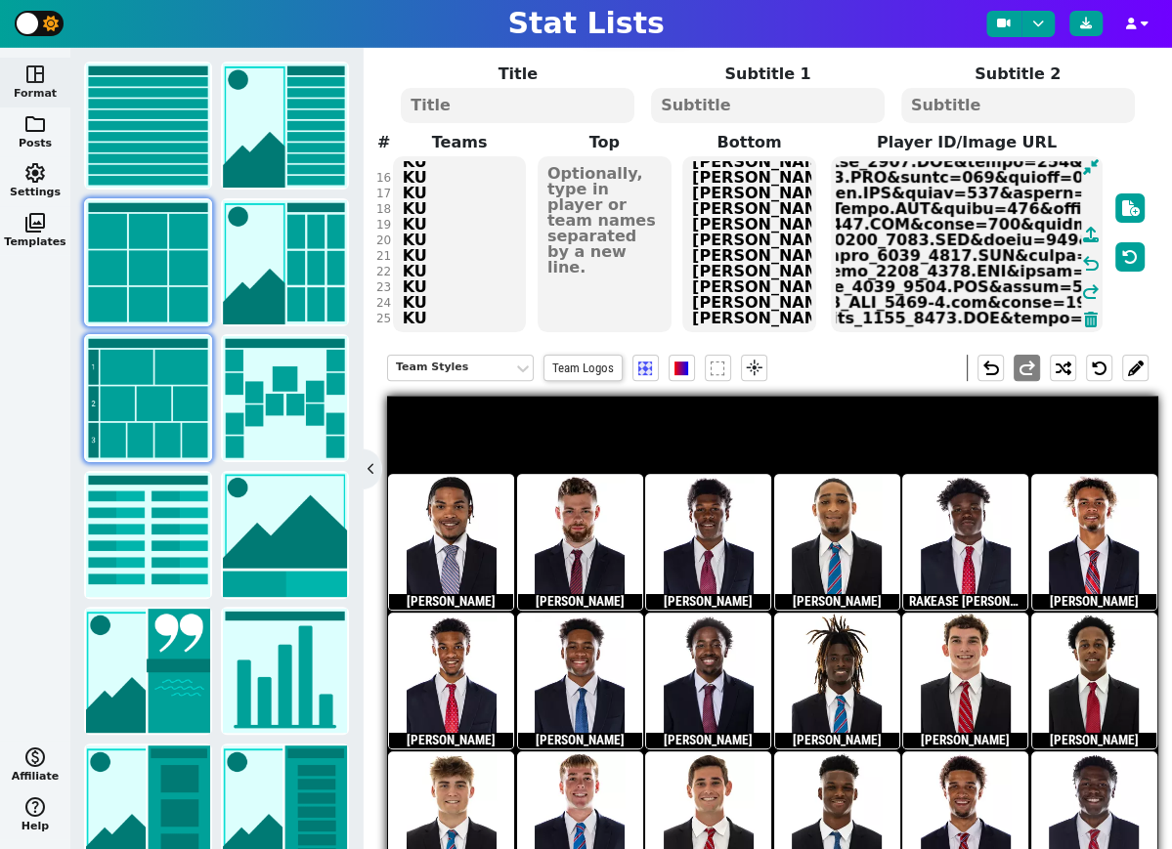
scroll to position [246, 0]
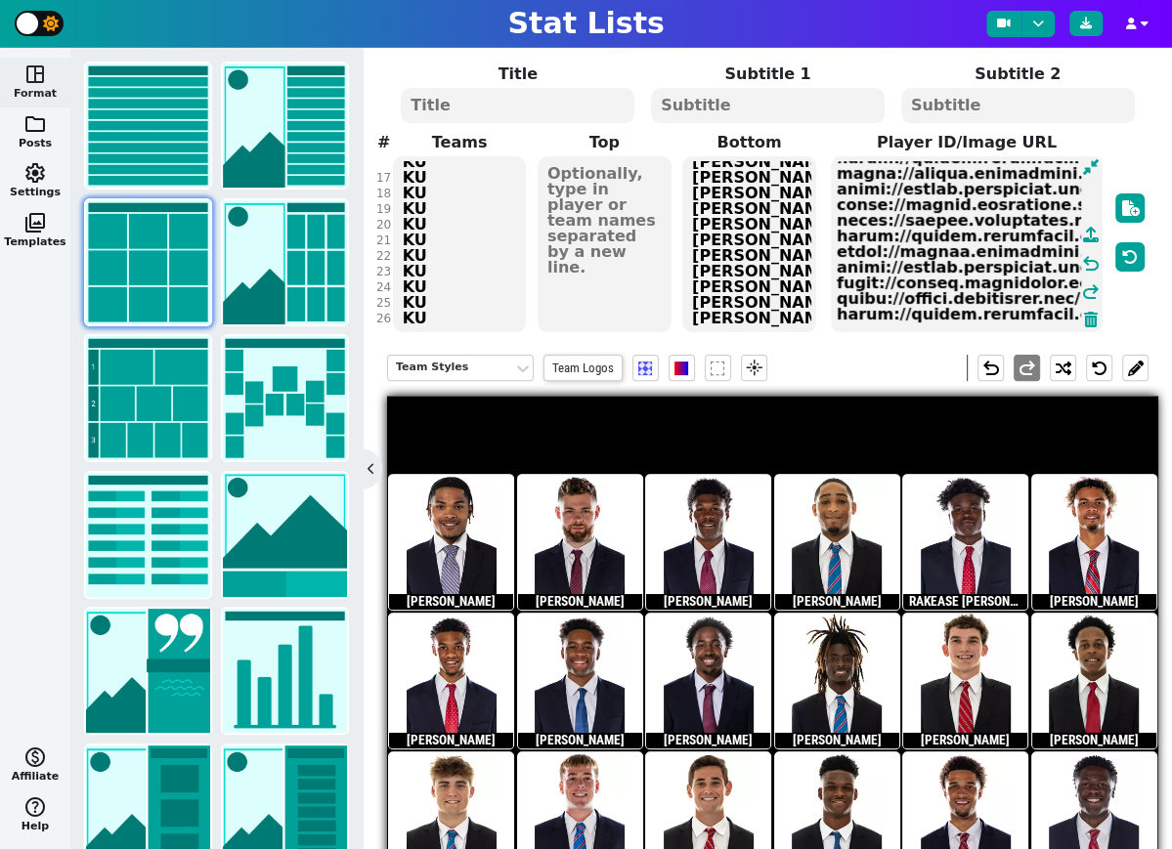
paste textarea "[URL][DOMAIN_NAME][DOMAIN_NAME][DOMAIN_NAME]"
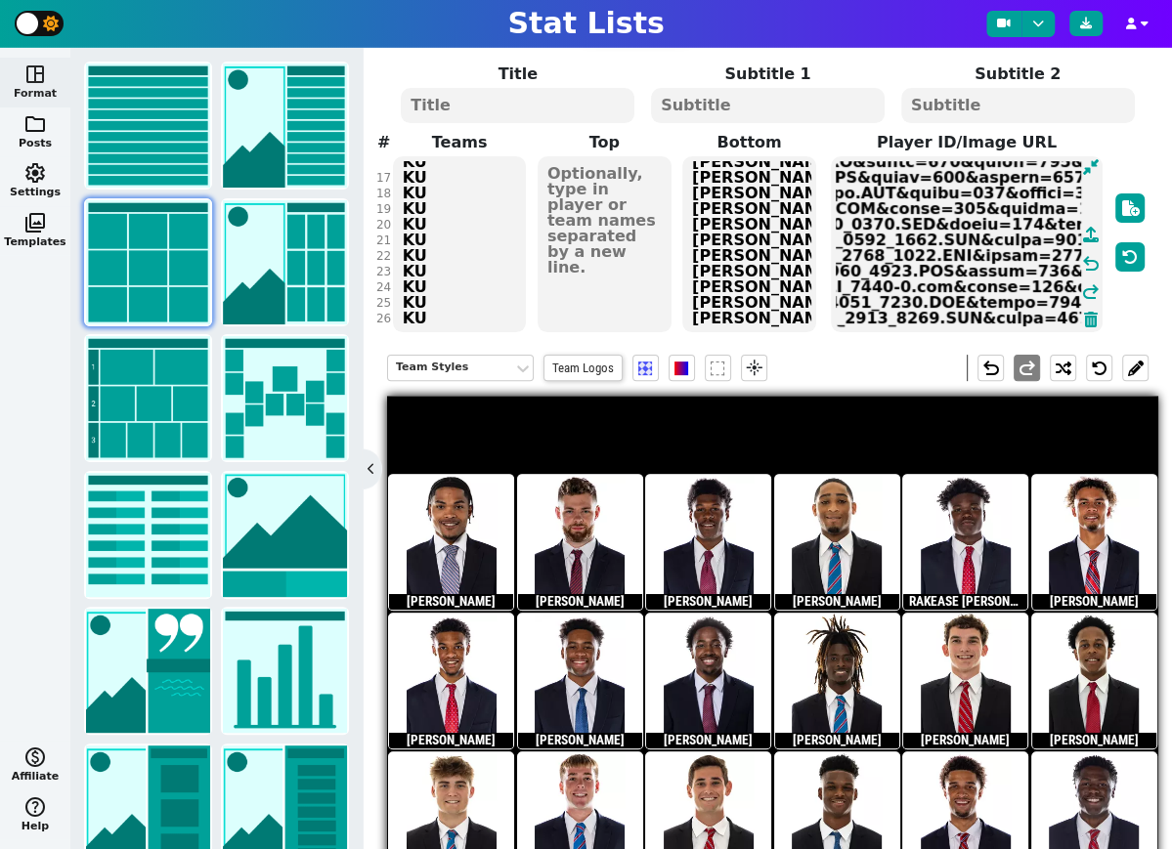
scroll to position [262, 0]
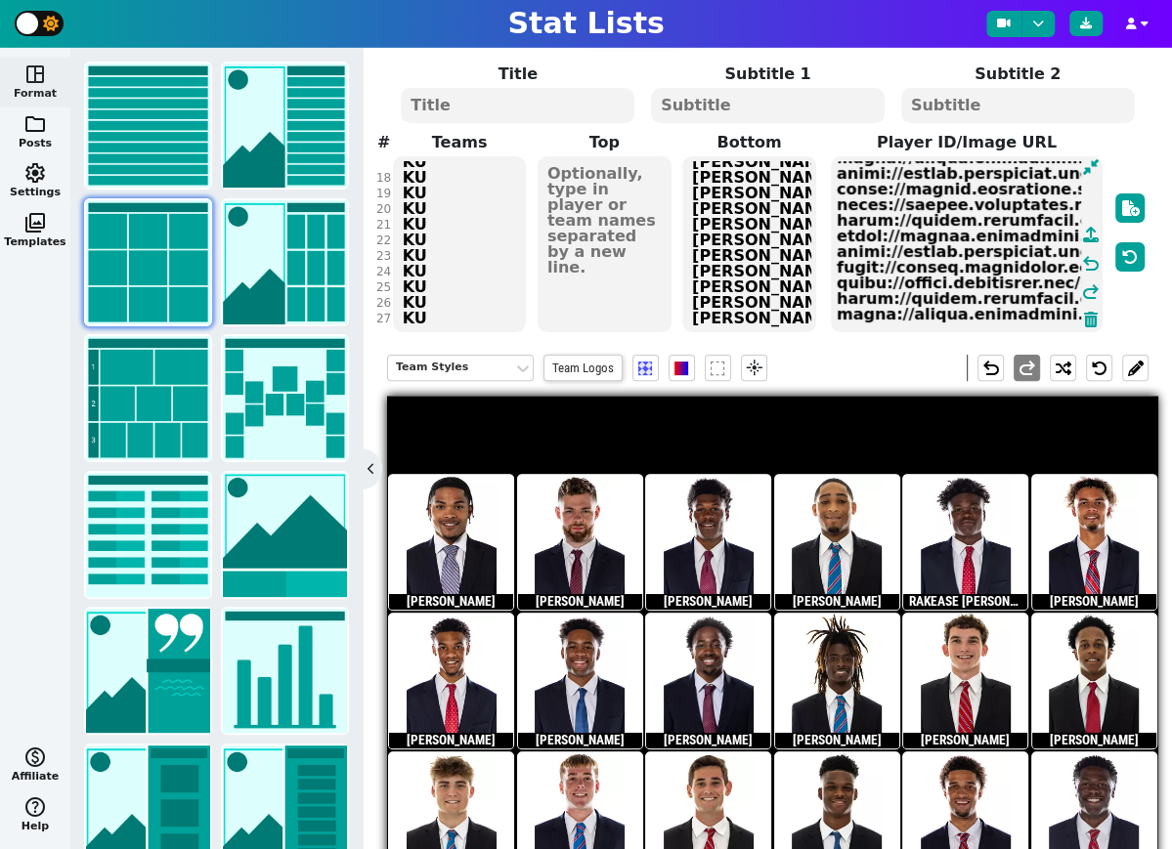
paste textarea "[URL][DOMAIN_NAME][DOMAIN_NAME][DOMAIN_NAME]"
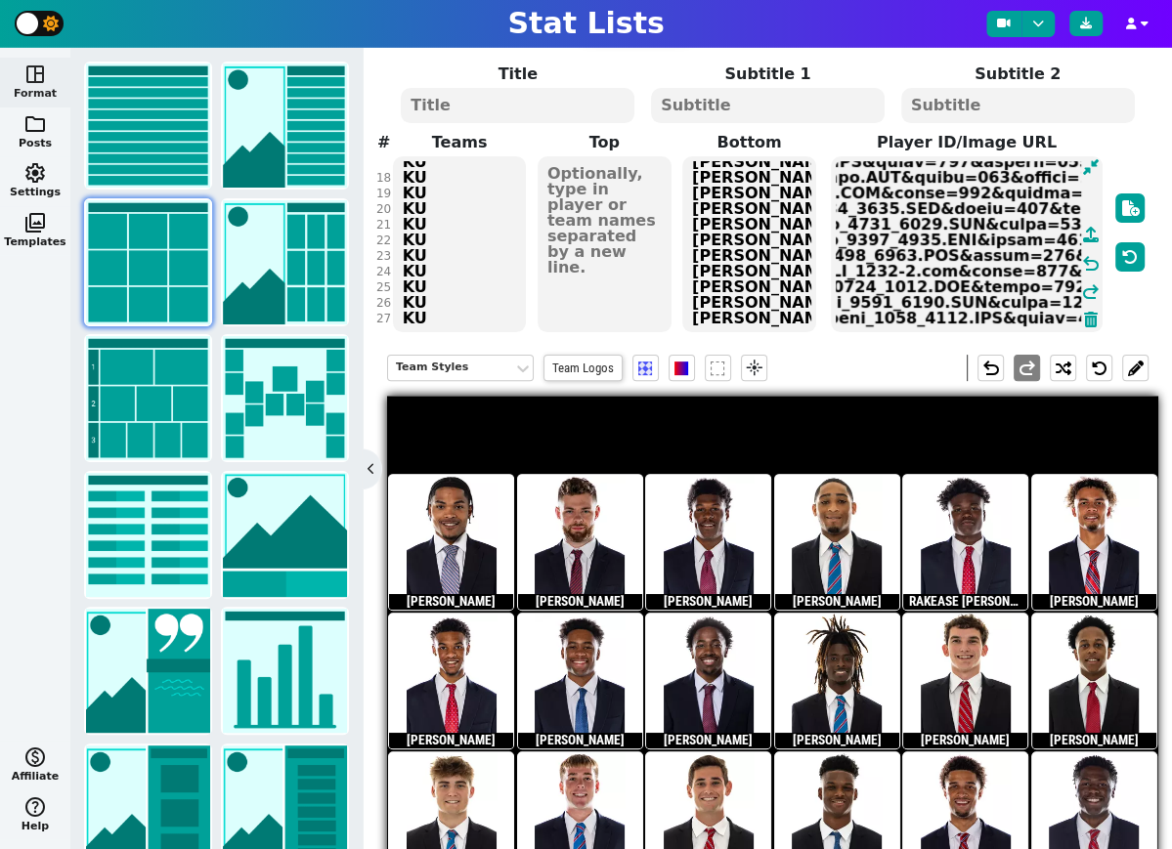
scroll to position [278, 0]
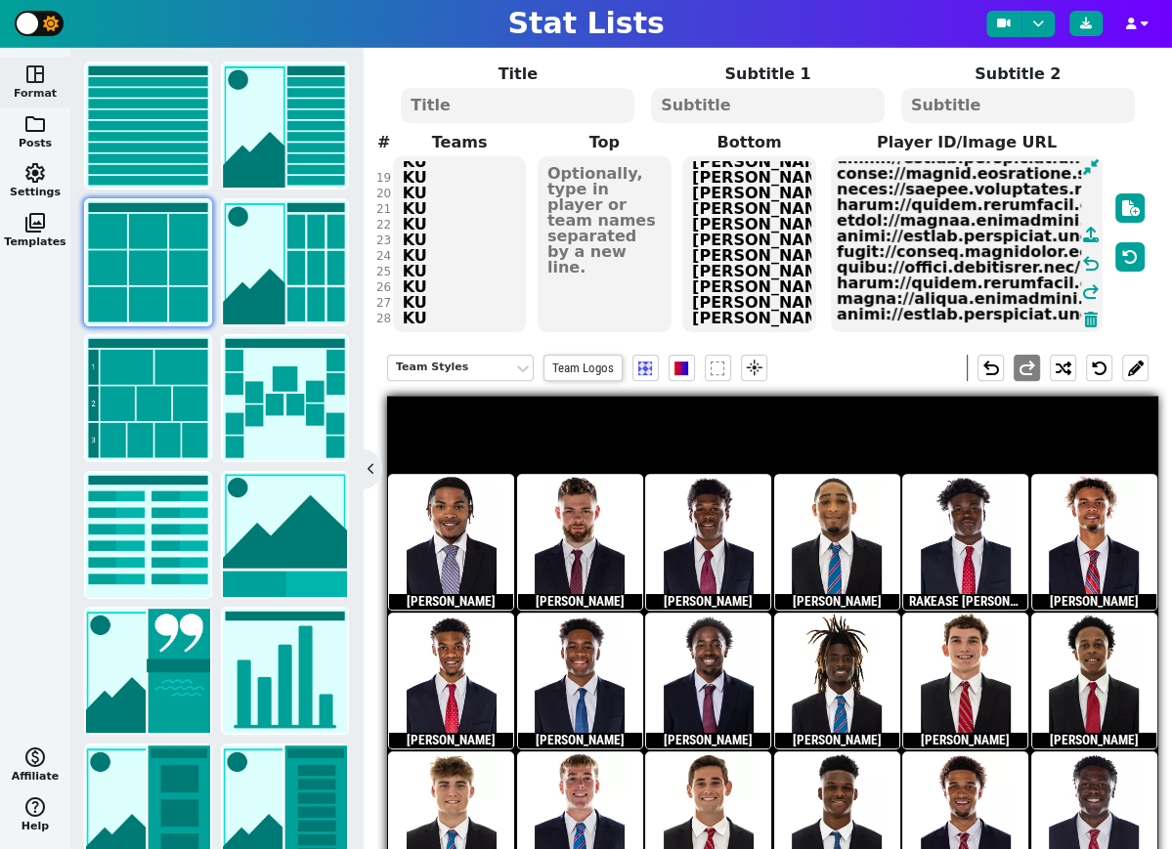
paste textarea "[URL][DOMAIN_NAME][DOMAIN_NAME][DOMAIN_NAME]"
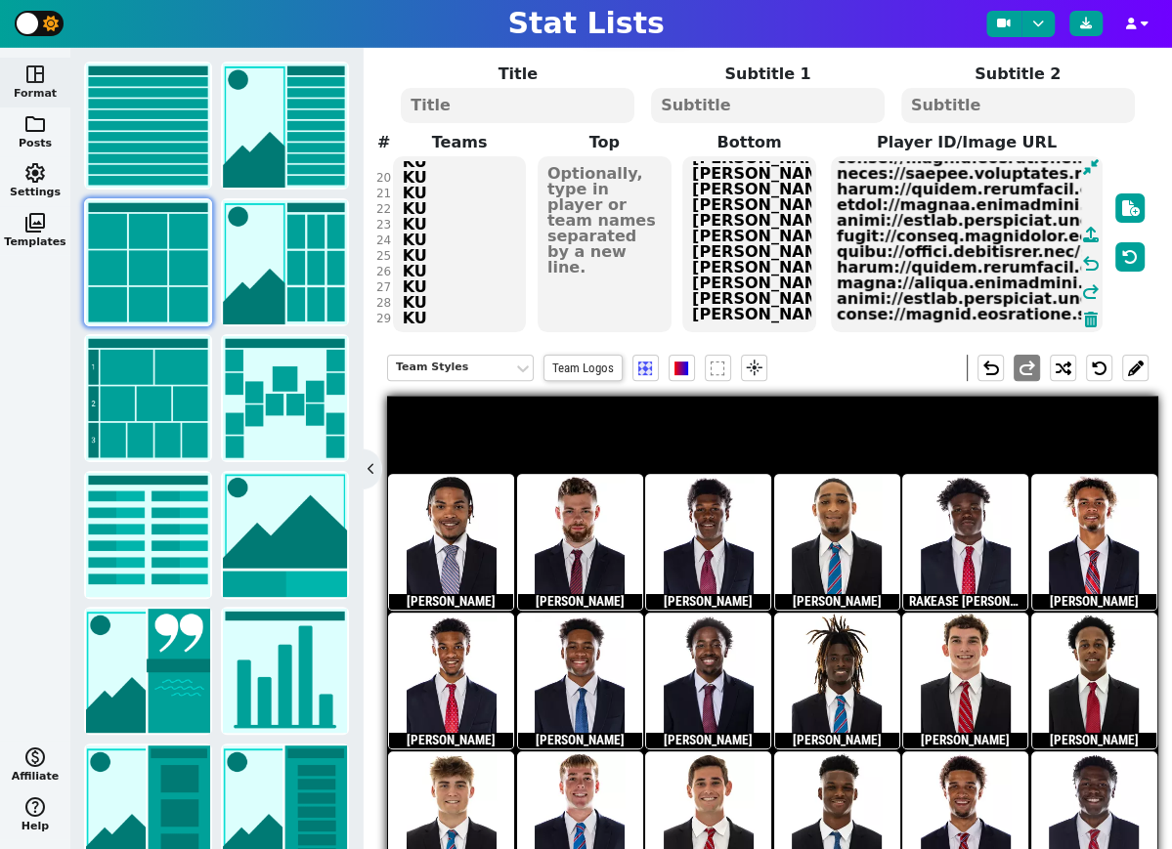
paste textarea "[URL][DOMAIN_NAME][DOMAIN_NAME][DOMAIN_NAME]"
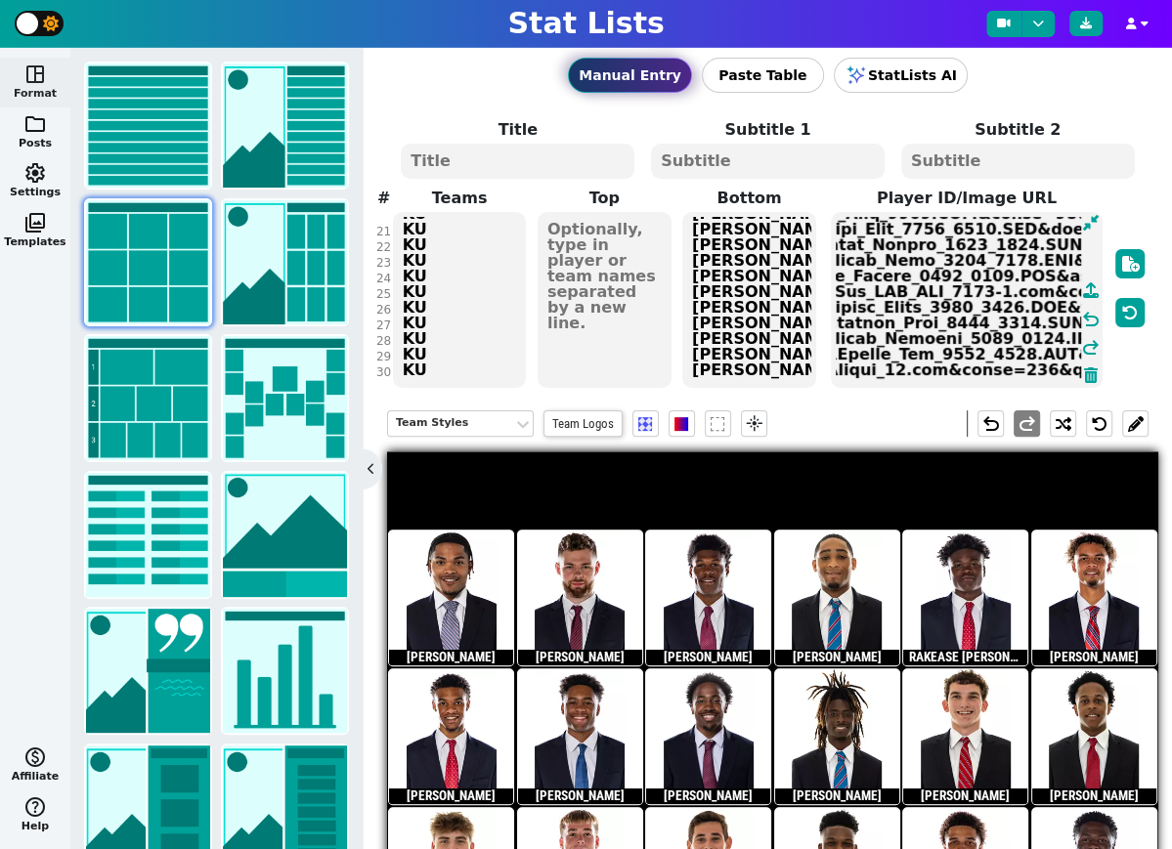
type textarea "[URL][DOMAIN_NAME][DOMAIN_NAME][DOMAIN_NAME] [URL][DOMAIN_NAME][DOMAIN_NAME][DO…"
click at [416, 370] on div "Title Subtitle 1 Subtitle 2 # 1 2 3 4 5 6 7 8 9 10 11 12 13 14 15 16 17 18 19 2…" at bounding box center [767, 254] width 761 height 272
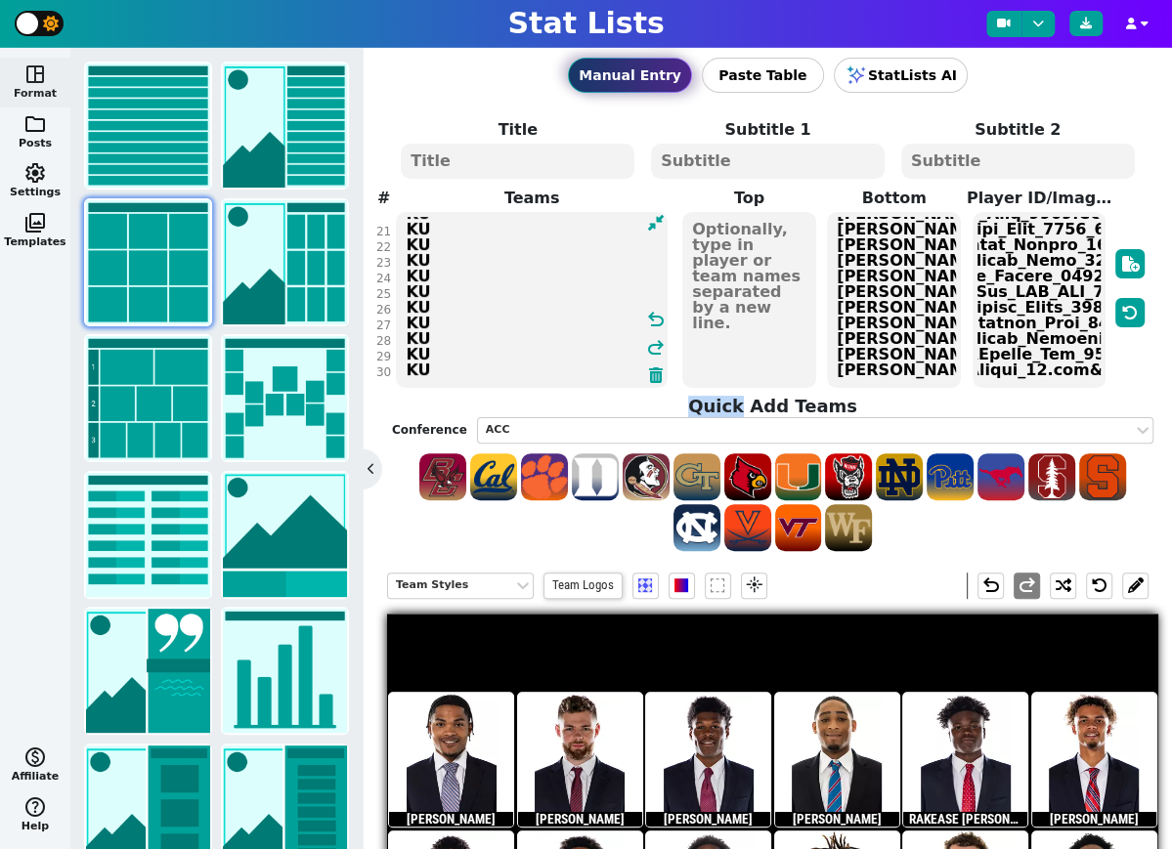
click at [416, 396] on h4 "Quick Add Teams" at bounding box center [772, 406] width 761 height 21
click at [453, 365] on textarea "KU KU KU KU KU KU KU KU KU KU KU KU KU KU KU KU KU KU KU KU KU KU KU KU KU KU K…" at bounding box center [532, 300] width 272 height 176
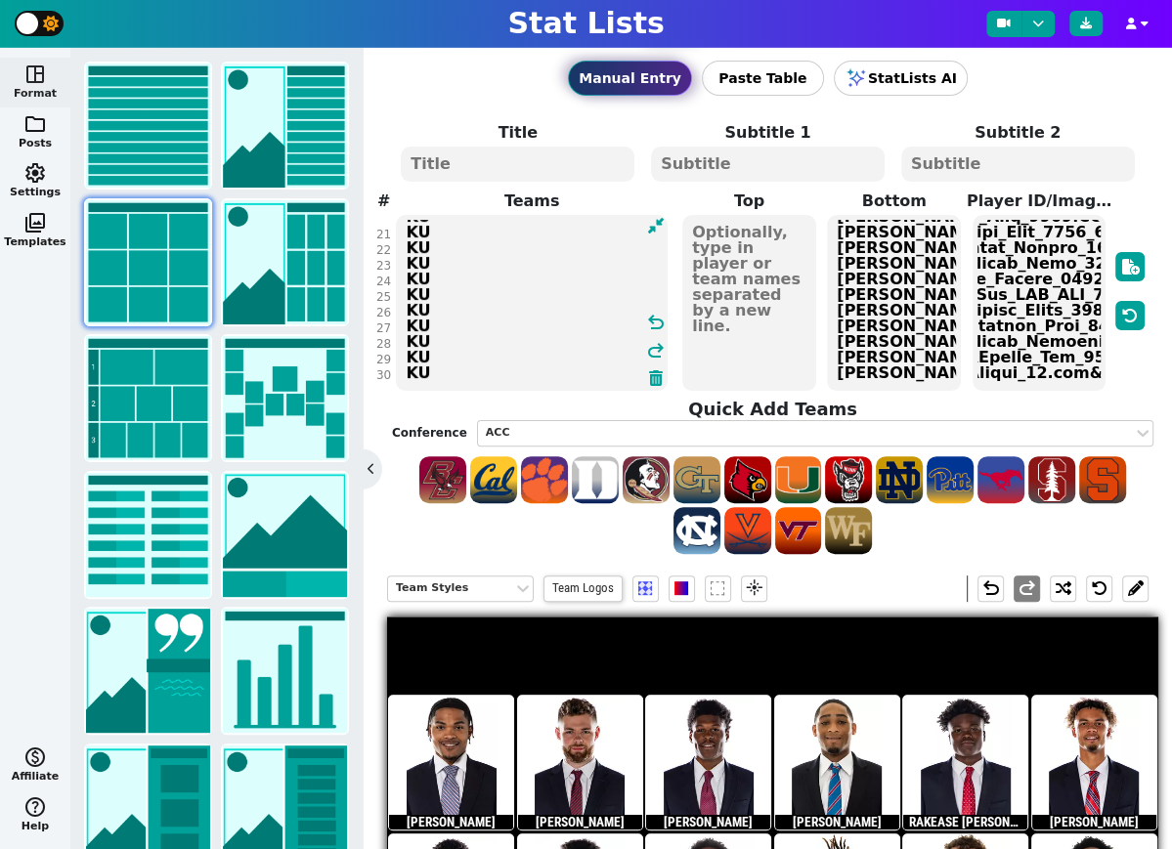
scroll to position [0, 0]
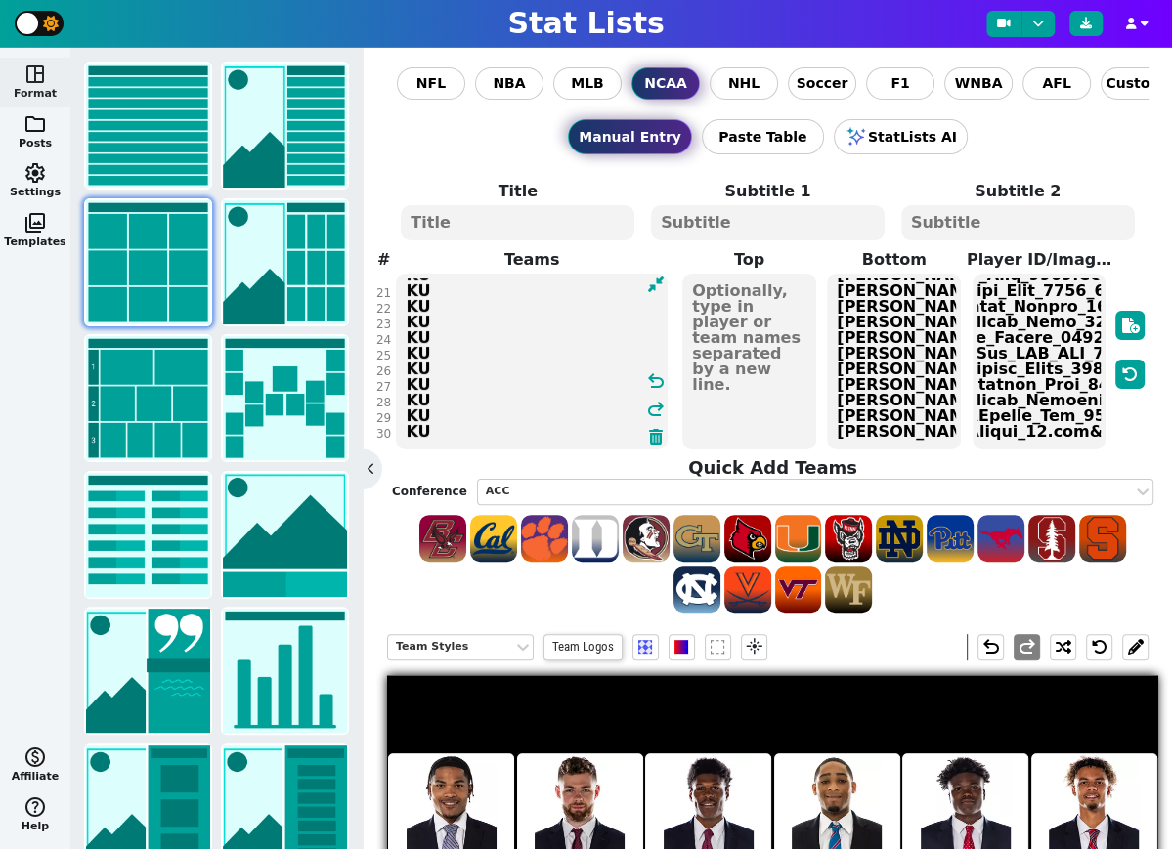
type textarea "KU KU KU KU KU KU KU KU KU KU KU KU KU KU KU KU KU KU KU KU KU KU KU KU KU KU K…"
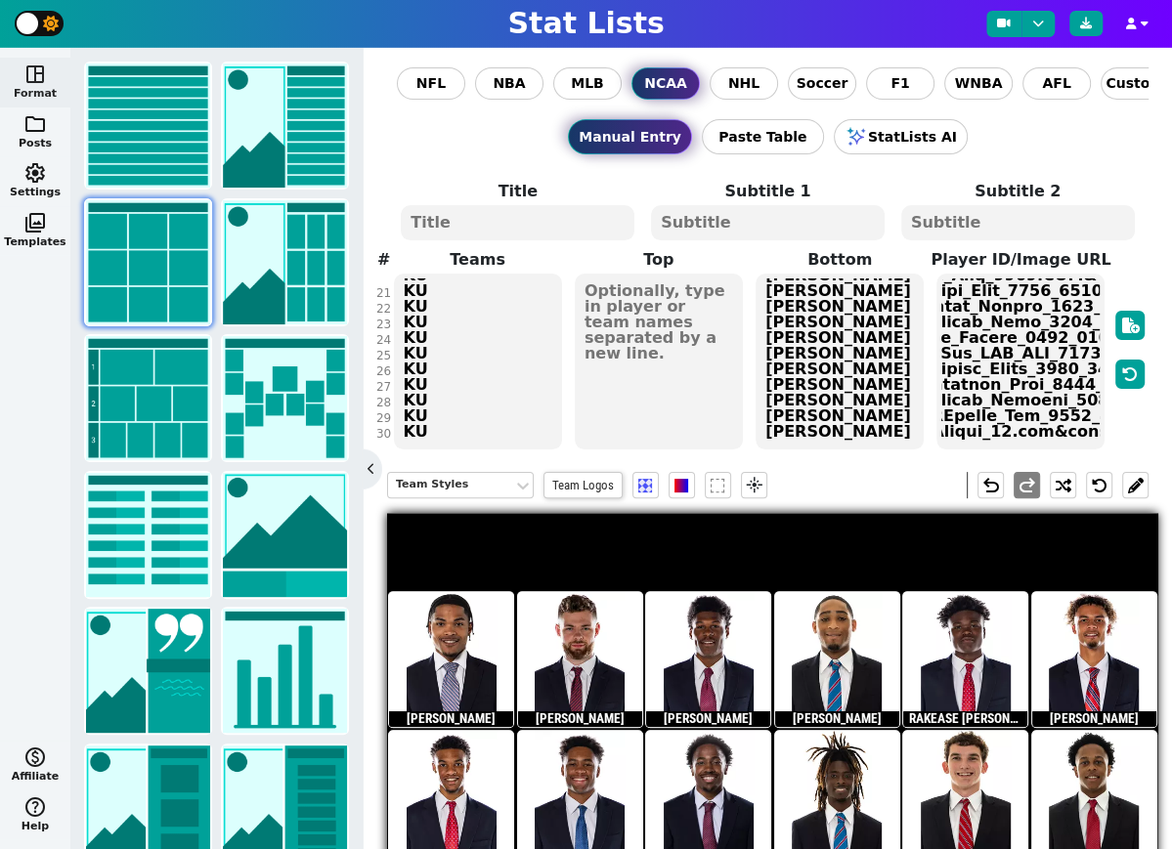
click at [537, 220] on textarea at bounding box center [518, 222] width 234 height 35
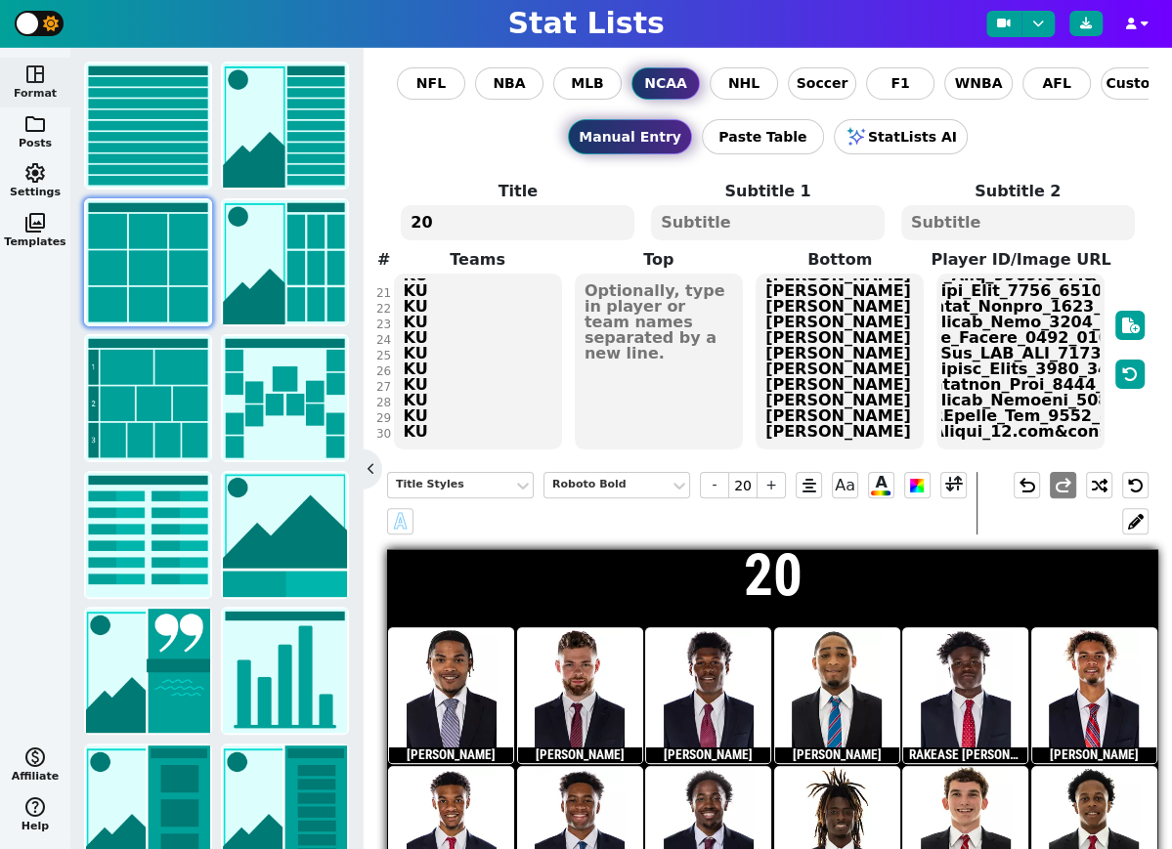
type textarea "2"
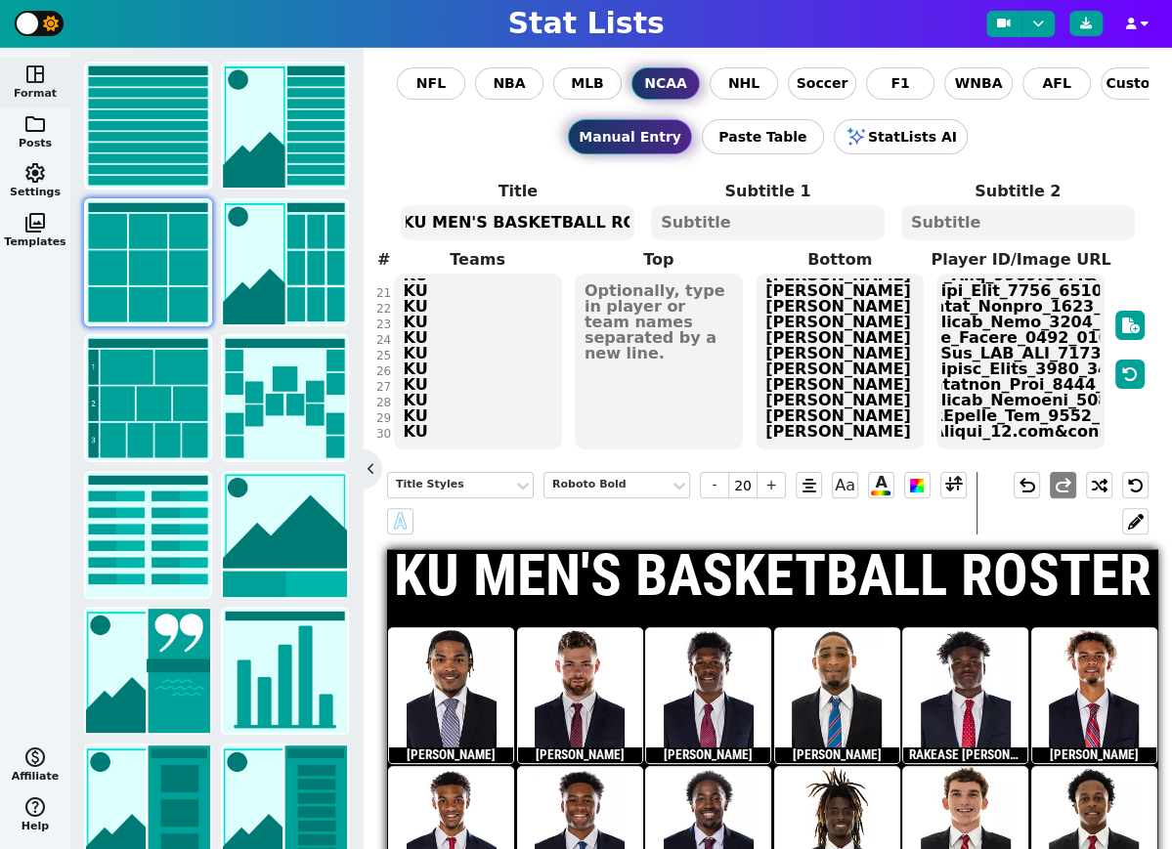
scroll to position [0, 29]
type textarea "KU MEN'S BASKETBALL ROSTER"
click at [718, 217] on textarea at bounding box center [768, 222] width 234 height 35
type input "10"
type textarea "[DATE]-[DATE]"
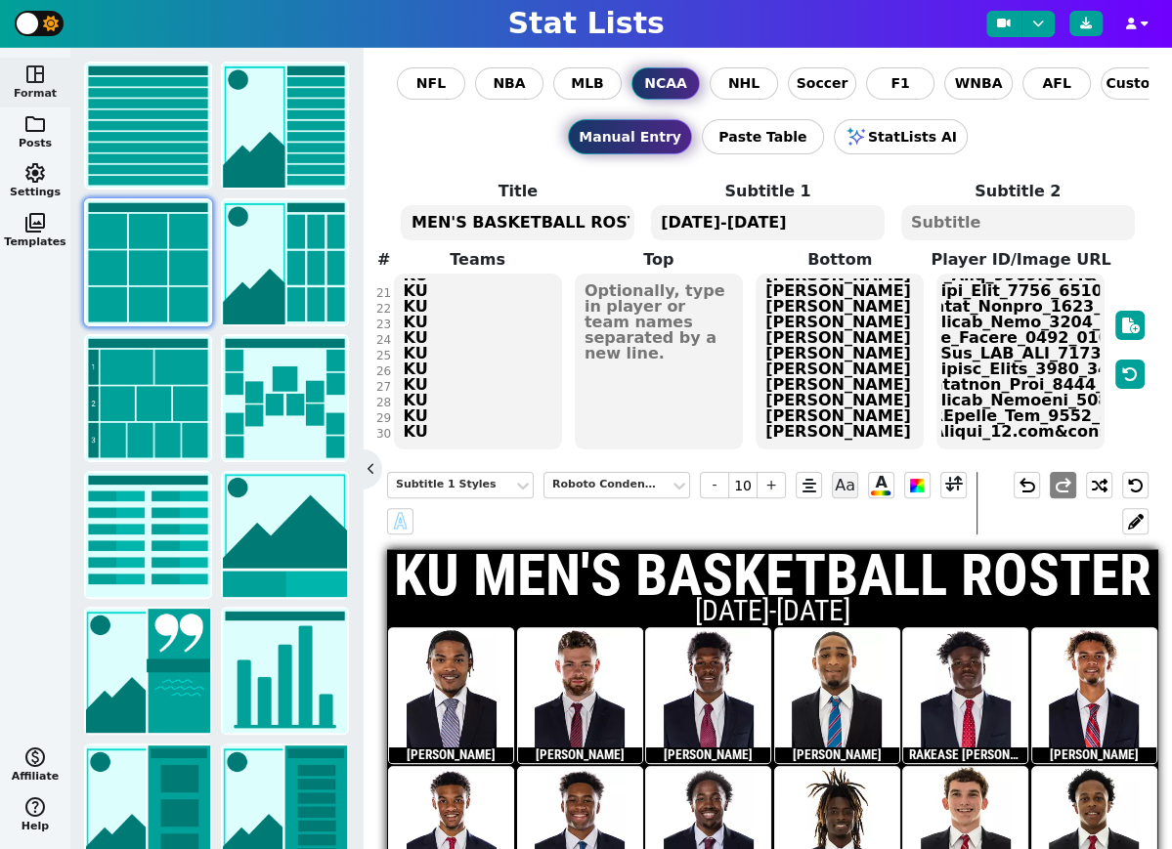
click at [597, 225] on textarea "KU MEN'S BASKETBALL ROSTER" at bounding box center [518, 222] width 234 height 35
type input "20"
click at [597, 225] on textarea "KU MEN'S BASKETBALL ROSTER" at bounding box center [518, 222] width 234 height 35
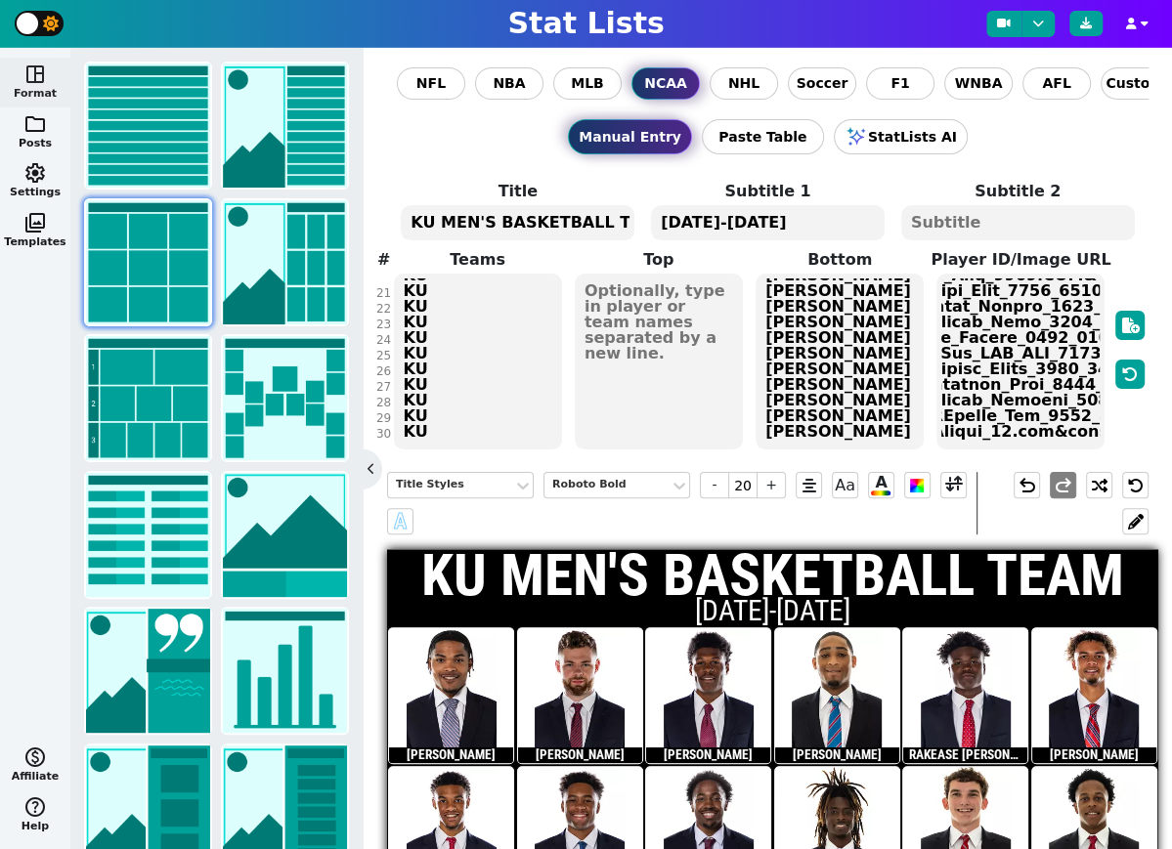
scroll to position [0, 11]
type textarea "KU MEN'S BASKETBALL TEAM"
click at [783, 220] on textarea "[DATE]-[DATE]" at bounding box center [768, 222] width 234 height 35
type input "10"
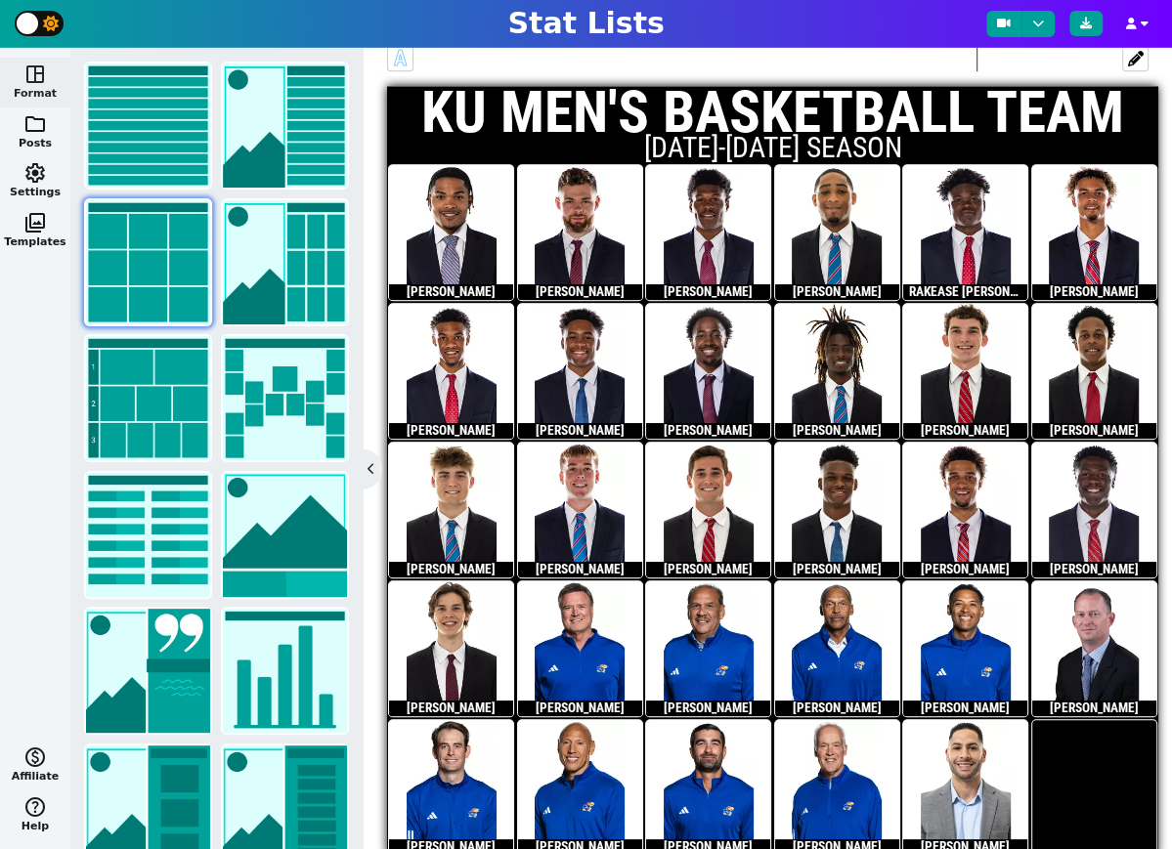
scroll to position [502, 0]
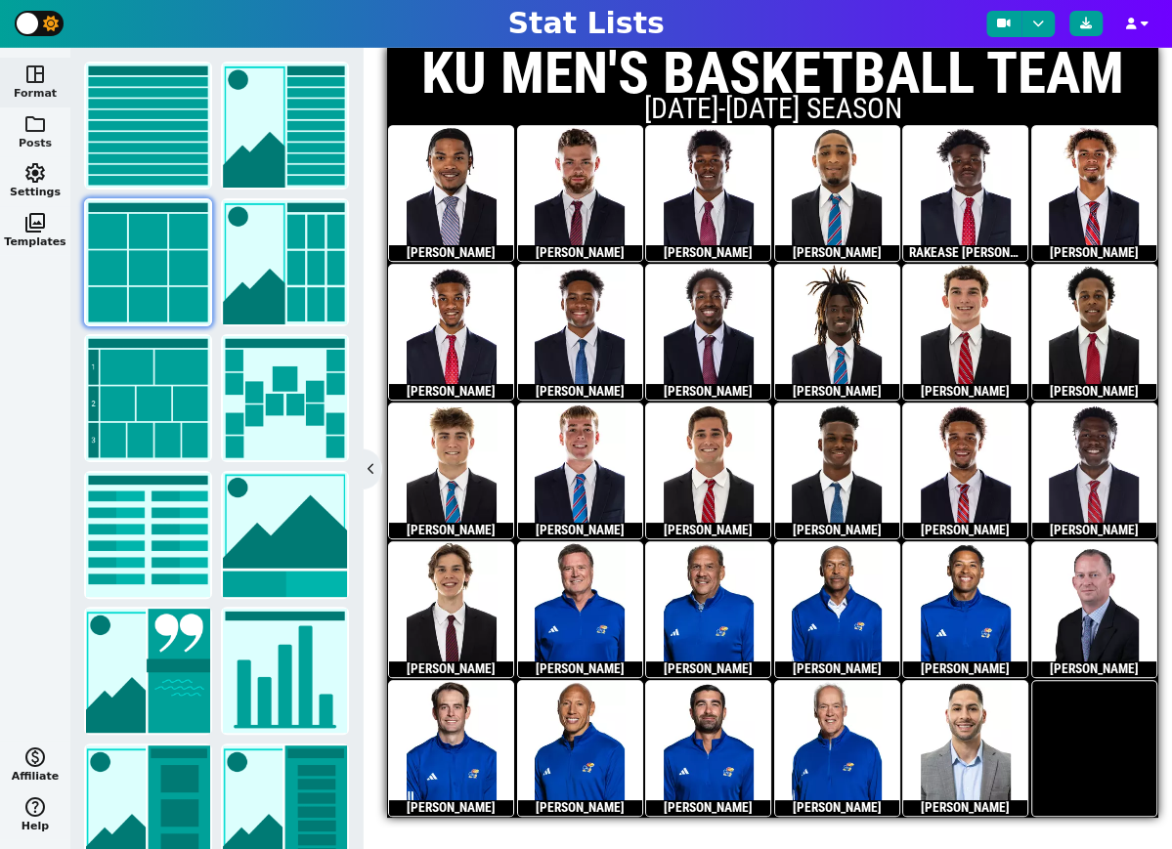
type textarea "[DATE]-[DATE] SEASON"
click at [41, 129] on span "folder" at bounding box center [34, 123] width 23 height 23
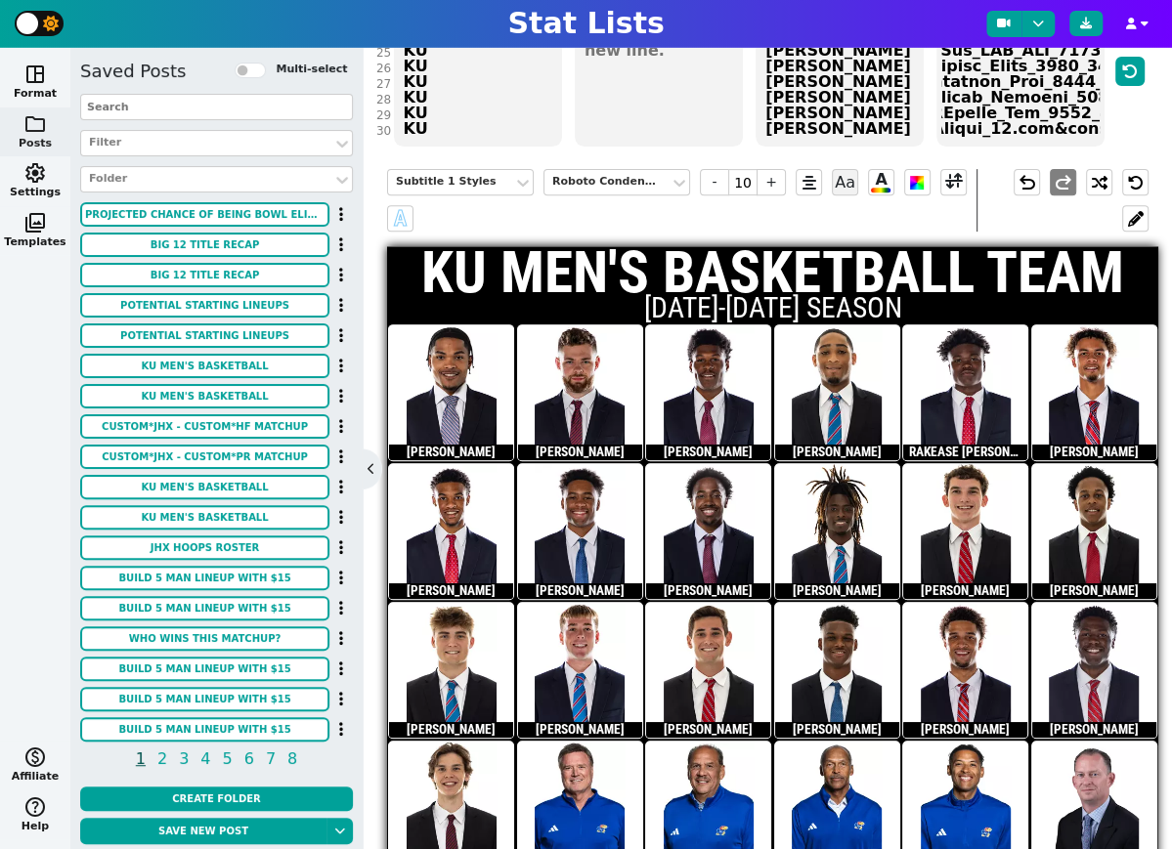
scroll to position [300, 0]
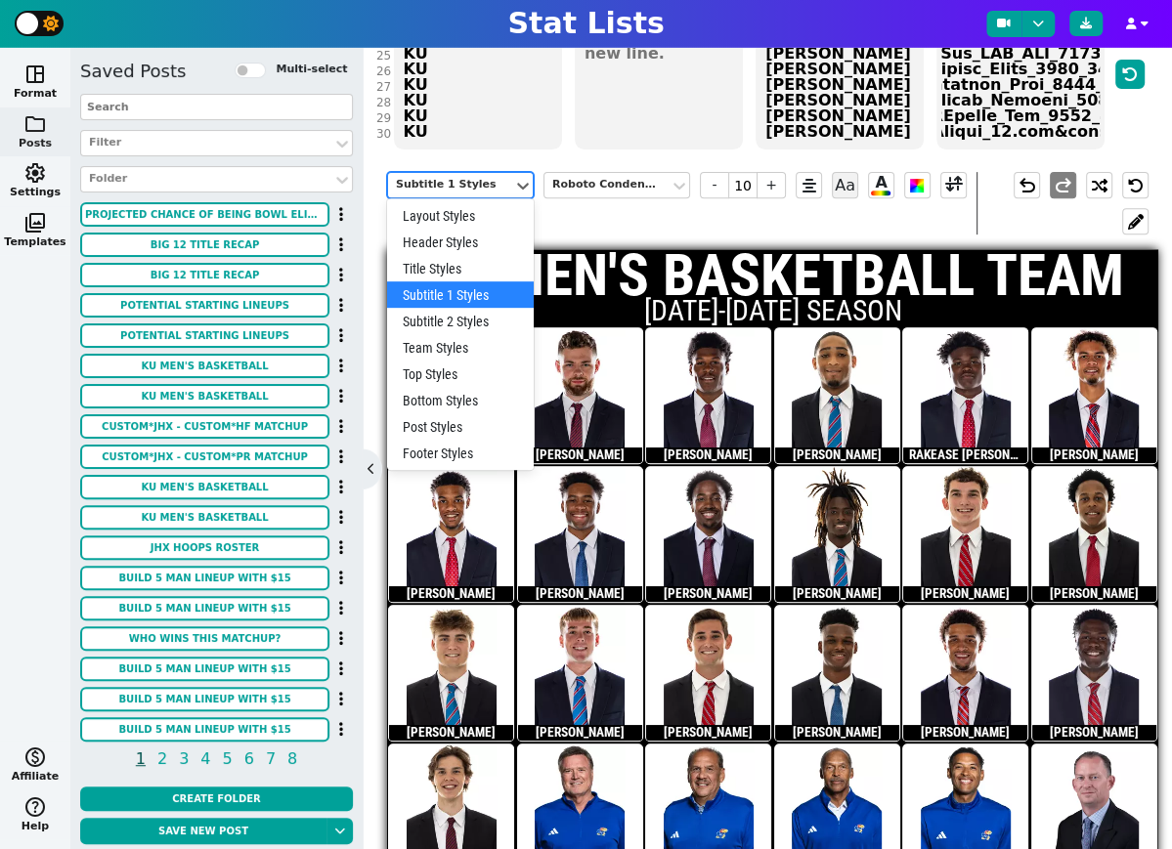
click at [465, 182] on div "Subtitle 1 Styles" at bounding box center [450, 185] width 109 height 17
click at [469, 392] on div "Bottom Styles" at bounding box center [460, 400] width 147 height 26
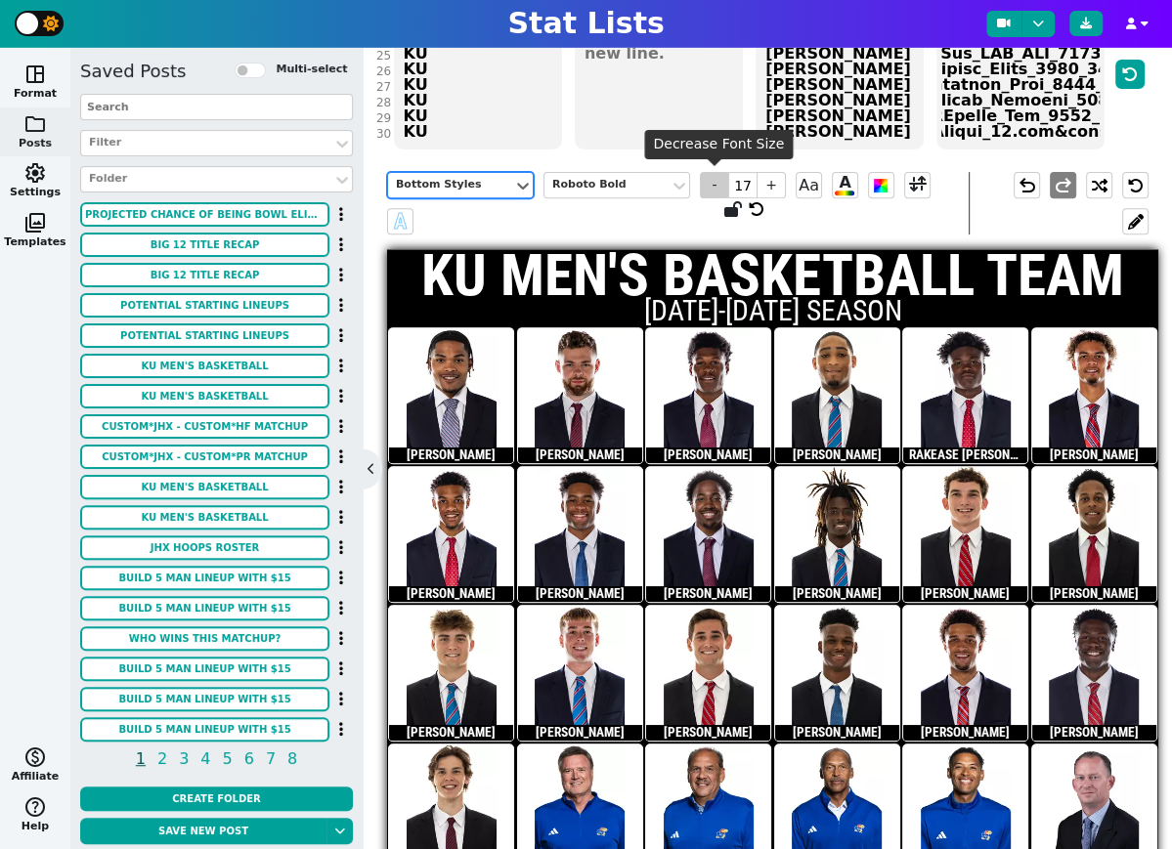
click at [714, 187] on span "-" at bounding box center [714, 185] width 29 height 26
type input "16"
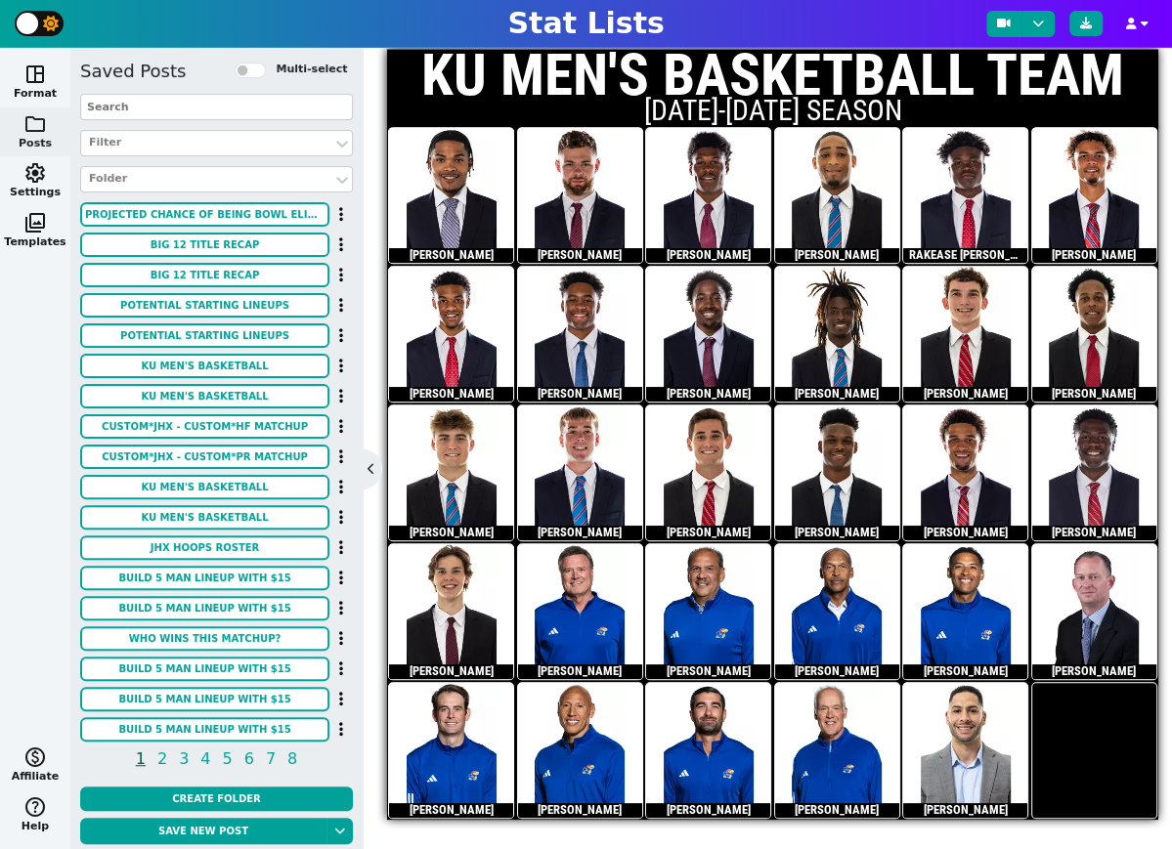
scroll to position [502, 0]
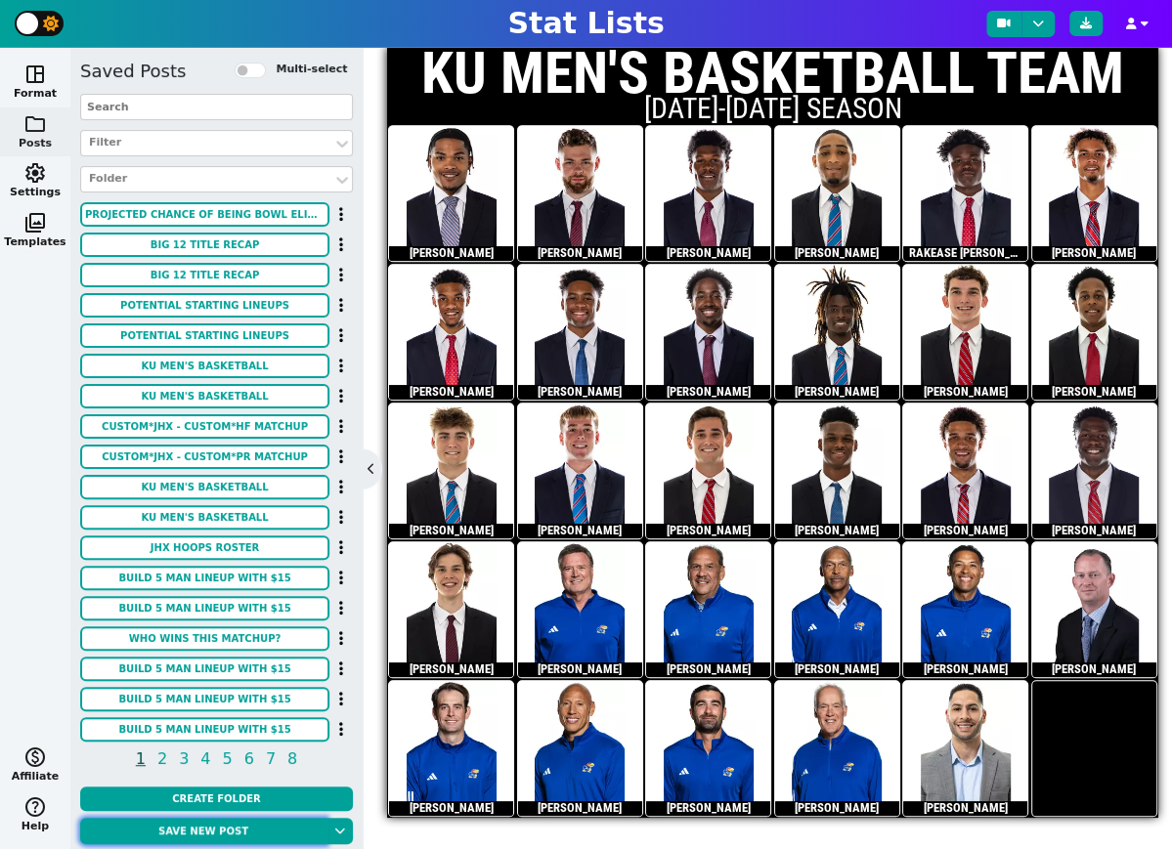
click at [230, 830] on button "Save new post" at bounding box center [203, 831] width 246 height 26
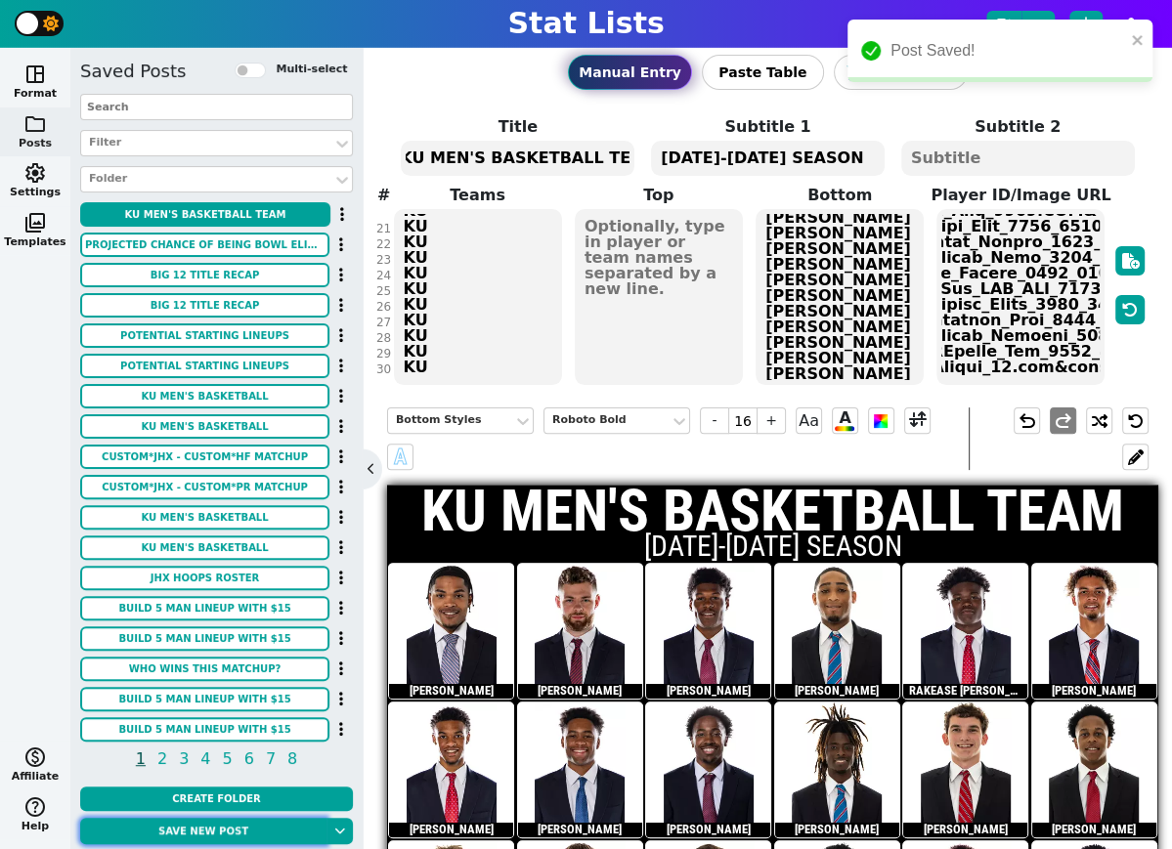
scroll to position [0, 0]
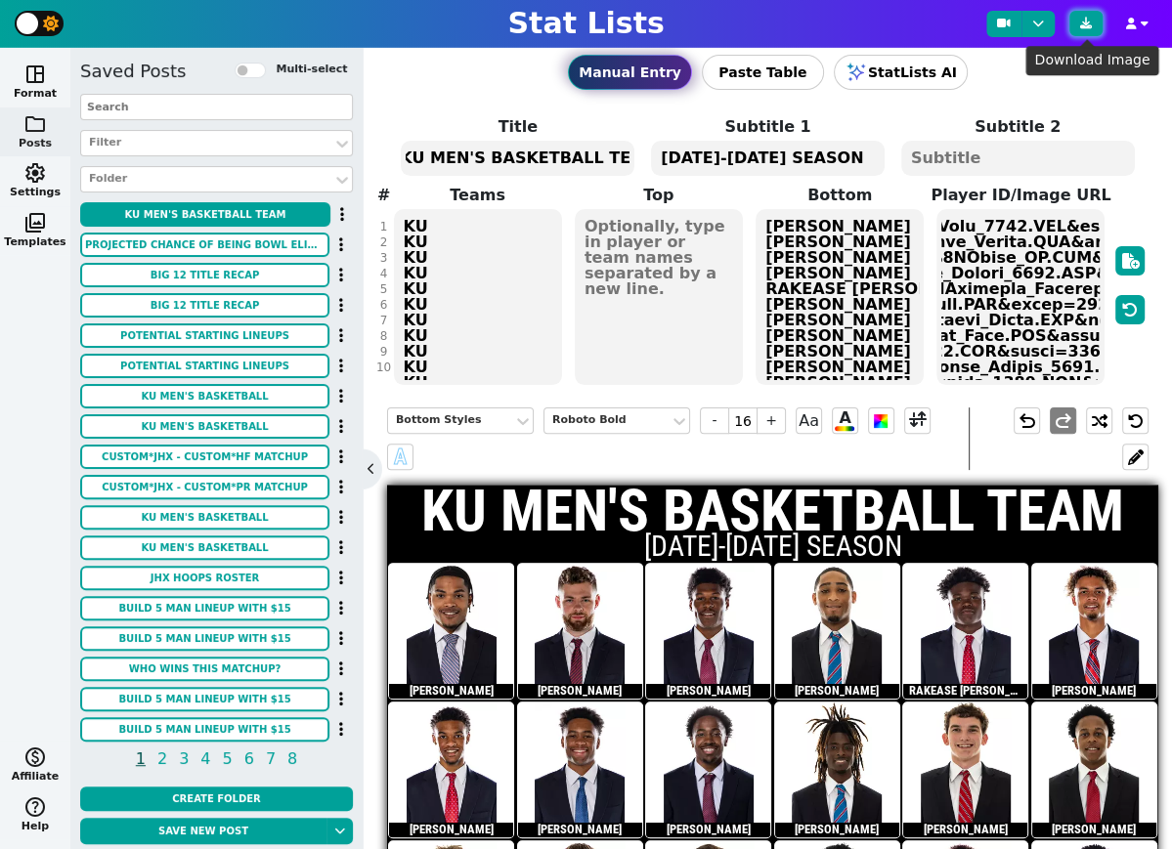
click at [1089, 27] on icon at bounding box center [1086, 24] width 12 height 12
